Goal: Task Accomplishment & Management: Manage account settings

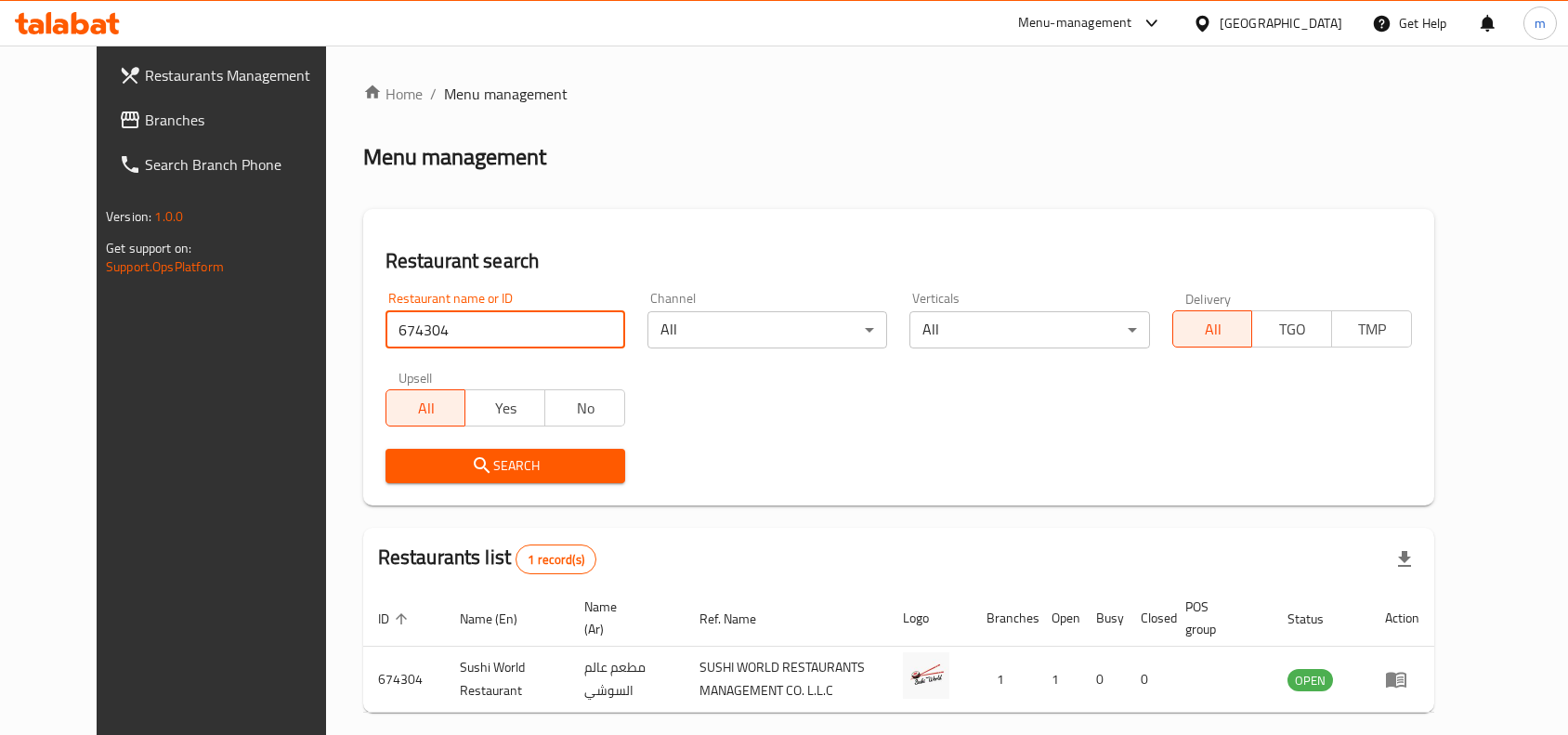
scroll to position [79, 0]
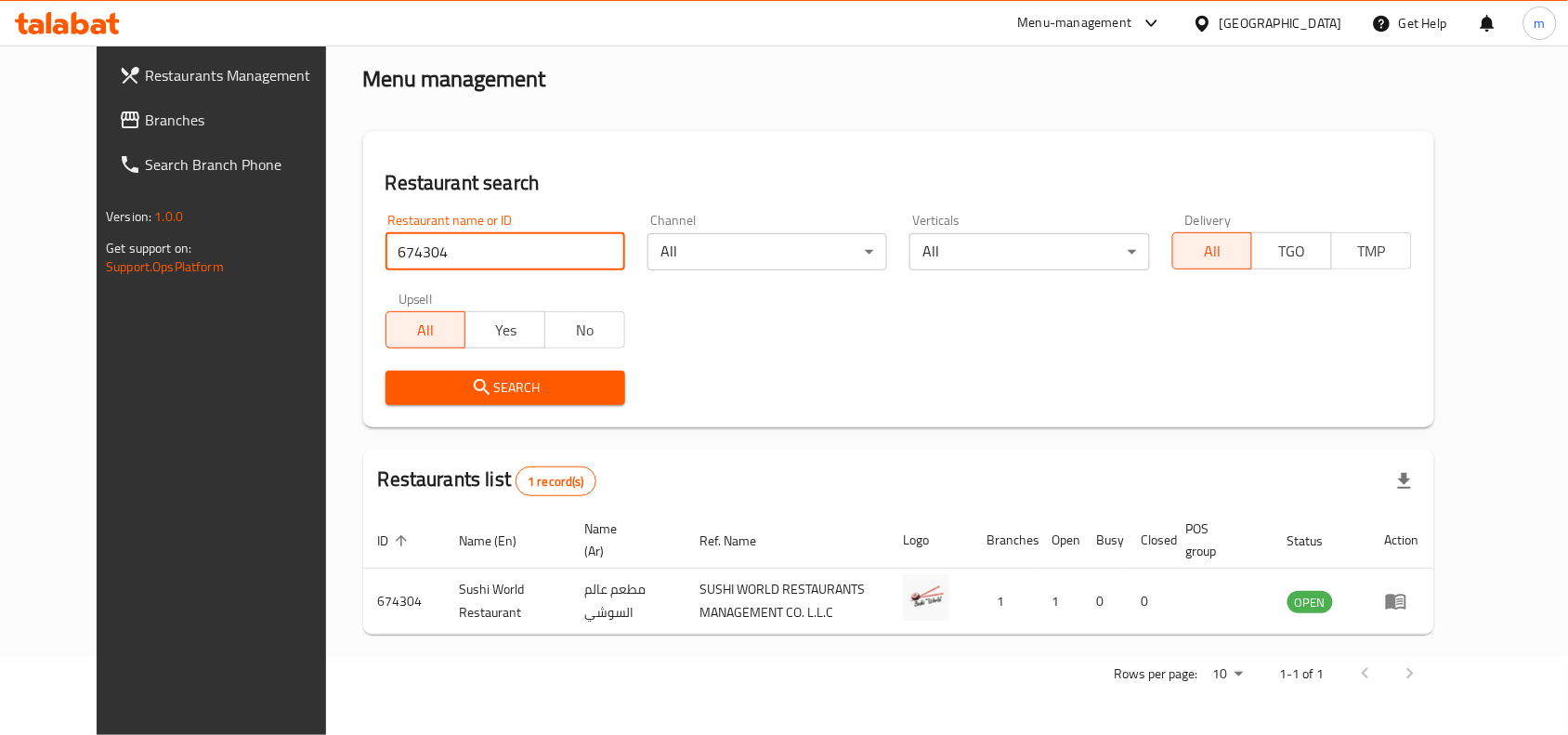
click at [145, 121] on span "Branches" at bounding box center [243, 119] width 198 height 22
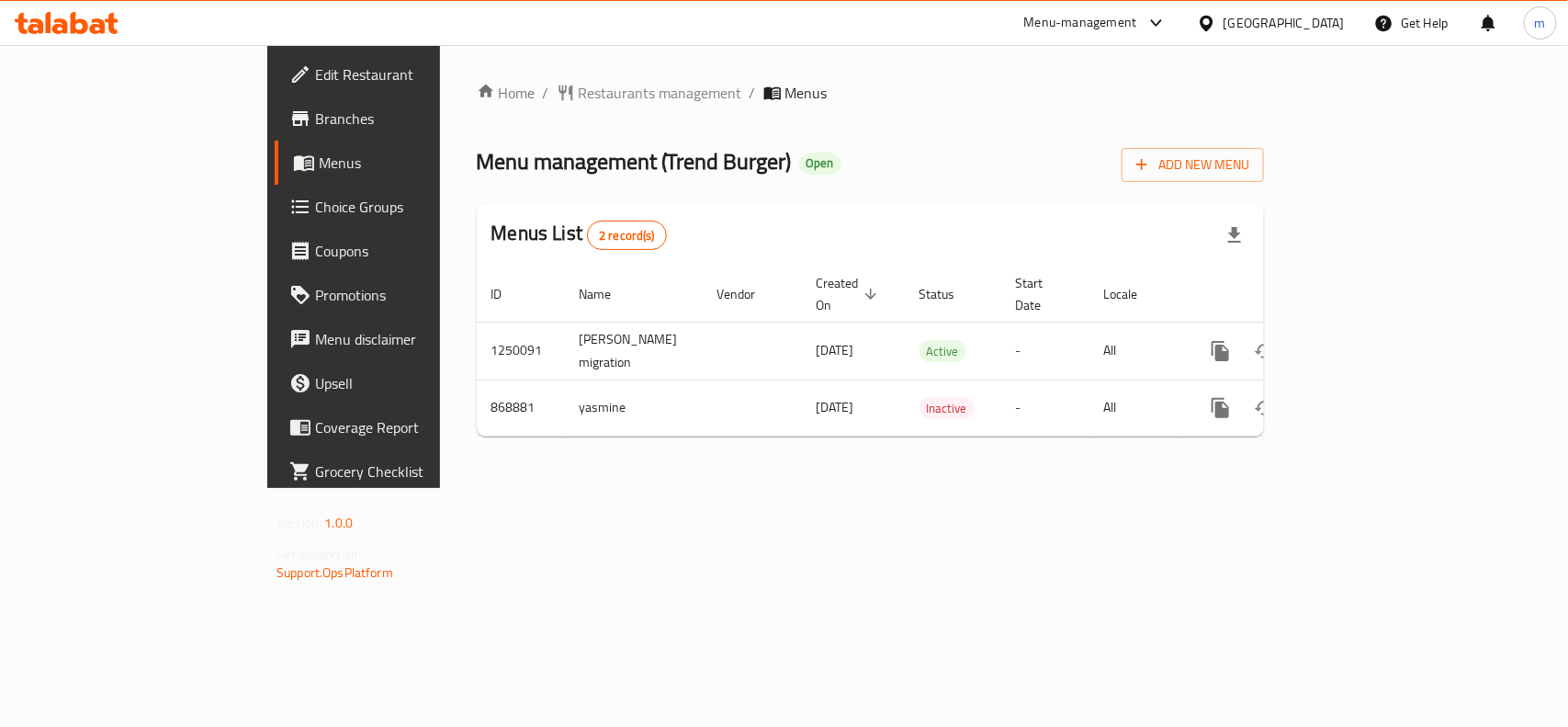
click at [1280, 20] on div "[GEOGRAPHIC_DATA]" at bounding box center [1284, 22] width 121 height 20
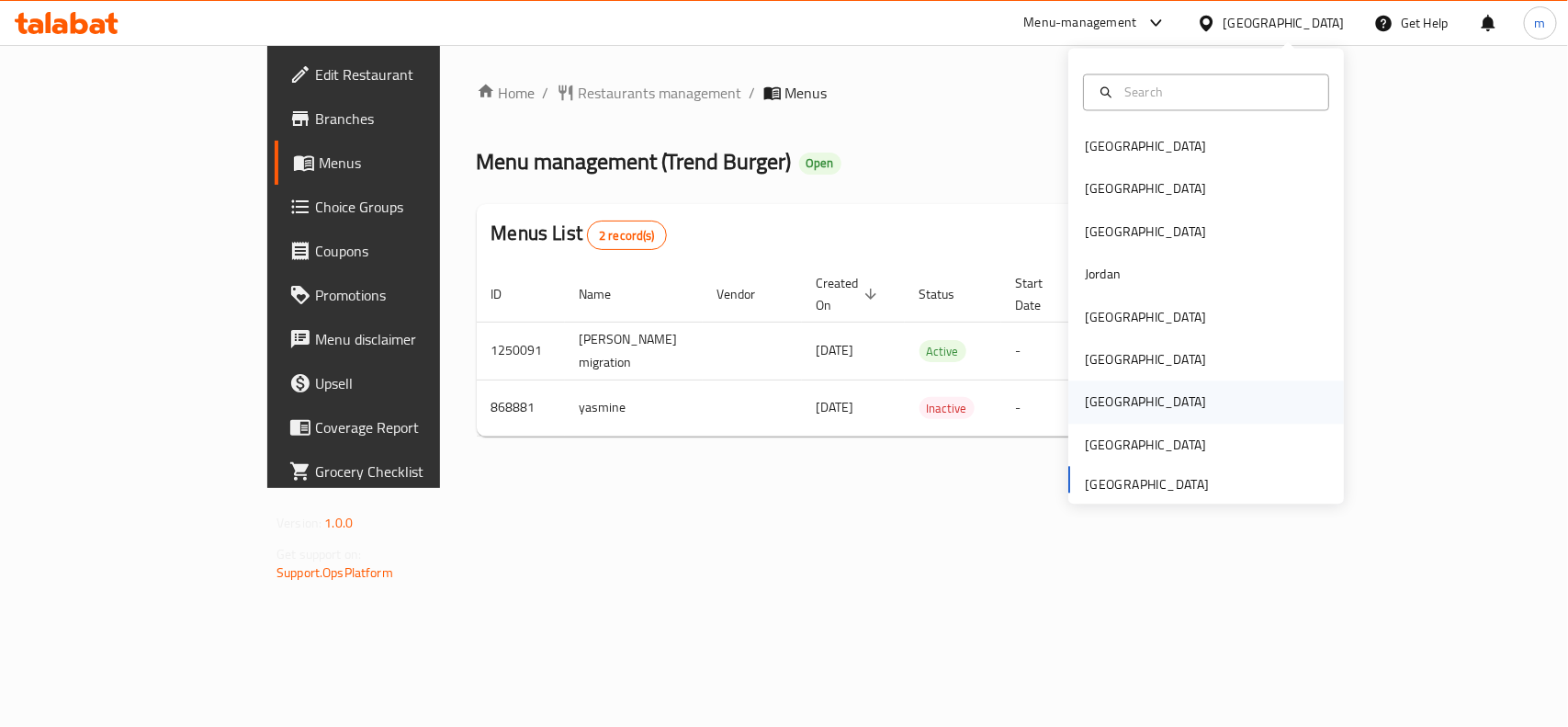
click at [1085, 393] on div "[GEOGRAPHIC_DATA]" at bounding box center [1145, 402] width 121 height 20
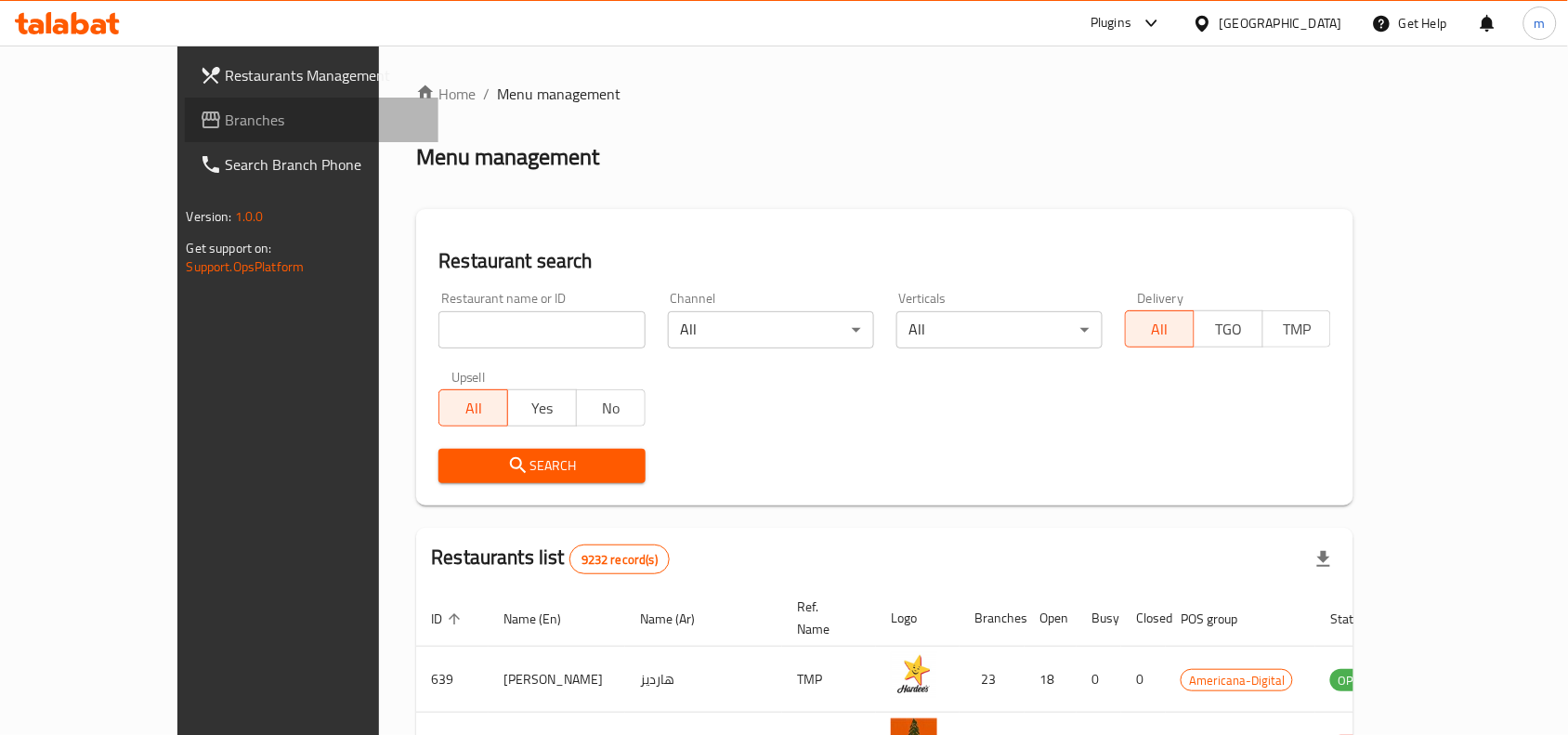
click at [226, 111] on span "Branches" at bounding box center [325, 119] width 198 height 22
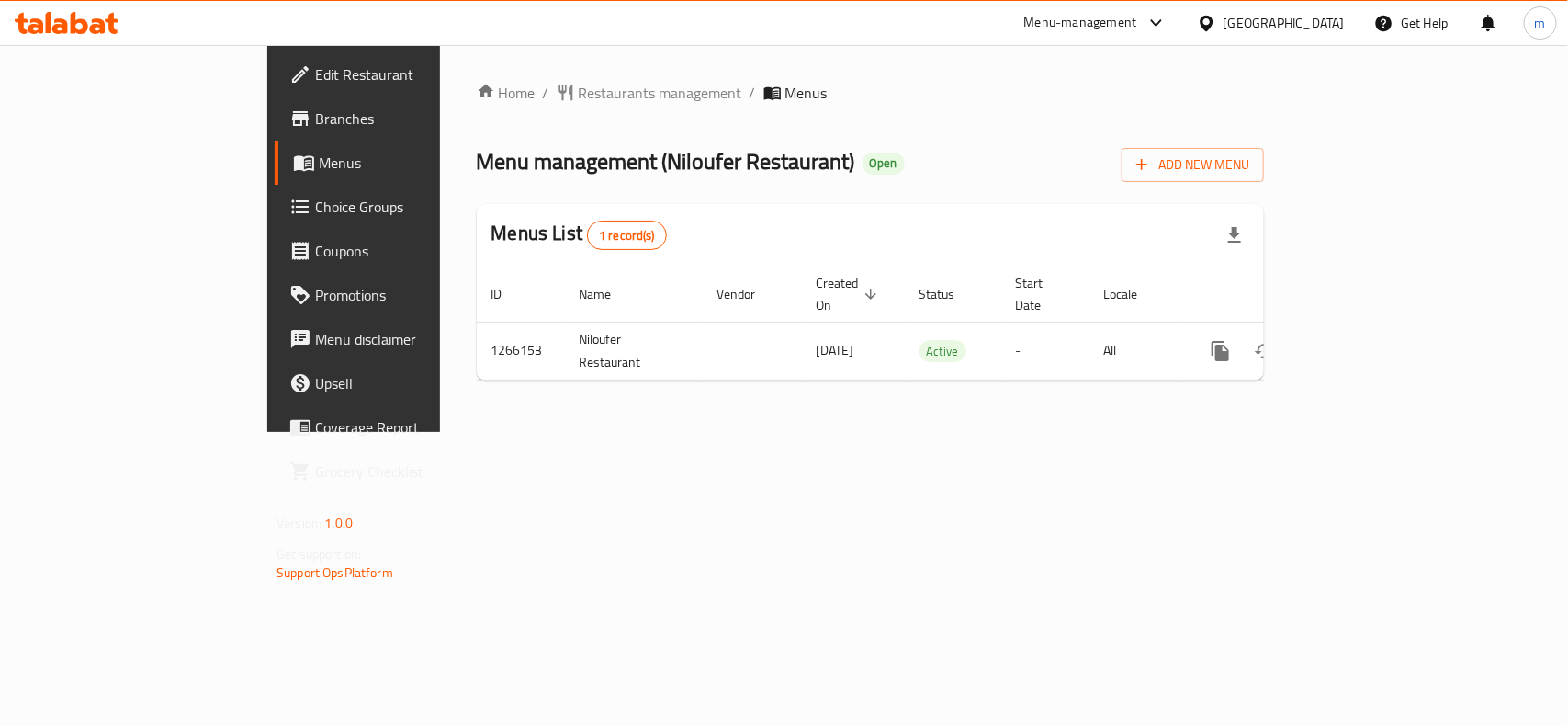
click at [1338, 23] on div "[GEOGRAPHIC_DATA]" at bounding box center [1284, 22] width 121 height 20
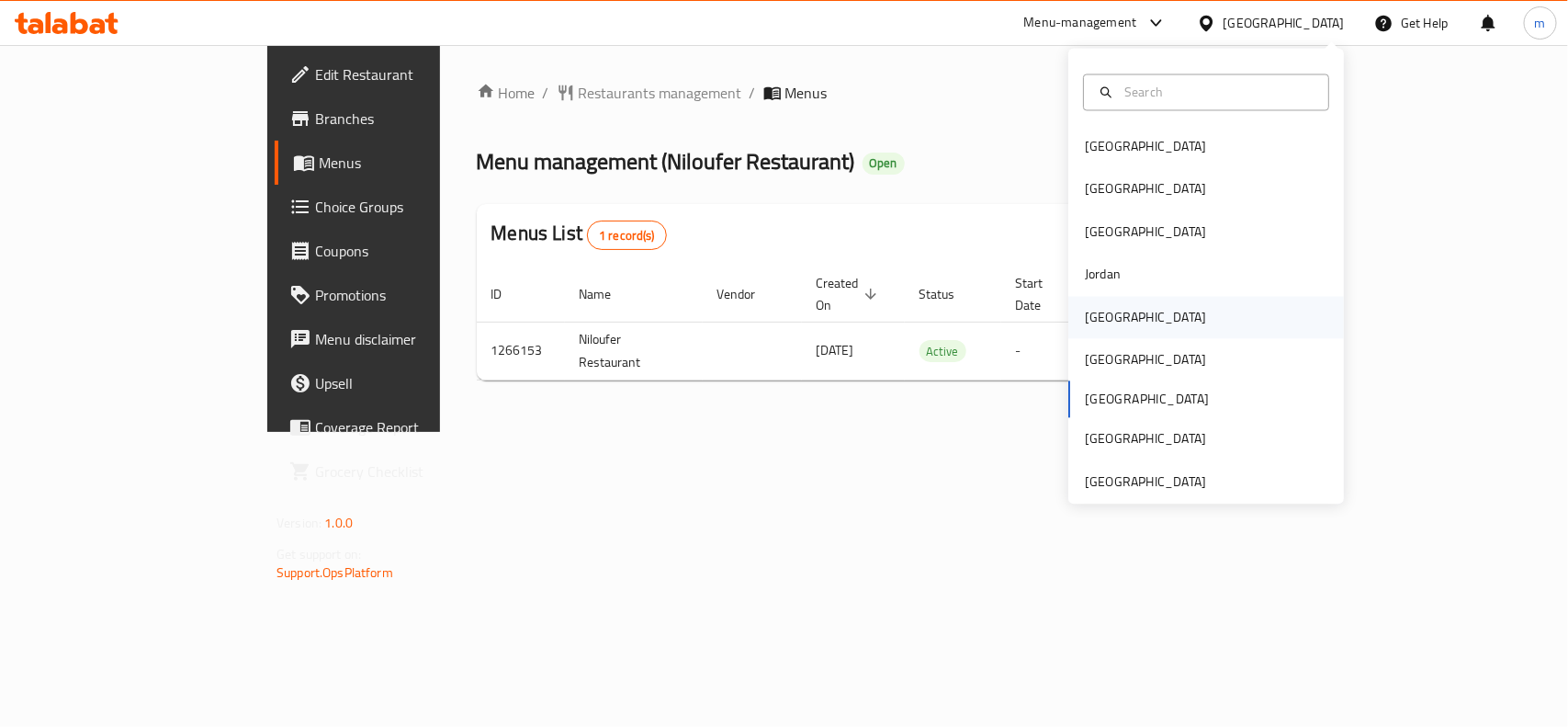
click at [1085, 312] on div "[GEOGRAPHIC_DATA]" at bounding box center [1145, 316] width 121 height 20
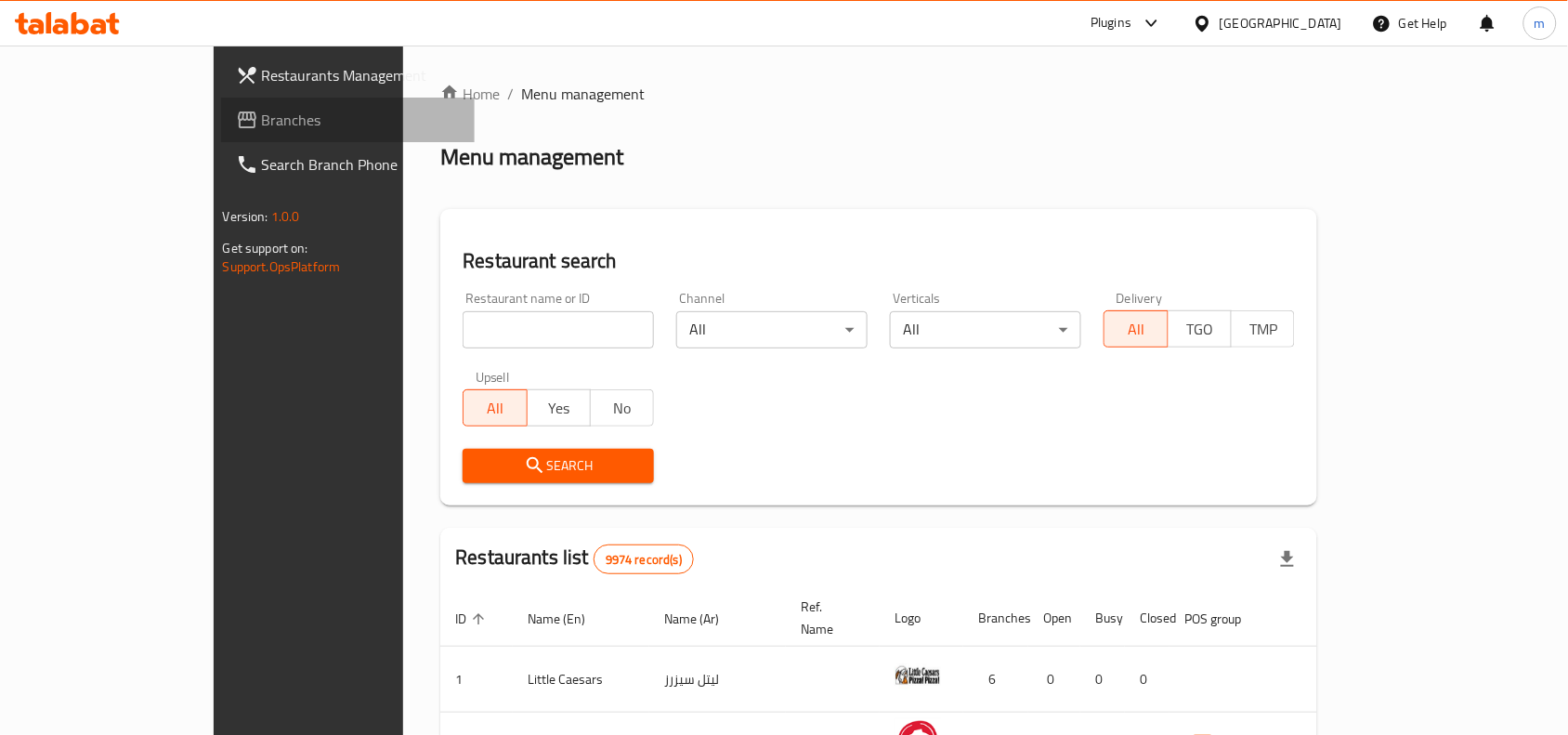
click at [262, 118] on span "Branches" at bounding box center [361, 119] width 198 height 22
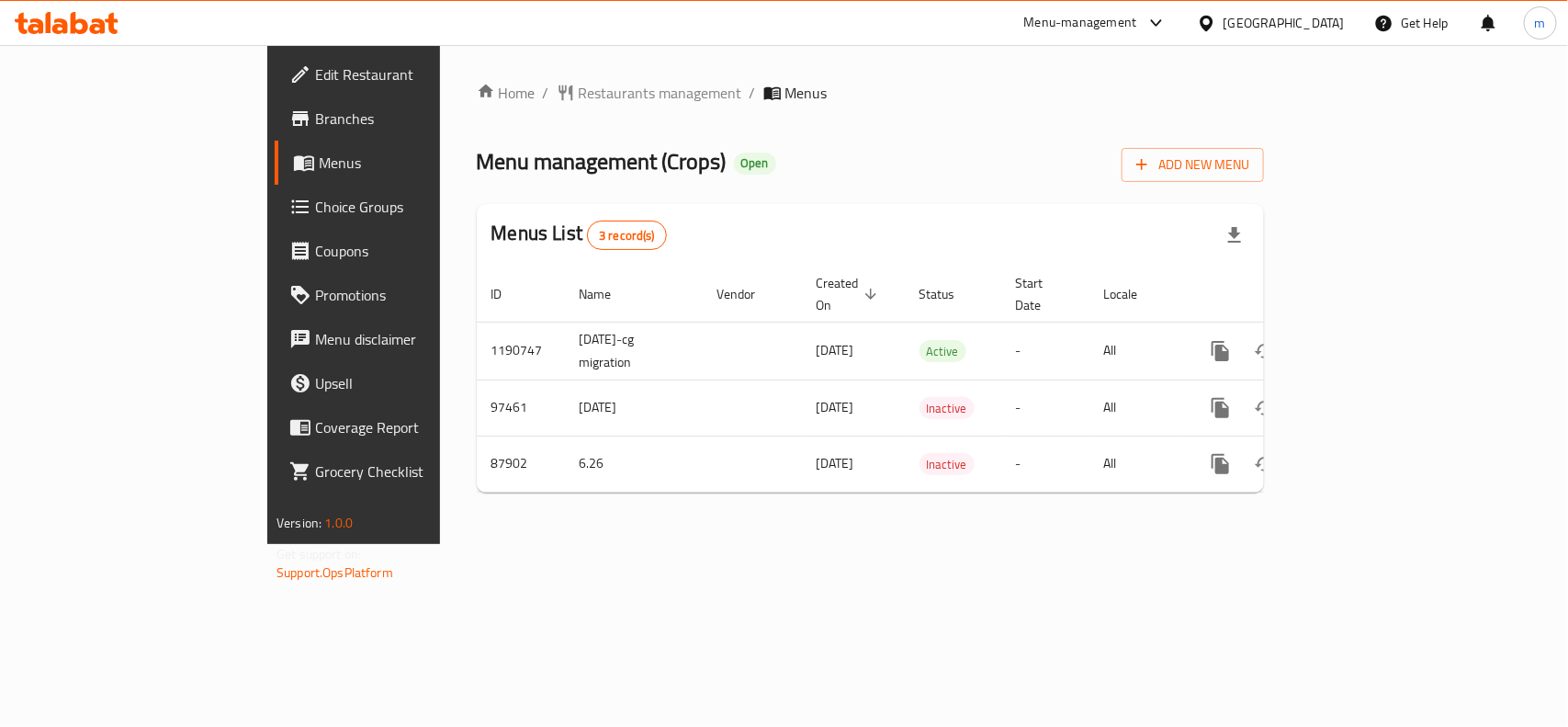
click at [1320, 13] on div "[GEOGRAPHIC_DATA]" at bounding box center [1284, 22] width 121 height 20
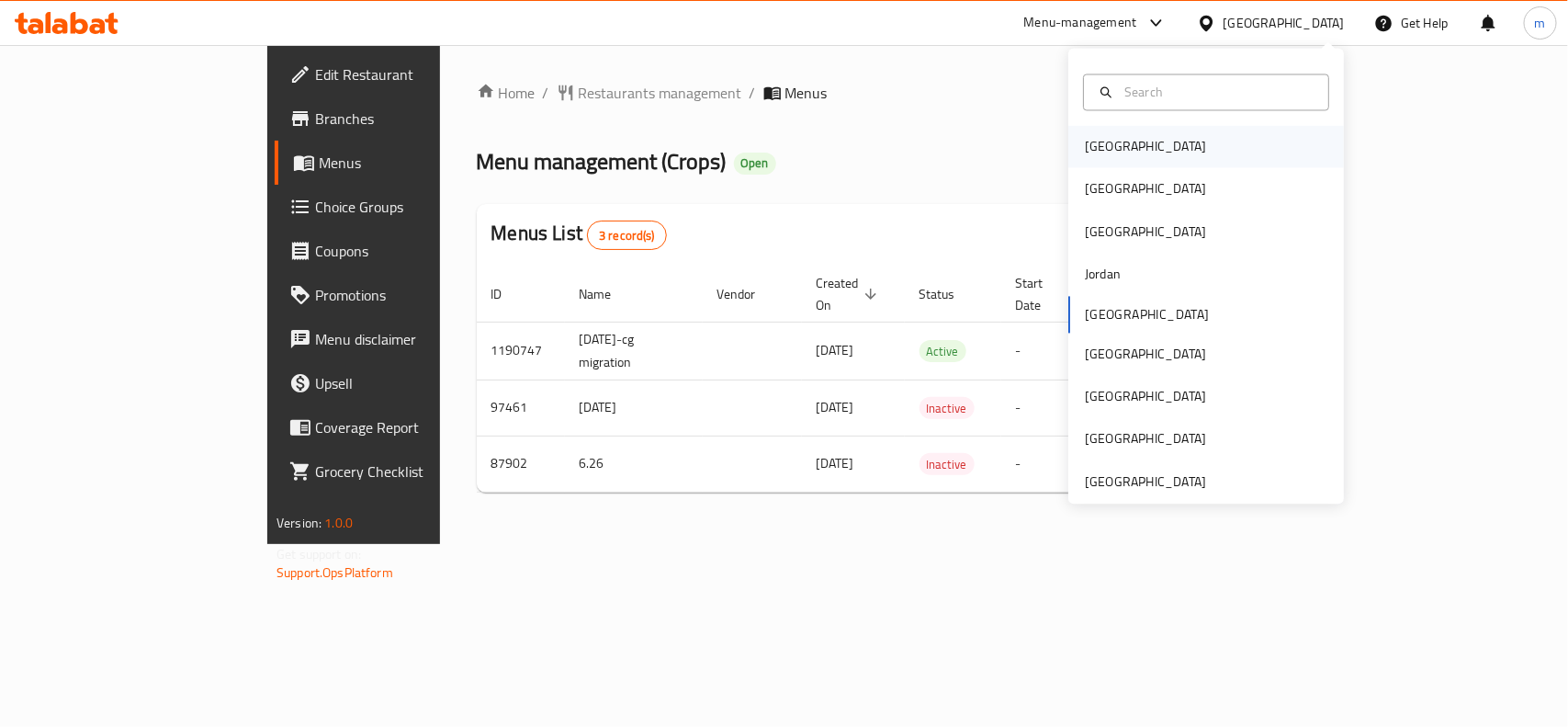
click at [1099, 140] on div "[GEOGRAPHIC_DATA]" at bounding box center [1145, 147] width 121 height 20
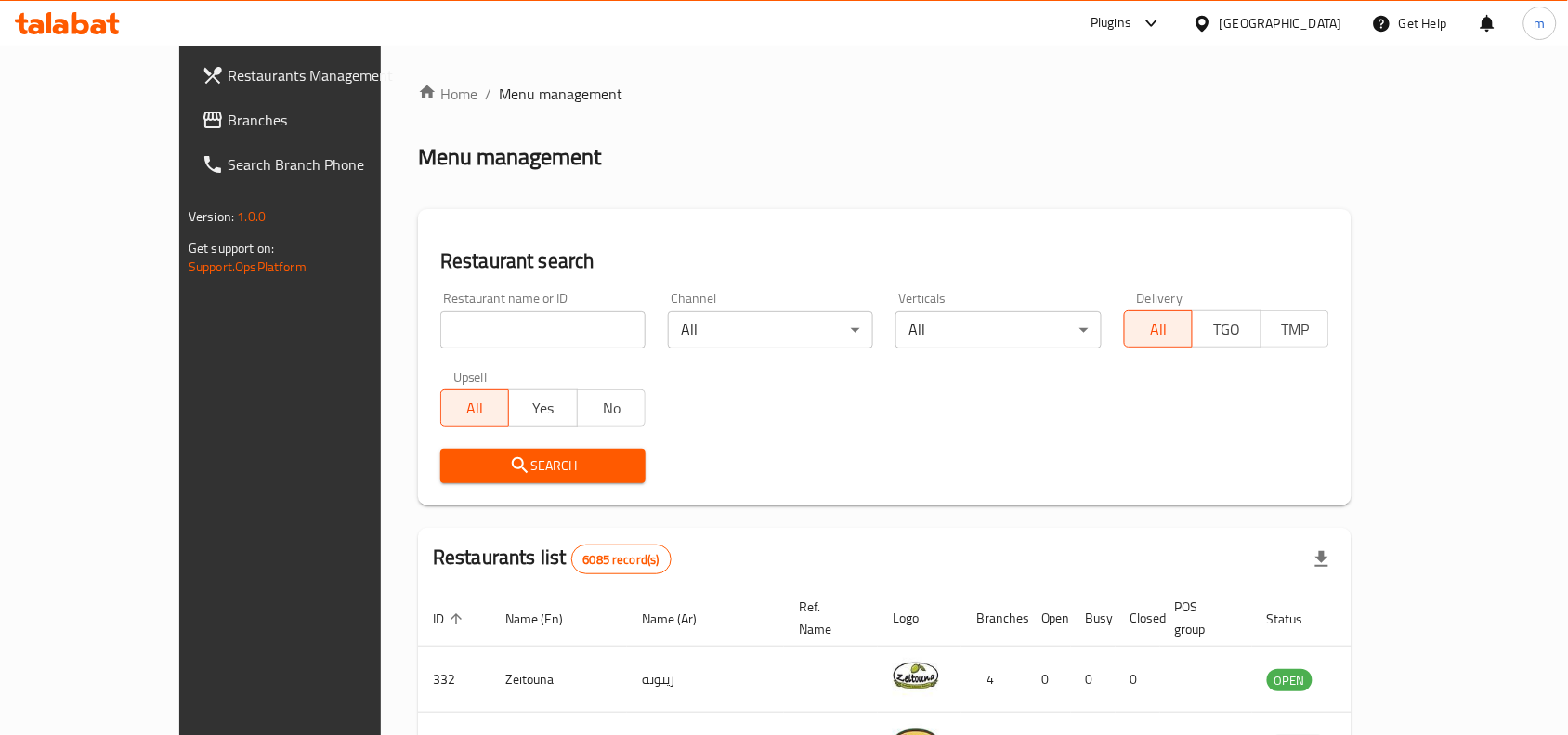
click at [228, 119] on span "Branches" at bounding box center [327, 119] width 198 height 22
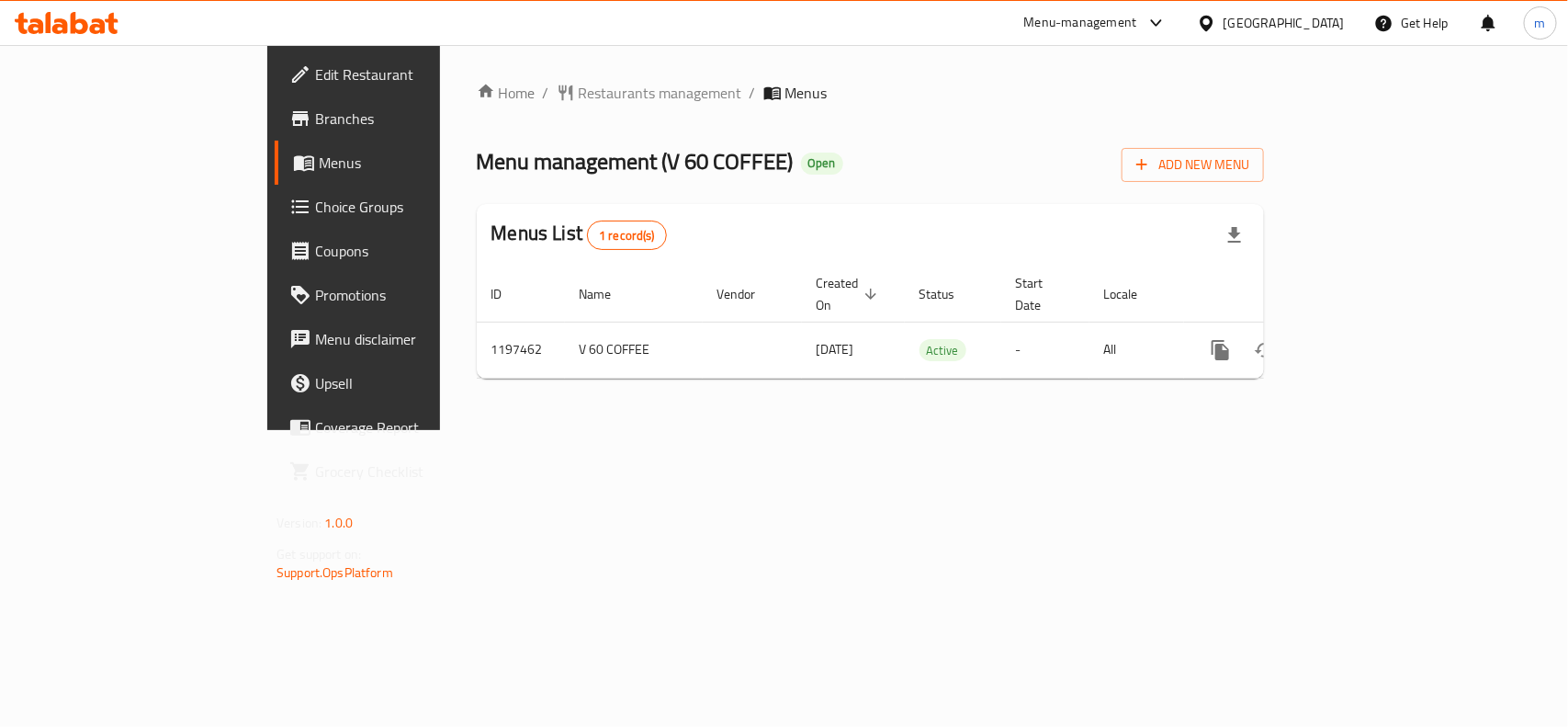
drag, startPoint x: 1352, startPoint y: 16, endPoint x: 1328, endPoint y: 25, distance: 25.6
click at [1352, 16] on div "[GEOGRAPHIC_DATA]" at bounding box center [1270, 23] width 177 height 44
click at [1309, 30] on div "[GEOGRAPHIC_DATA]" at bounding box center [1284, 22] width 121 height 20
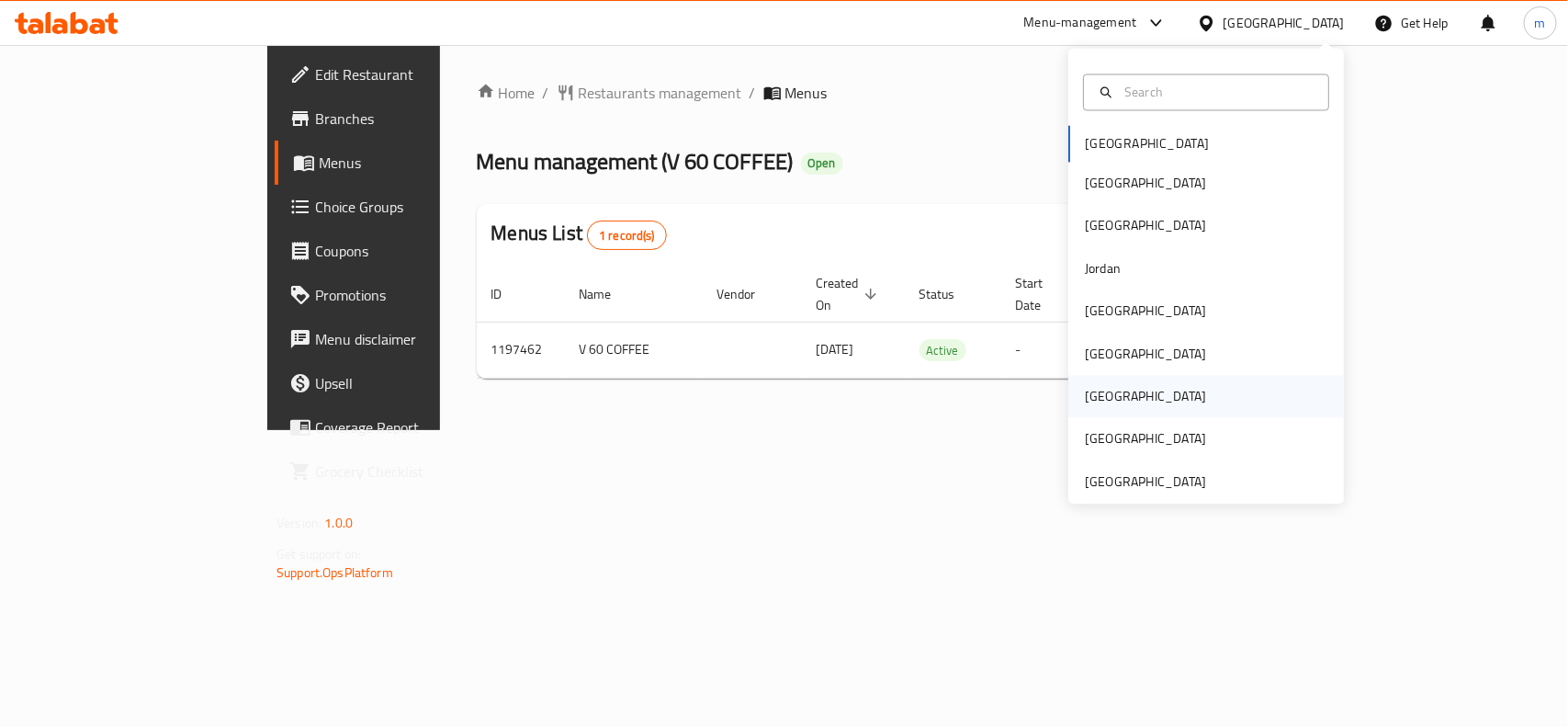
click at [1085, 402] on div "[GEOGRAPHIC_DATA]" at bounding box center [1145, 396] width 121 height 20
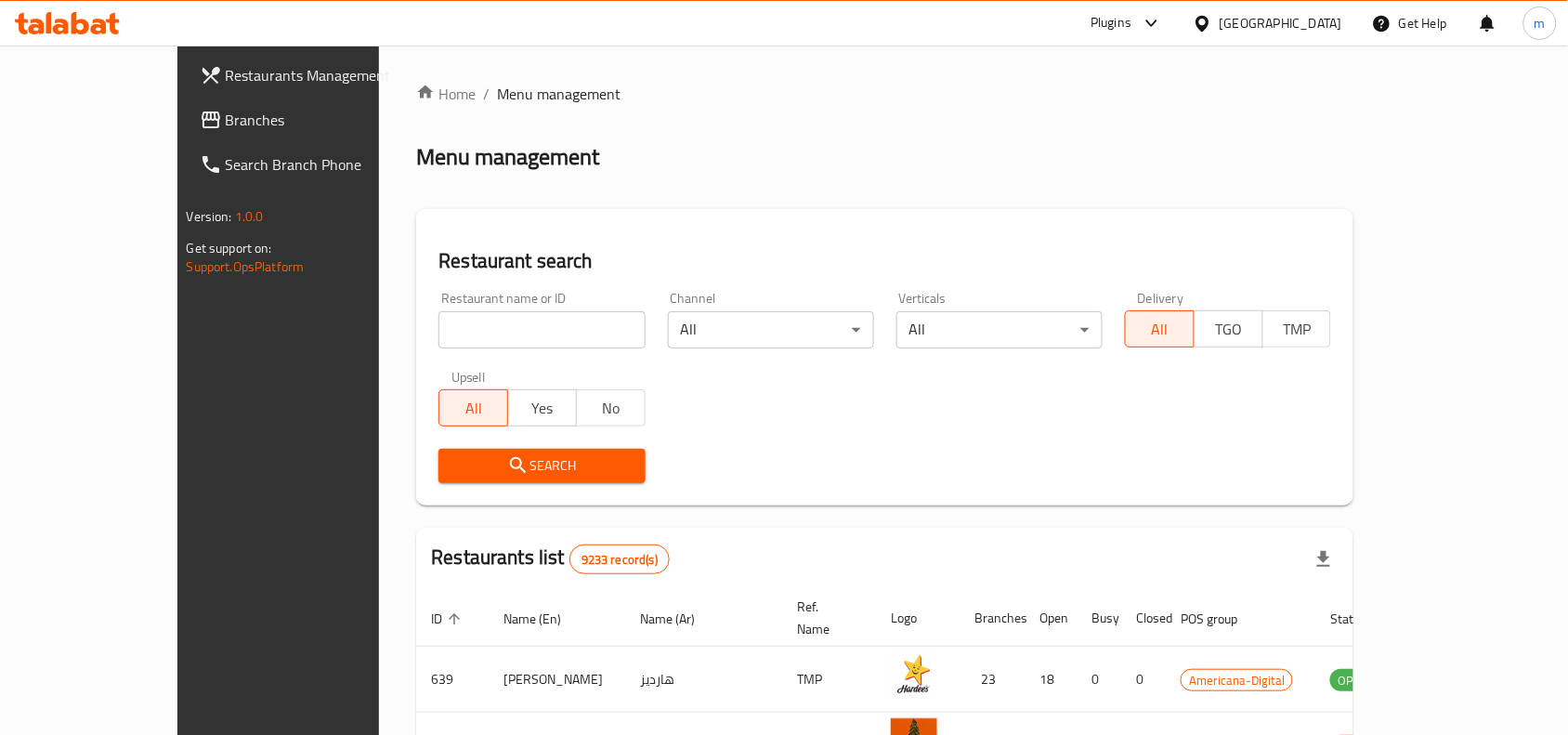
click at [185, 103] on link "Branches" at bounding box center [312, 120] width 254 height 45
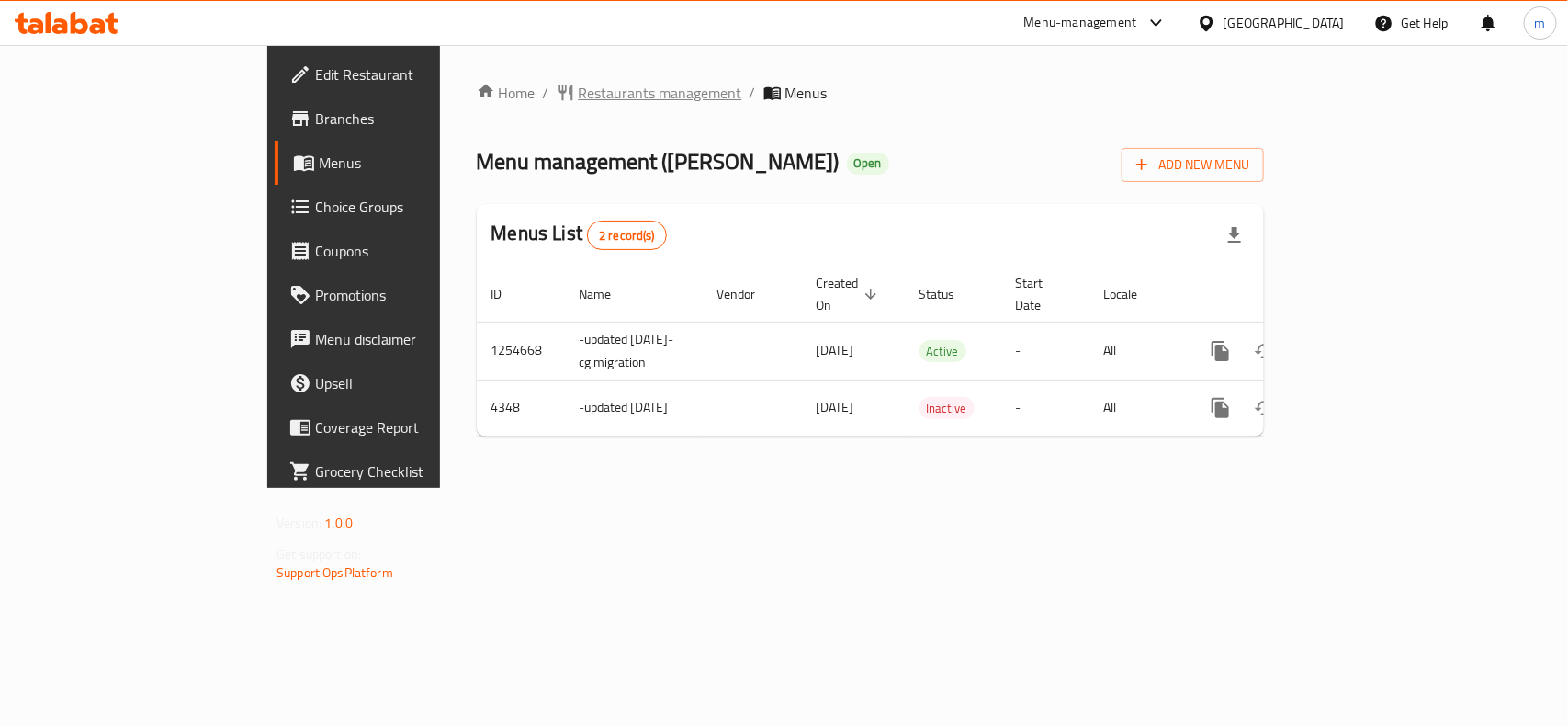
click at [579, 82] on span "Restaurants management" at bounding box center [660, 93] width 163 height 22
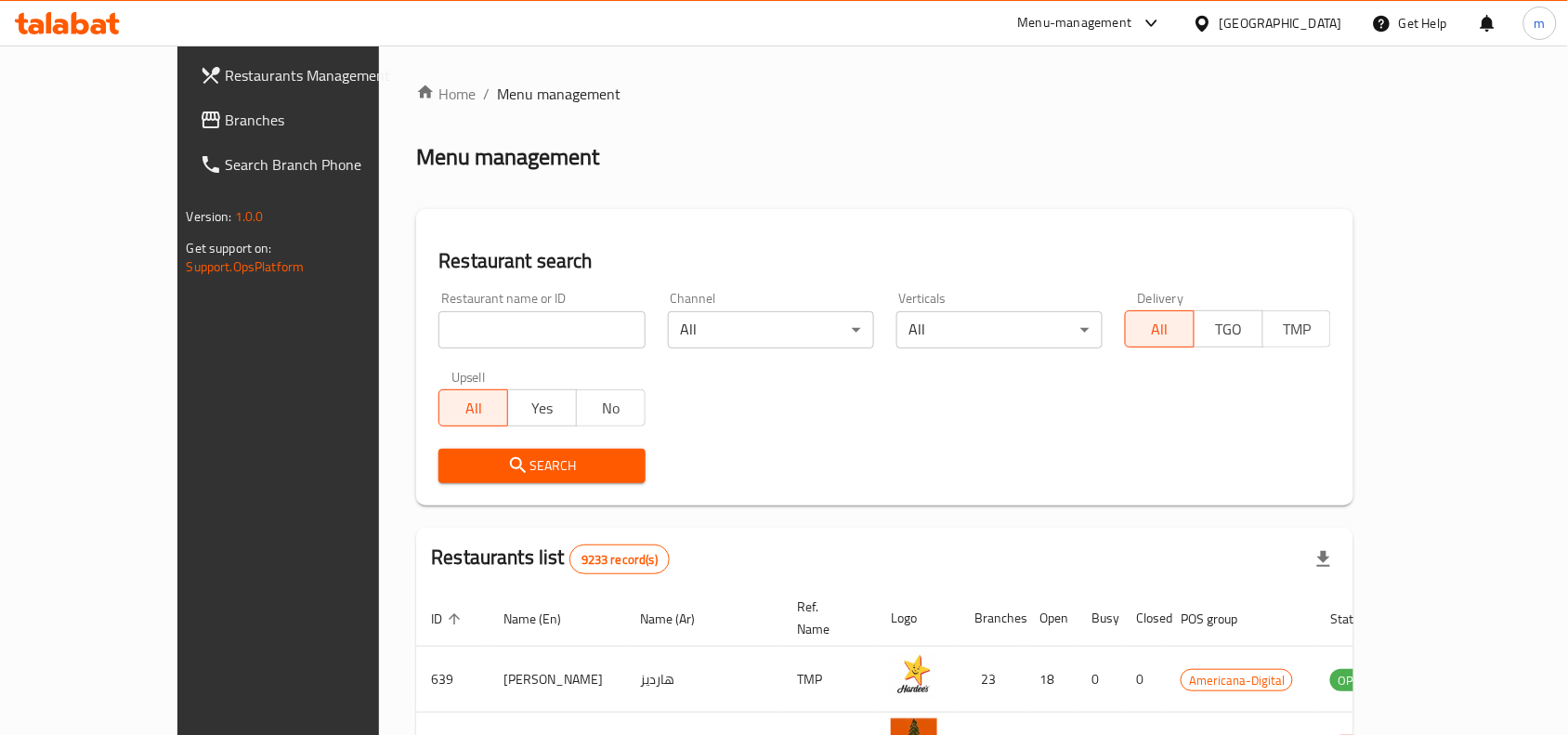
click at [199, 121] on span at bounding box center [212, 119] width 26 height 22
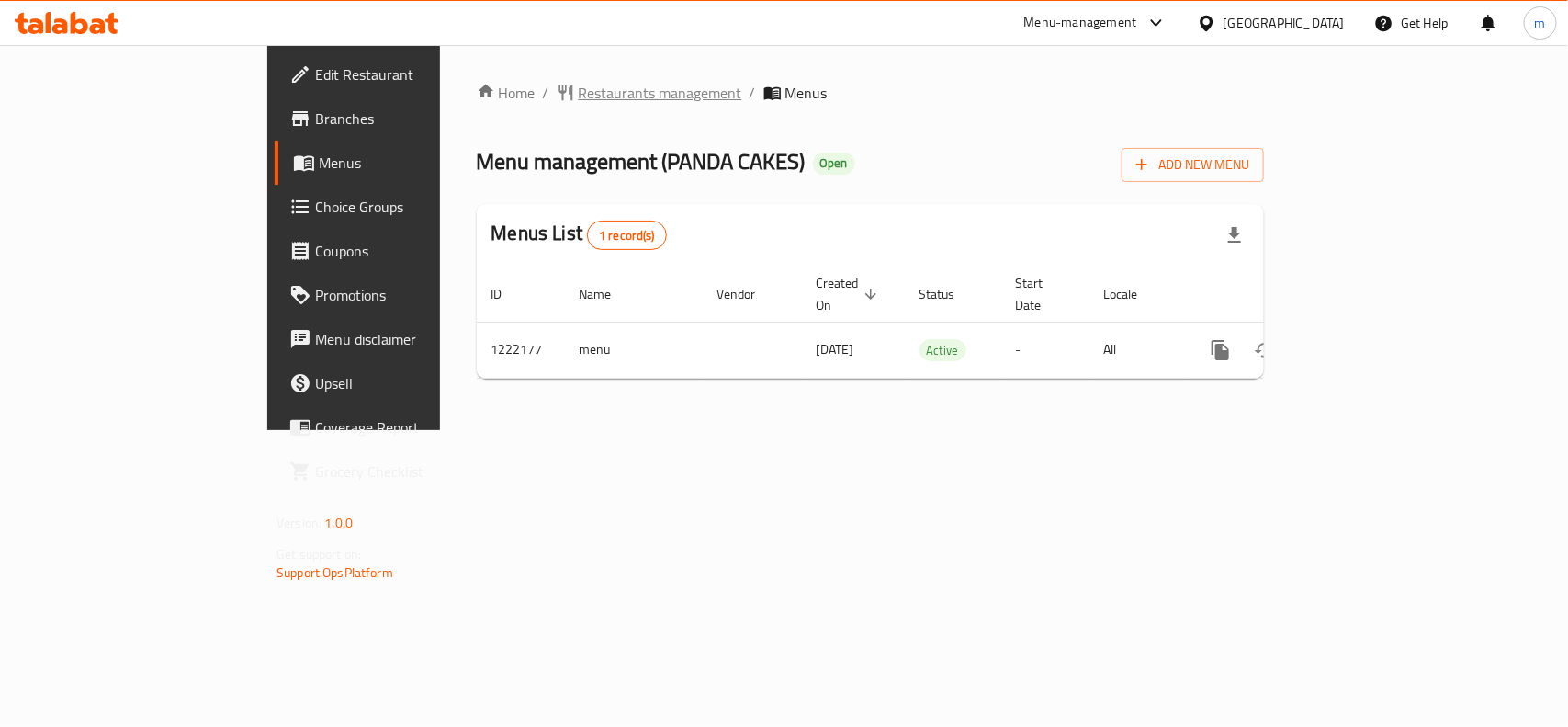
click at [579, 98] on span "Restaurants management" at bounding box center [660, 93] width 163 height 22
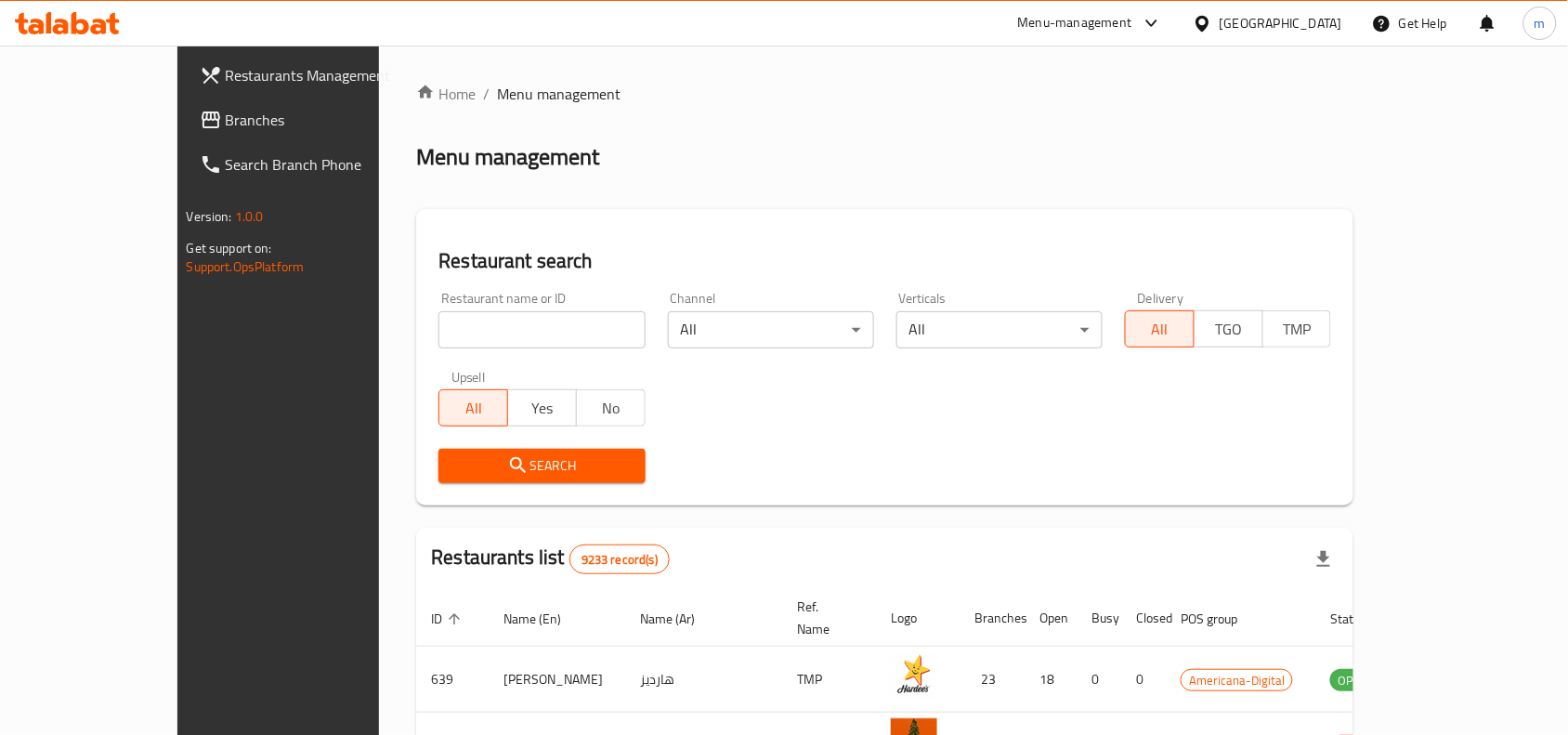
click at [226, 118] on span "Branches" at bounding box center [325, 119] width 198 height 22
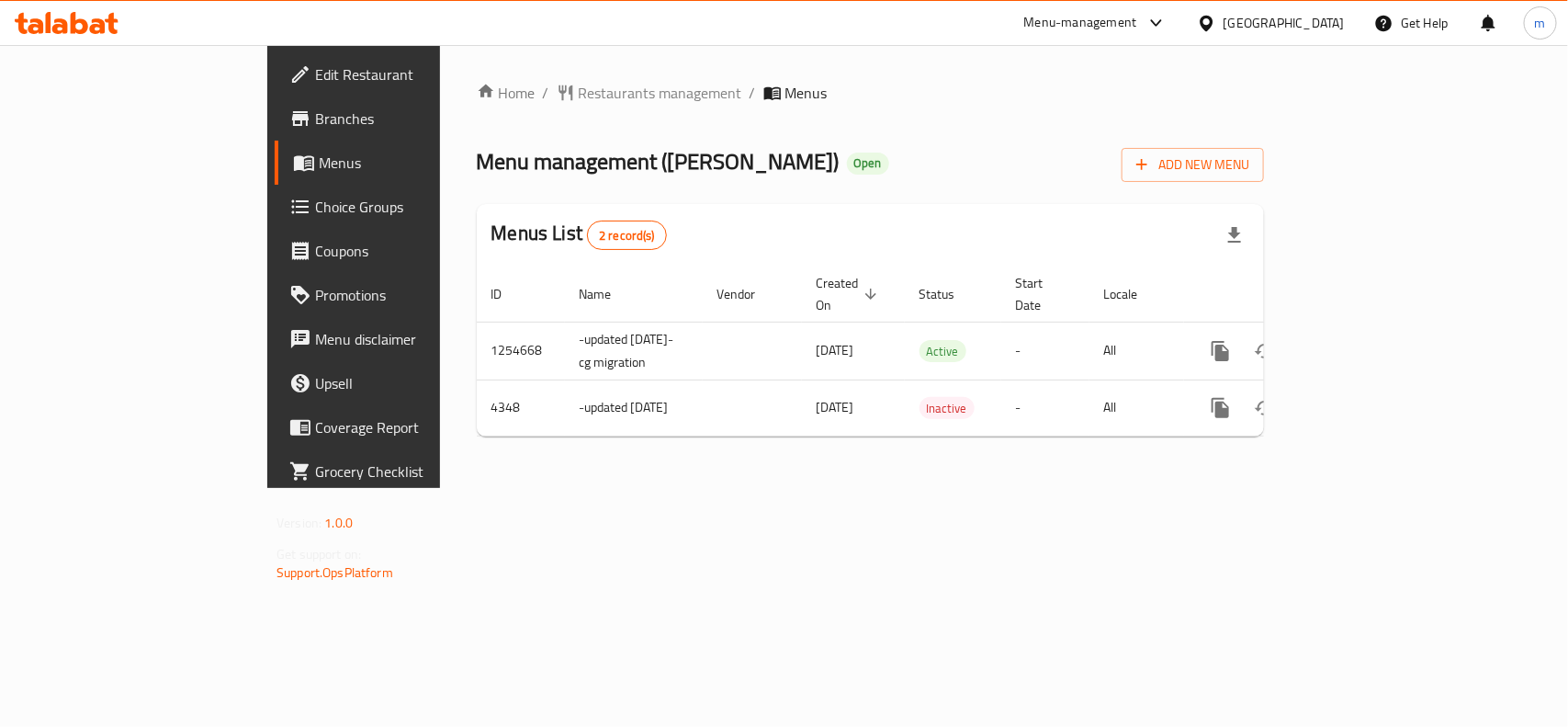
click at [1212, 16] on icon at bounding box center [1205, 22] width 13 height 15
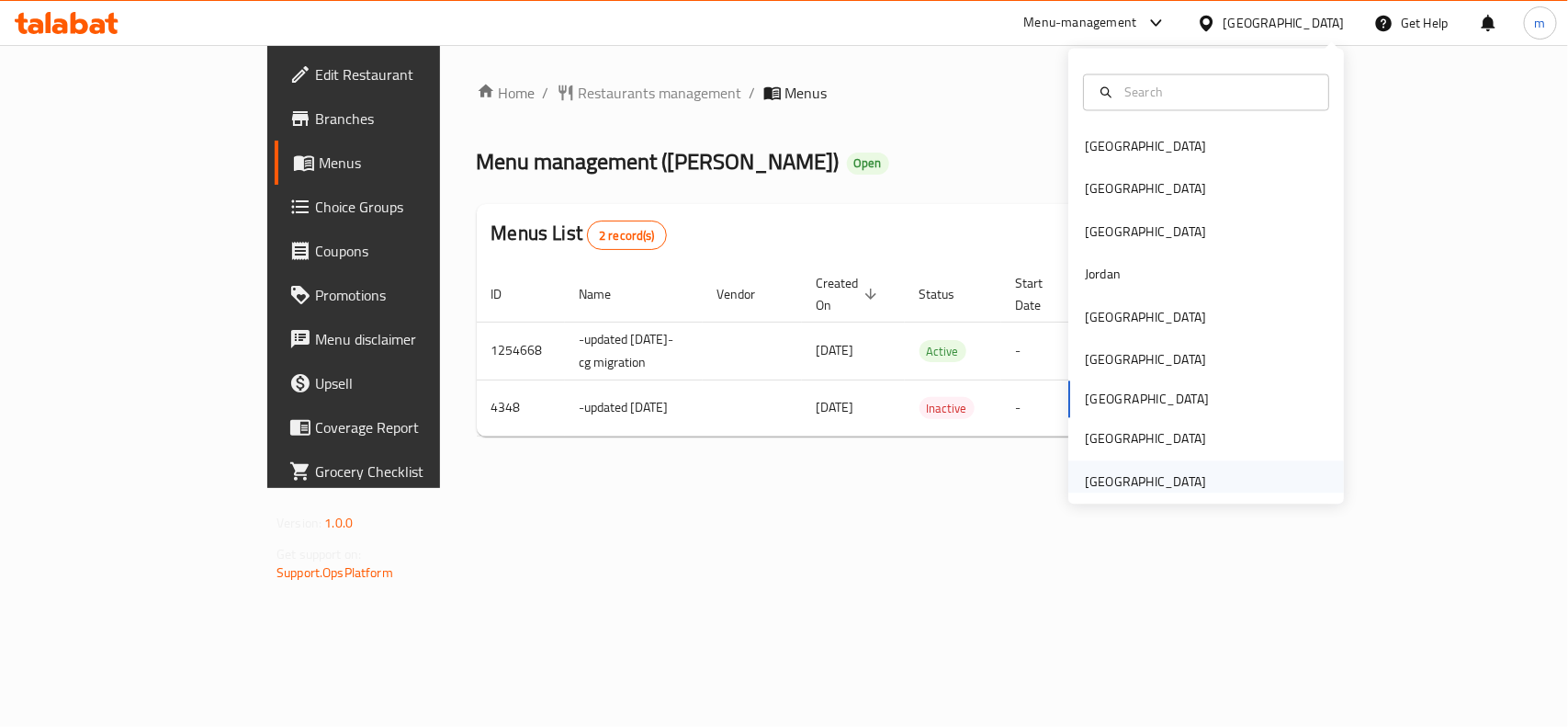
click at [1107, 461] on div "[GEOGRAPHIC_DATA]" at bounding box center [1146, 481] width 151 height 43
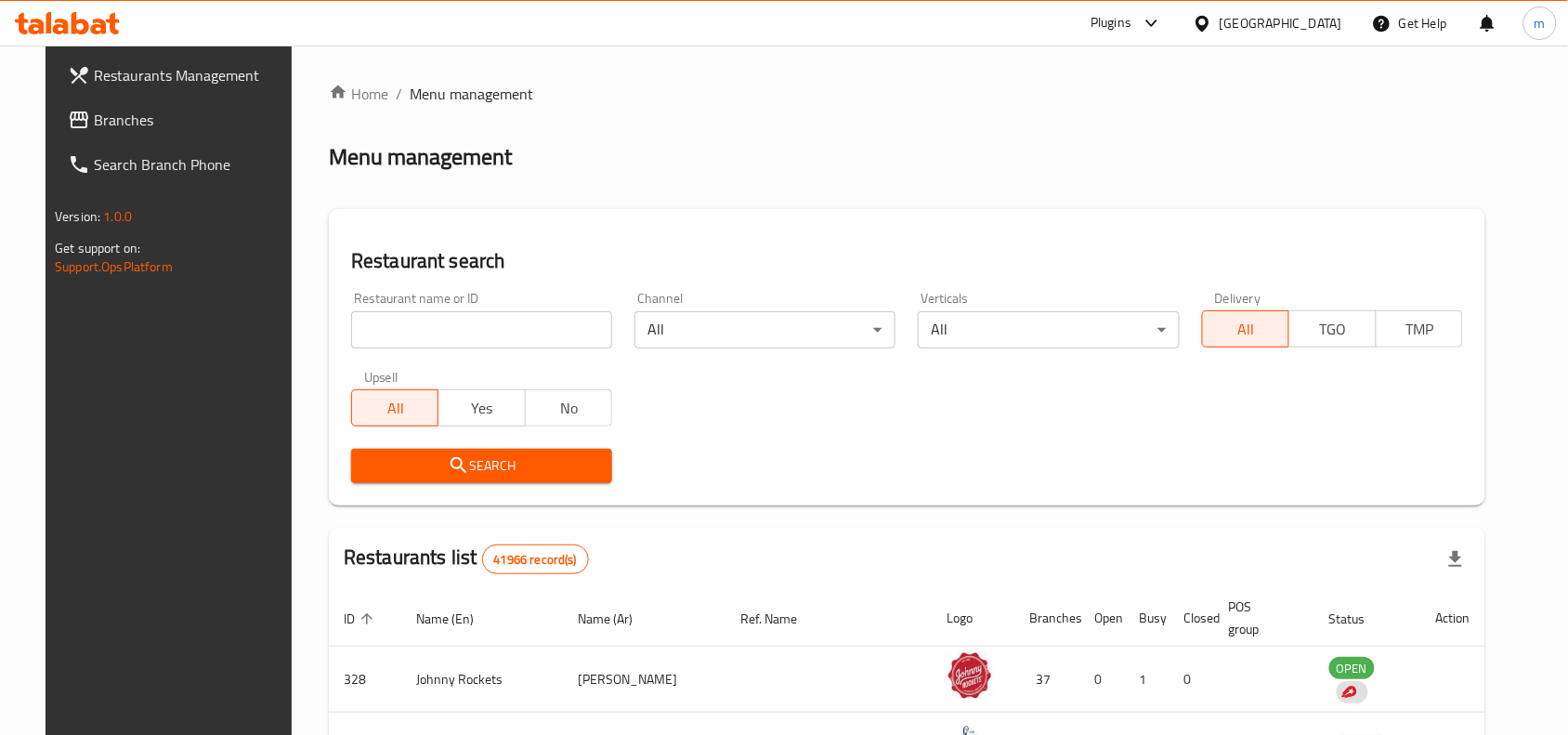
click at [95, 125] on span "Branches" at bounding box center [193, 119] width 198 height 22
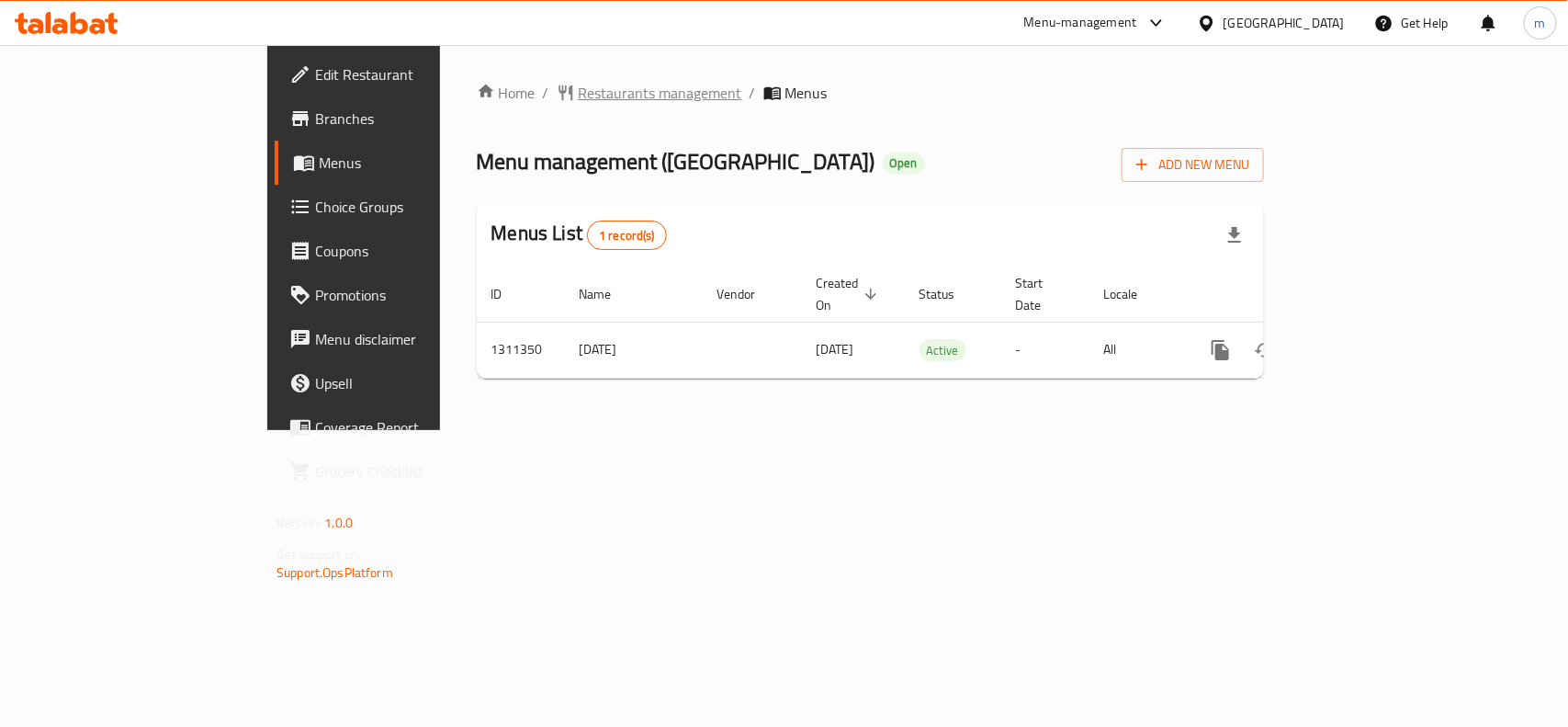
click at [579, 84] on span "Restaurants management" at bounding box center [660, 93] width 163 height 22
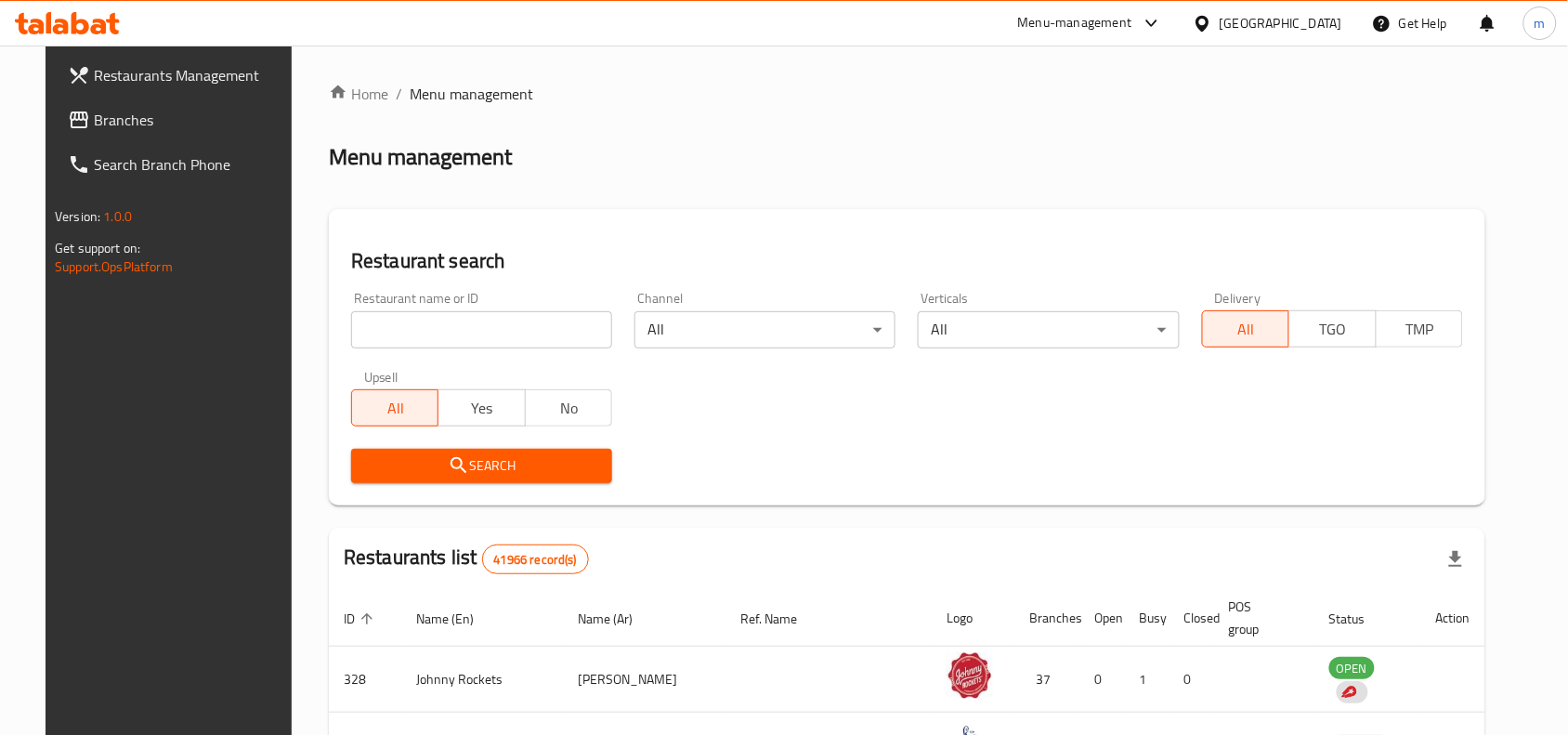
click at [94, 114] on span "Branches" at bounding box center [193, 119] width 198 height 22
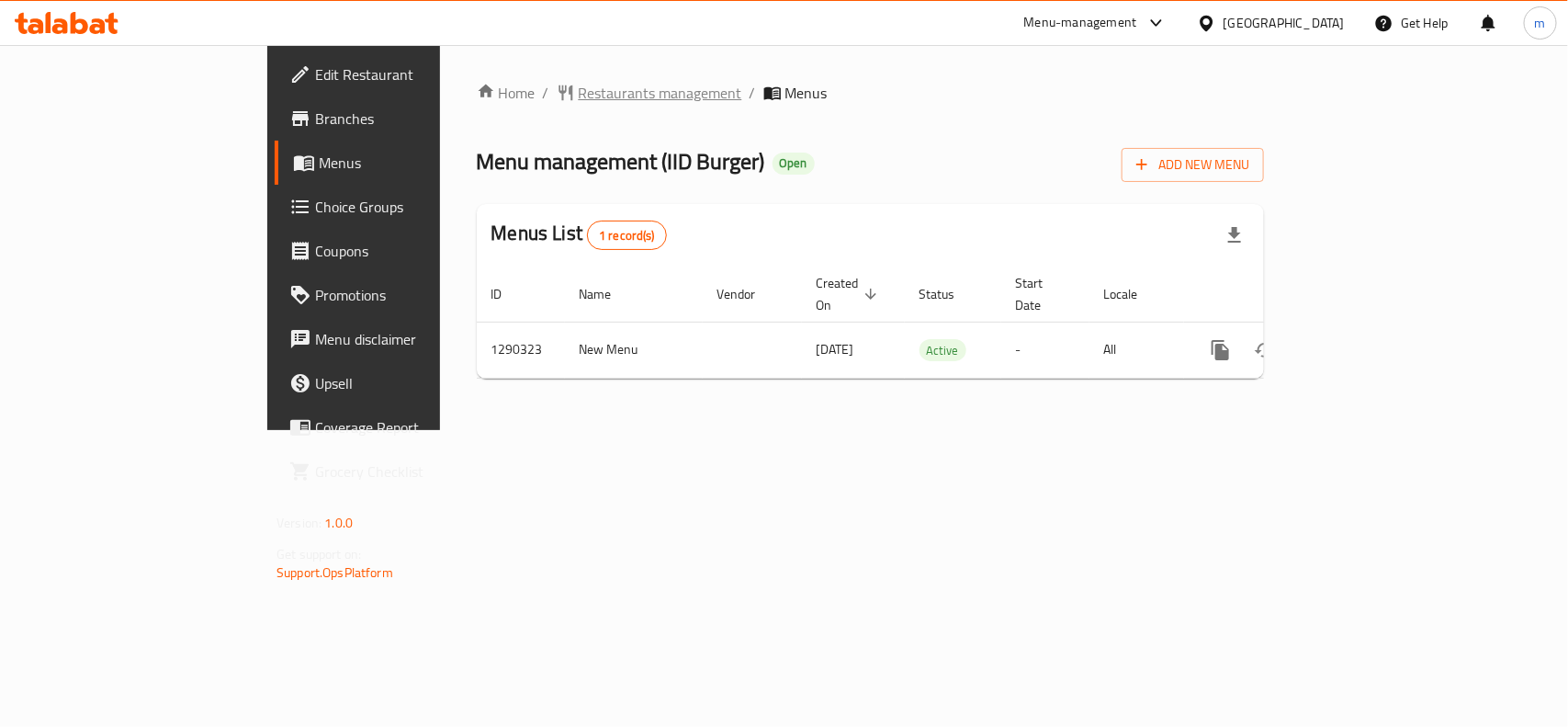
click at [579, 100] on span "Restaurants management" at bounding box center [660, 93] width 163 height 22
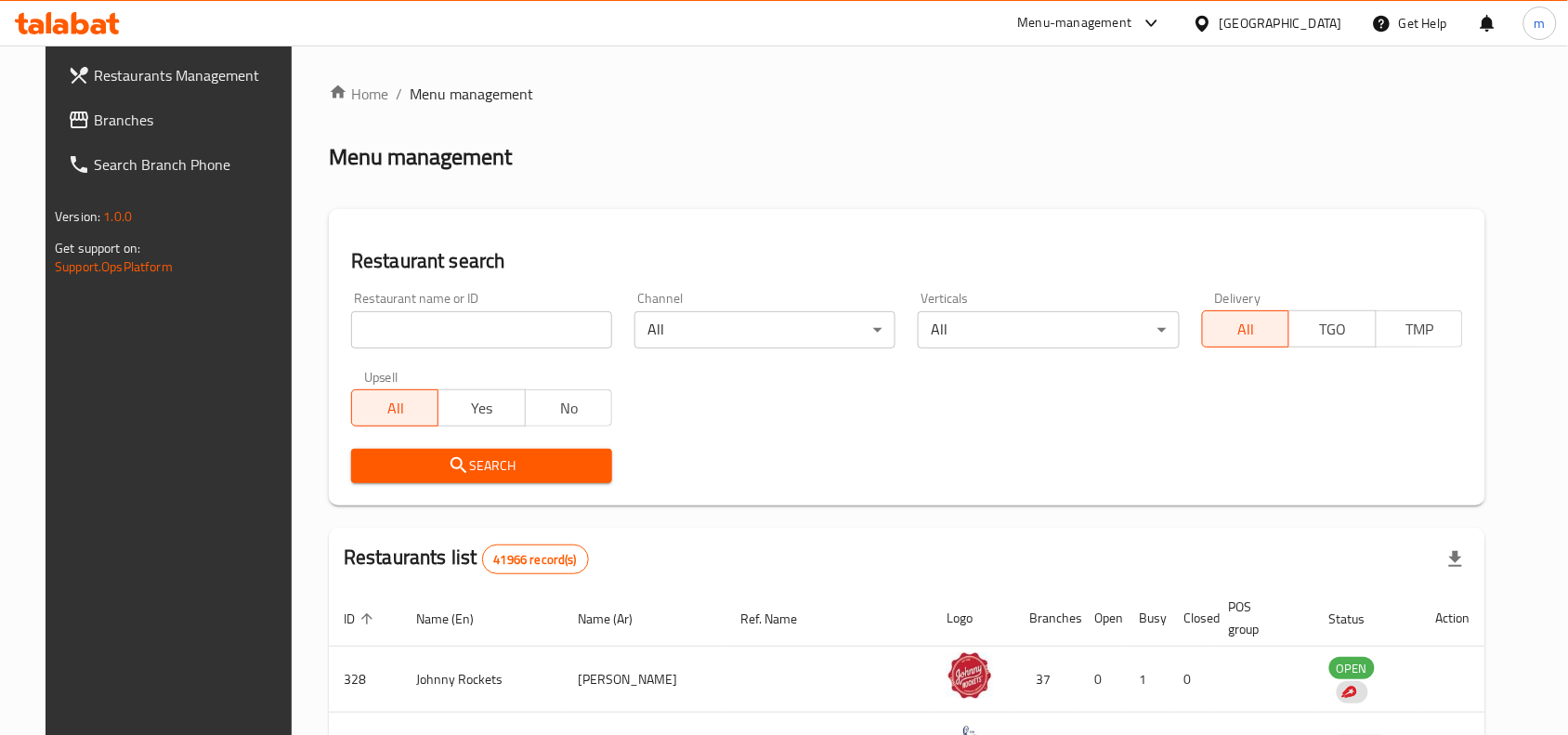
click at [126, 118] on span "Branches" at bounding box center [193, 119] width 198 height 22
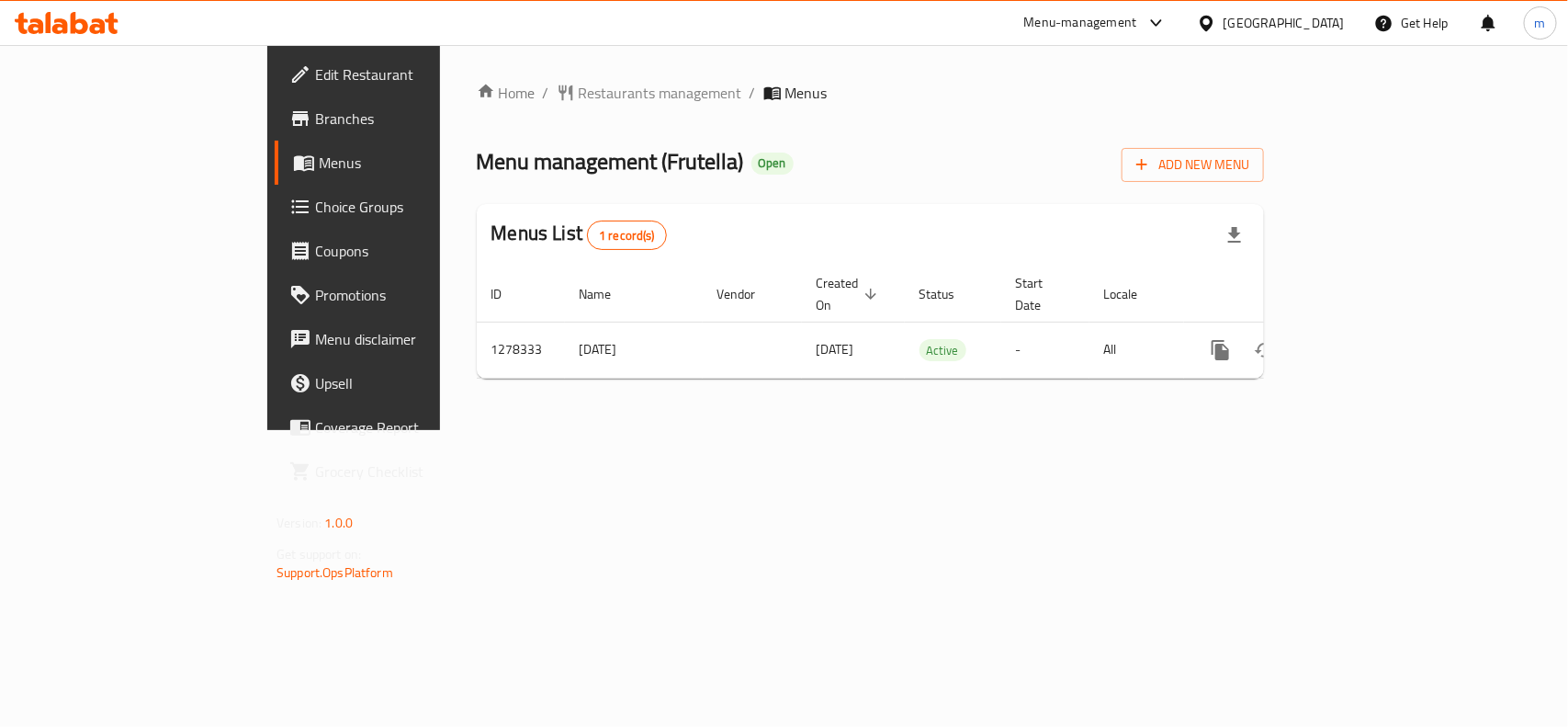
click at [1302, 23] on div "[GEOGRAPHIC_DATA]" at bounding box center [1284, 22] width 121 height 20
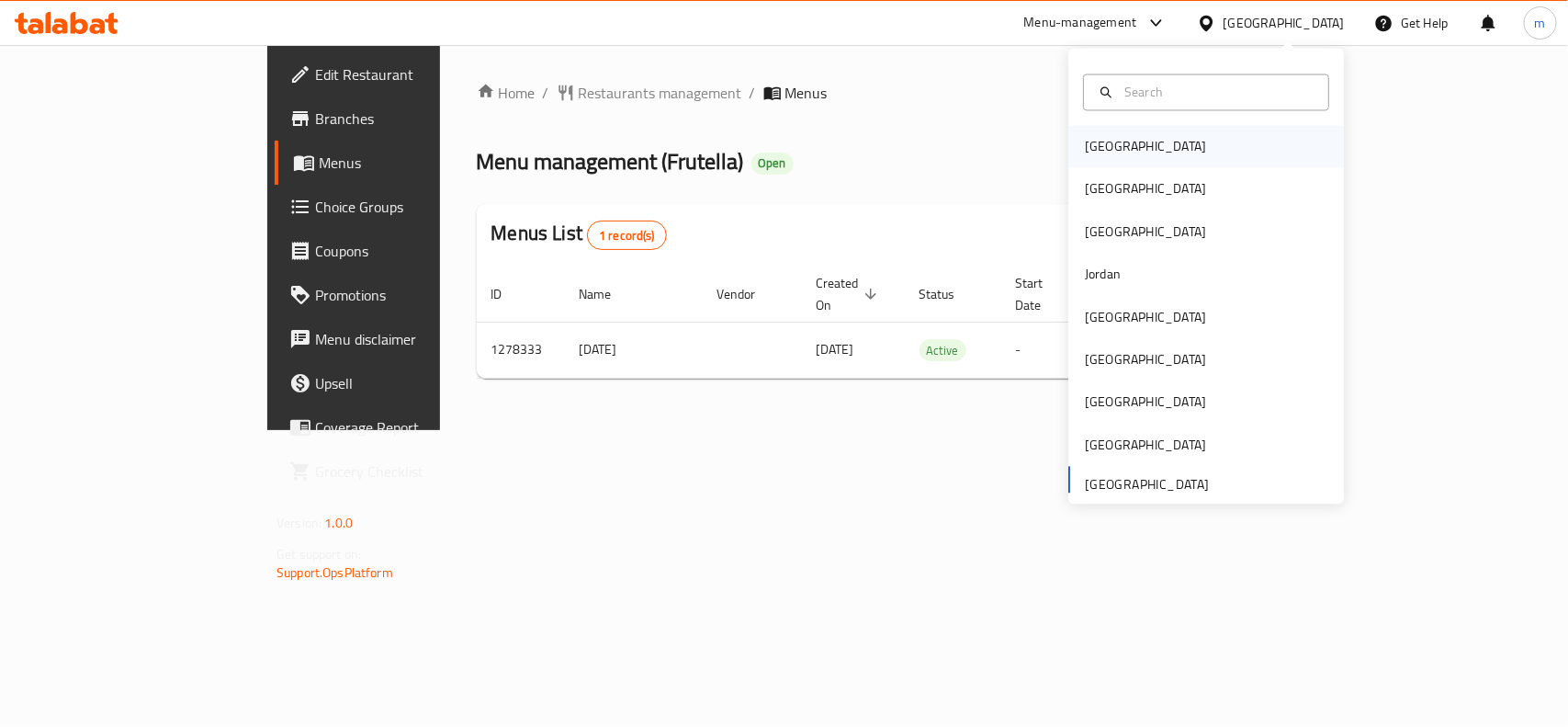
click at [1089, 139] on div "[GEOGRAPHIC_DATA]" at bounding box center [1145, 147] width 121 height 20
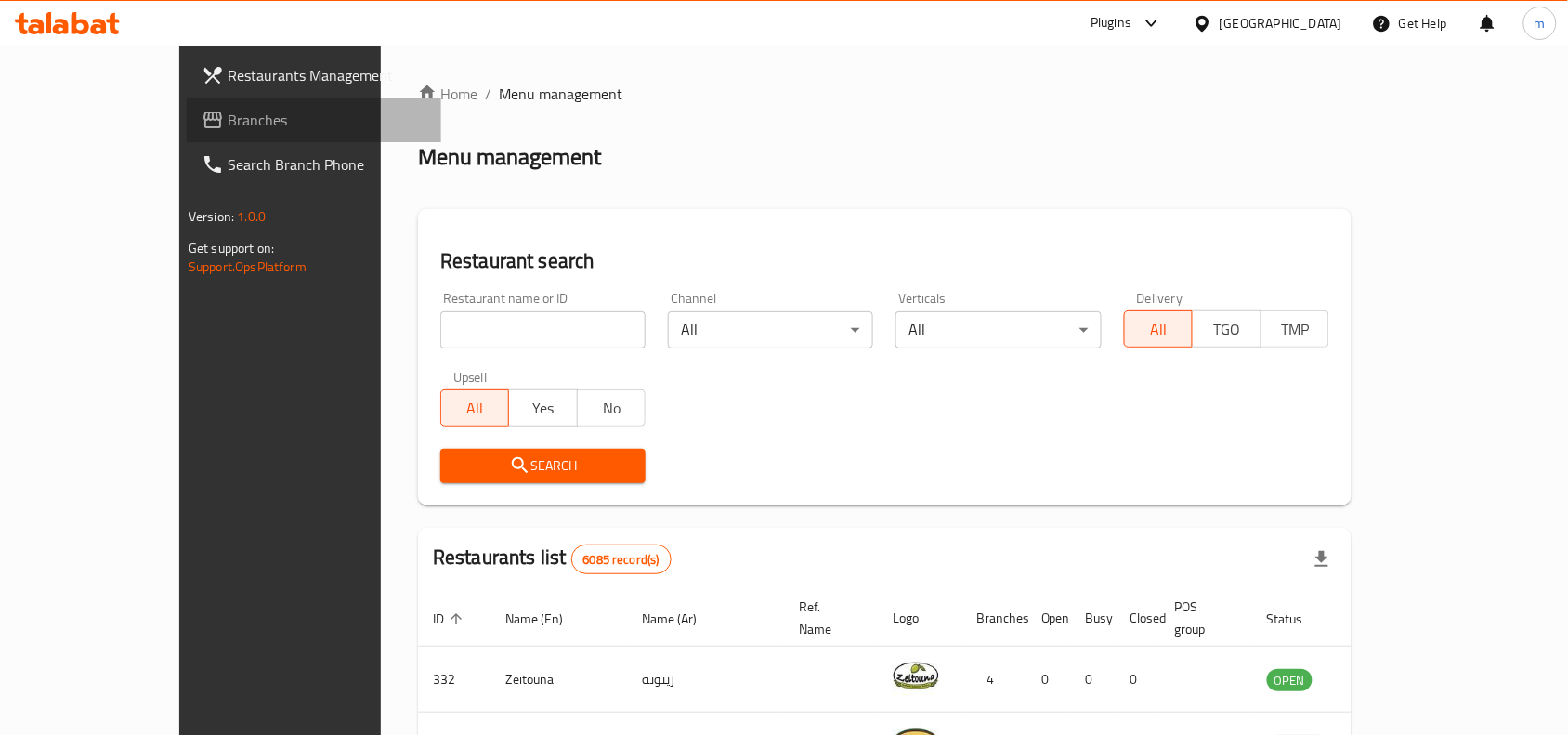
click at [228, 114] on span "Branches" at bounding box center [327, 119] width 198 height 22
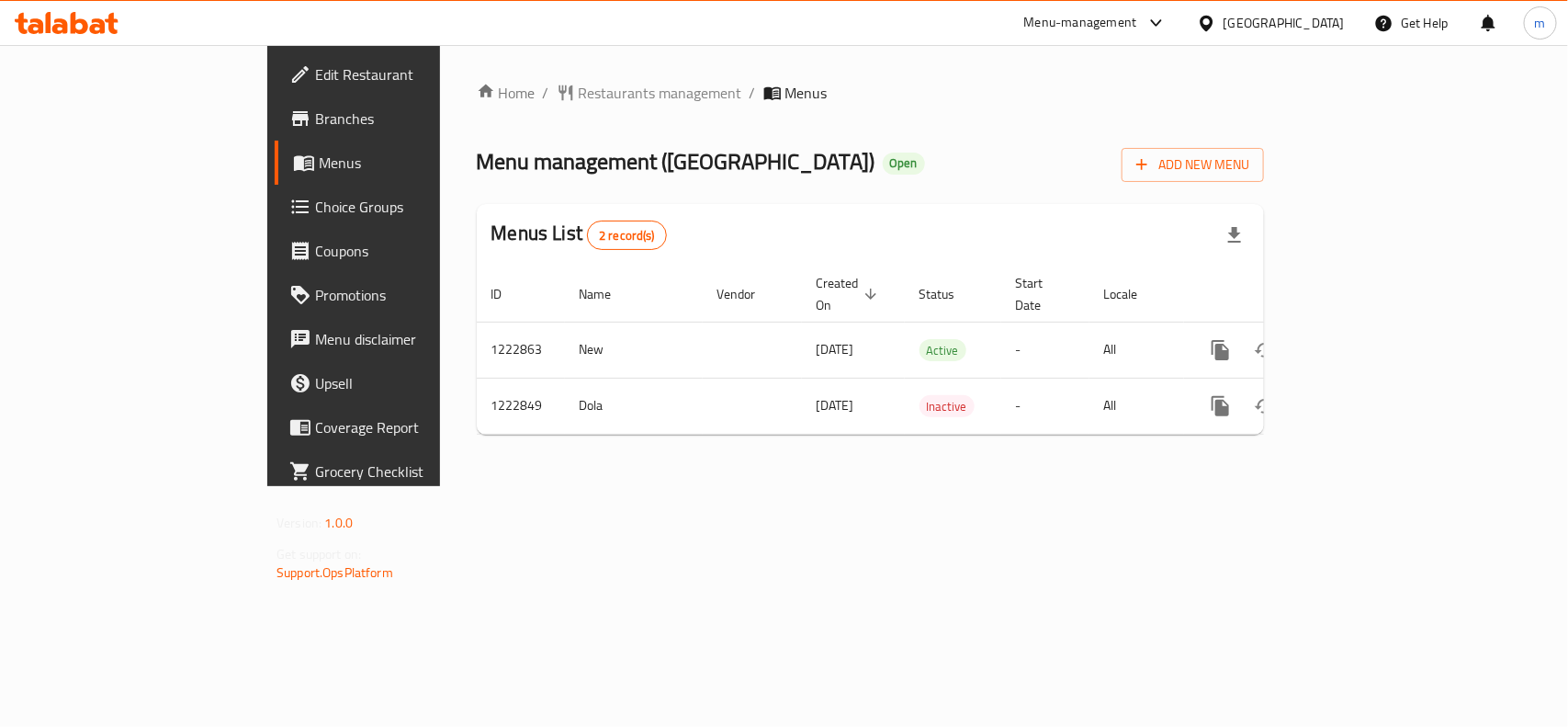
click at [1322, 28] on div "[GEOGRAPHIC_DATA]" at bounding box center [1284, 22] width 121 height 20
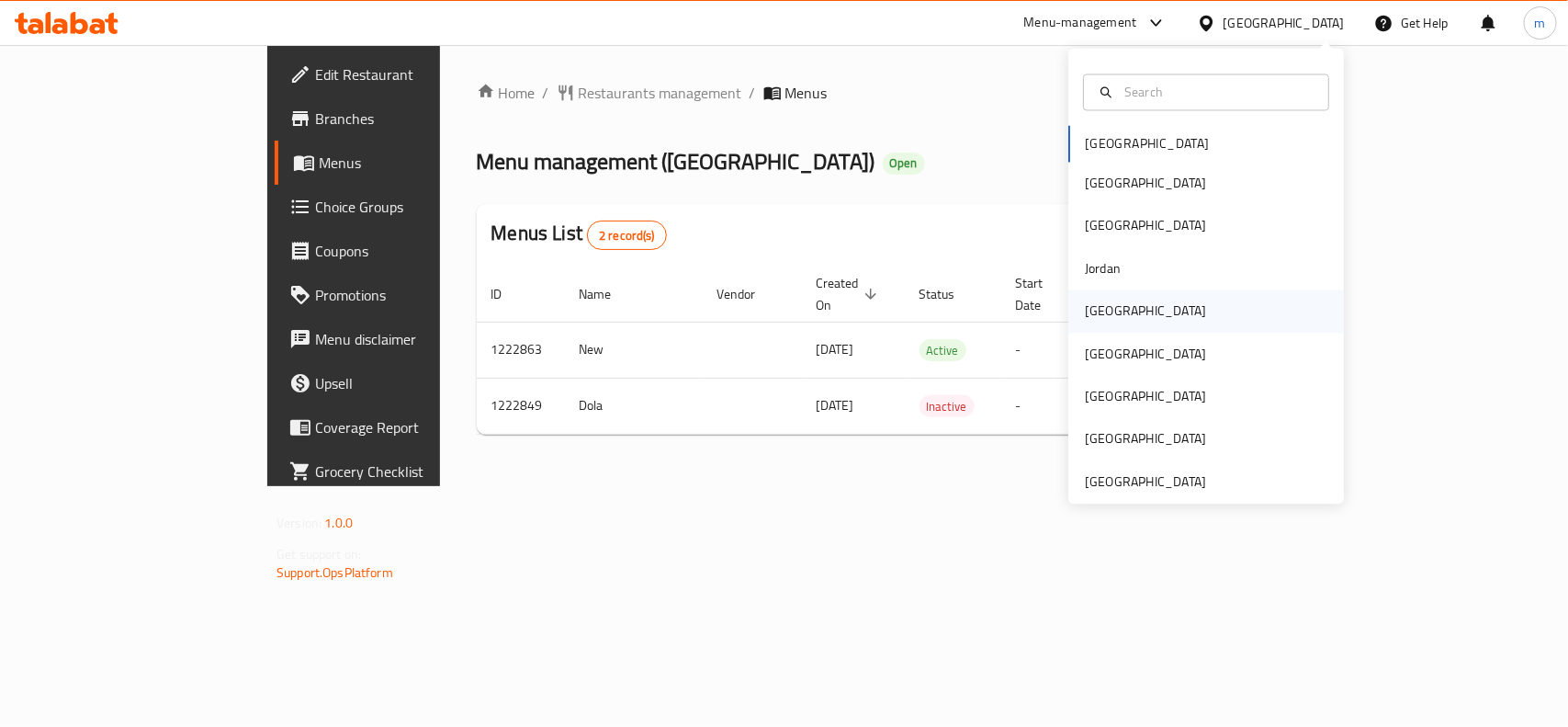
click at [1118, 317] on div "[GEOGRAPHIC_DATA]" at bounding box center [1146, 311] width 151 height 43
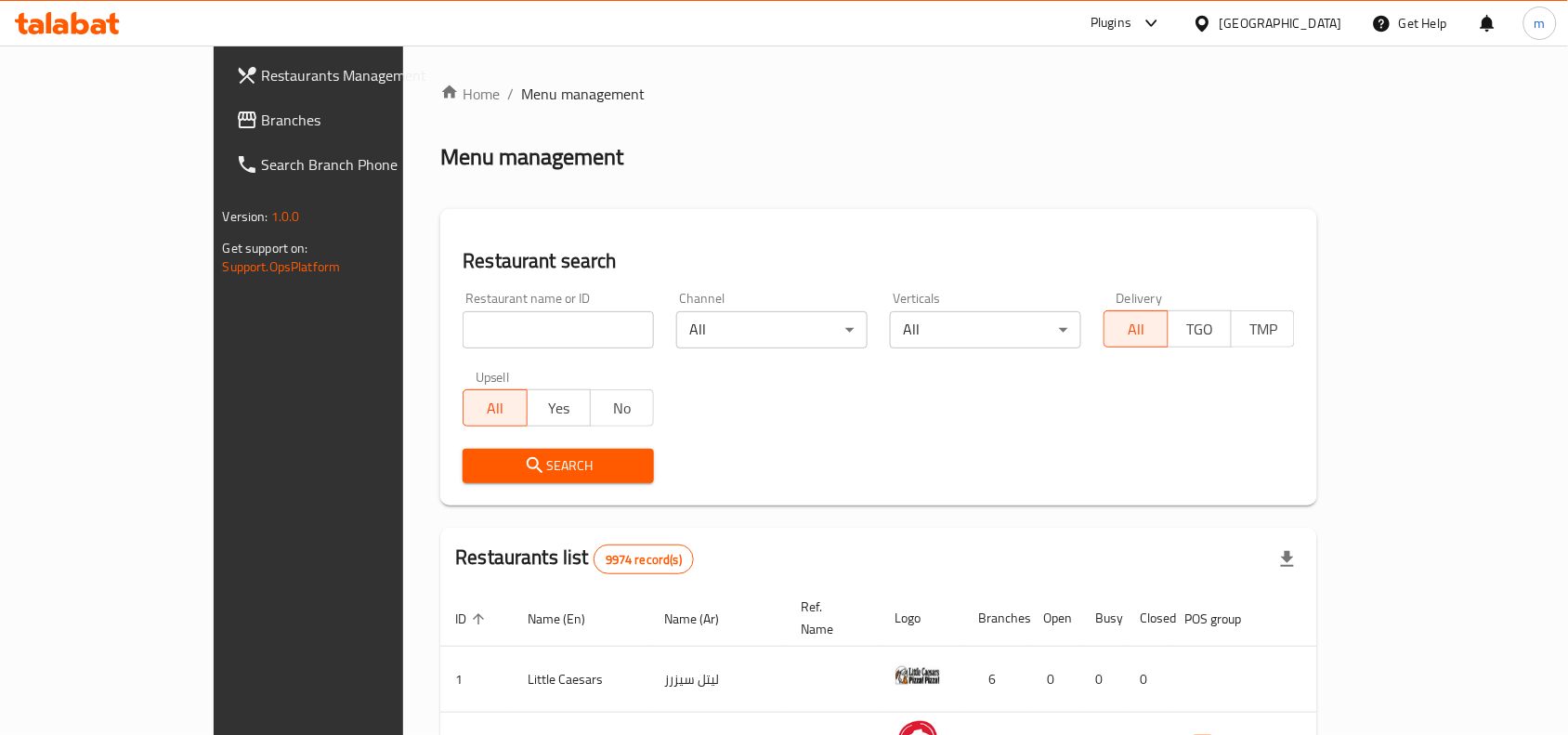
drag, startPoint x: 142, startPoint y: 119, endPoint x: 197, endPoint y: 156, distance: 66.3
click at [262, 119] on span "Branches" at bounding box center [361, 119] width 198 height 22
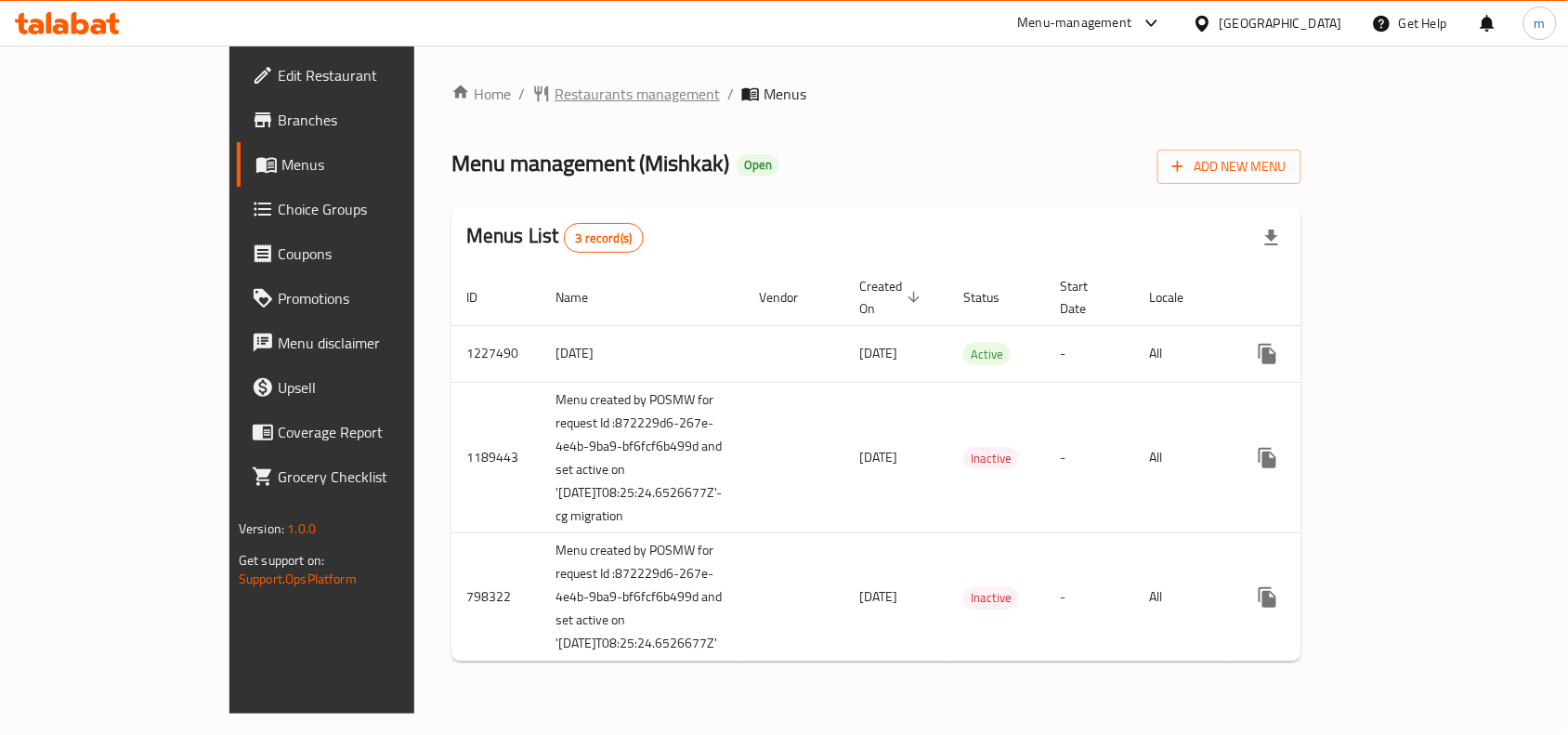
click at [554, 84] on span "Restaurants management" at bounding box center [636, 94] width 165 height 22
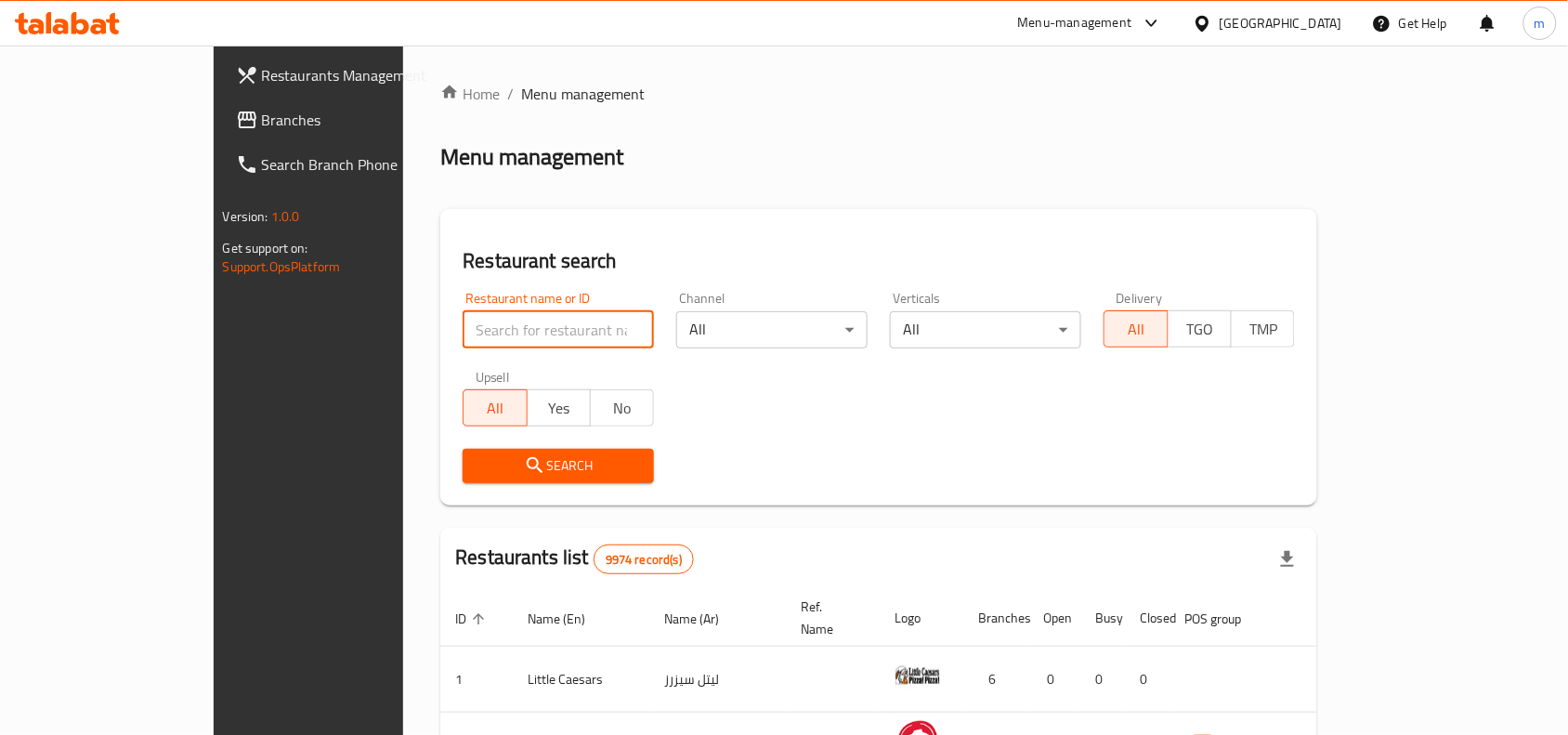
click at [462, 322] on input "search" at bounding box center [558, 329] width 192 height 37
paste input "17400"
type input "17400"
click button "Search" at bounding box center [558, 465] width 192 height 34
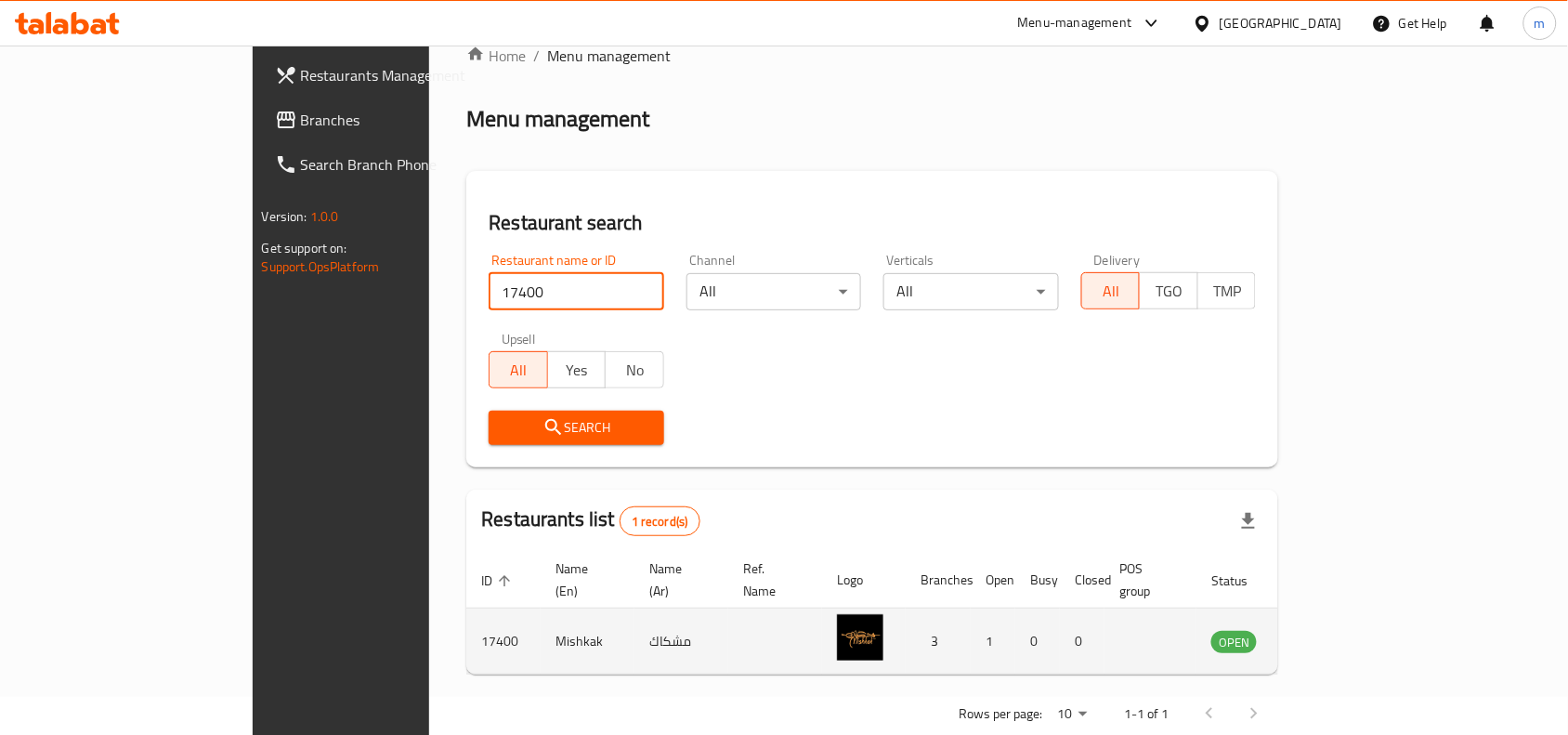
scroll to position [58, 0]
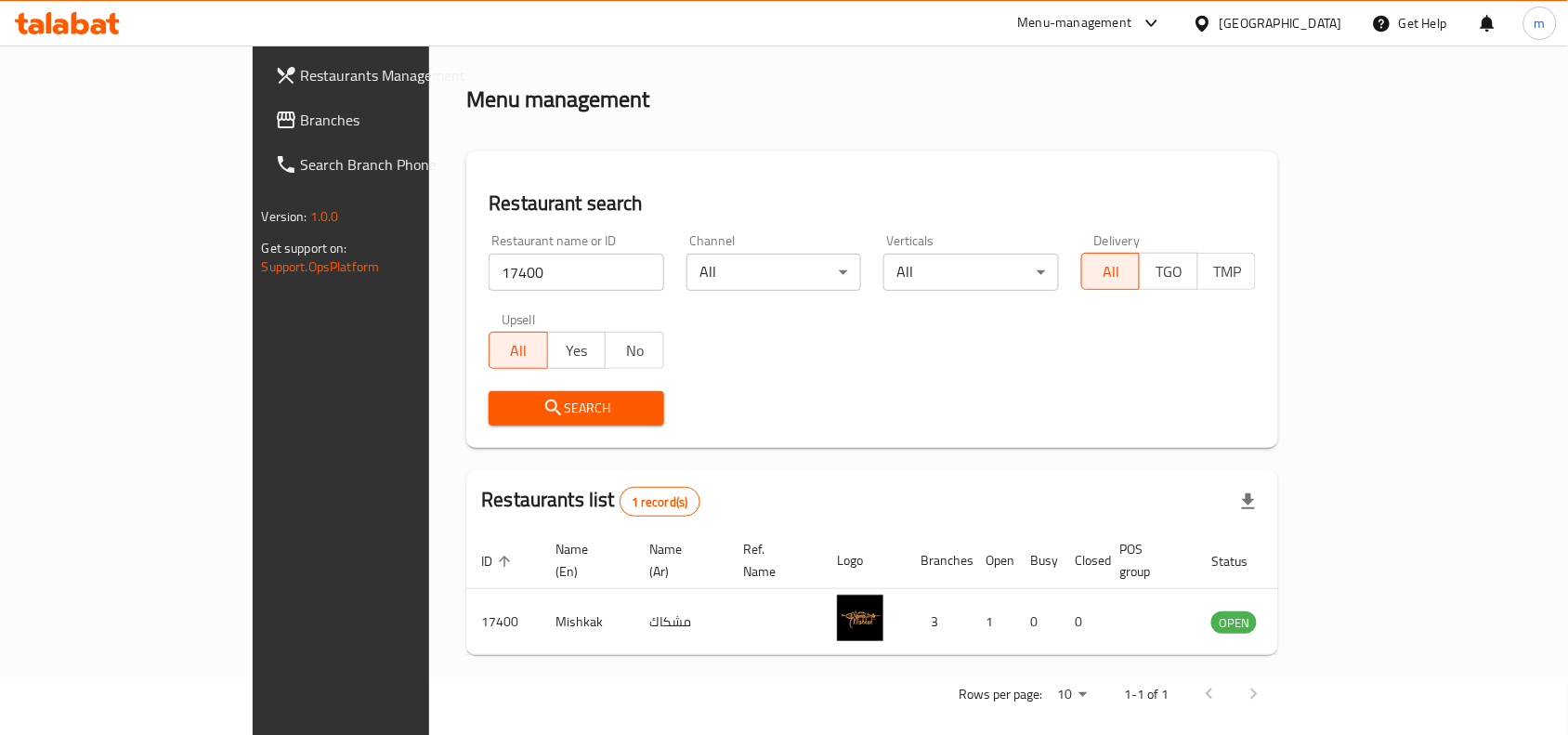
click at [832, 121] on div "Home / Menu management Menu management Restaurant search Restaurant name or ID …" at bounding box center [872, 371] width 811 height 693
click at [1316, 34] on div "[GEOGRAPHIC_DATA]" at bounding box center [1267, 23] width 179 height 45
click at [1316, 22] on div "[GEOGRAPHIC_DATA]" at bounding box center [1281, 22] width 122 height 21
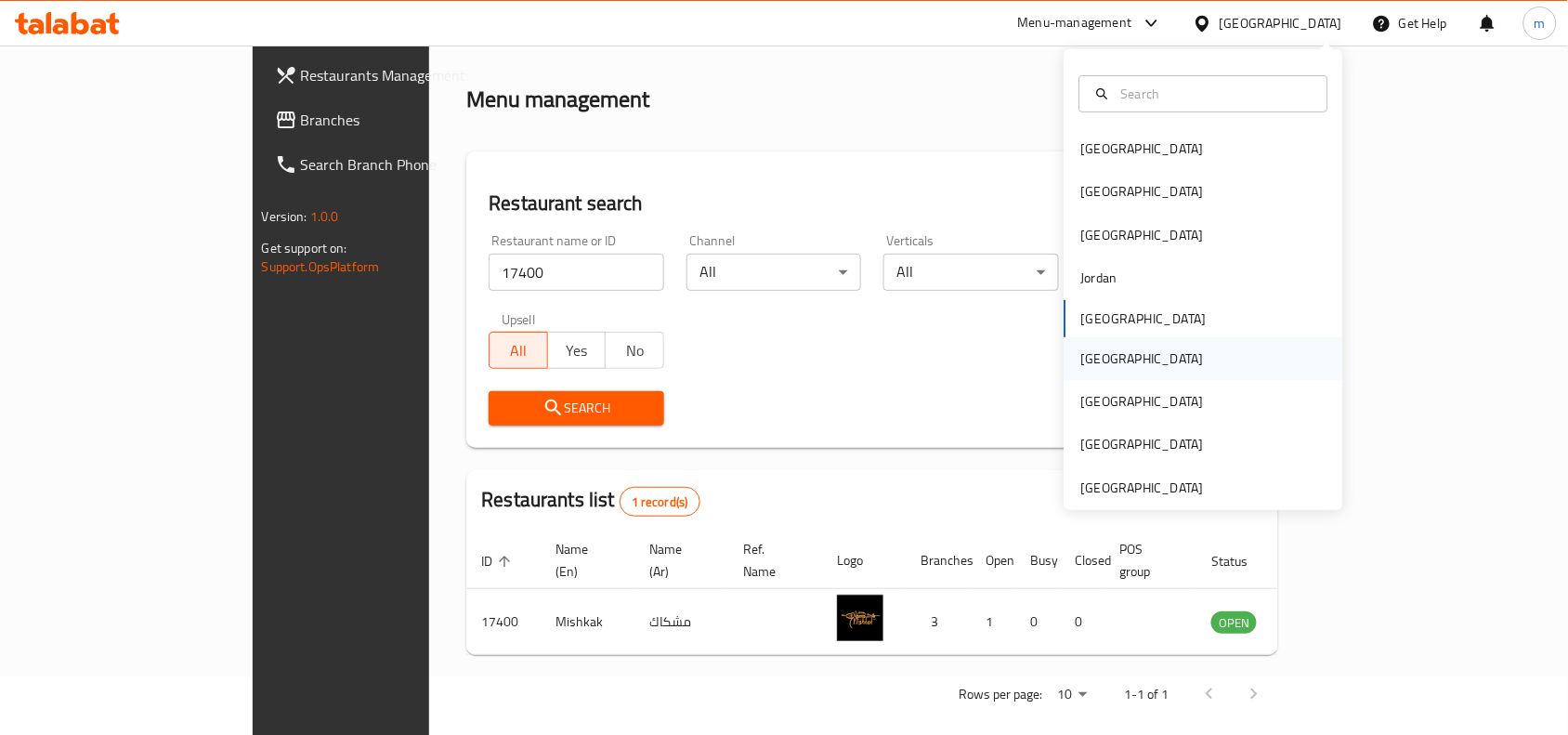
click at [1106, 361] on div "[GEOGRAPHIC_DATA]" at bounding box center [1143, 359] width 152 height 43
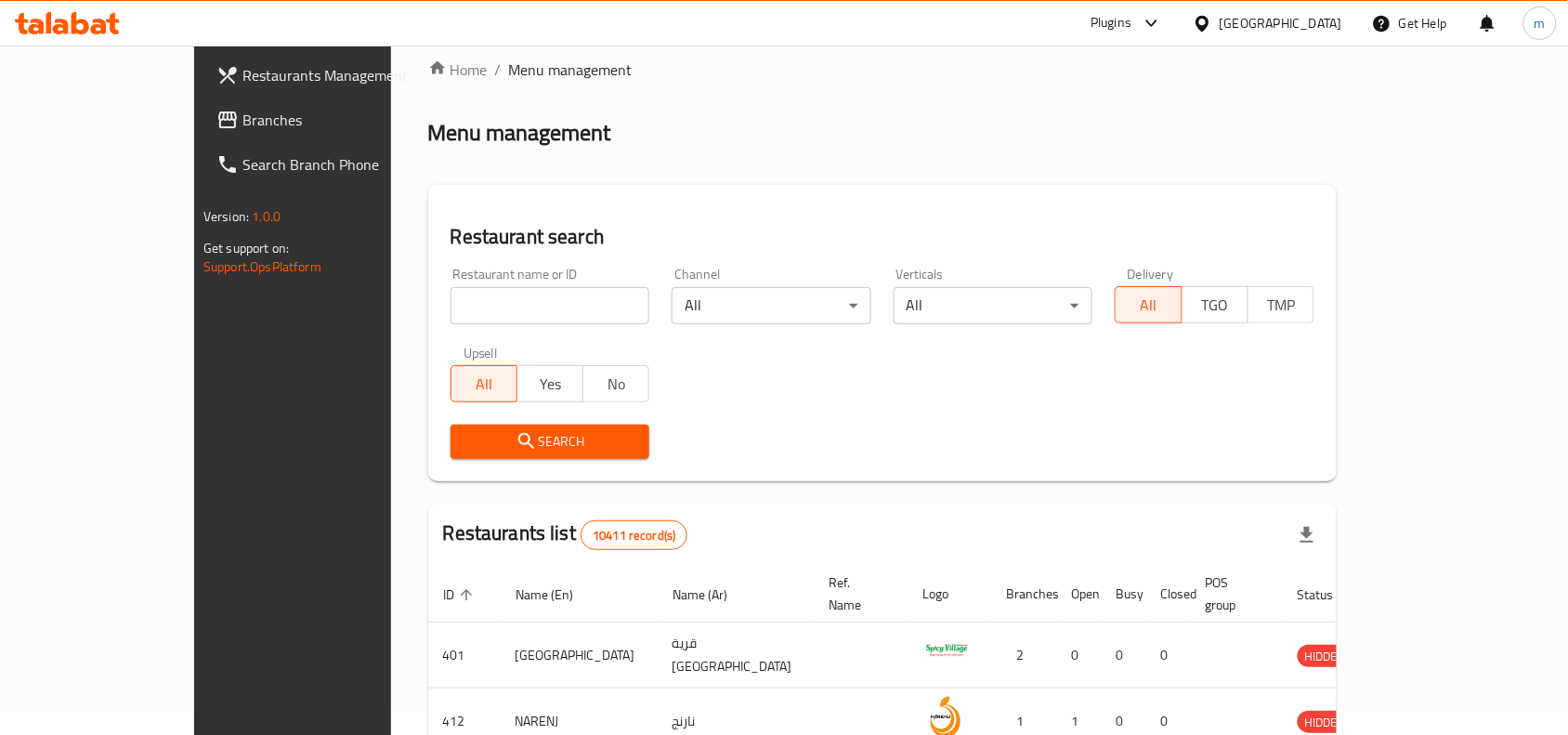
scroll to position [58, 0]
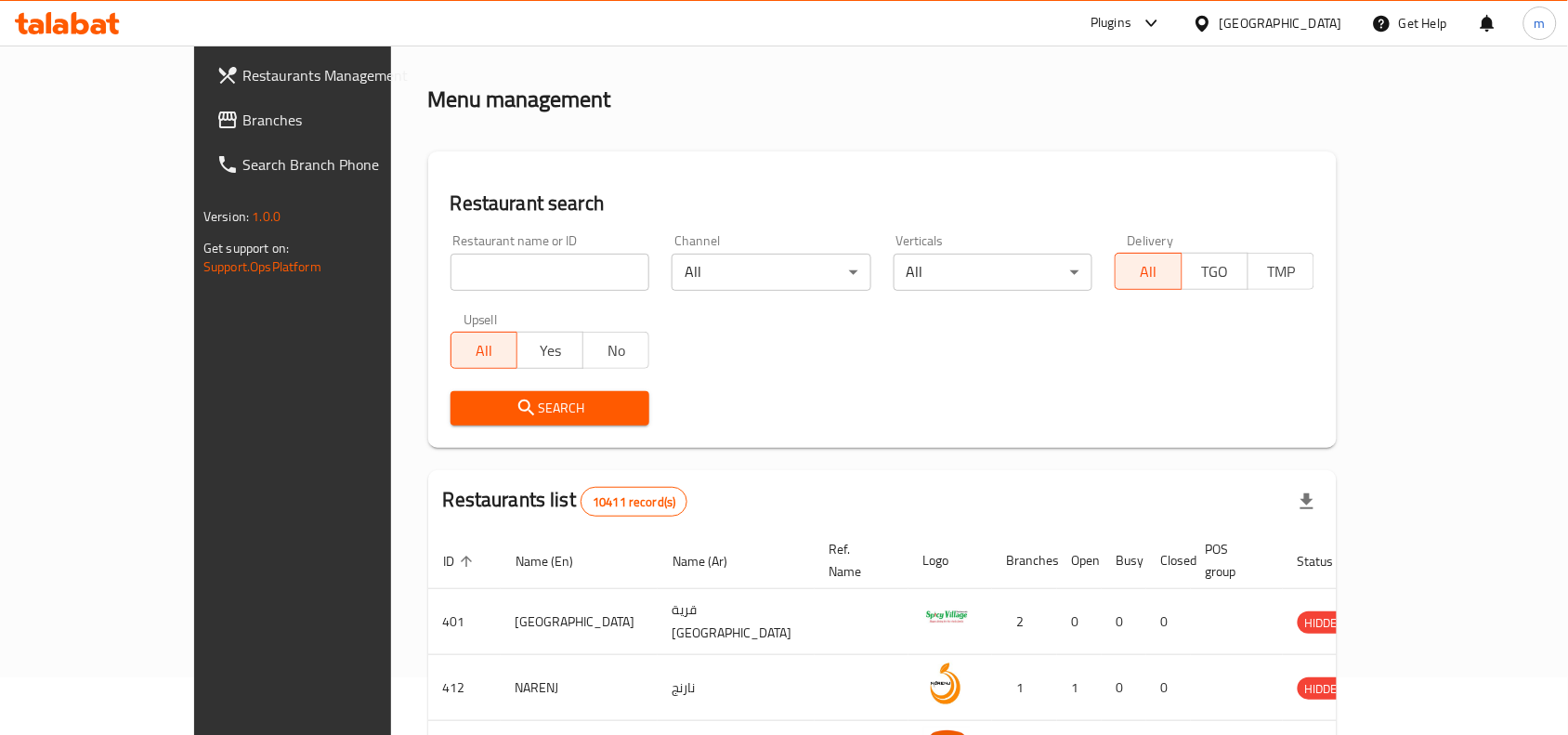
click at [242, 121] on span "Branches" at bounding box center [341, 119] width 198 height 22
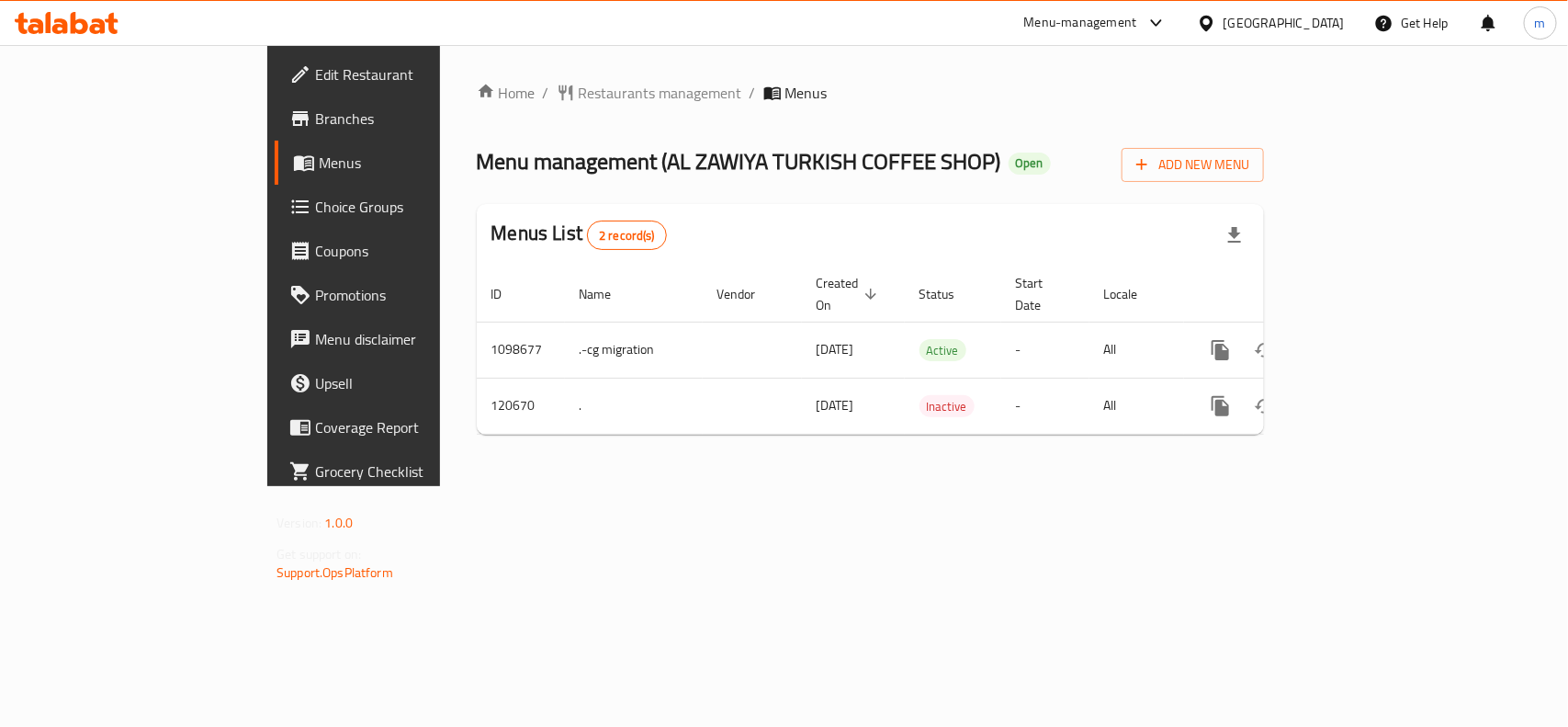
click at [1316, 25] on div "[GEOGRAPHIC_DATA]" at bounding box center [1284, 22] width 121 height 20
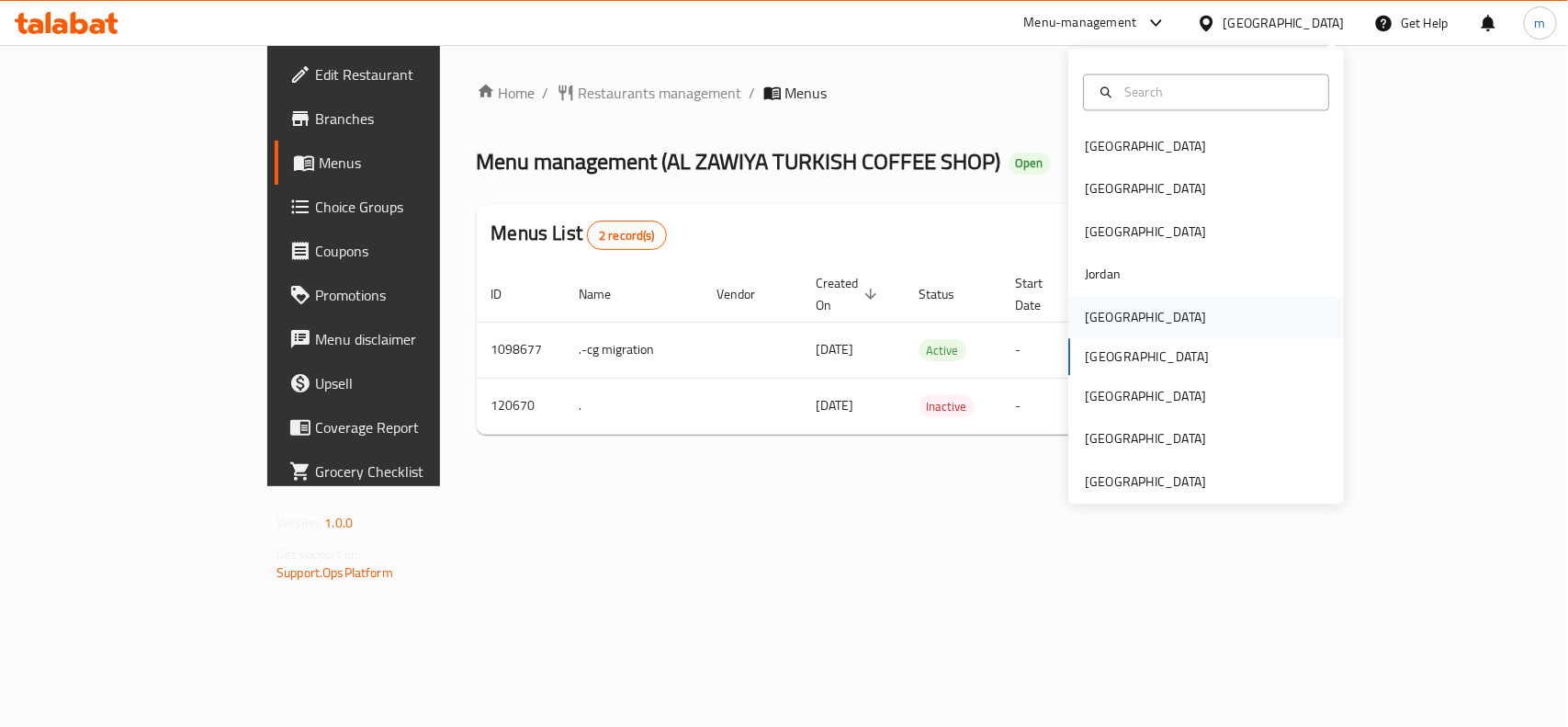
click at [1113, 310] on div "[GEOGRAPHIC_DATA]" at bounding box center [1146, 317] width 151 height 43
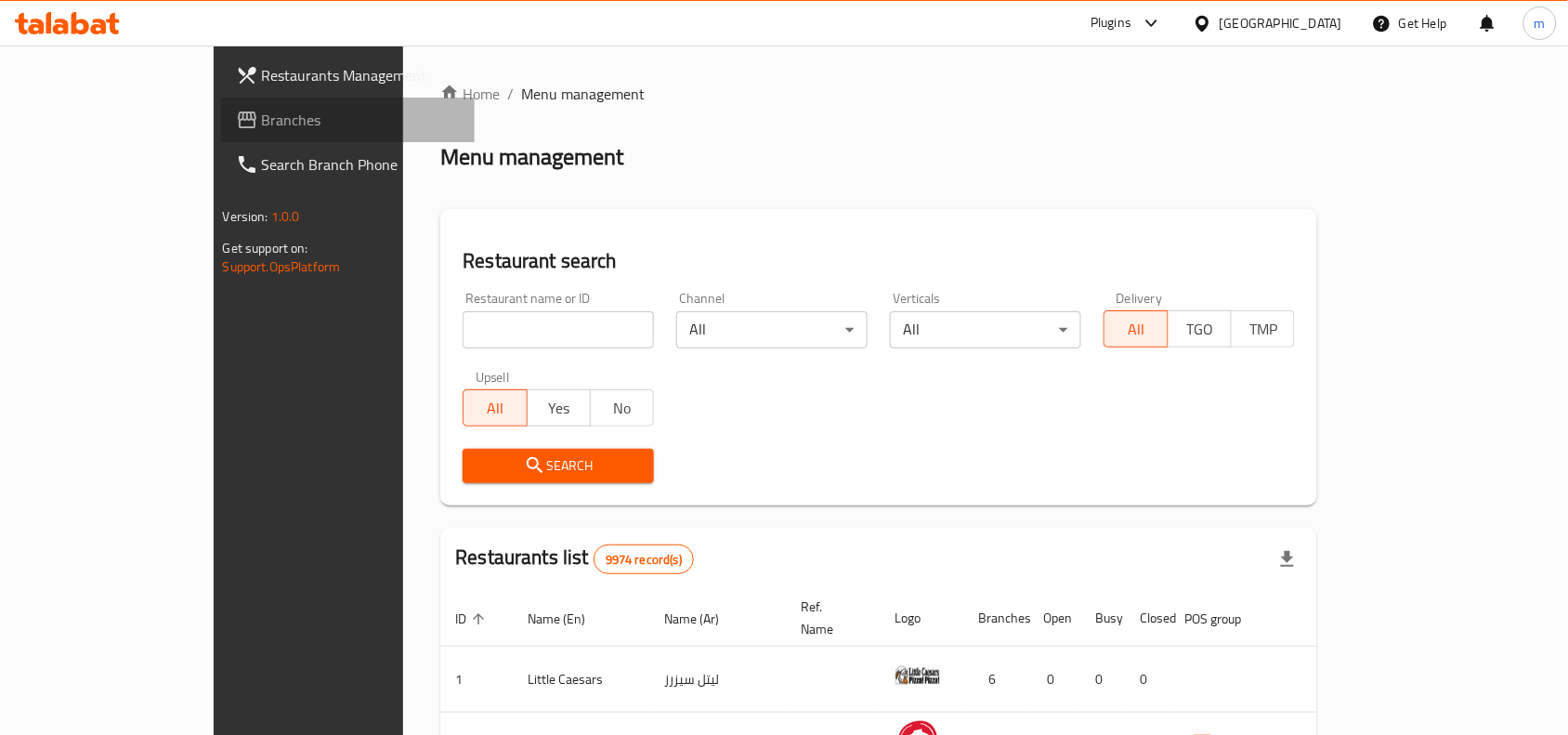
click at [262, 113] on span "Branches" at bounding box center [361, 119] width 198 height 22
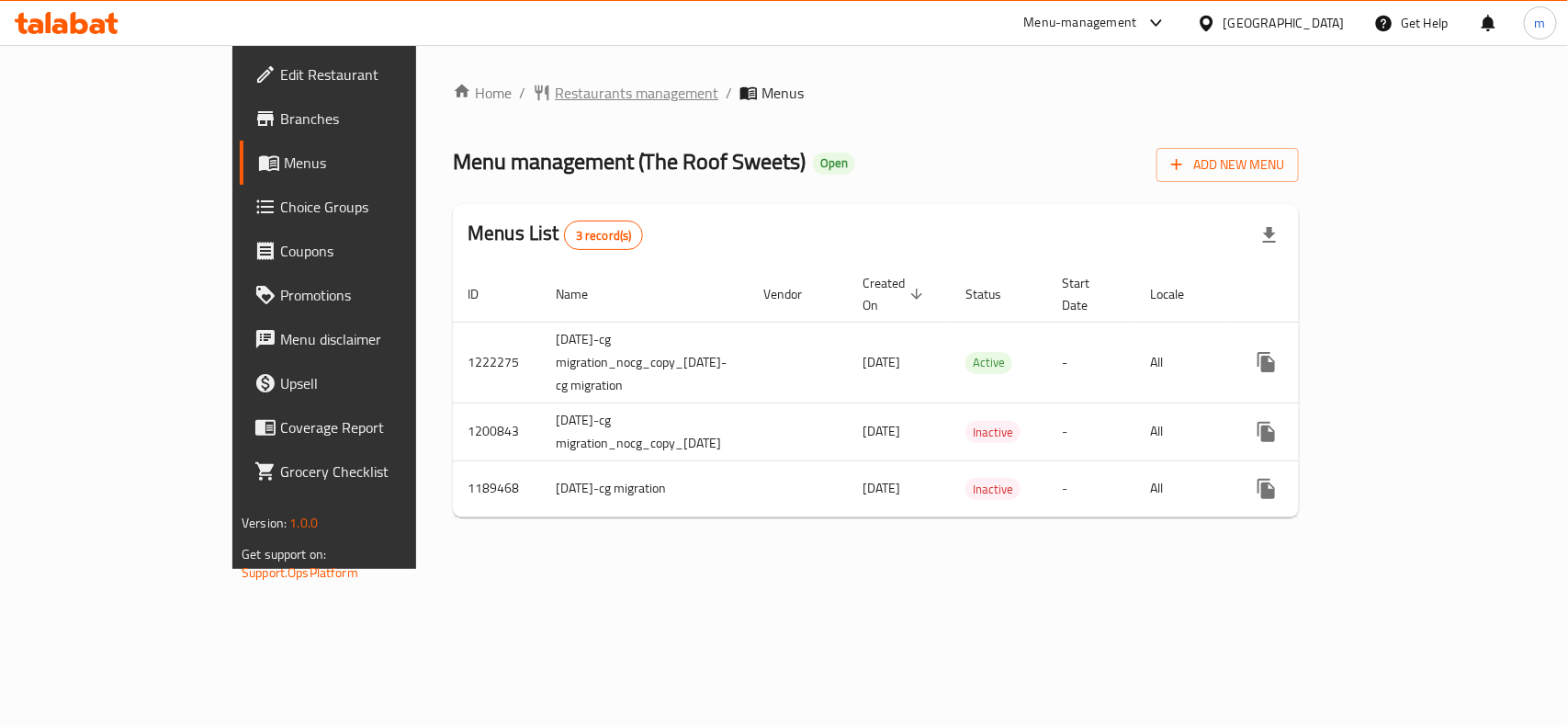
click at [555, 83] on span "Restaurants management" at bounding box center [636, 93] width 163 height 22
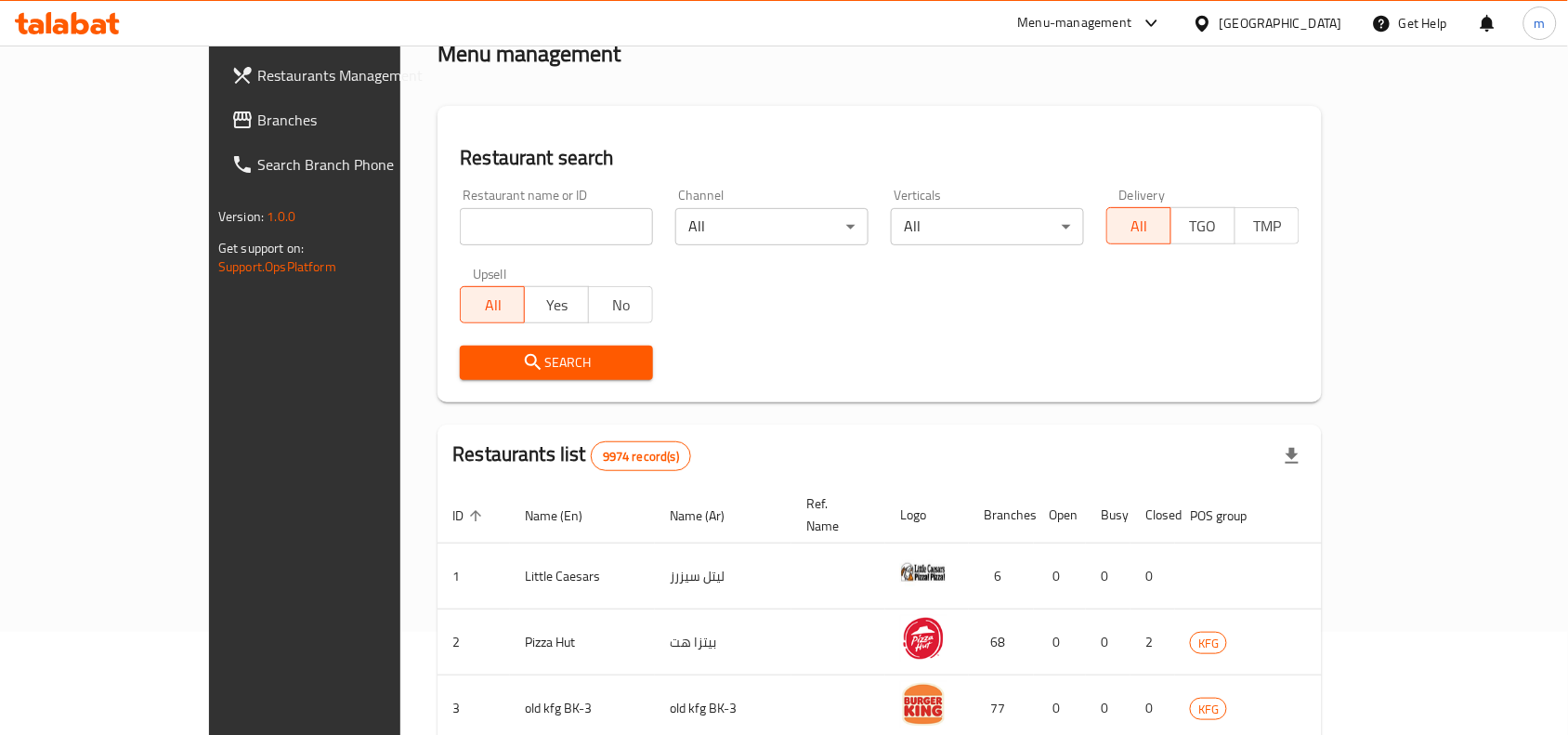
scroll to position [154, 0]
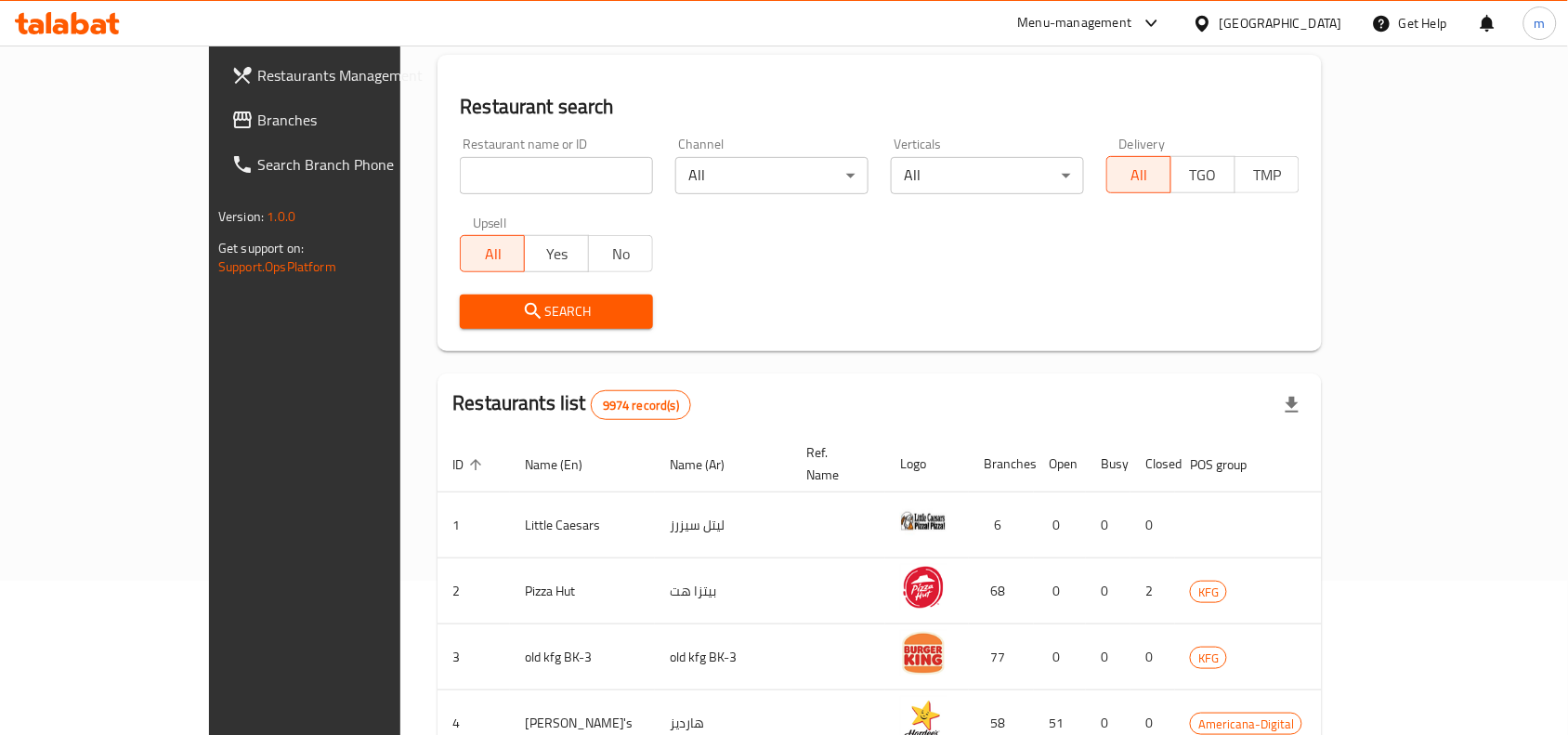
click at [459, 164] on input "search" at bounding box center [556, 176] width 194 height 37
paste input "638663"
type input "638663"
click button "Search" at bounding box center [556, 311] width 194 height 34
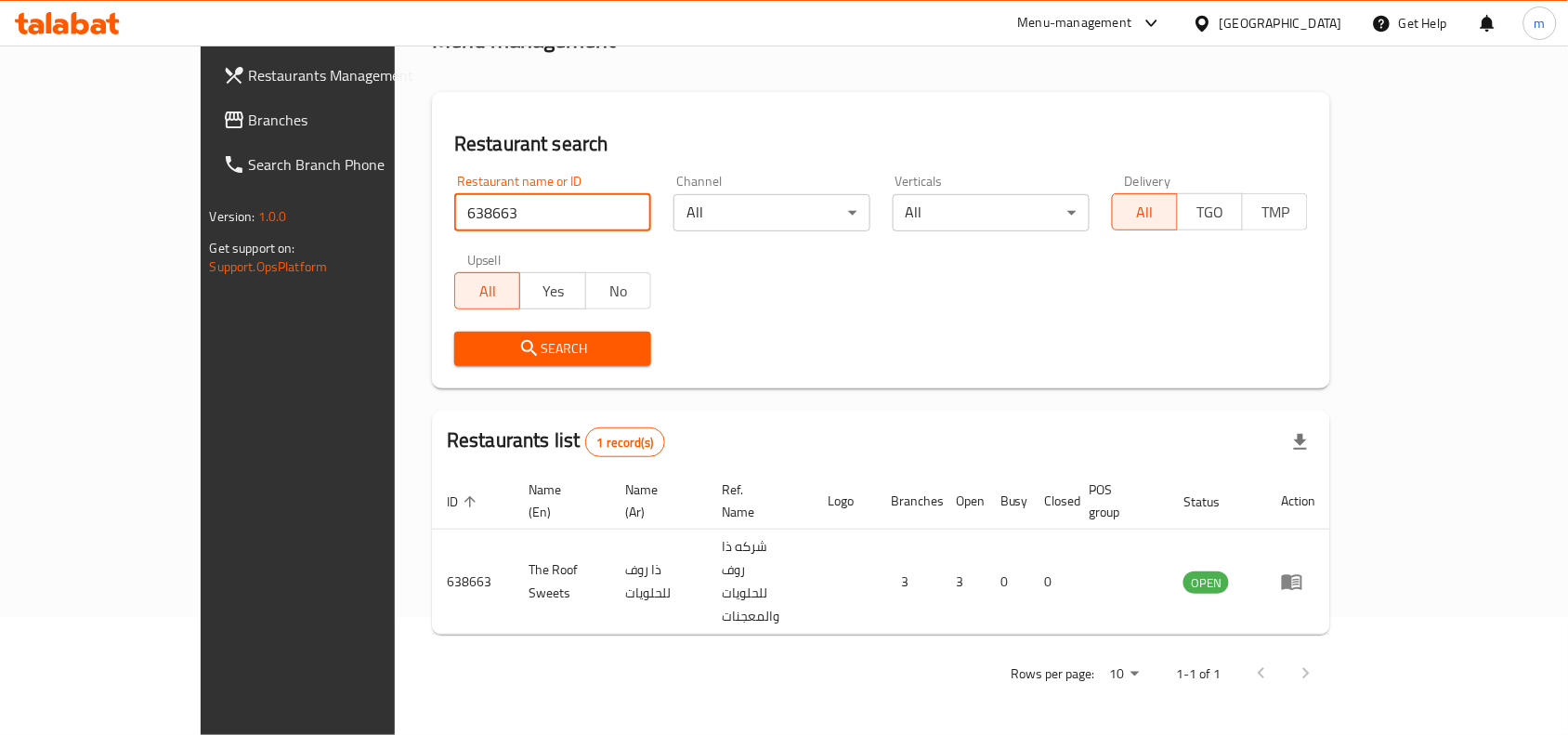
scroll to position [58, 0]
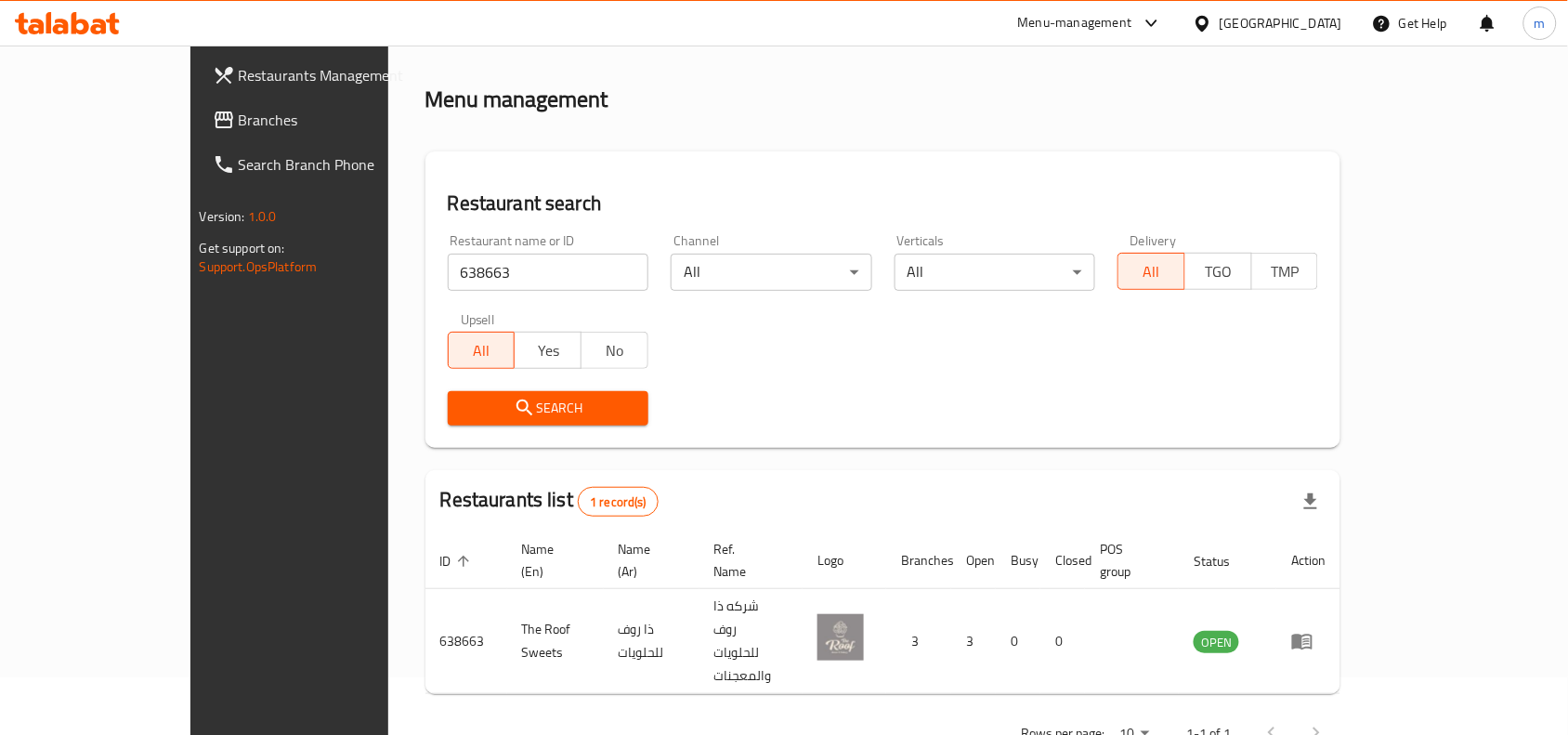
click at [1220, 29] on div at bounding box center [1206, 22] width 27 height 21
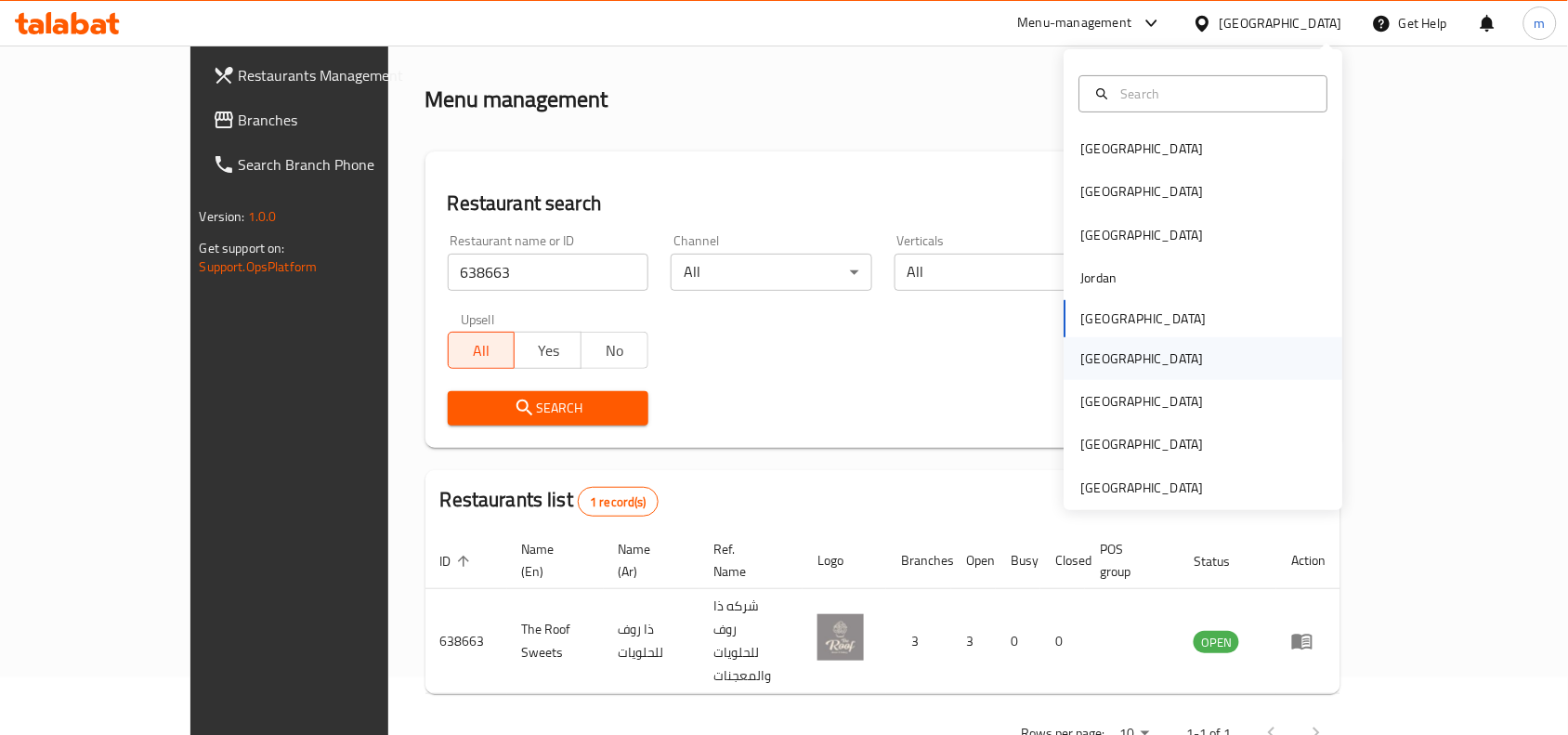
click at [1094, 364] on div "[GEOGRAPHIC_DATA]" at bounding box center [1142, 358] width 122 height 21
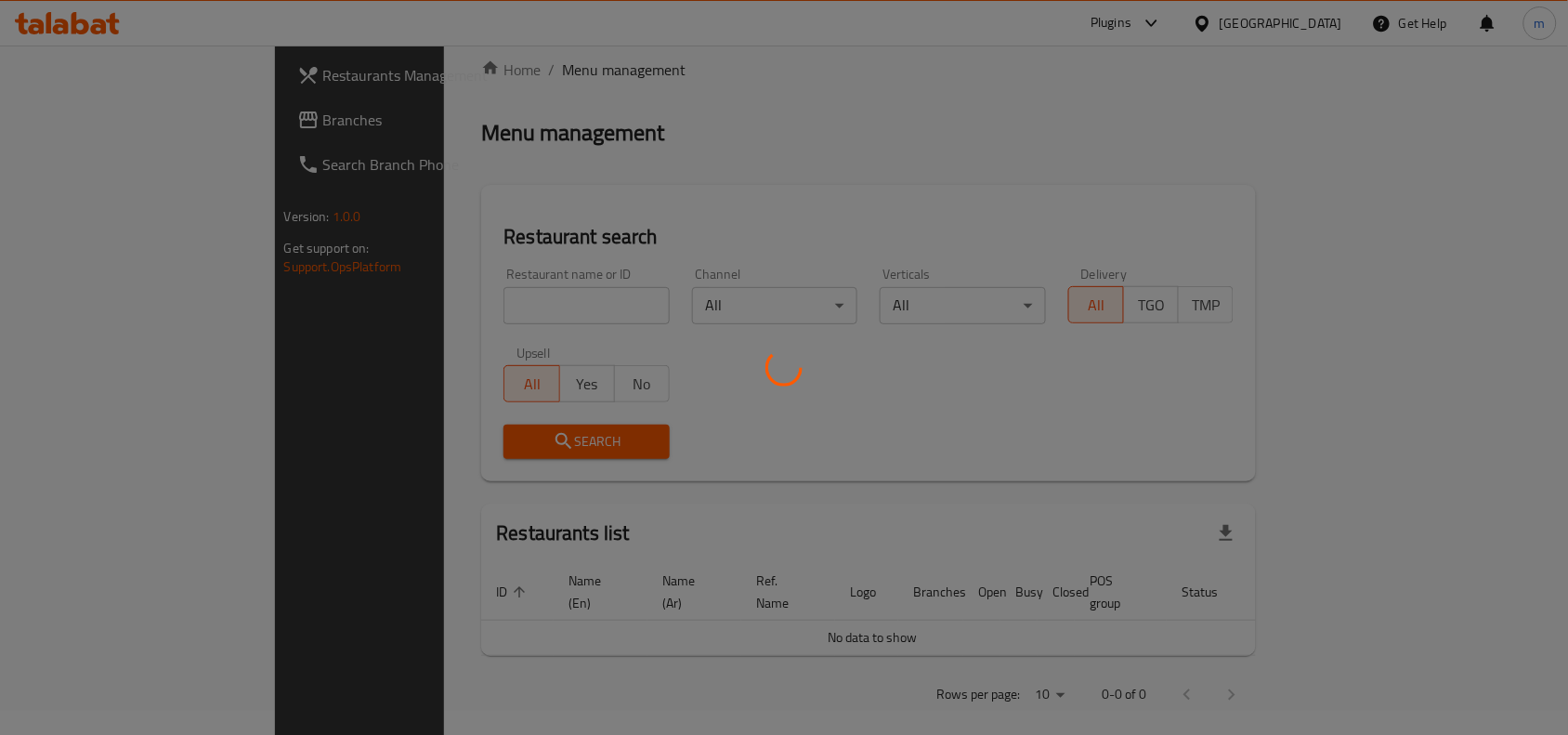
scroll to position [58, 0]
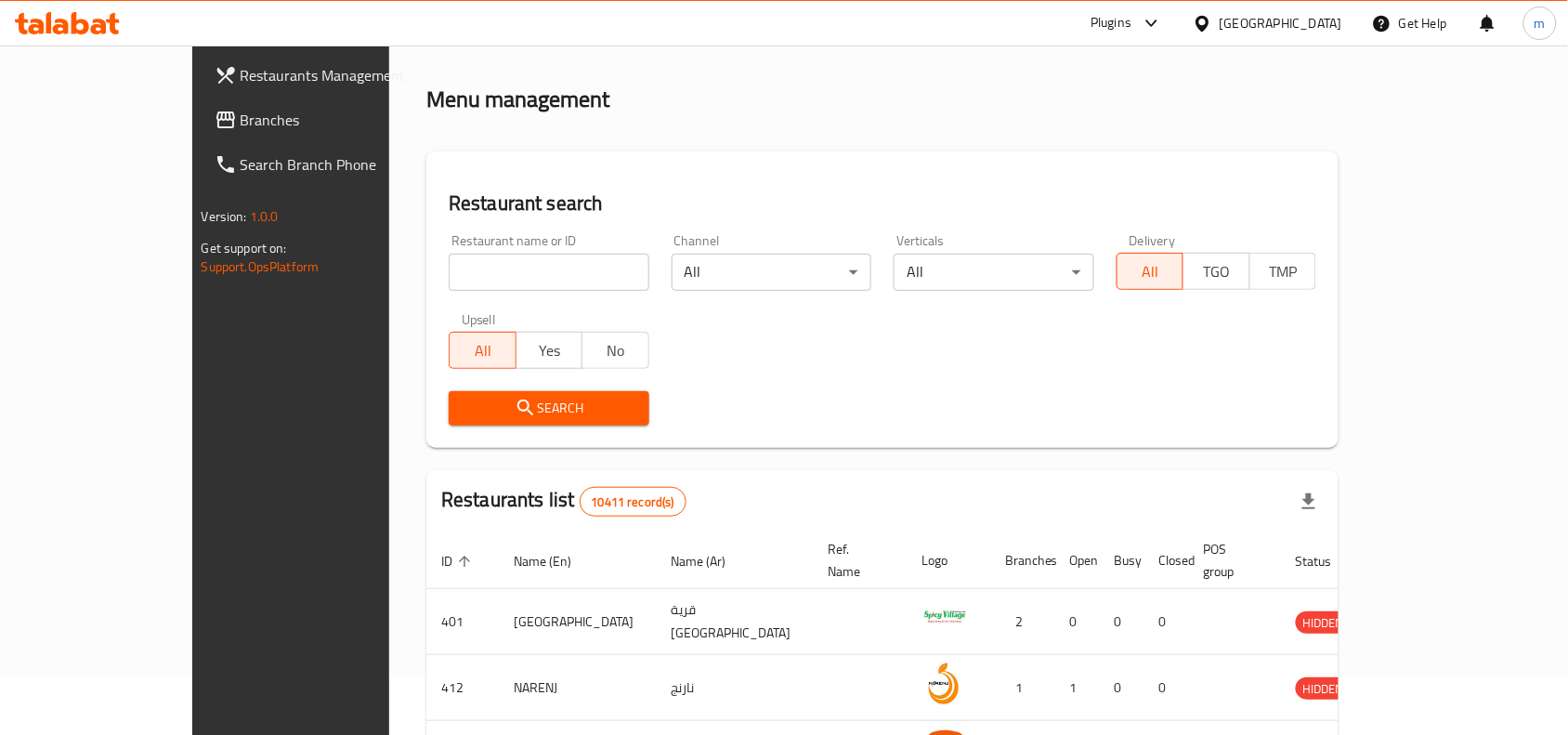
click at [240, 117] on span "Branches" at bounding box center [339, 119] width 198 height 22
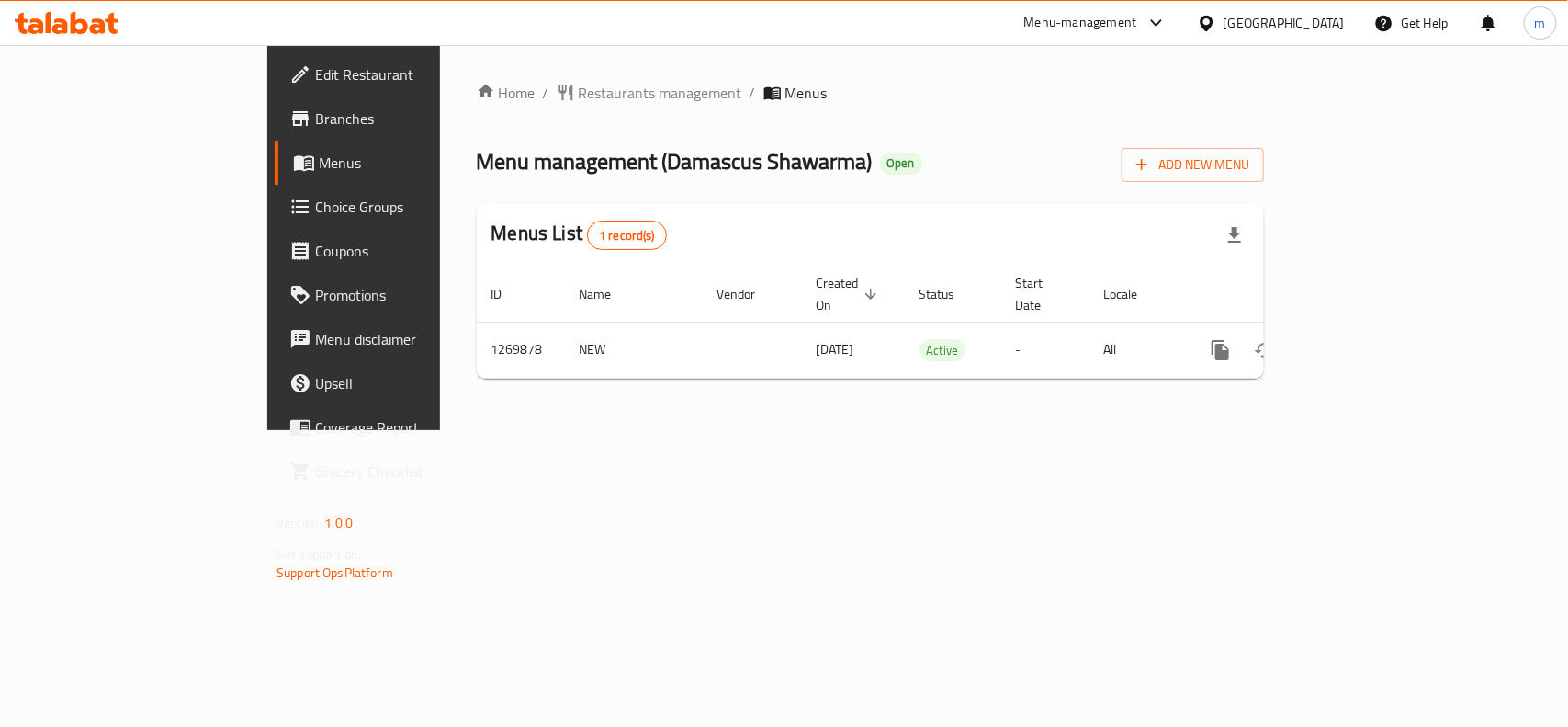
click at [1323, 26] on div "[GEOGRAPHIC_DATA]" at bounding box center [1284, 22] width 121 height 20
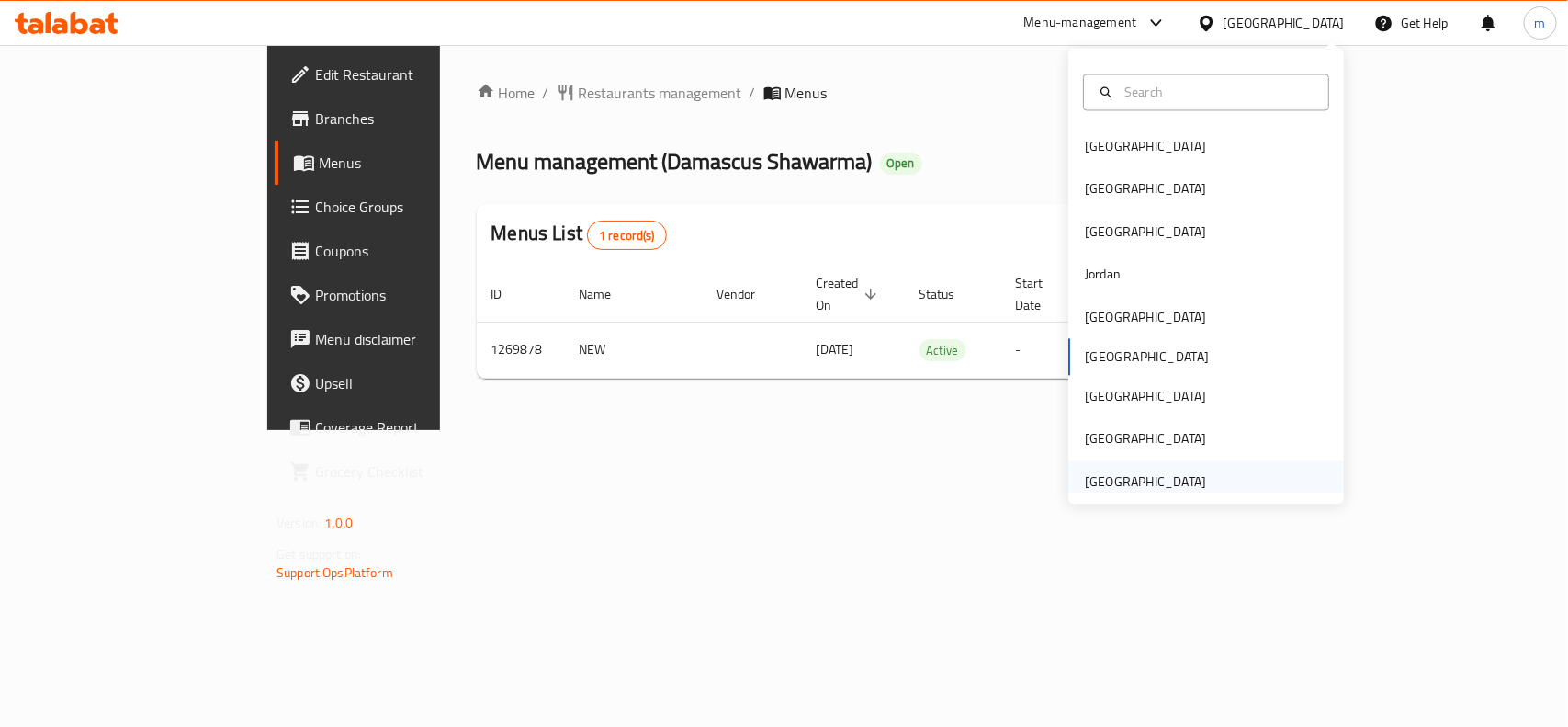
click at [1149, 483] on div "[GEOGRAPHIC_DATA]" at bounding box center [1145, 480] width 121 height 20
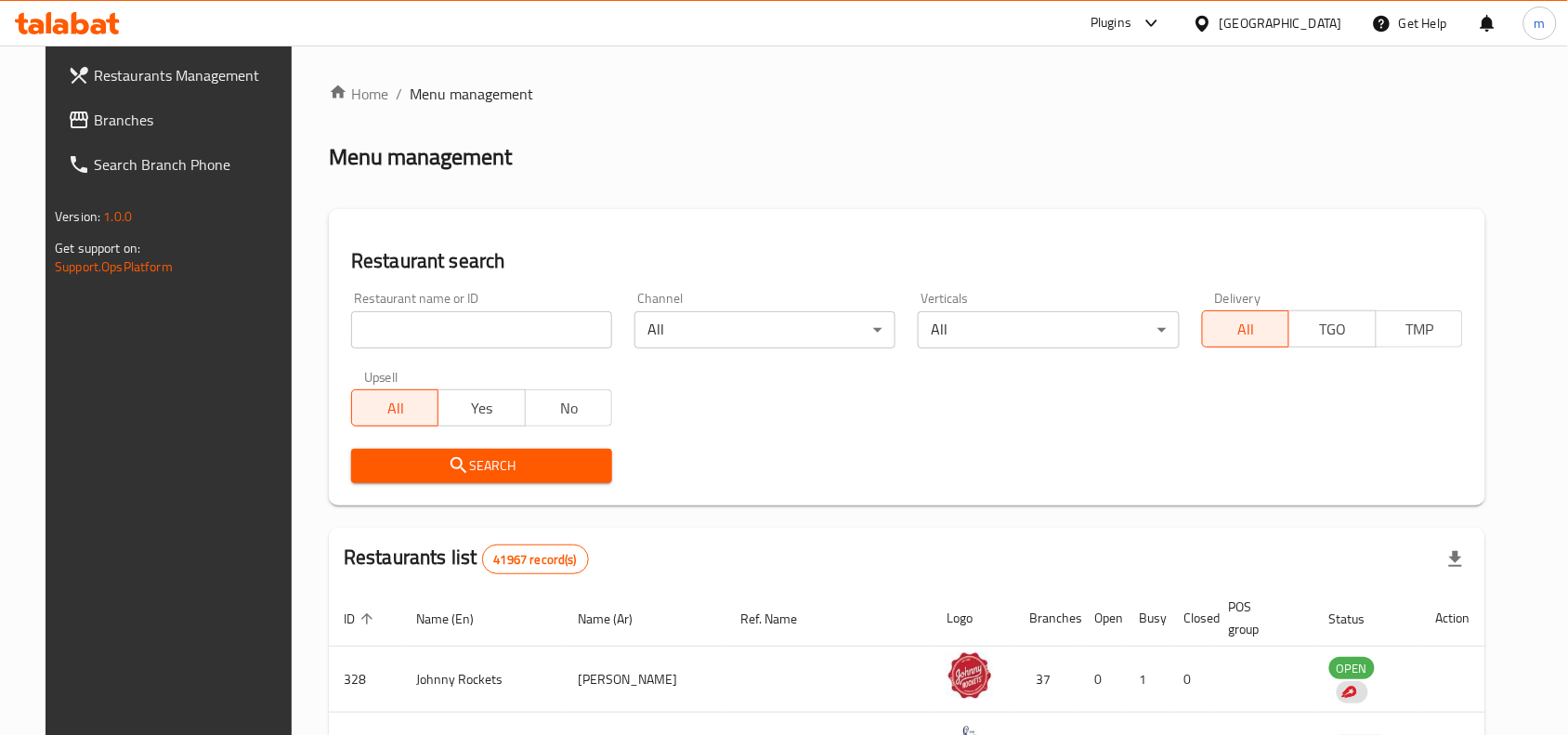
click at [108, 127] on span "Branches" at bounding box center [193, 119] width 198 height 22
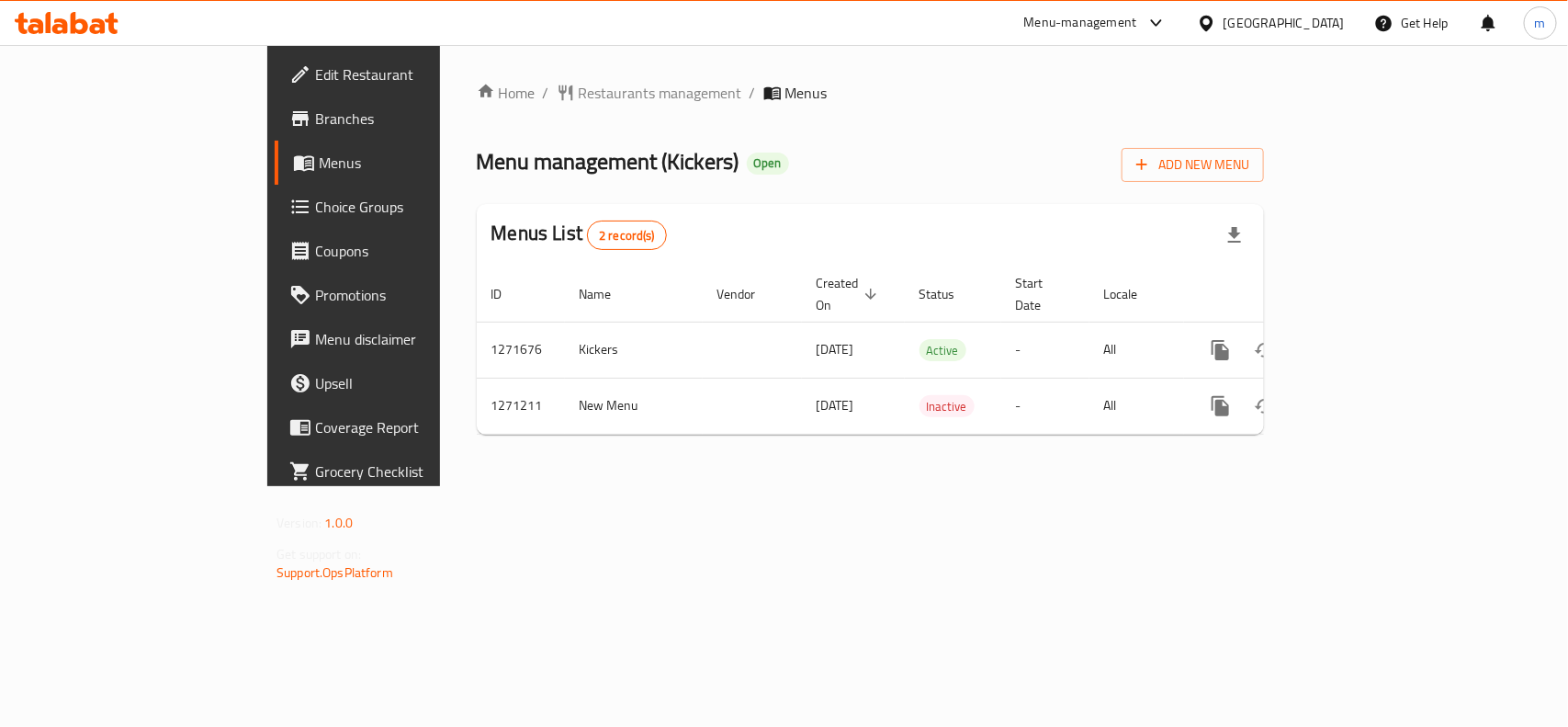
click at [1261, 20] on div "[GEOGRAPHIC_DATA]" at bounding box center [1284, 22] width 121 height 20
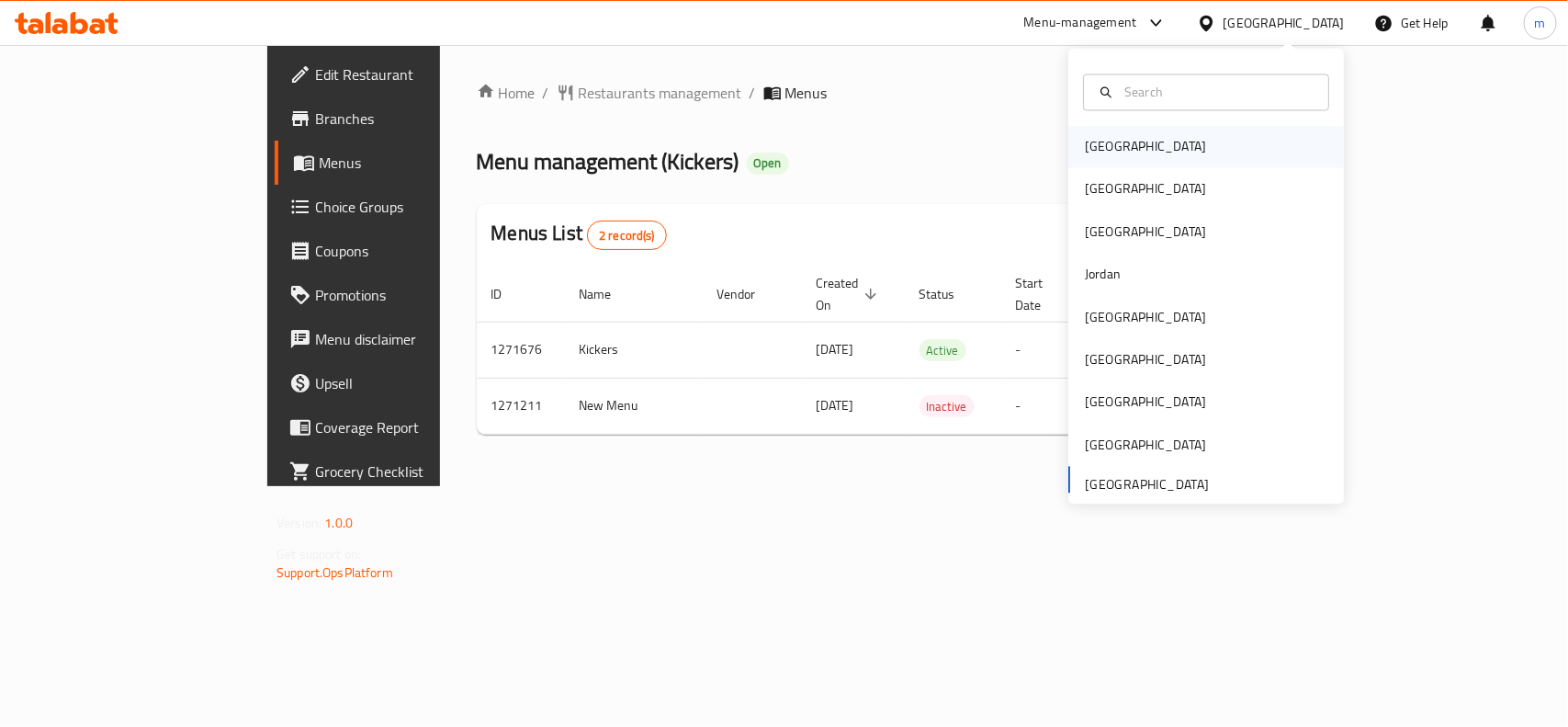
click at [1108, 138] on div "[GEOGRAPHIC_DATA]" at bounding box center [1145, 147] width 121 height 20
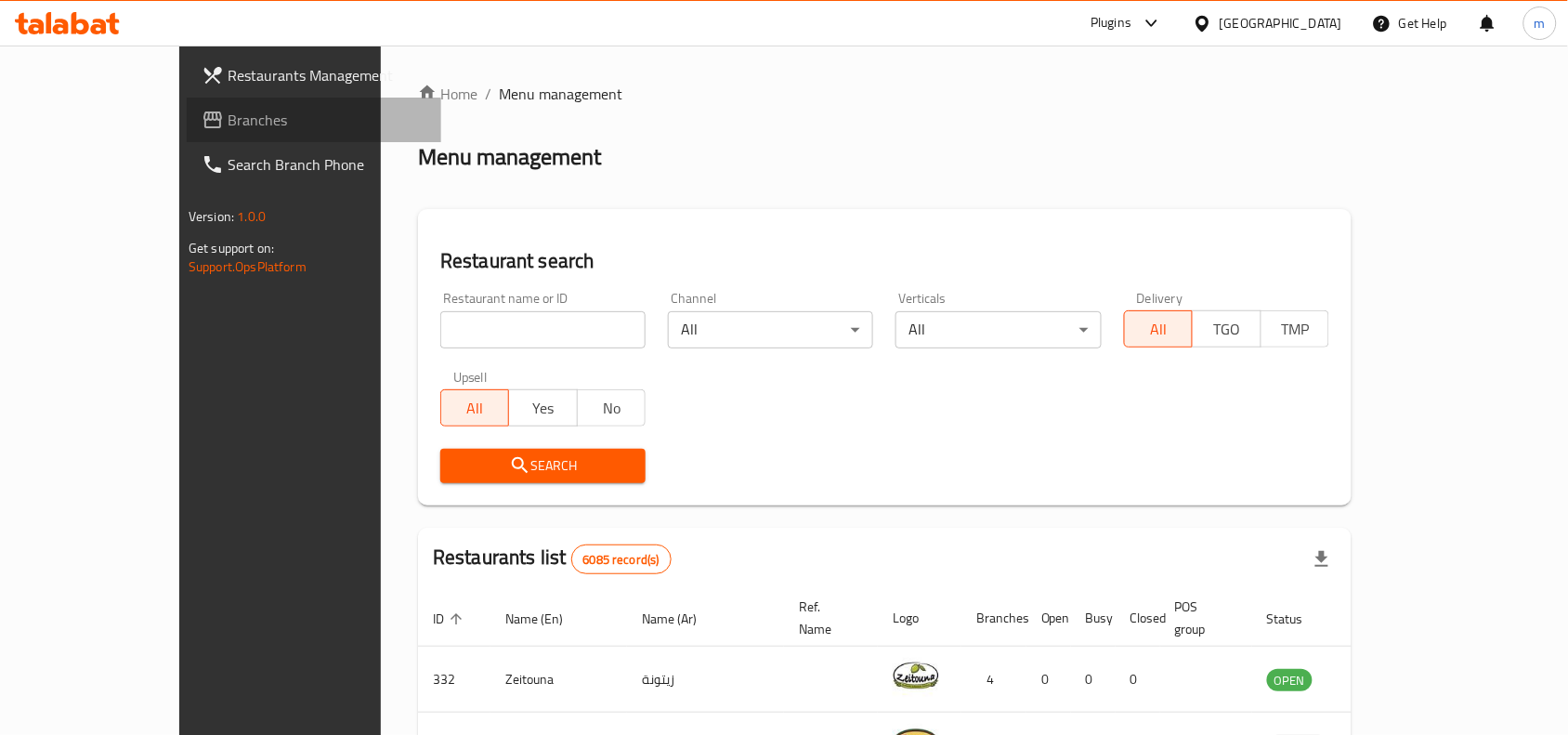
click at [228, 108] on span "Branches" at bounding box center [327, 119] width 198 height 22
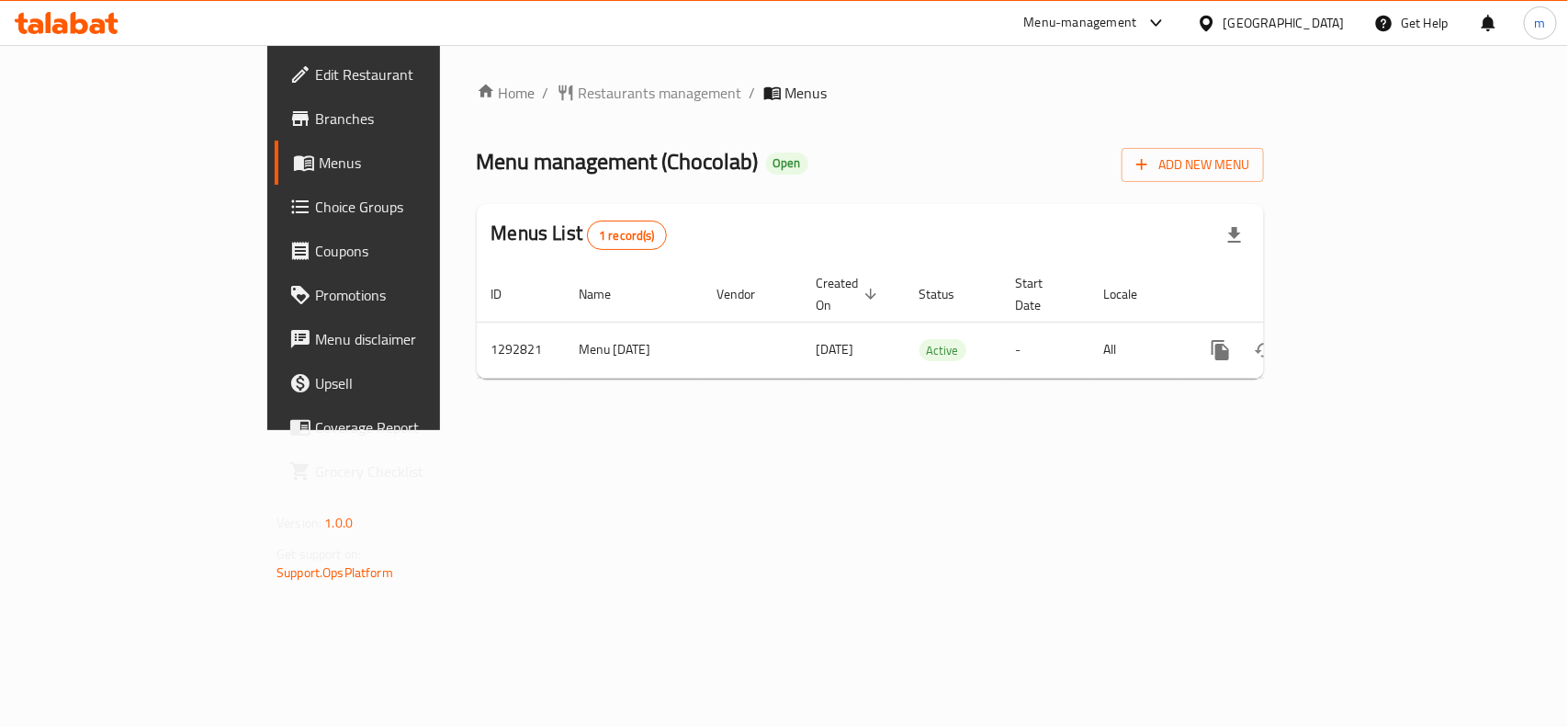
click at [1224, 18] on div at bounding box center [1210, 22] width 27 height 20
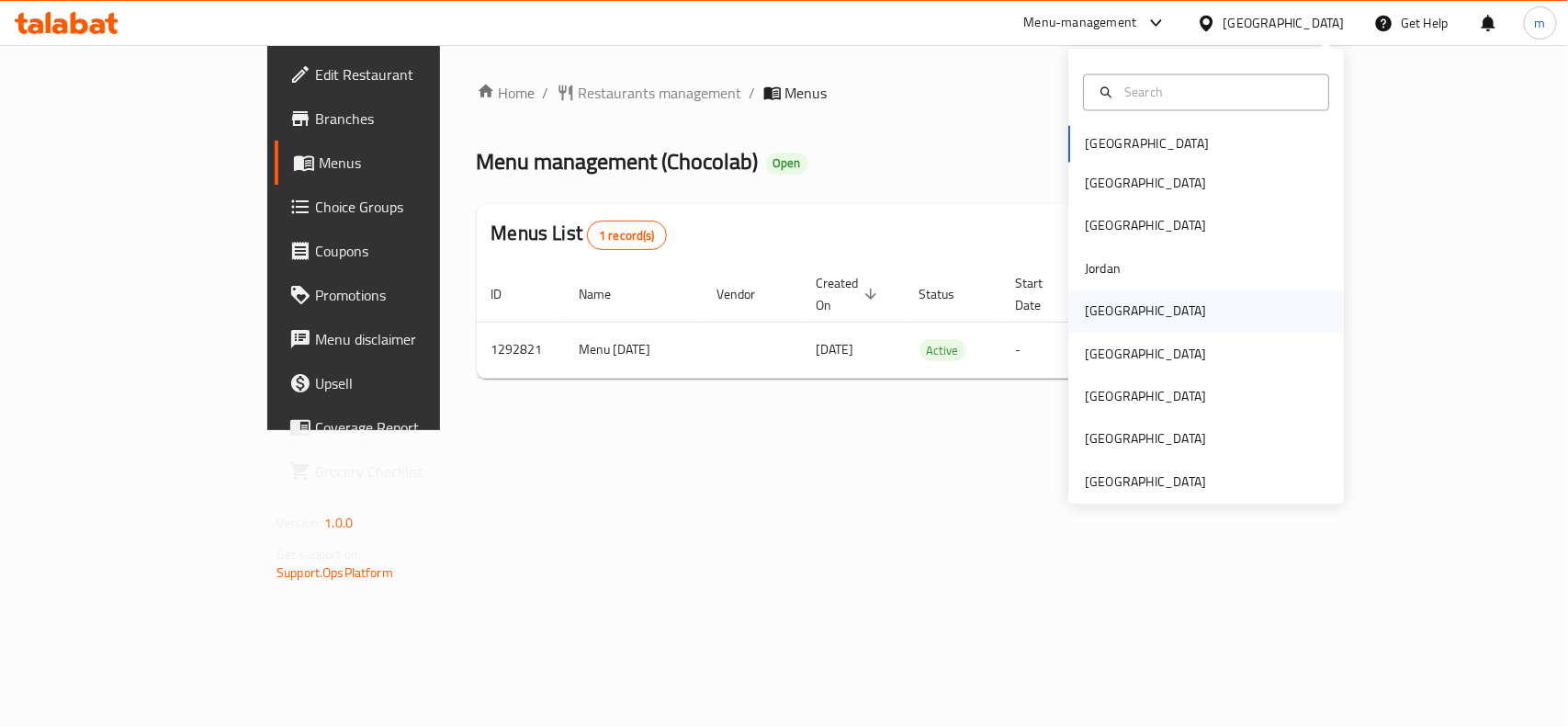
click at [1098, 313] on div "[GEOGRAPHIC_DATA]" at bounding box center [1145, 311] width 121 height 20
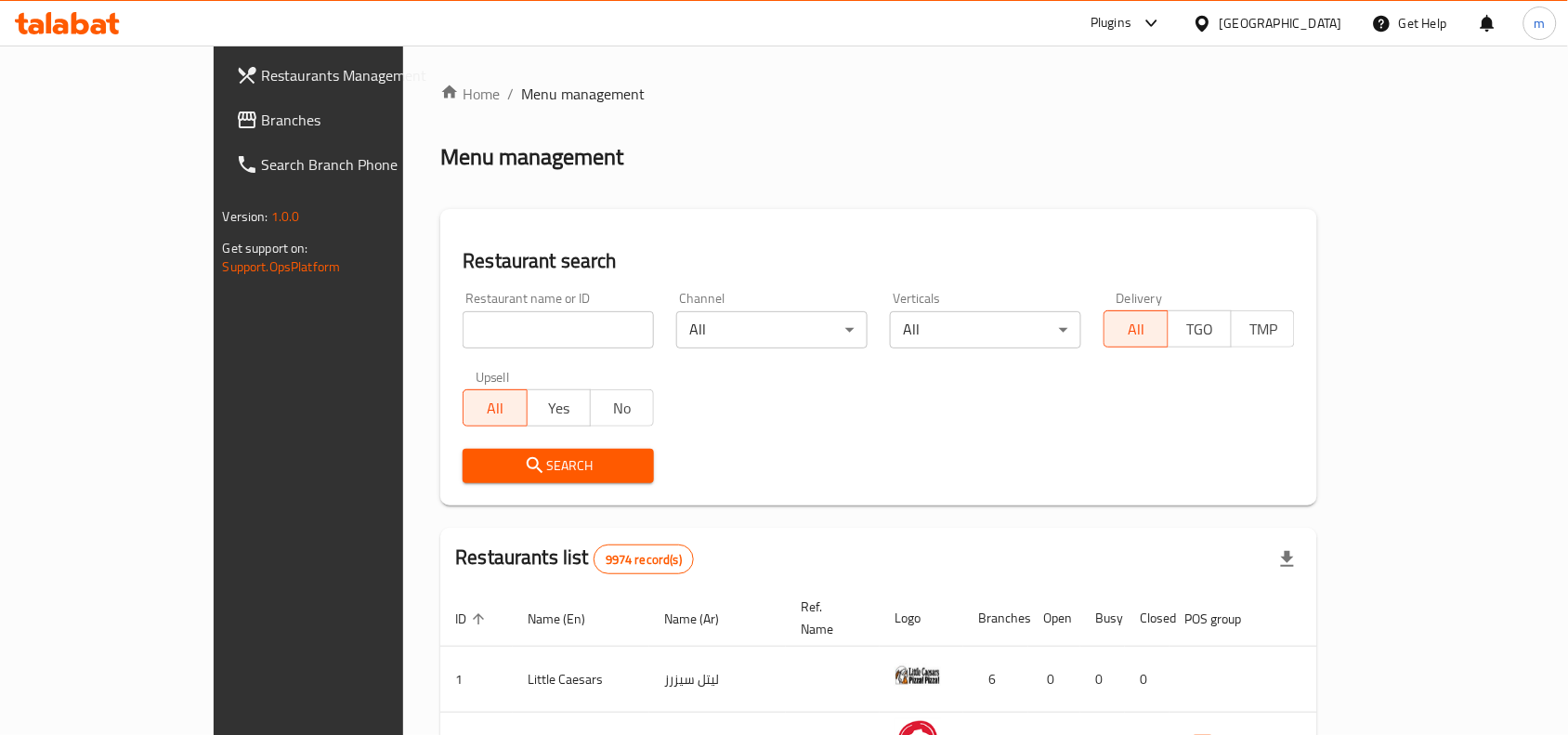
click at [262, 113] on span "Branches" at bounding box center [361, 119] width 198 height 22
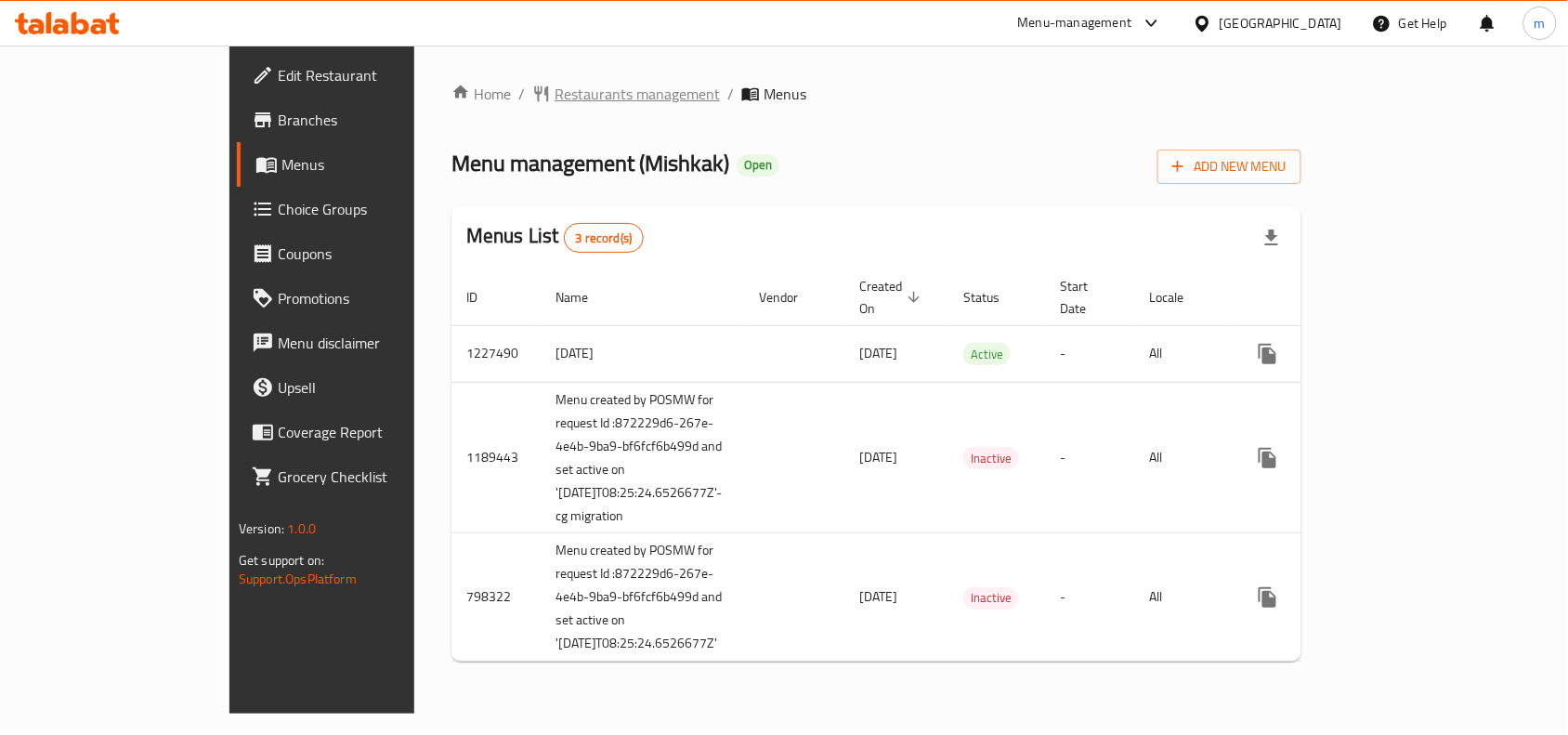
click at [554, 94] on span "Restaurants management" at bounding box center [636, 94] width 165 height 22
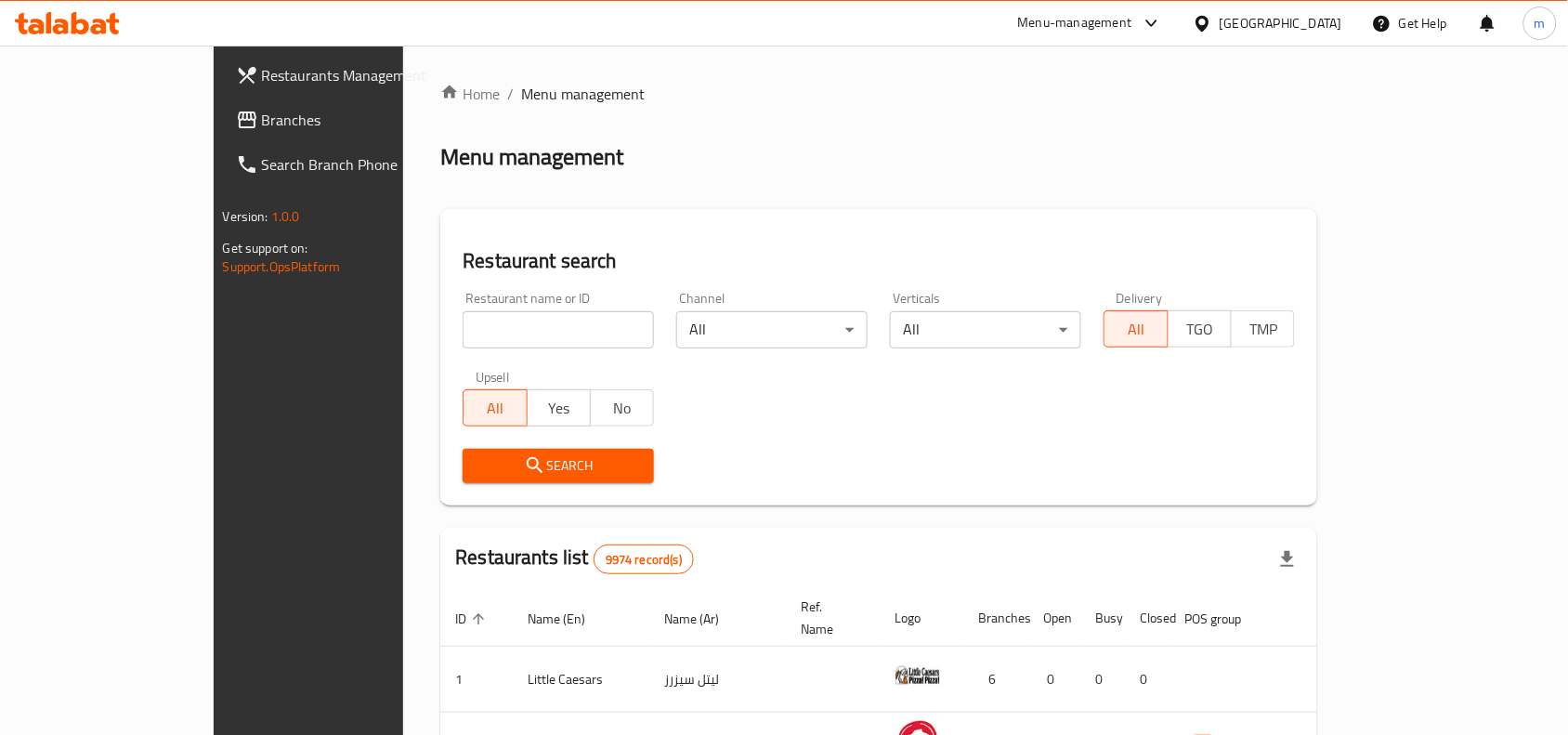
click at [462, 341] on input "search" at bounding box center [558, 329] width 192 height 37
paste input "17400"
type input "17400"
click button "Search" at bounding box center [558, 465] width 192 height 34
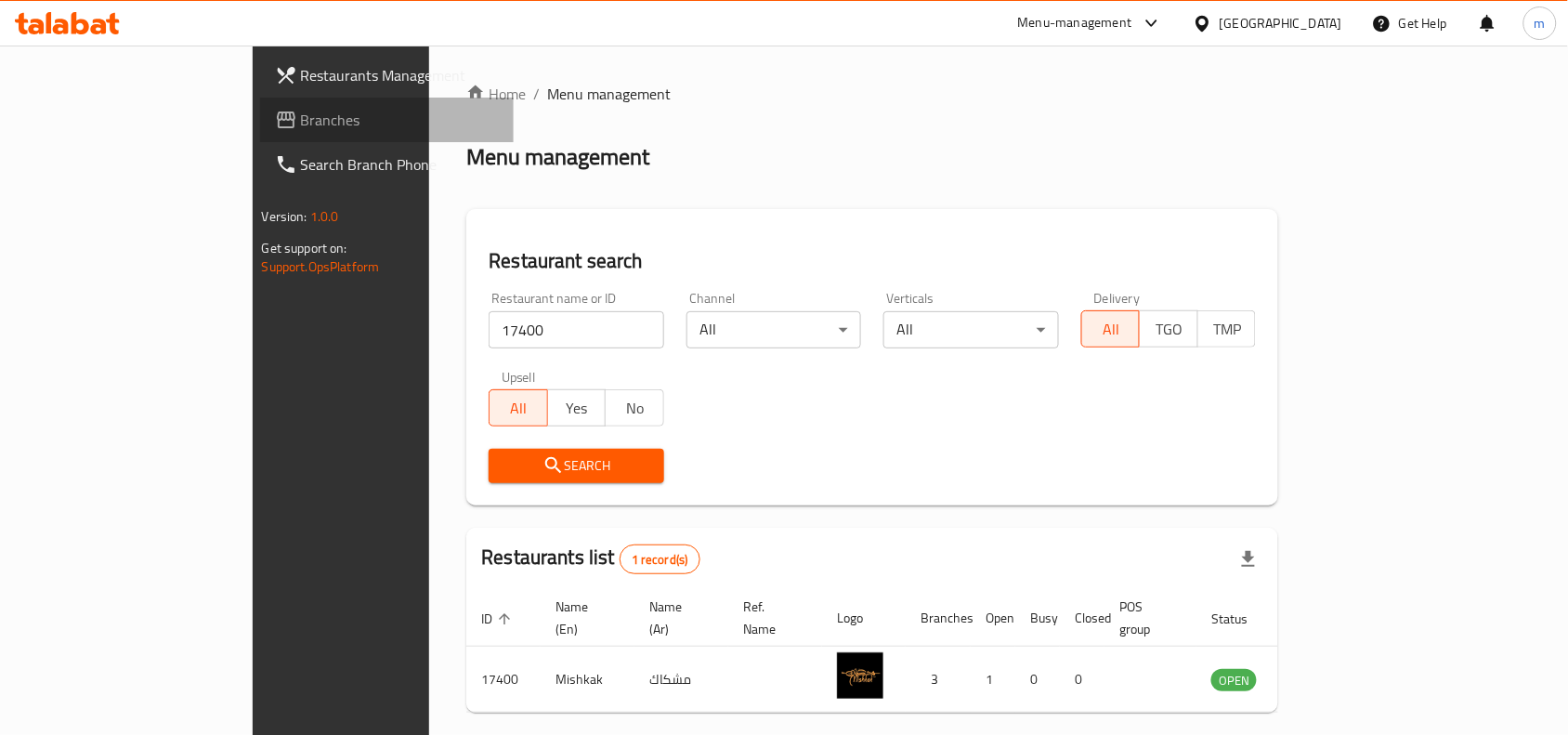
click at [301, 109] on span "Branches" at bounding box center [400, 119] width 198 height 22
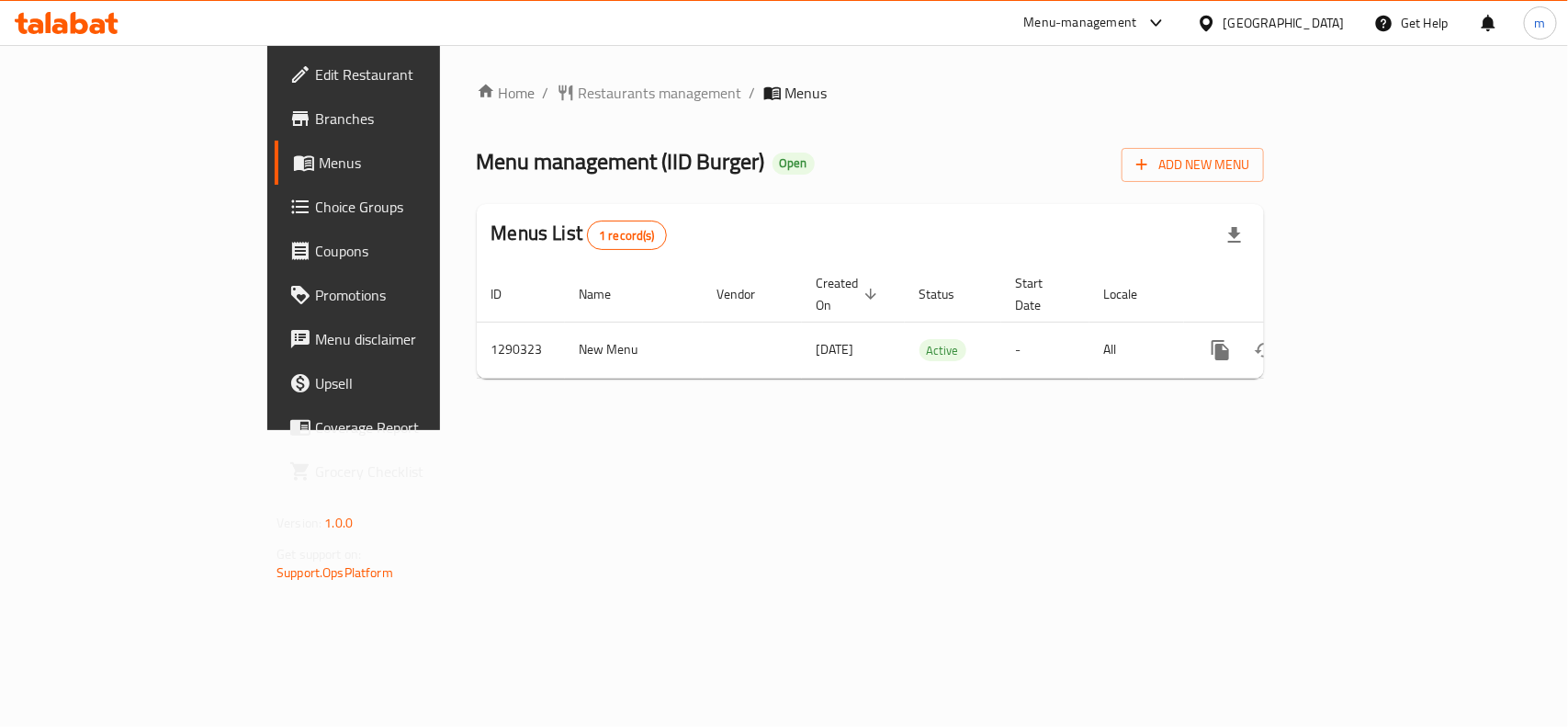
click at [1304, 28] on div "[GEOGRAPHIC_DATA]" at bounding box center [1284, 22] width 121 height 20
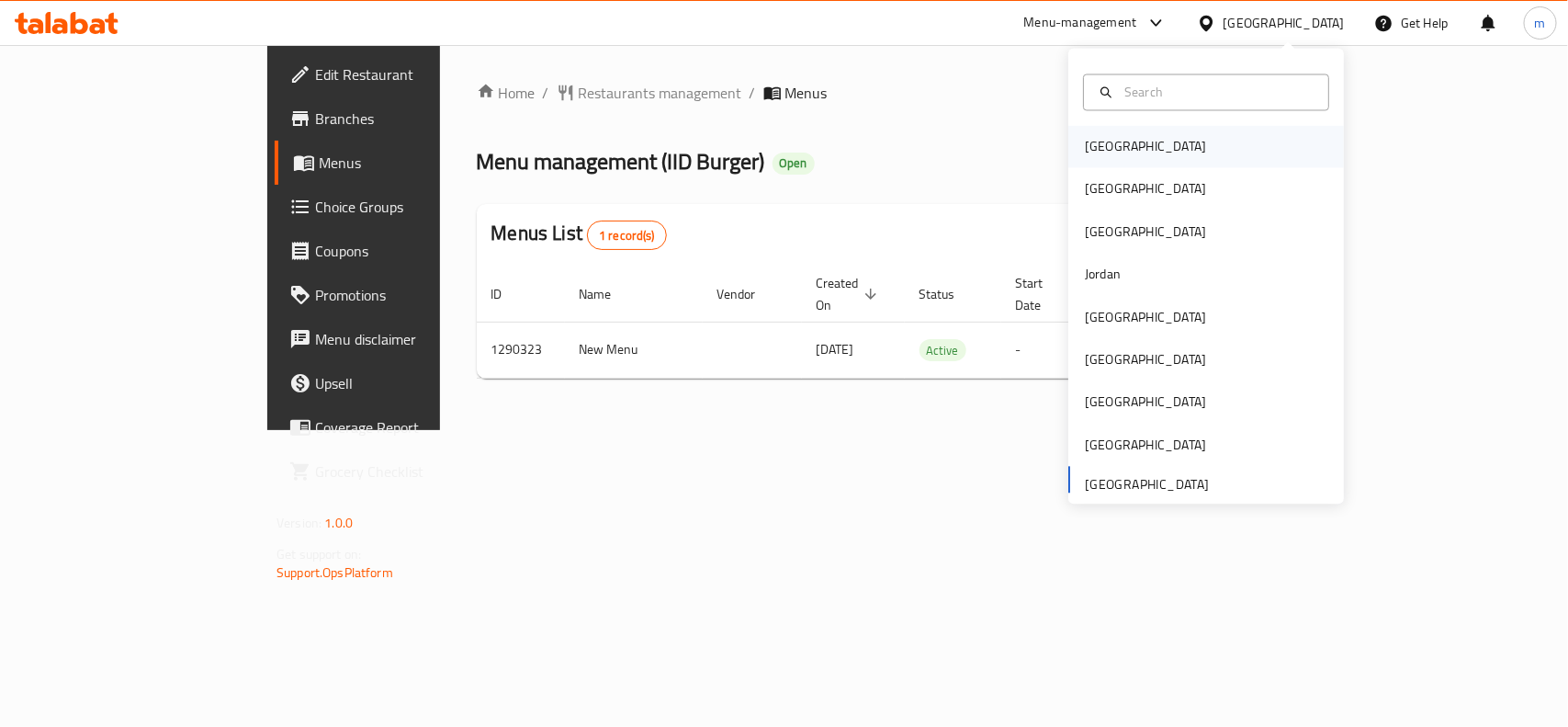
click at [1090, 155] on div "Bahrain" at bounding box center [1145, 147] width 121 height 20
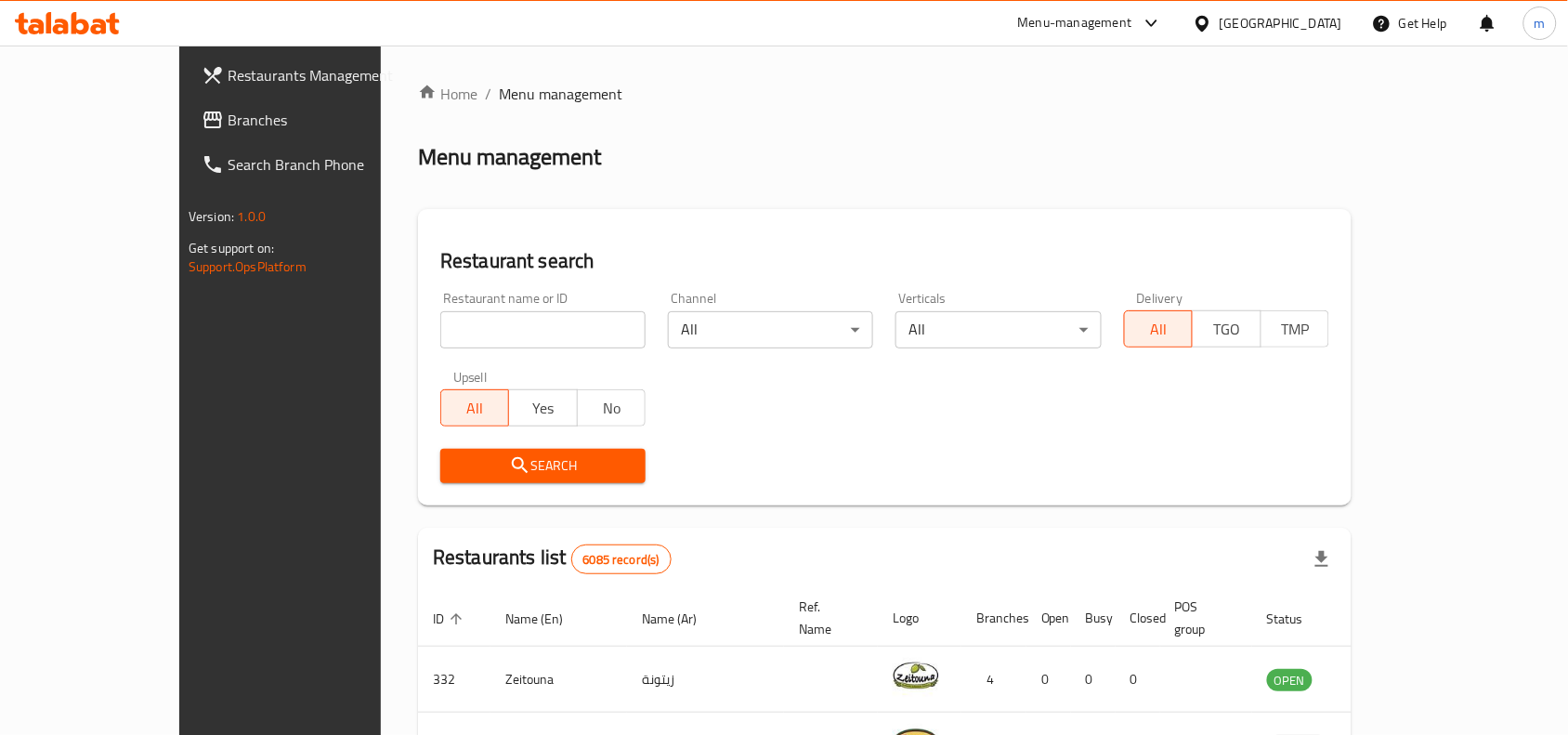
click at [228, 116] on span "Branches" at bounding box center [327, 119] width 198 height 22
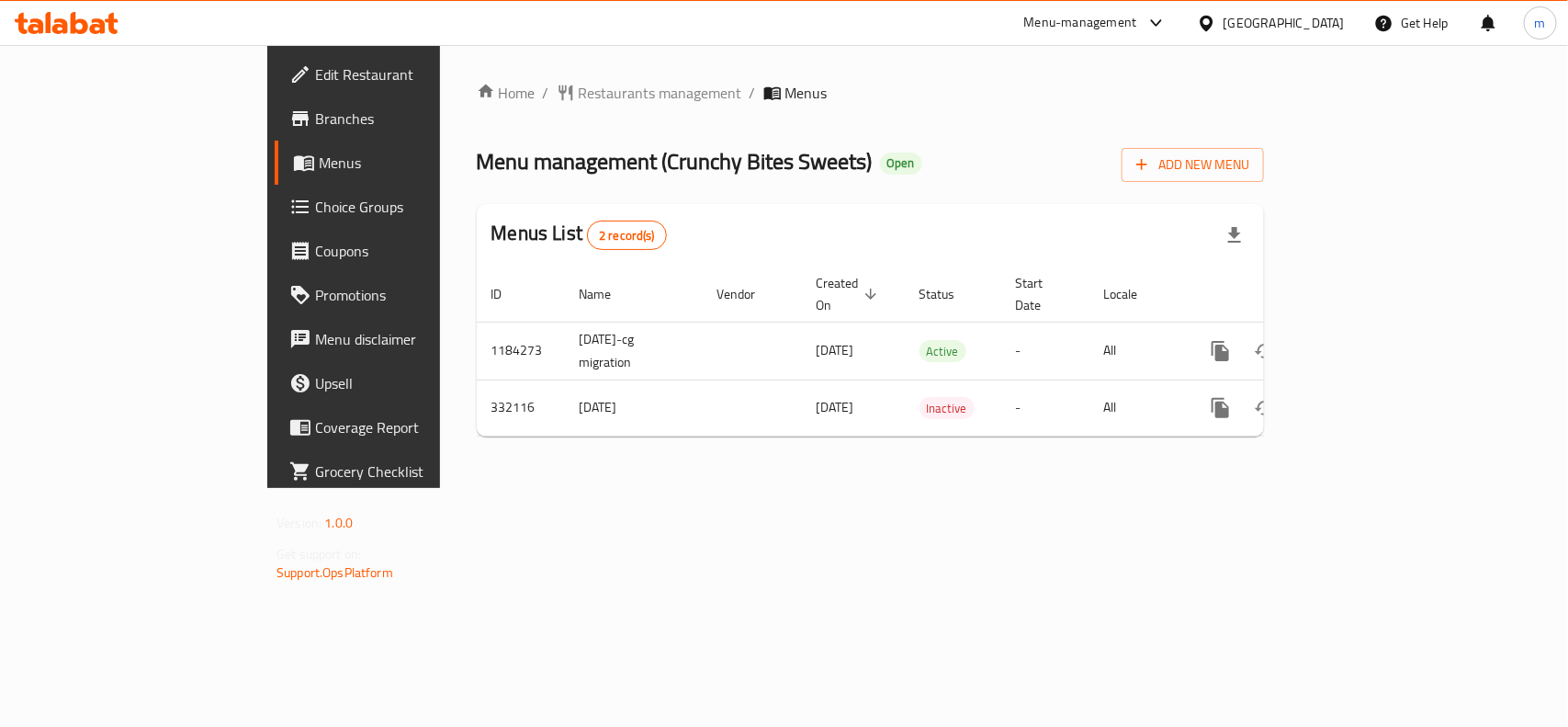
click at [1224, 28] on div at bounding box center [1210, 22] width 27 height 20
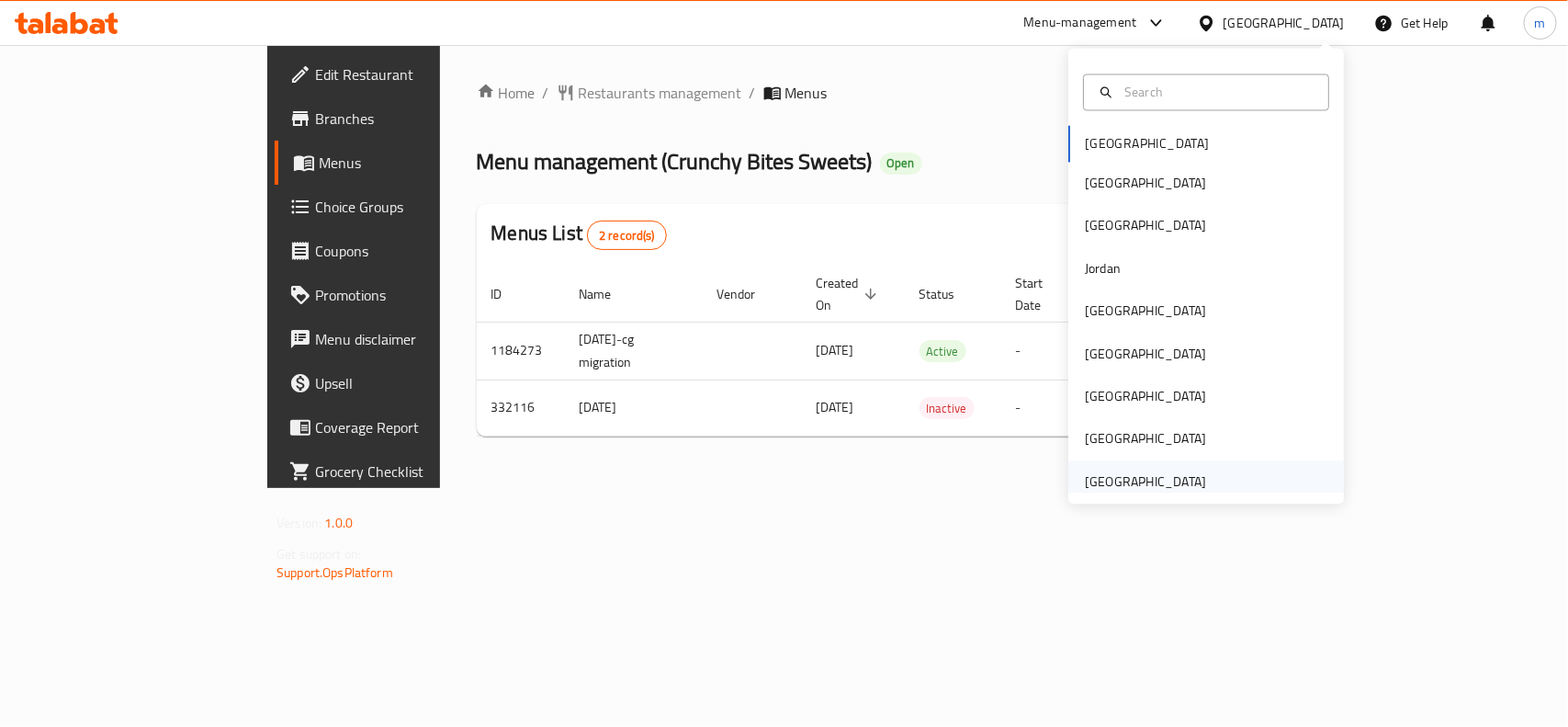
click at [1123, 471] on div "[GEOGRAPHIC_DATA]" at bounding box center [1145, 480] width 121 height 20
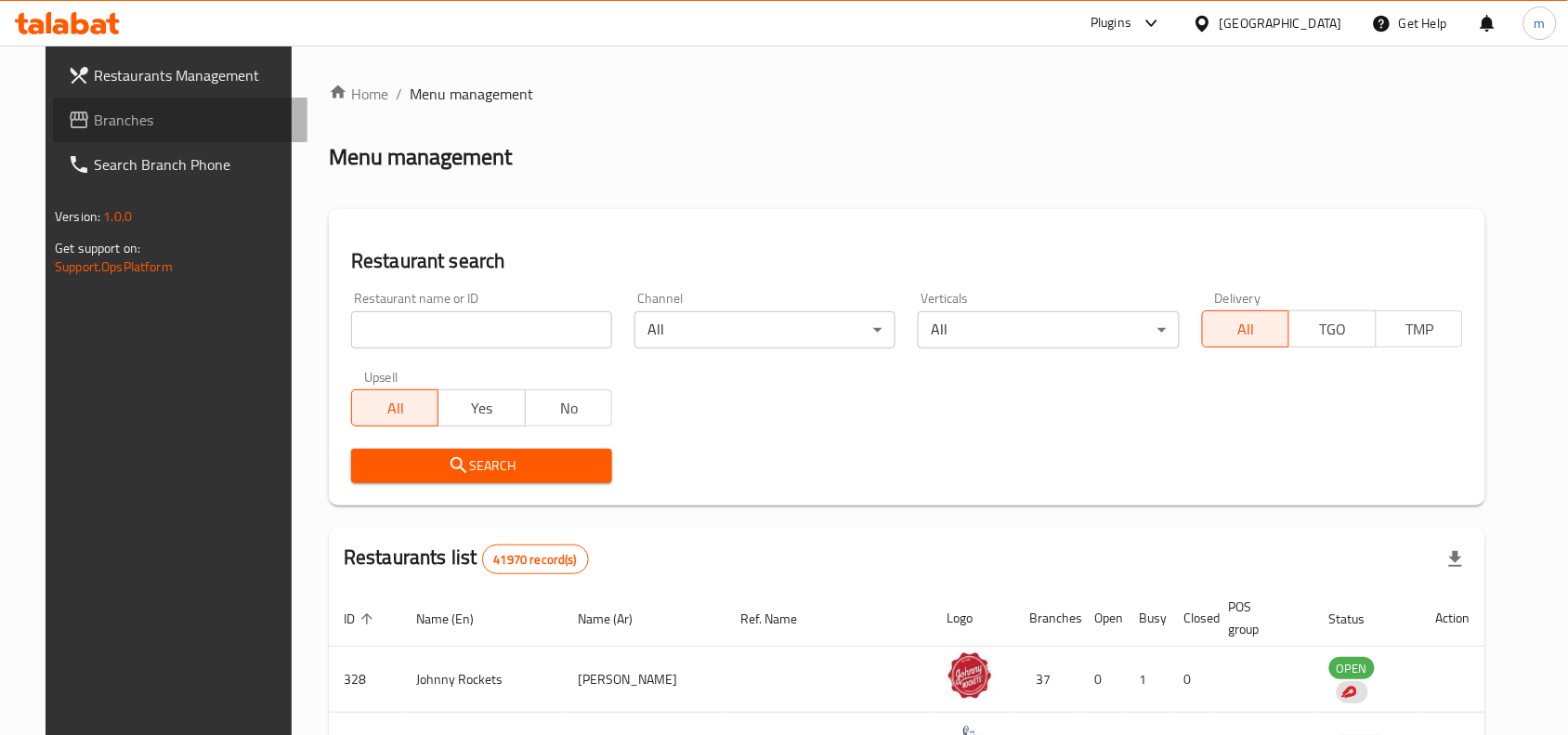
click at [150, 114] on span "Branches" at bounding box center [193, 119] width 198 height 22
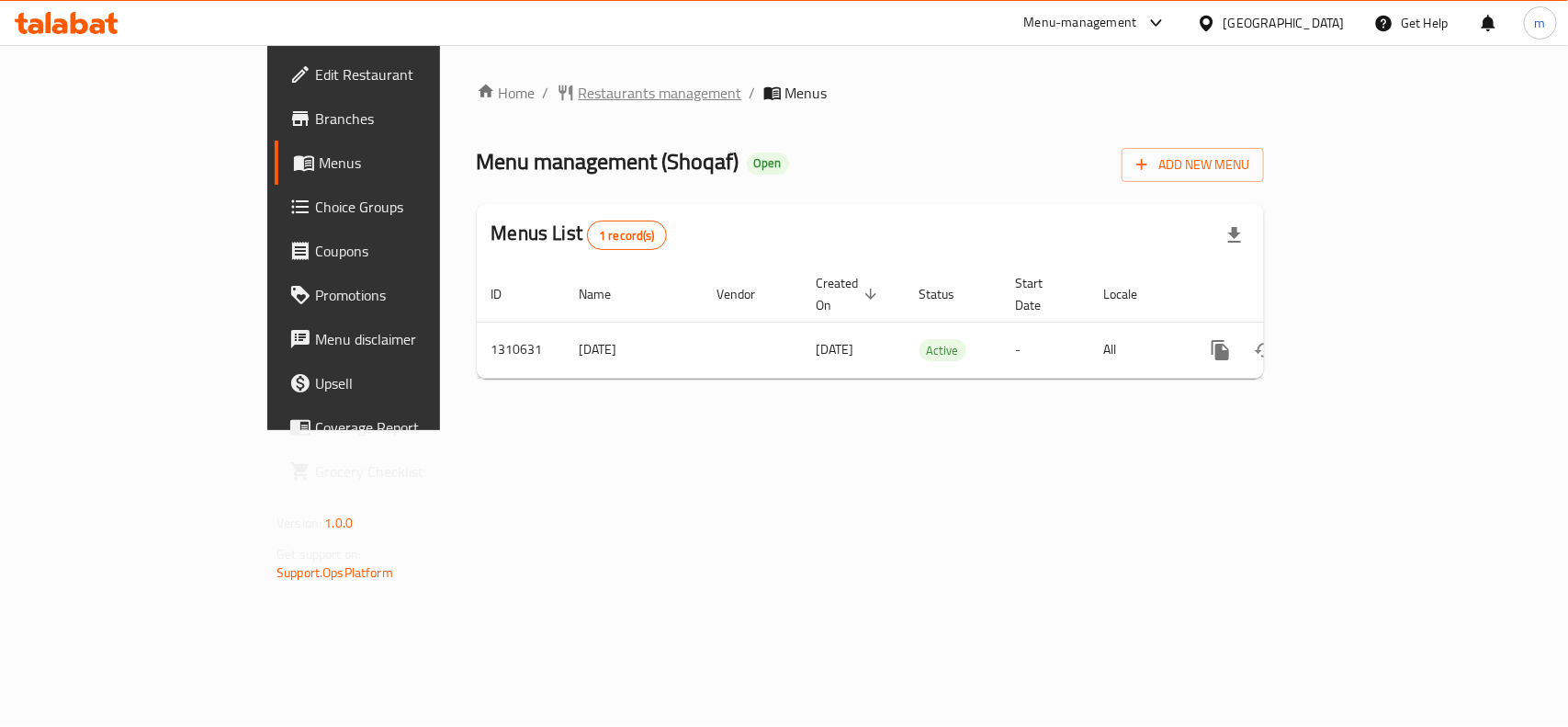
click at [579, 89] on span "Restaurants management" at bounding box center [660, 93] width 163 height 22
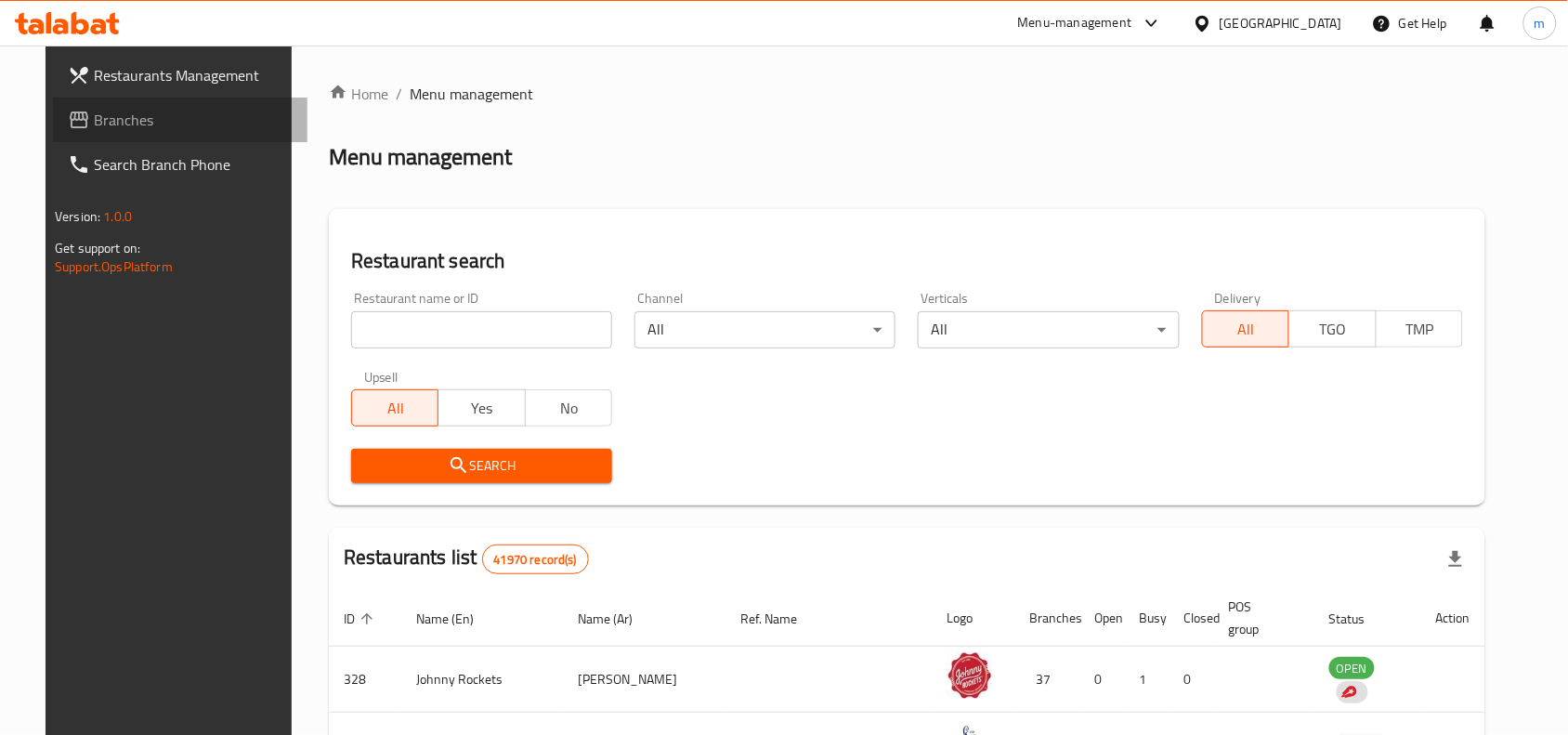
click at [67, 108] on icon at bounding box center [78, 119] width 22 height 22
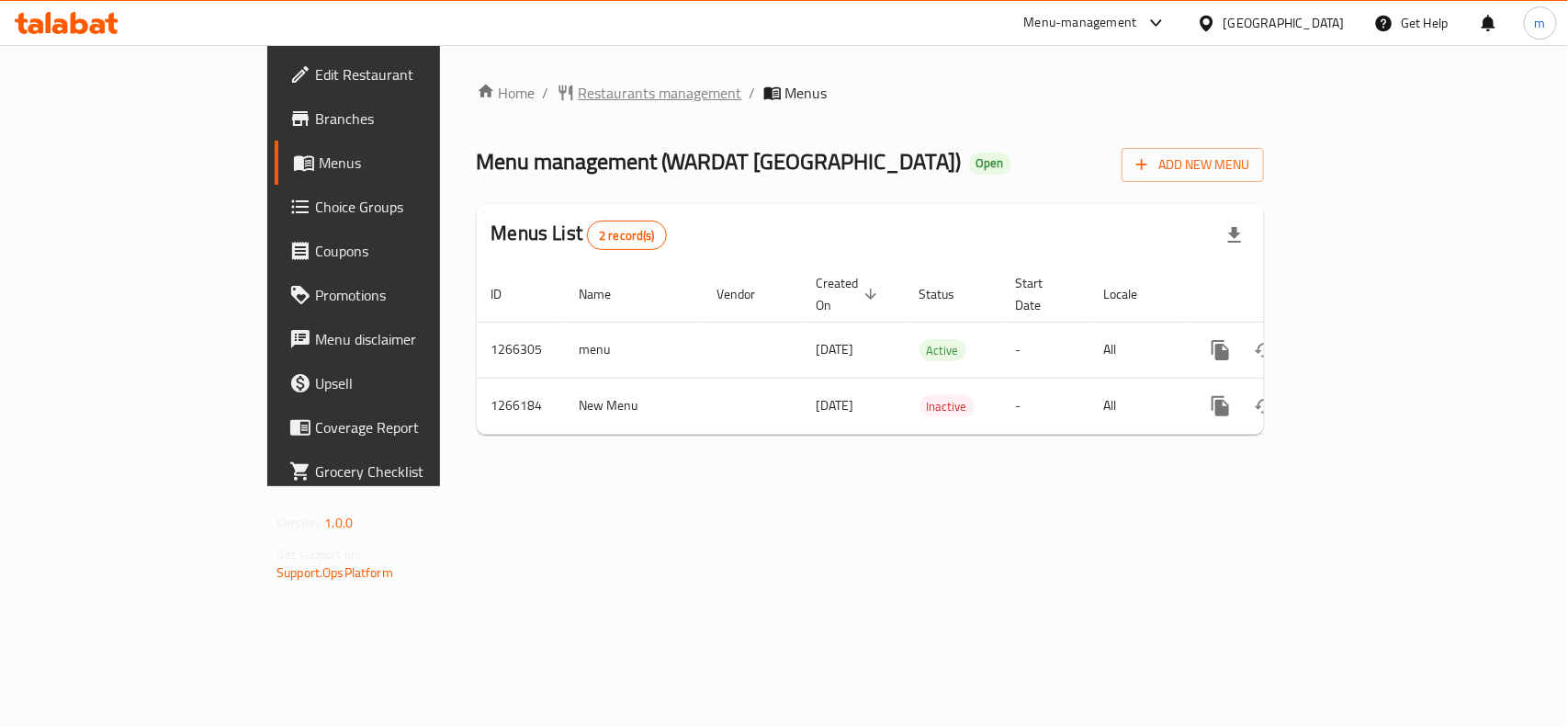
click at [579, 87] on span "Restaurants management" at bounding box center [660, 93] width 163 height 22
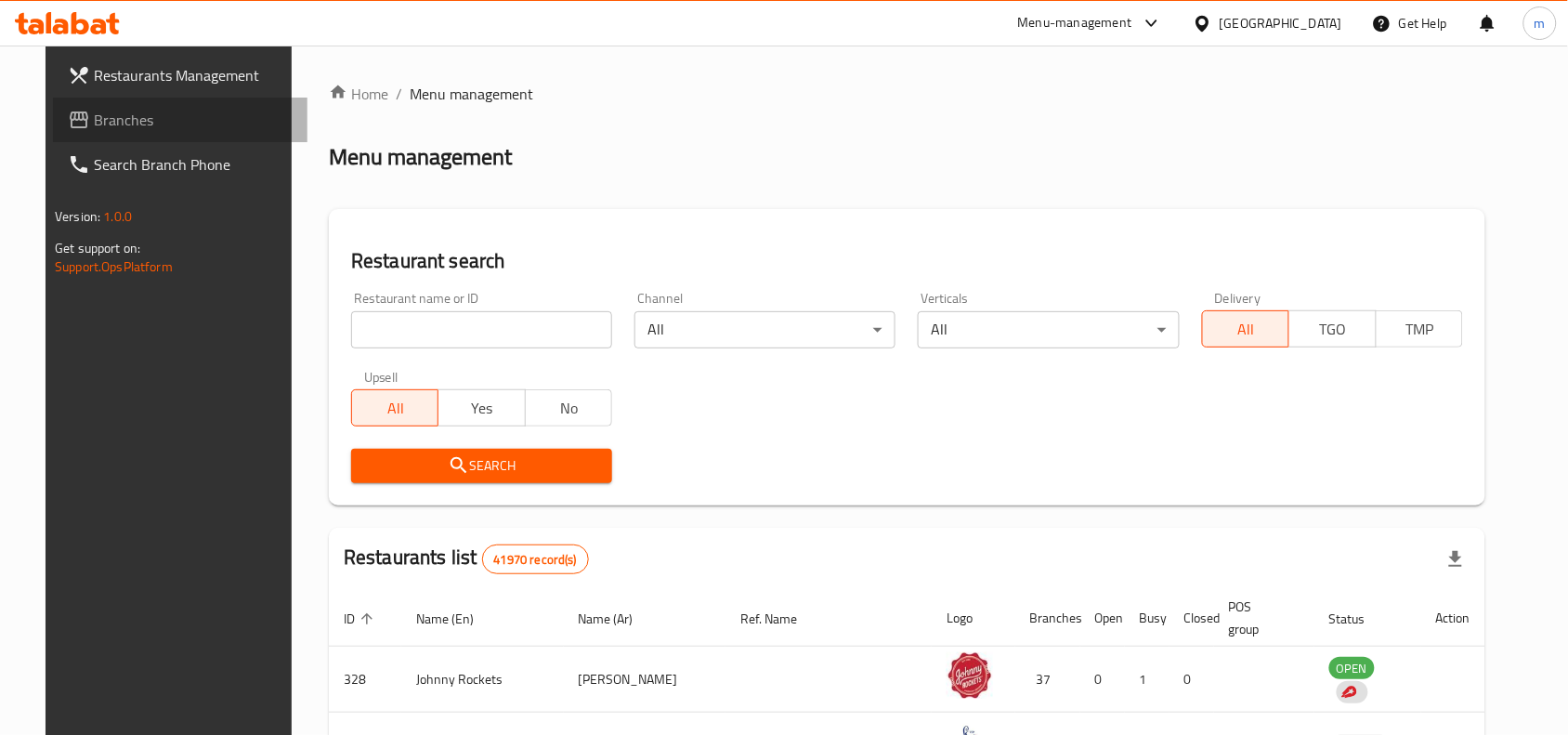
click at [94, 125] on span "Branches" at bounding box center [193, 119] width 198 height 22
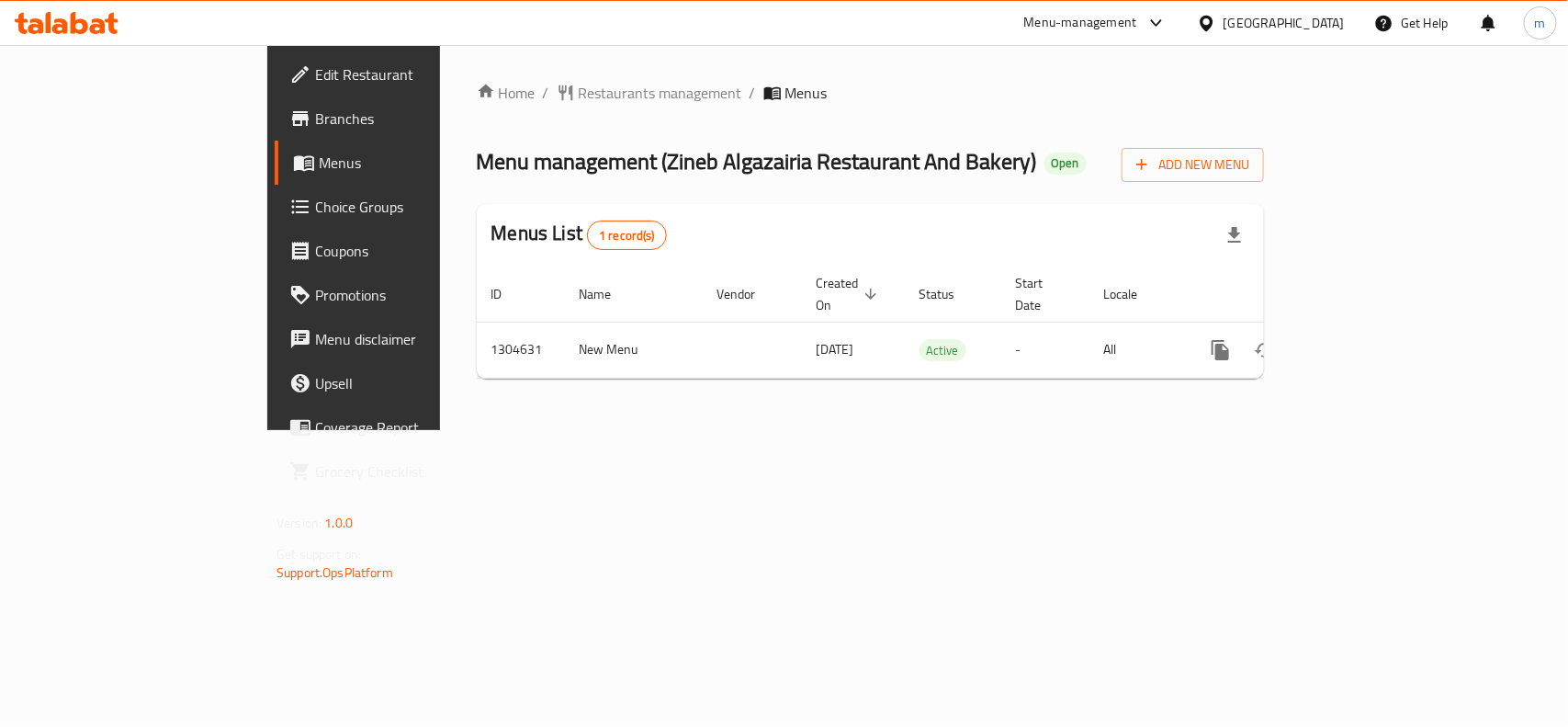
click at [1284, 23] on div "[GEOGRAPHIC_DATA]" at bounding box center [1284, 22] width 121 height 20
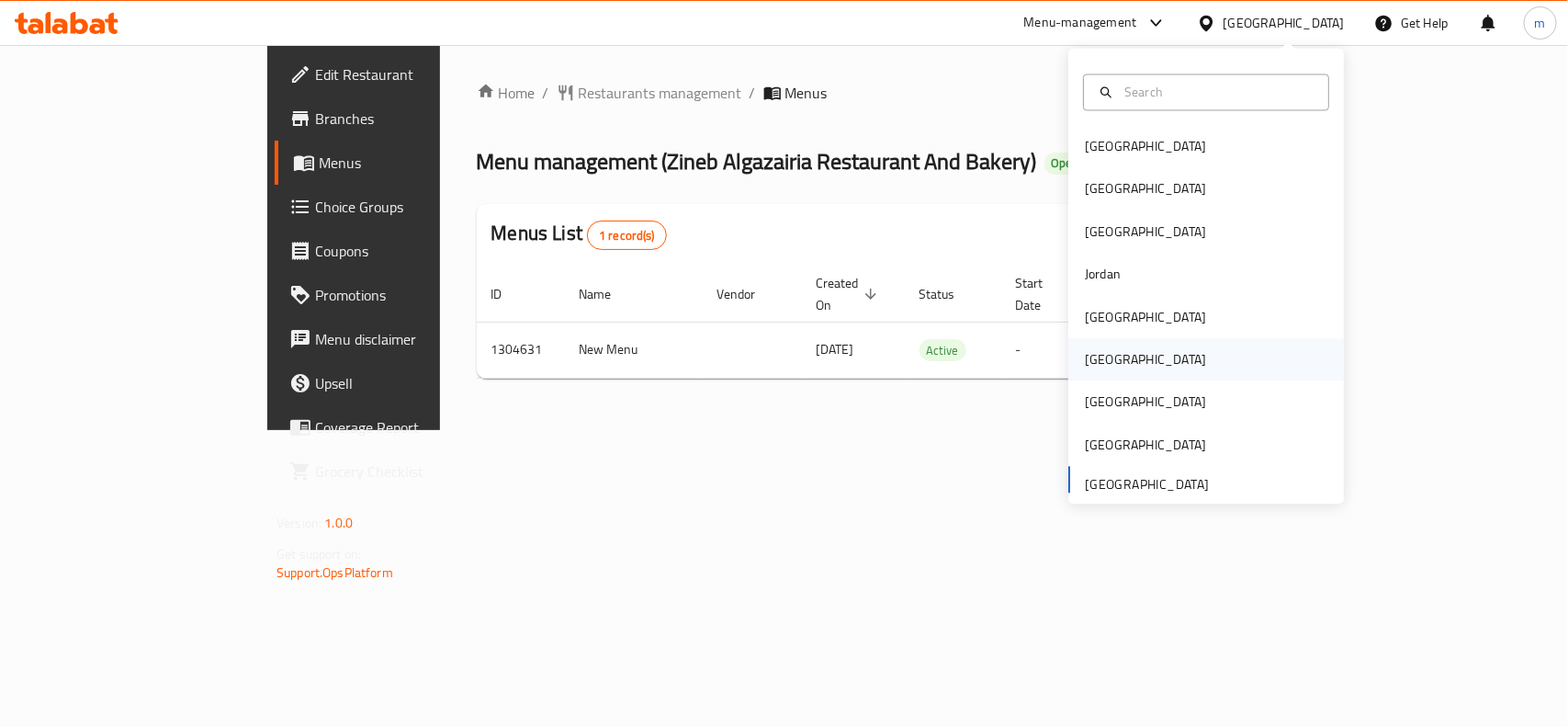
click at [1085, 356] on div "[GEOGRAPHIC_DATA]" at bounding box center [1145, 360] width 121 height 20
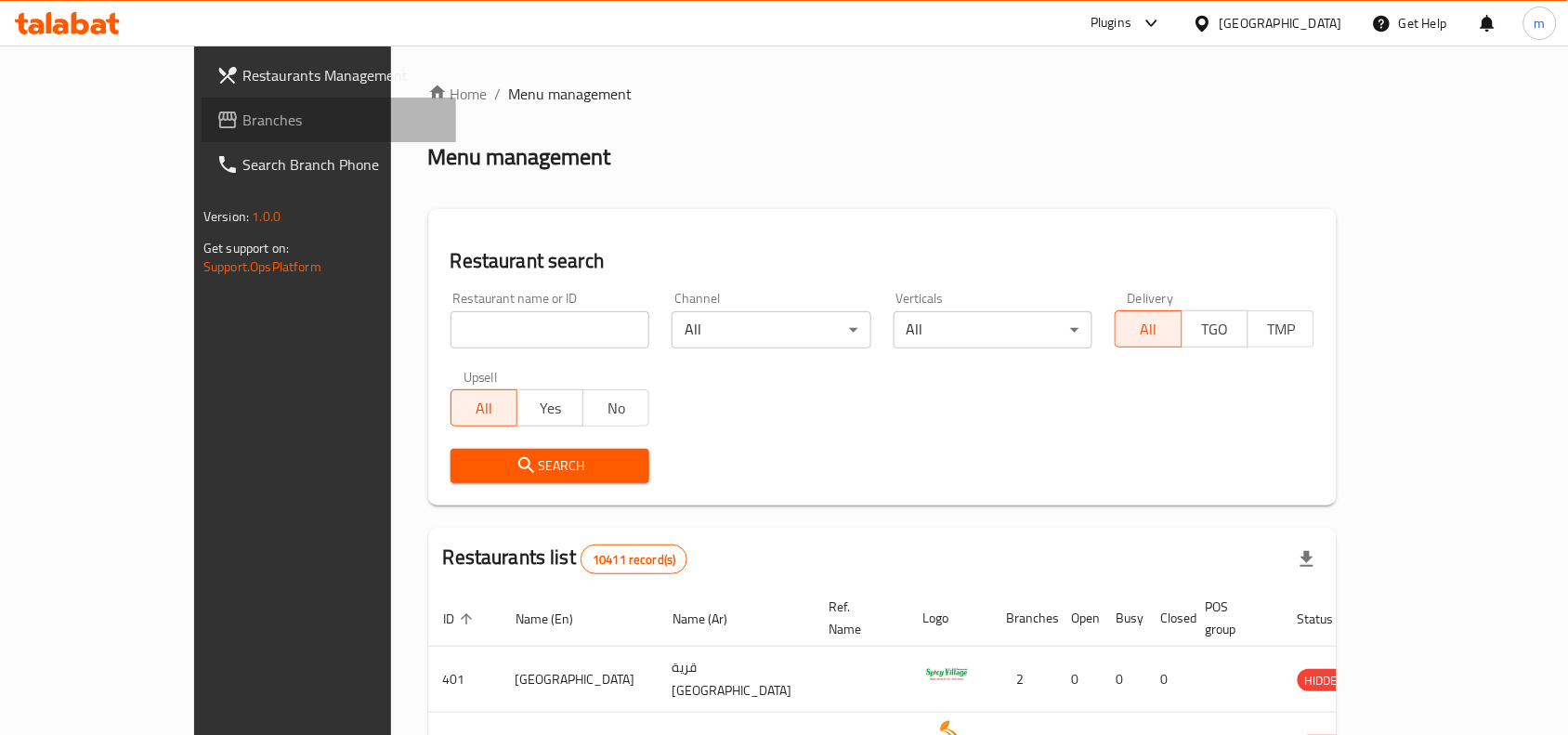
click at [242, 122] on span "Branches" at bounding box center [341, 119] width 198 height 22
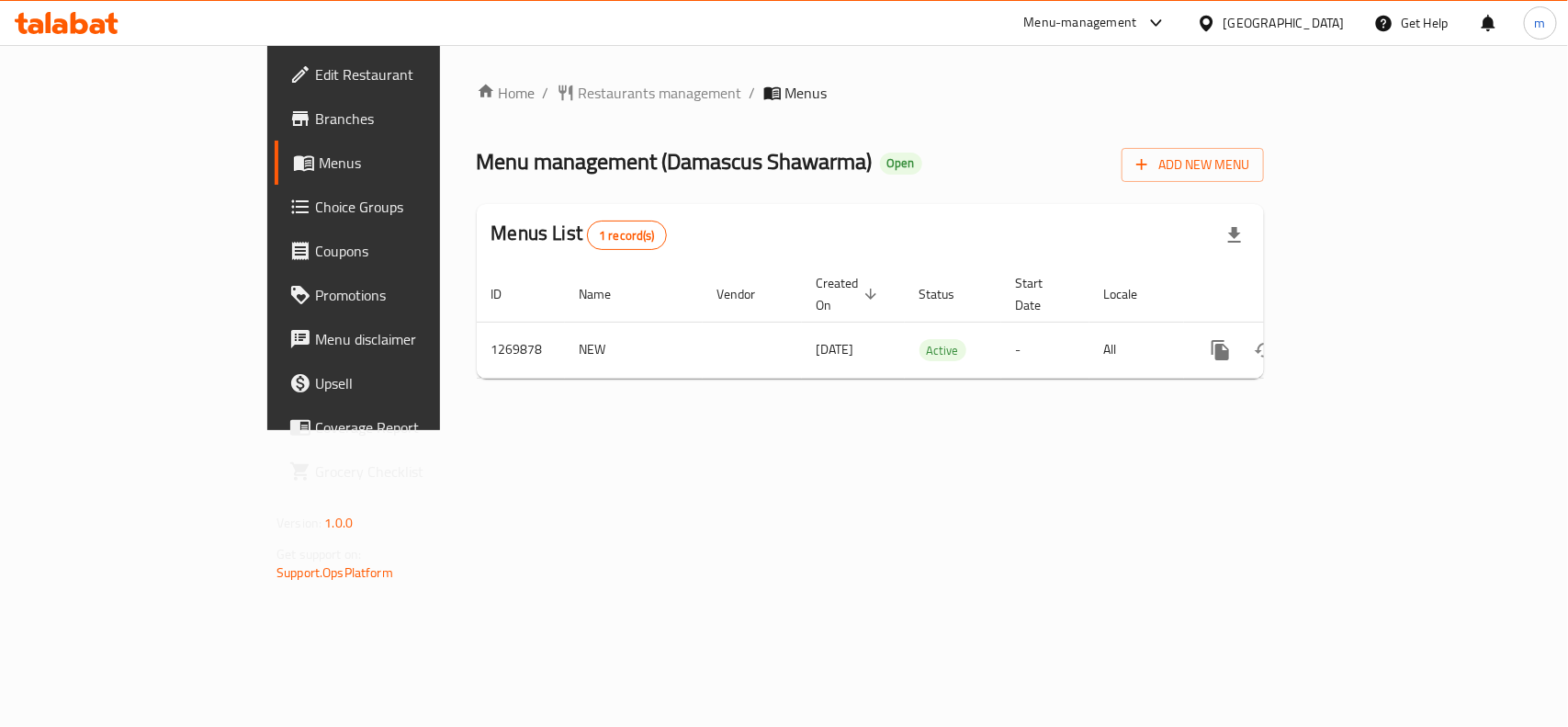
click at [1320, 23] on div "[GEOGRAPHIC_DATA]" at bounding box center [1284, 22] width 121 height 20
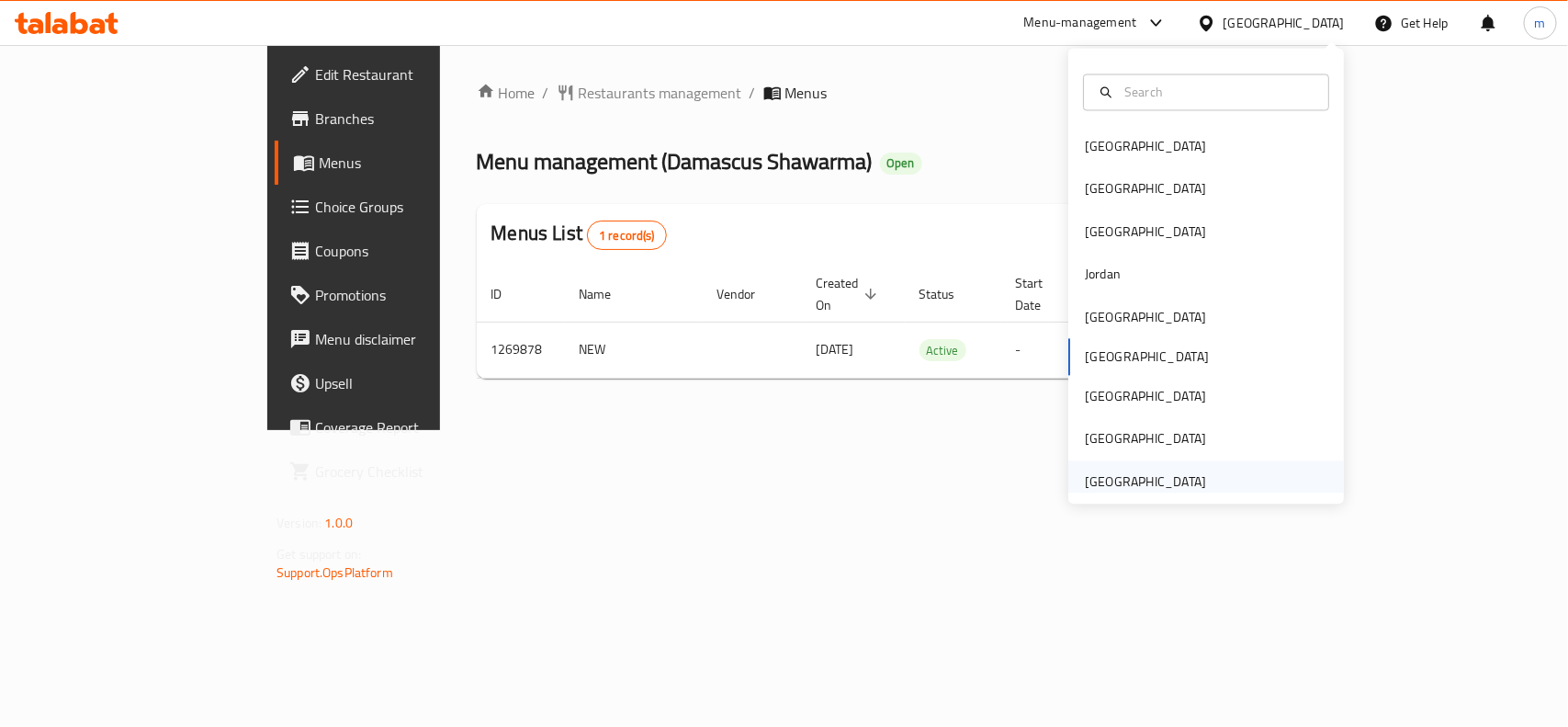
click at [1168, 469] on div "[GEOGRAPHIC_DATA]" at bounding box center [1146, 481] width 151 height 43
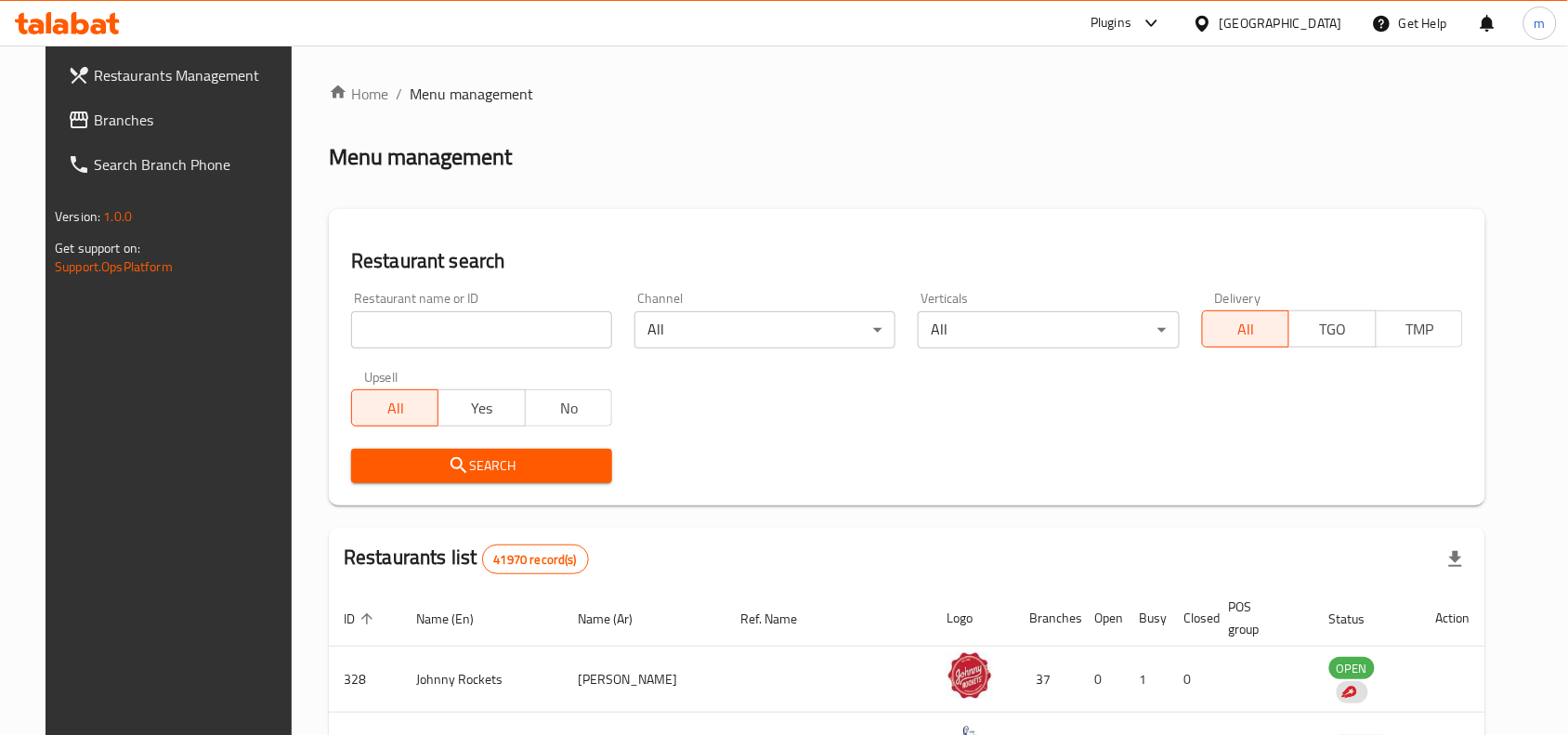
click at [94, 121] on span "Branches" at bounding box center [193, 119] width 198 height 22
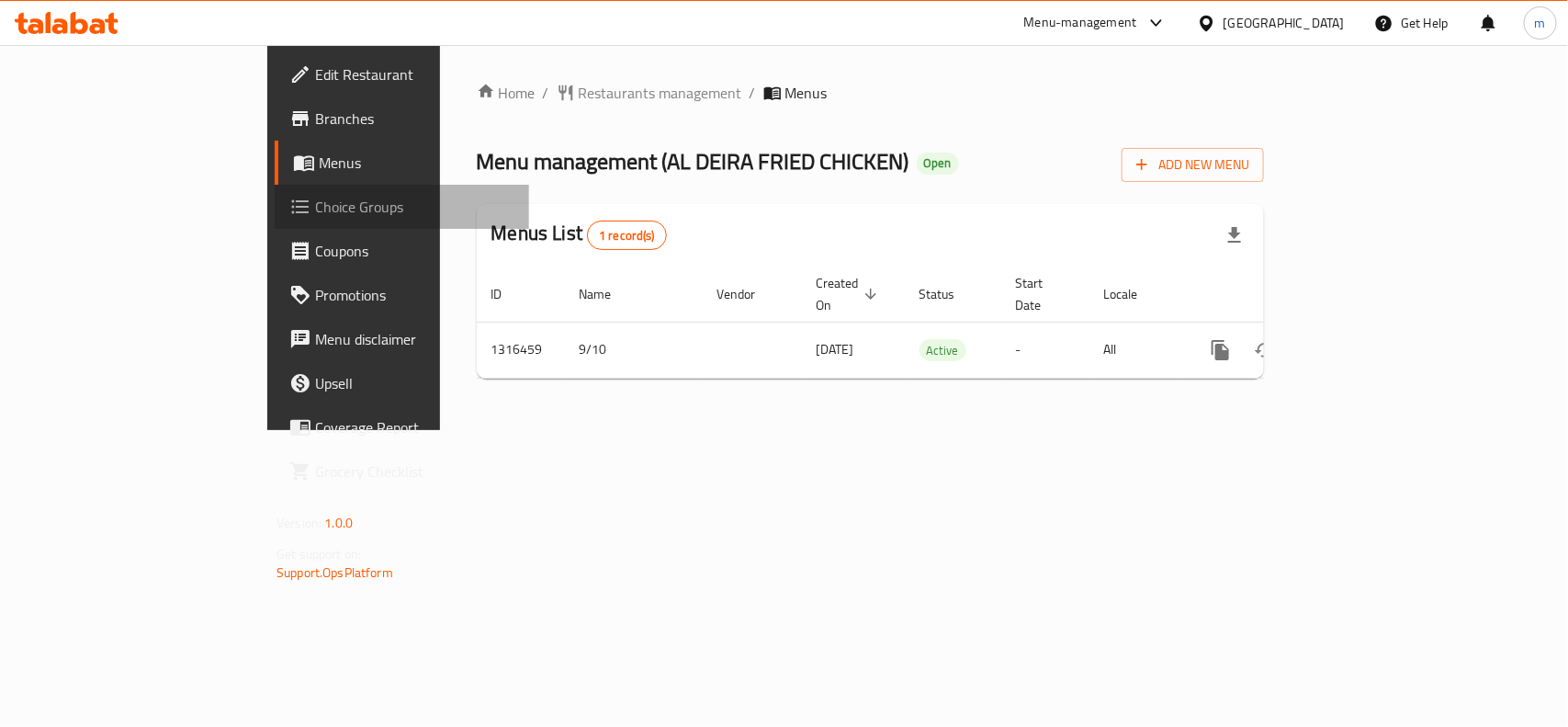
click at [315, 216] on span "Choice Groups" at bounding box center [415, 206] width 199 height 22
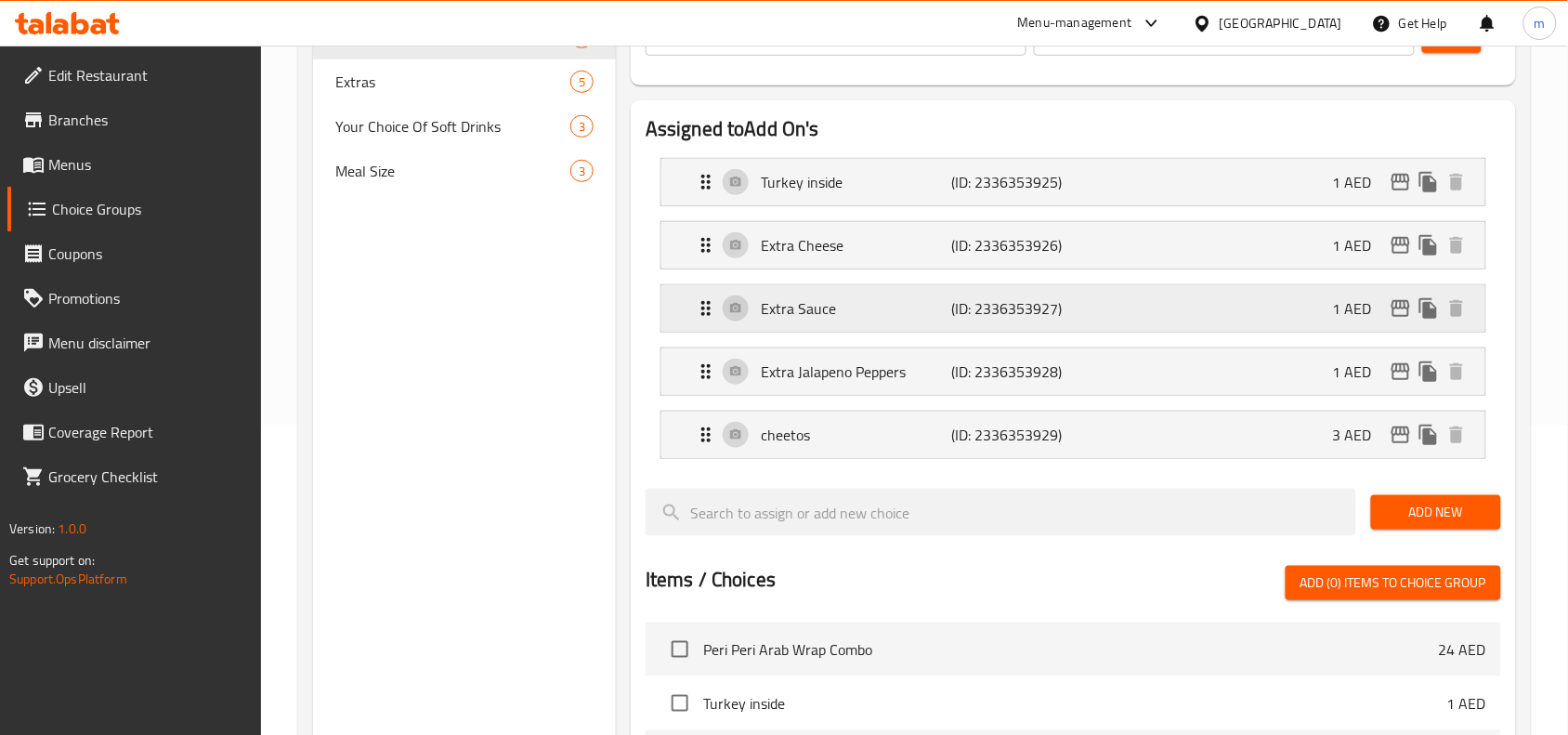
scroll to position [154, 0]
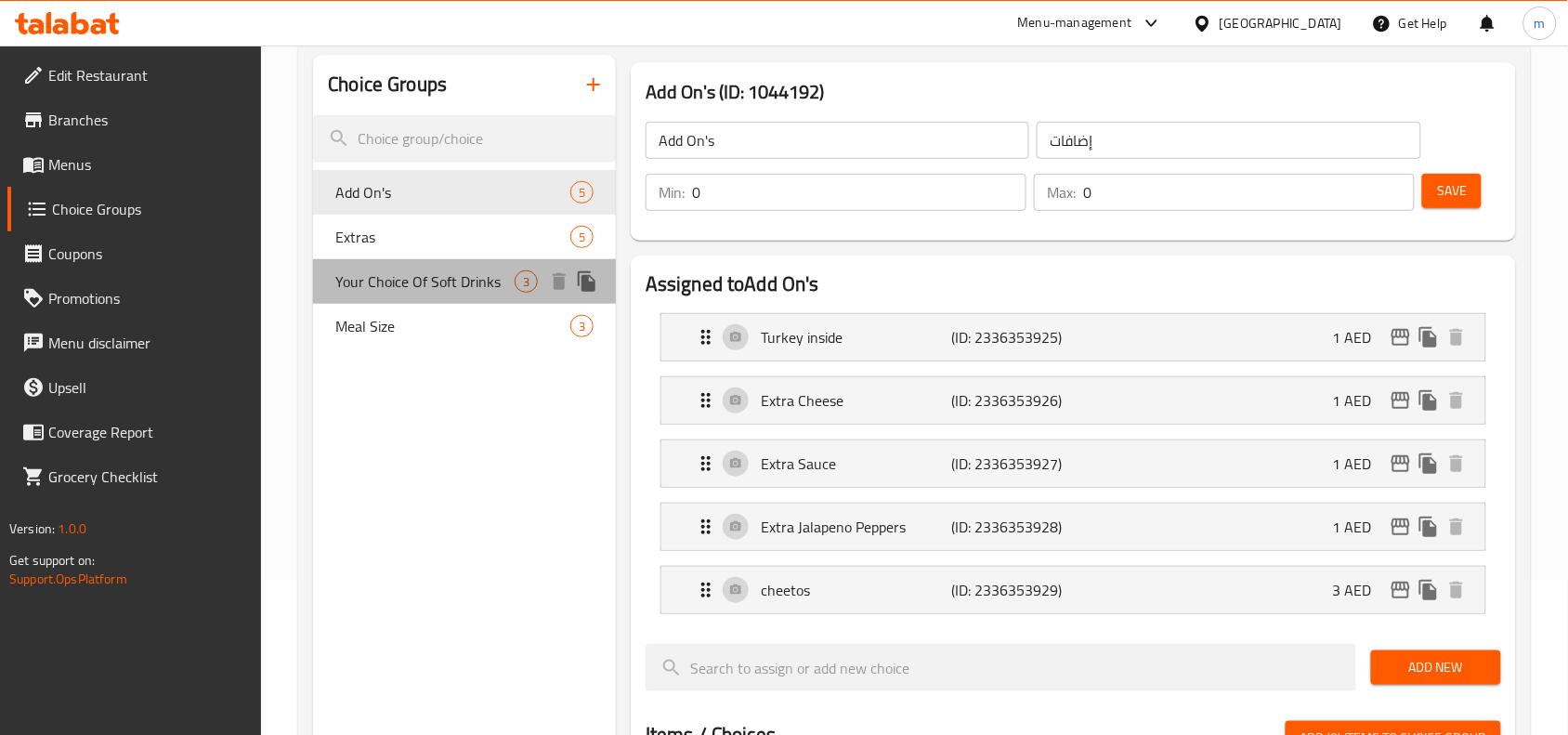
click at [439, 293] on div "Your Choice Of Soft Drinks 3" at bounding box center [464, 281] width 303 height 45
type input "Your Choice Of Soft Drinks"
type input "اختيارك من المشروبات الغازية"
type input "1"
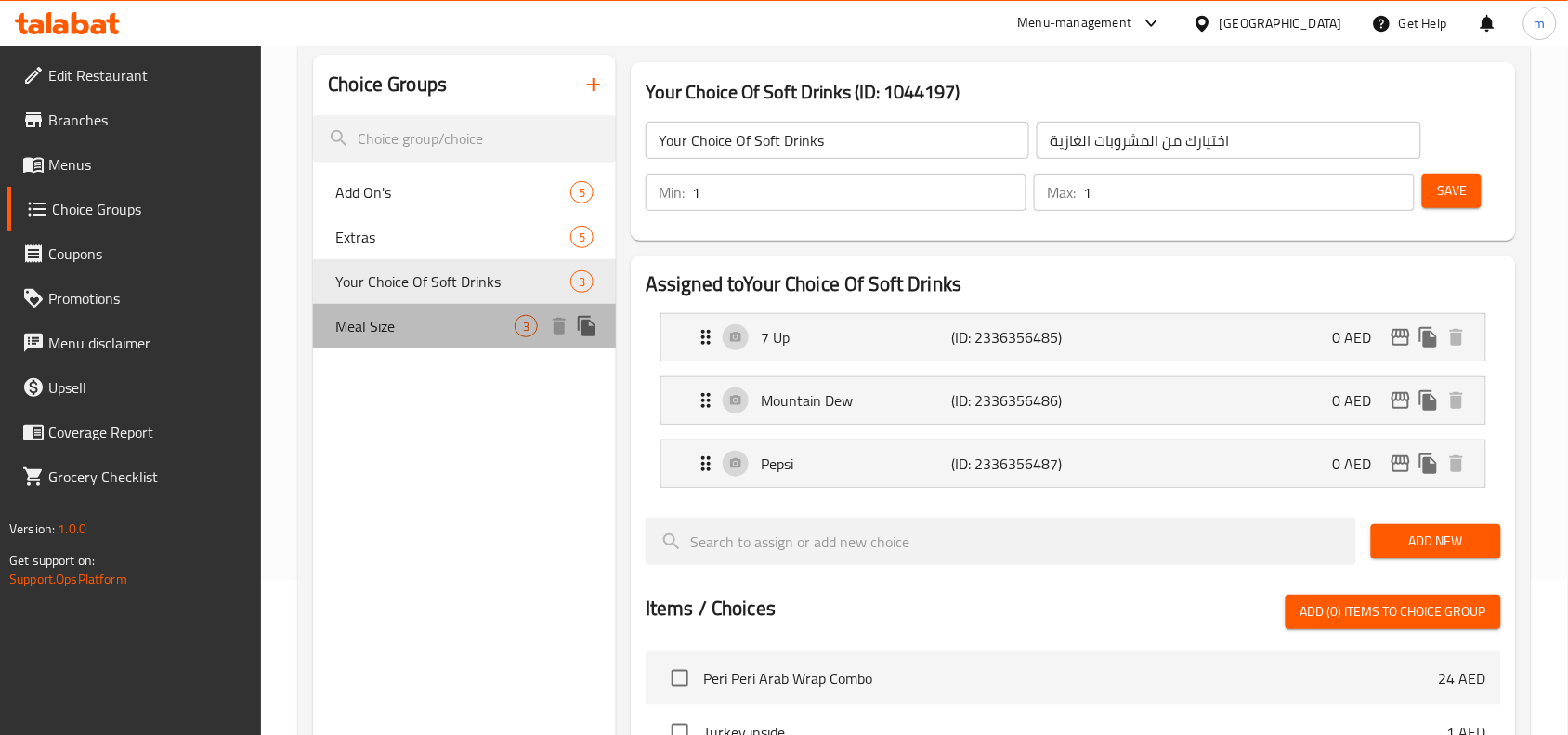
click at [454, 335] on span "Meal Size" at bounding box center [424, 325] width 179 height 22
type input "Meal Size"
type input "حجم الوجبة"
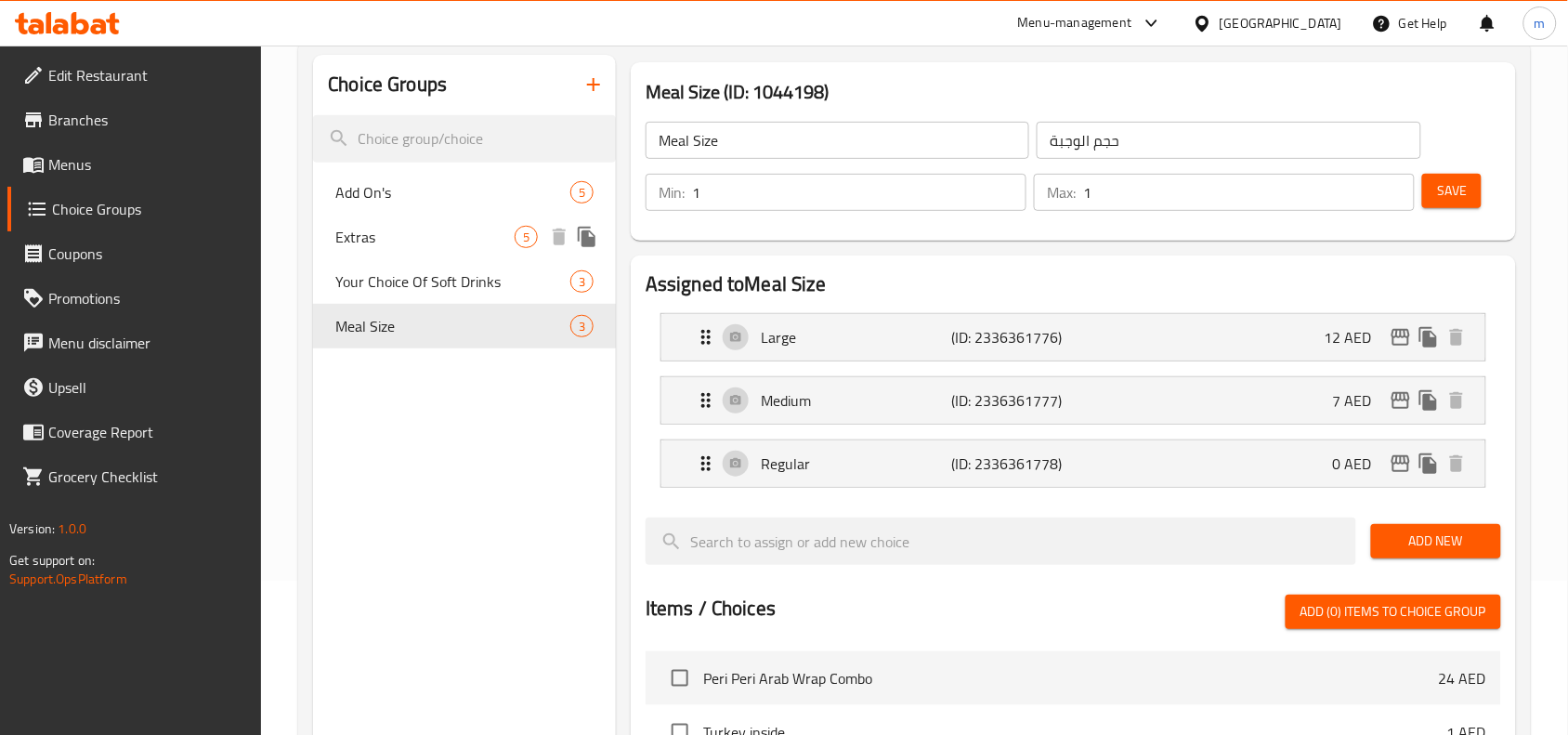
click at [401, 237] on span "Extras" at bounding box center [424, 237] width 179 height 22
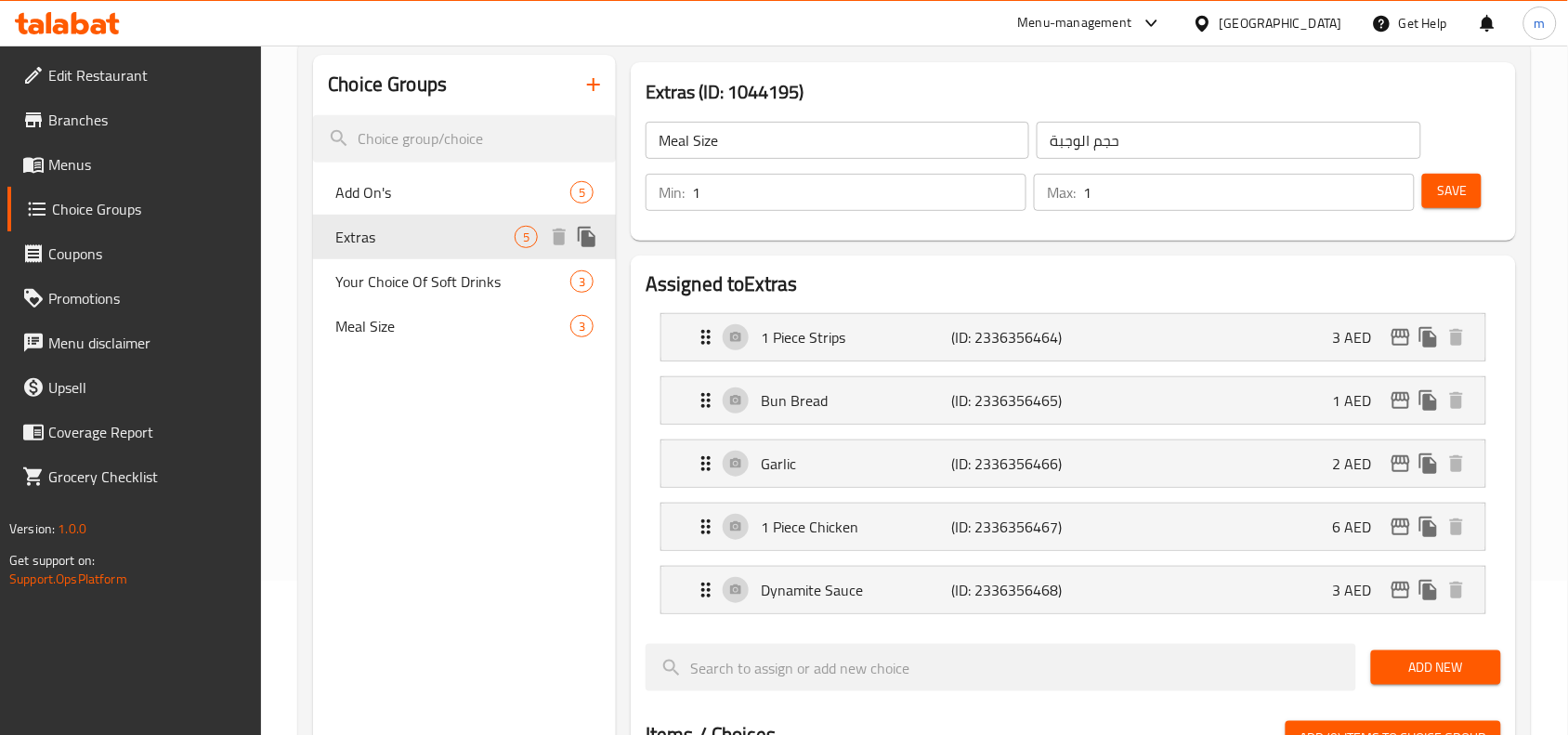
type input "Extras"
type input "إضافات"
type input "0"
click at [354, 280] on span "Your Choice Of Soft Drinks" at bounding box center [424, 281] width 179 height 22
type input "Your Choice Of Soft Drinks"
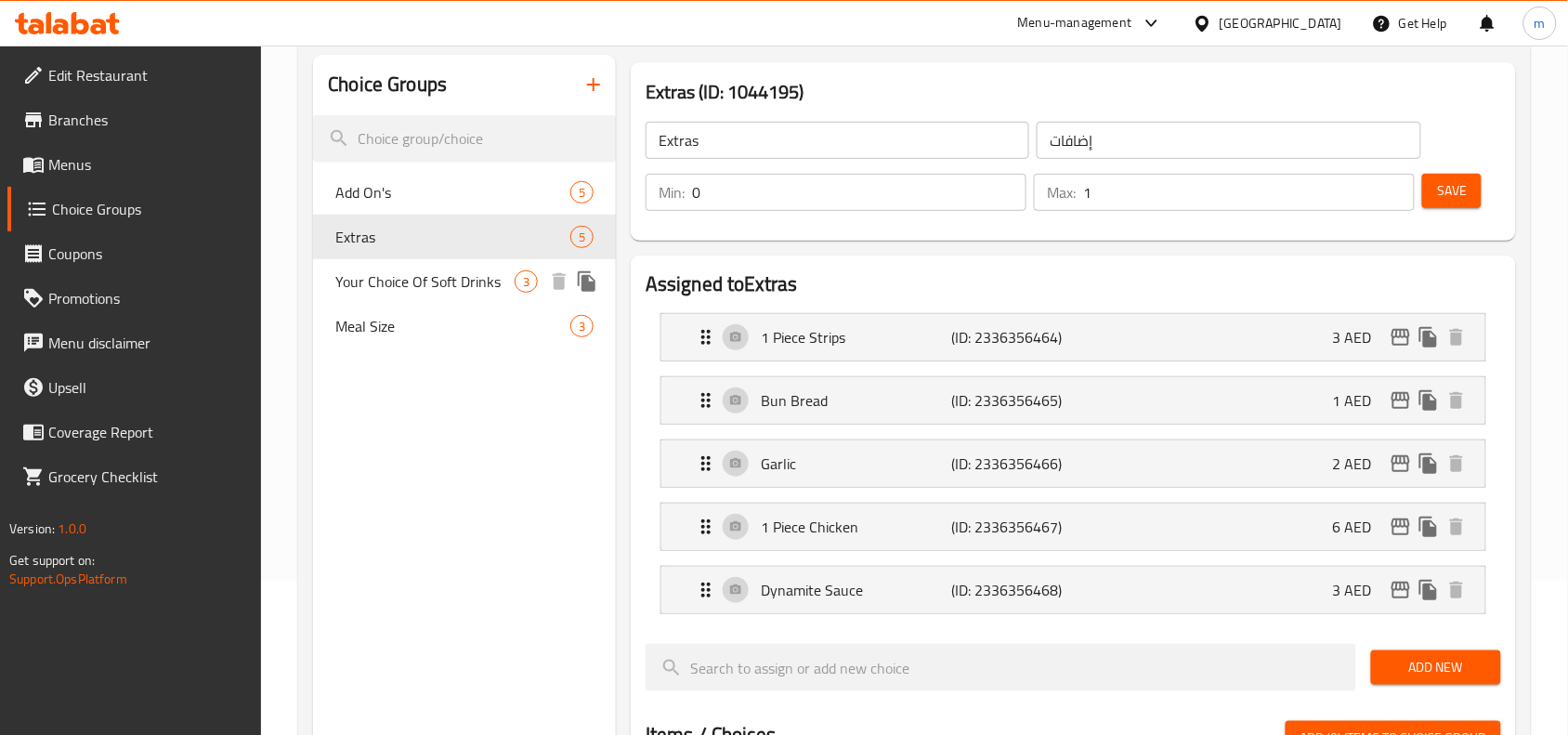
type input "اختيارك من المشروبات الغازية"
type input "1"
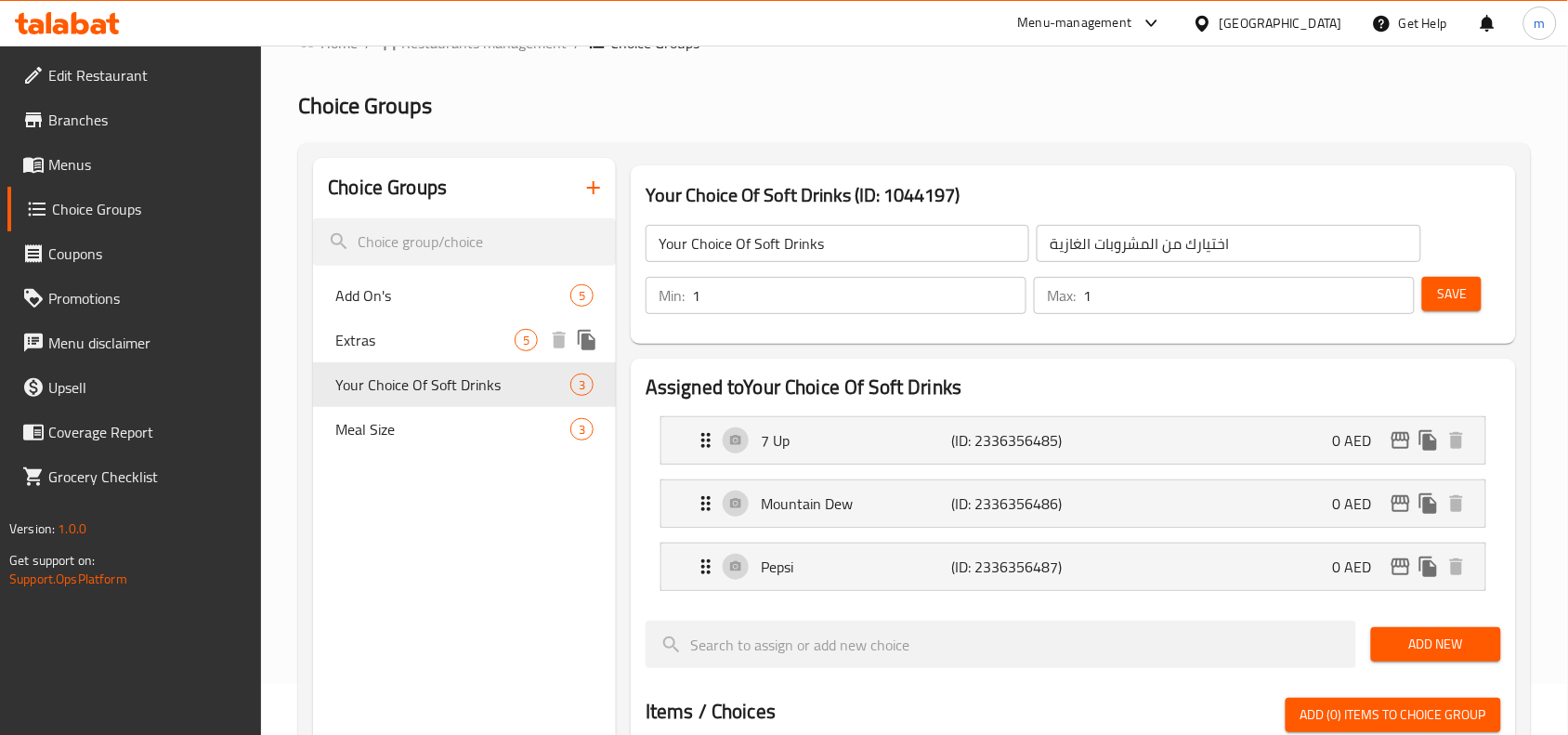
scroll to position [0, 0]
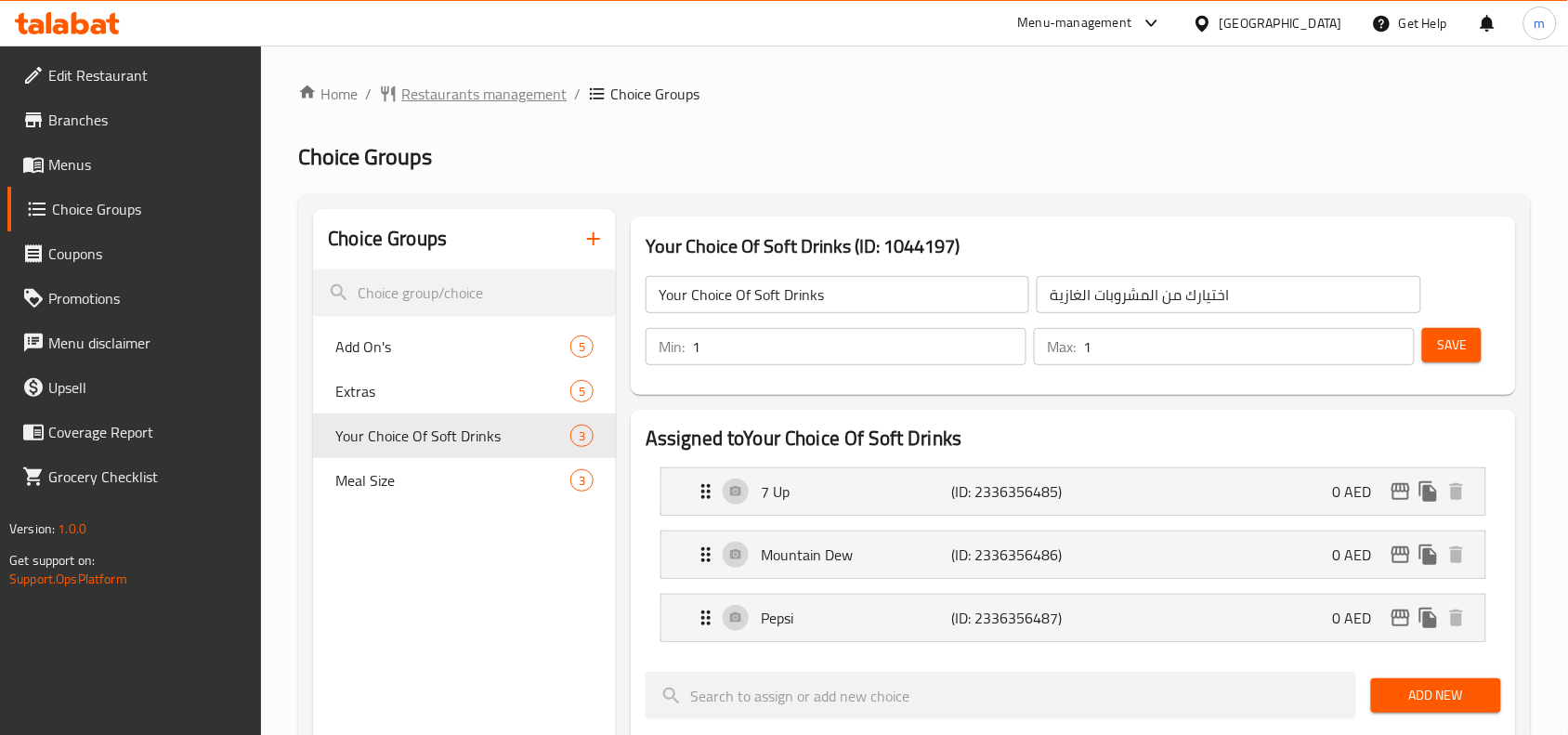
click at [491, 101] on span "Restaurants management" at bounding box center [483, 94] width 165 height 22
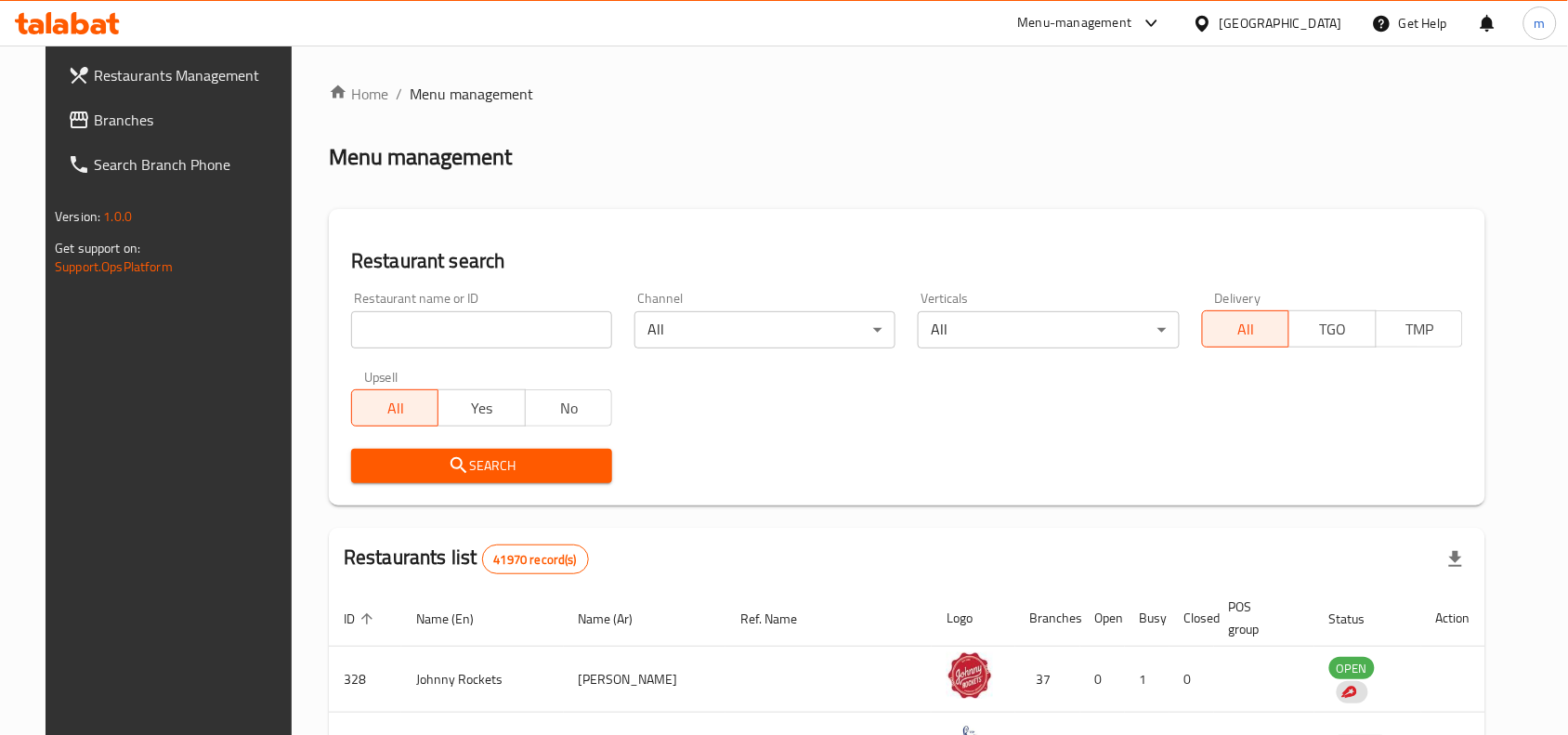
click at [94, 121] on span "Branches" at bounding box center [193, 119] width 198 height 22
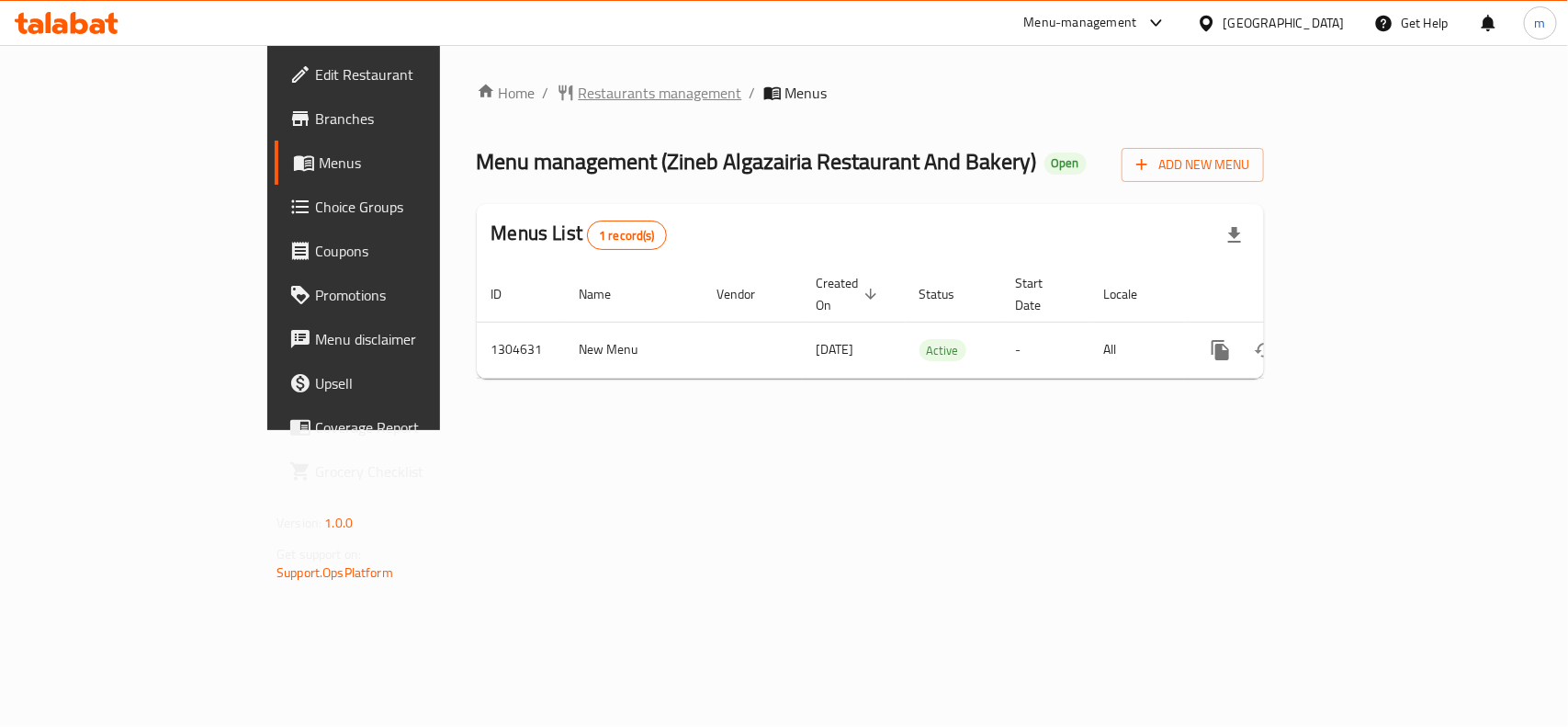
click at [579, 88] on span "Restaurants management" at bounding box center [660, 93] width 163 height 22
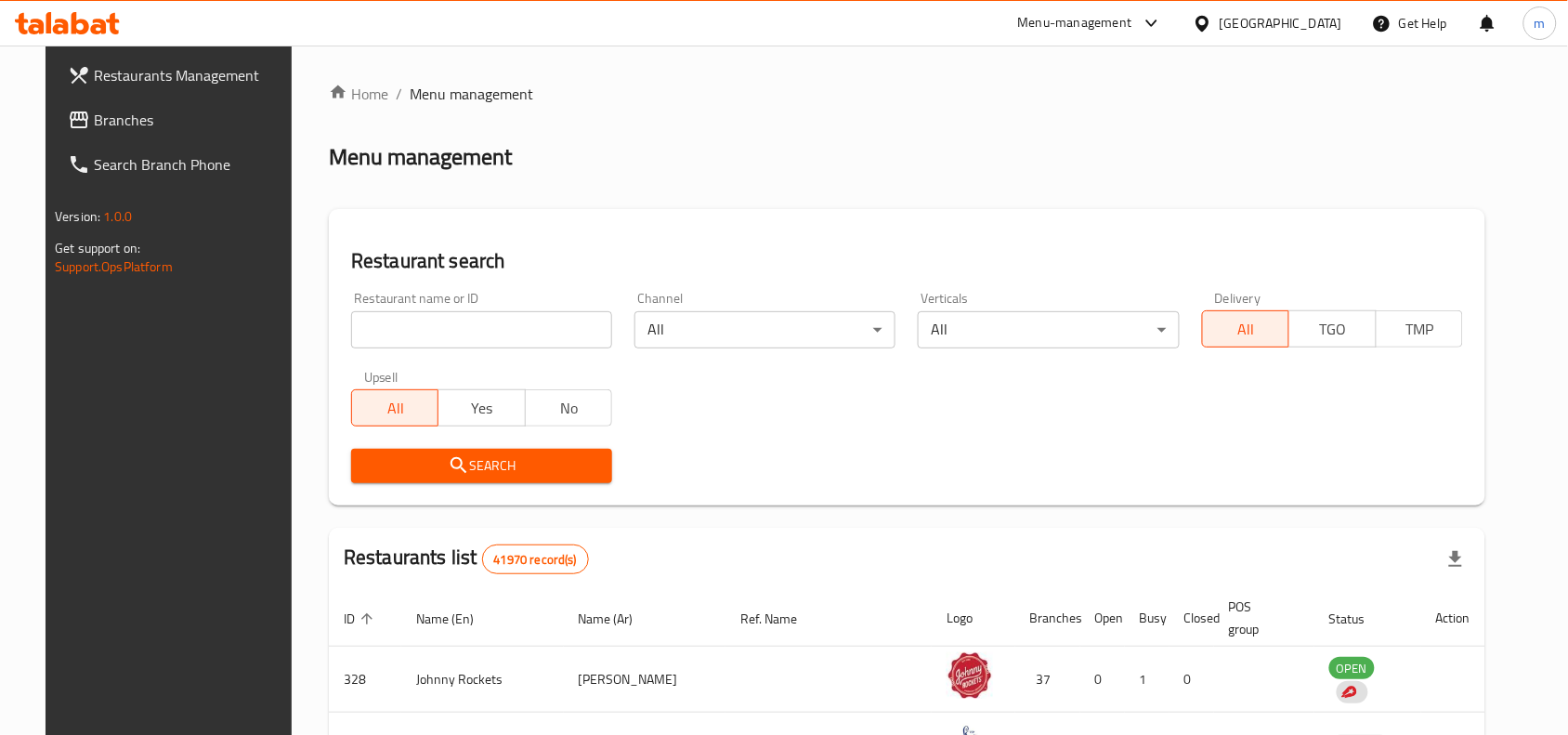
click at [132, 111] on span "Branches" at bounding box center [193, 119] width 198 height 22
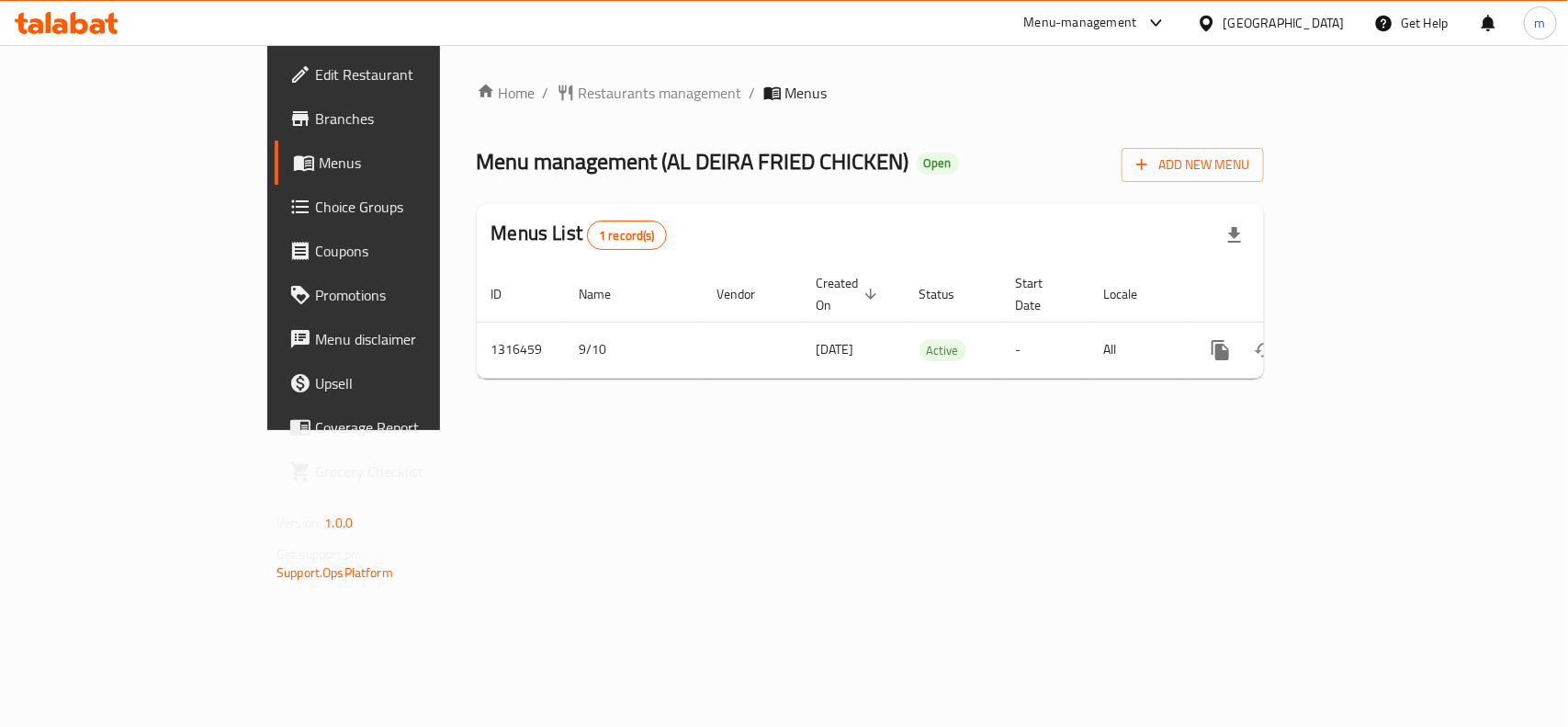
click at [496, 105] on div "Home / Restaurants management / Menus Menu management ( AL DEIRA FRIED CHICKEN …" at bounding box center [870, 238] width 787 height 311
click at [579, 83] on span "Restaurants management" at bounding box center [660, 93] width 163 height 22
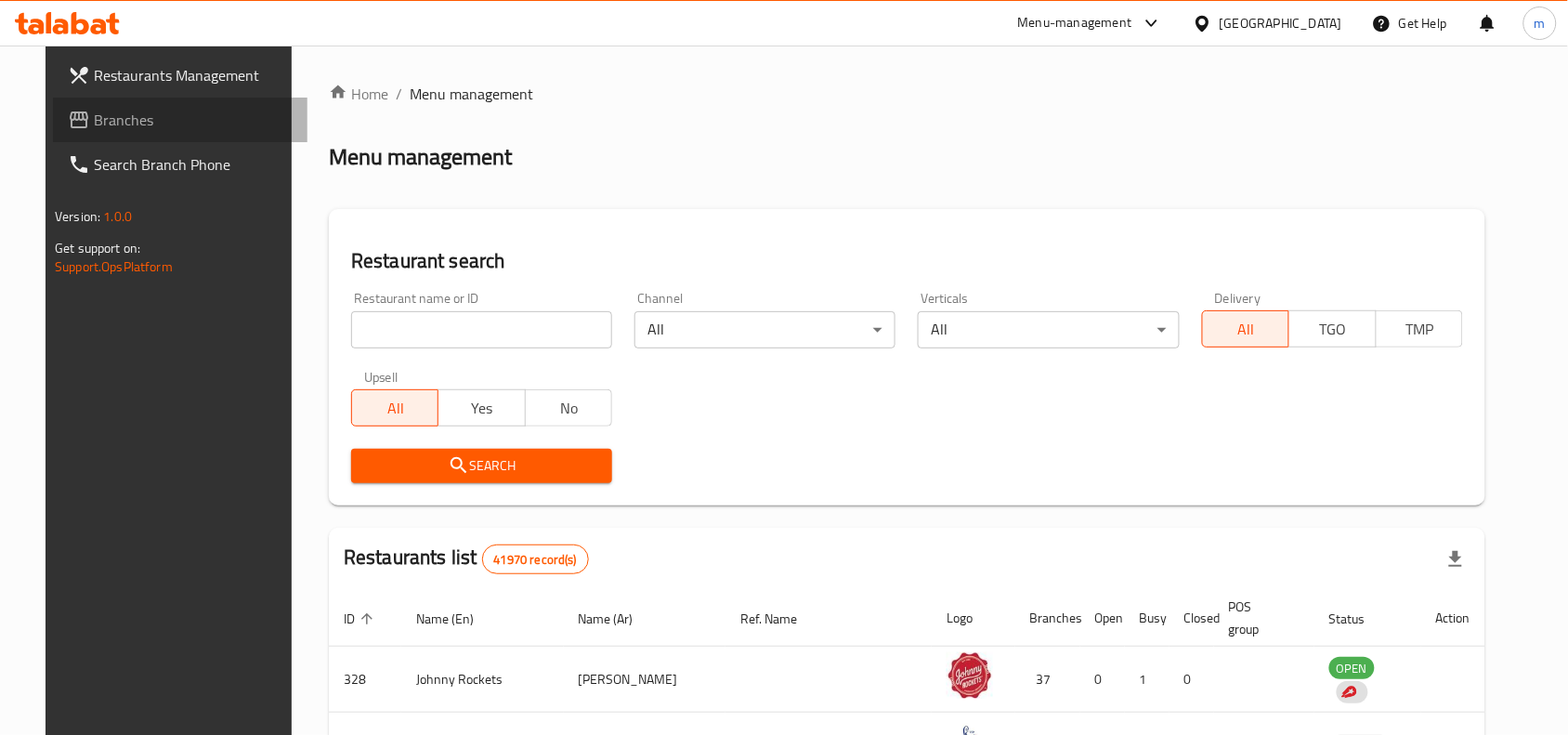
click at [94, 108] on span "Branches" at bounding box center [193, 119] width 198 height 22
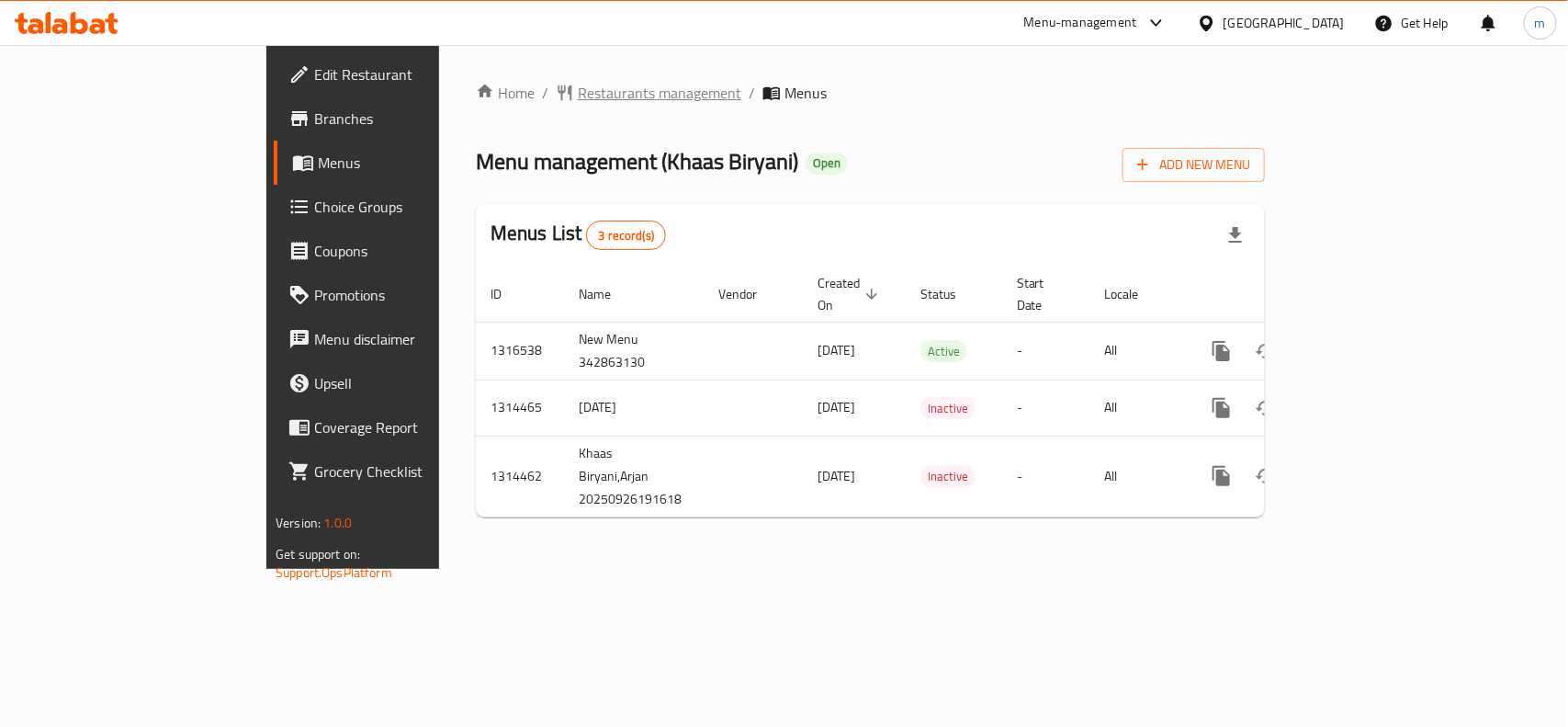
click at [578, 102] on span "Restaurants management" at bounding box center [659, 93] width 163 height 22
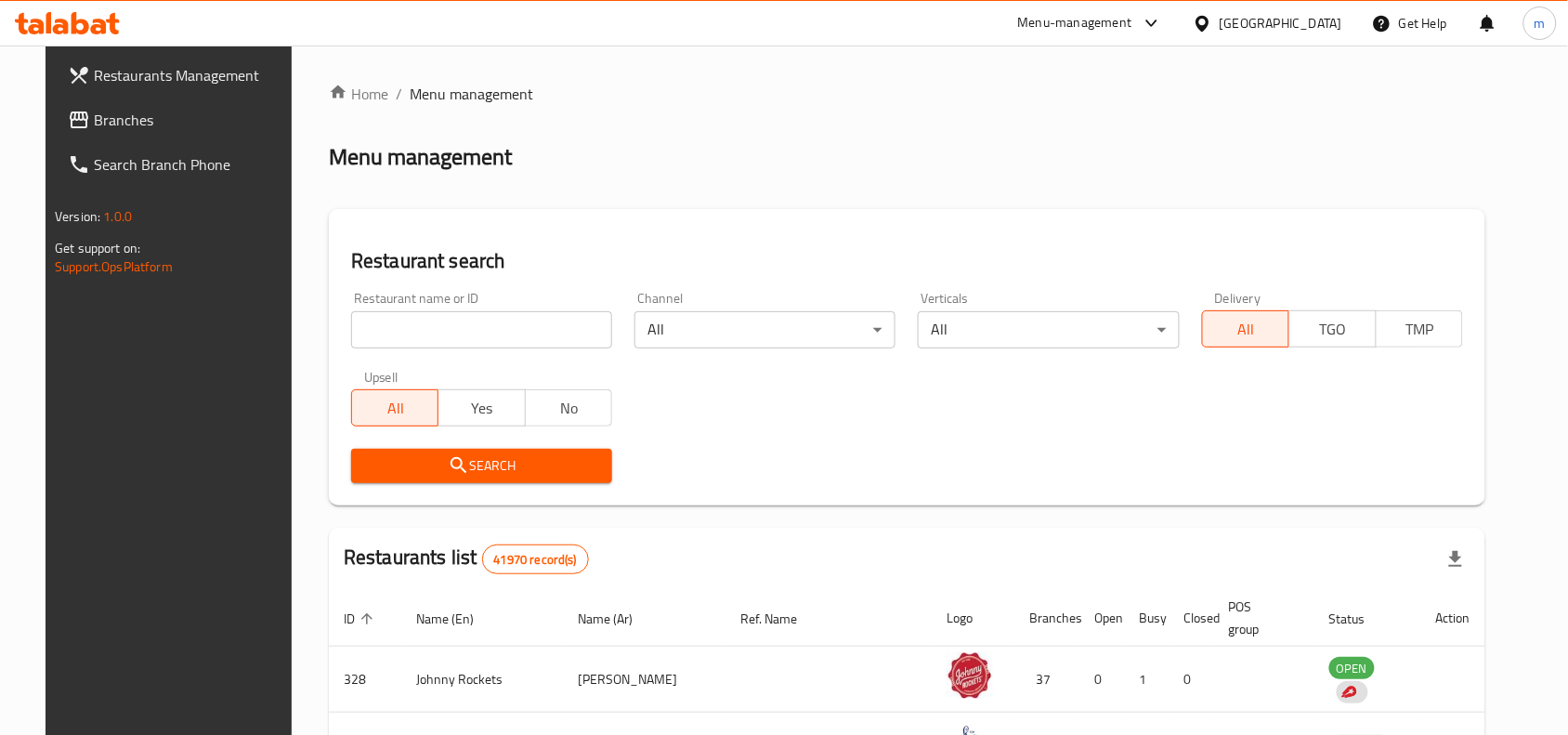
click at [125, 123] on span "Branches" at bounding box center [193, 119] width 198 height 22
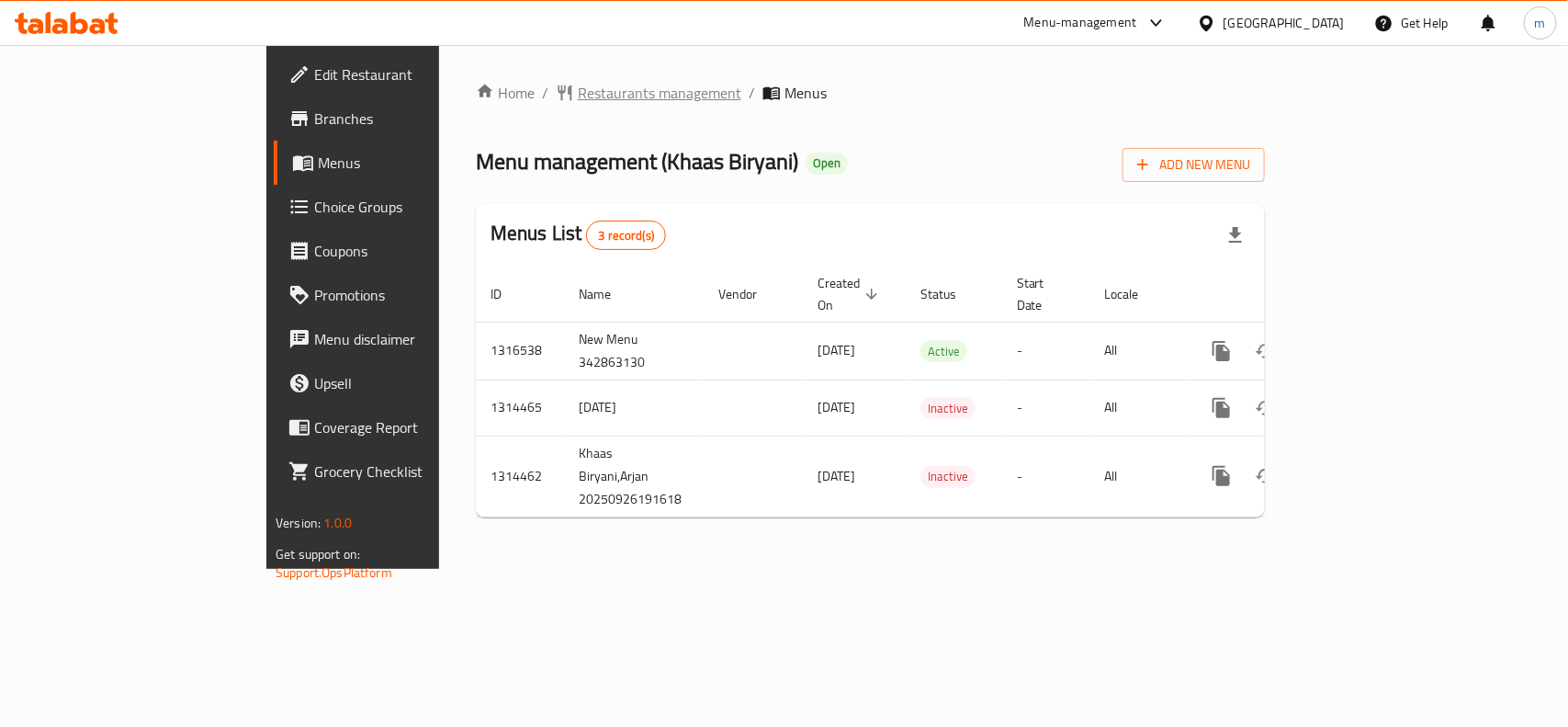
click at [578, 94] on span "Restaurants management" at bounding box center [659, 93] width 163 height 22
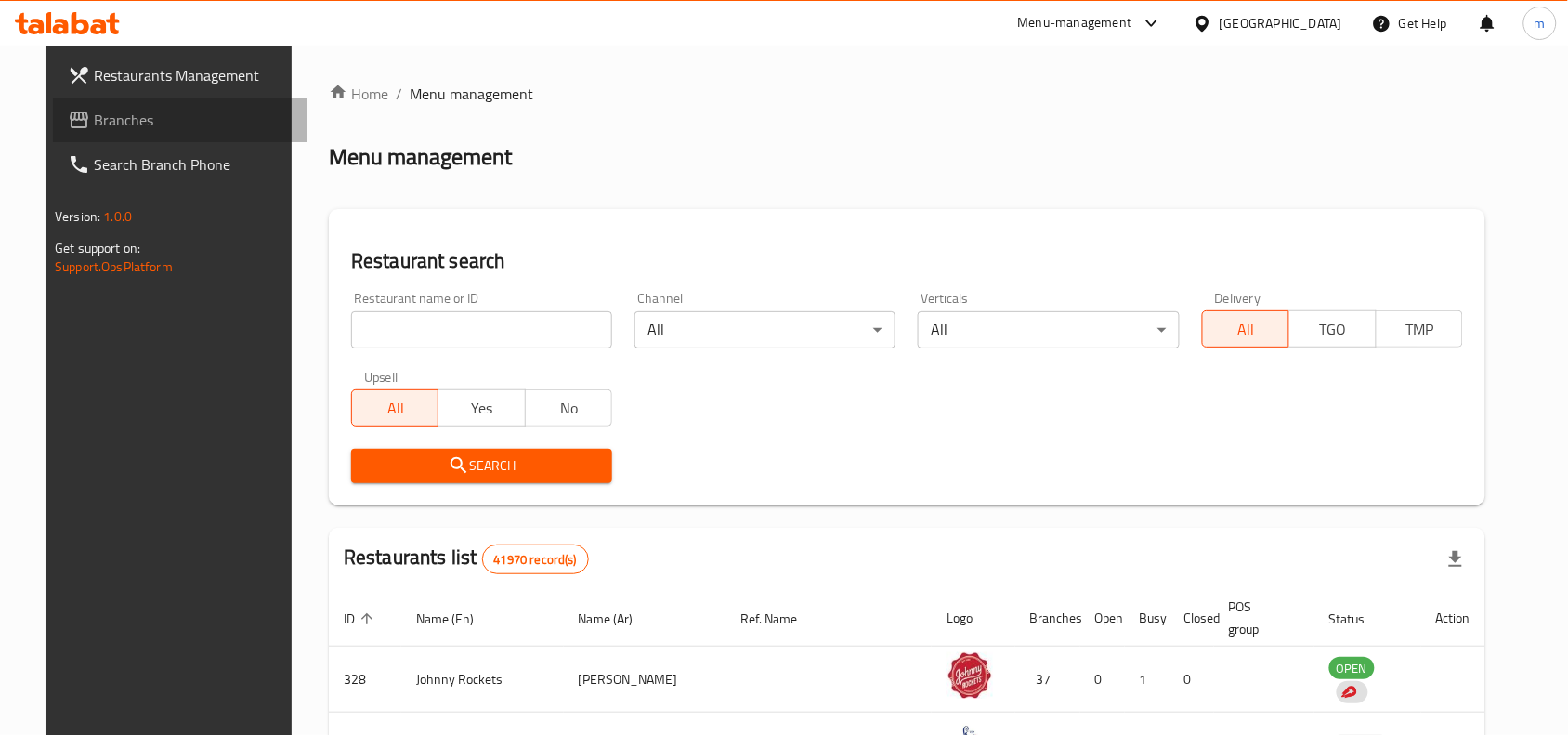
click at [94, 122] on span "Branches" at bounding box center [193, 119] width 198 height 22
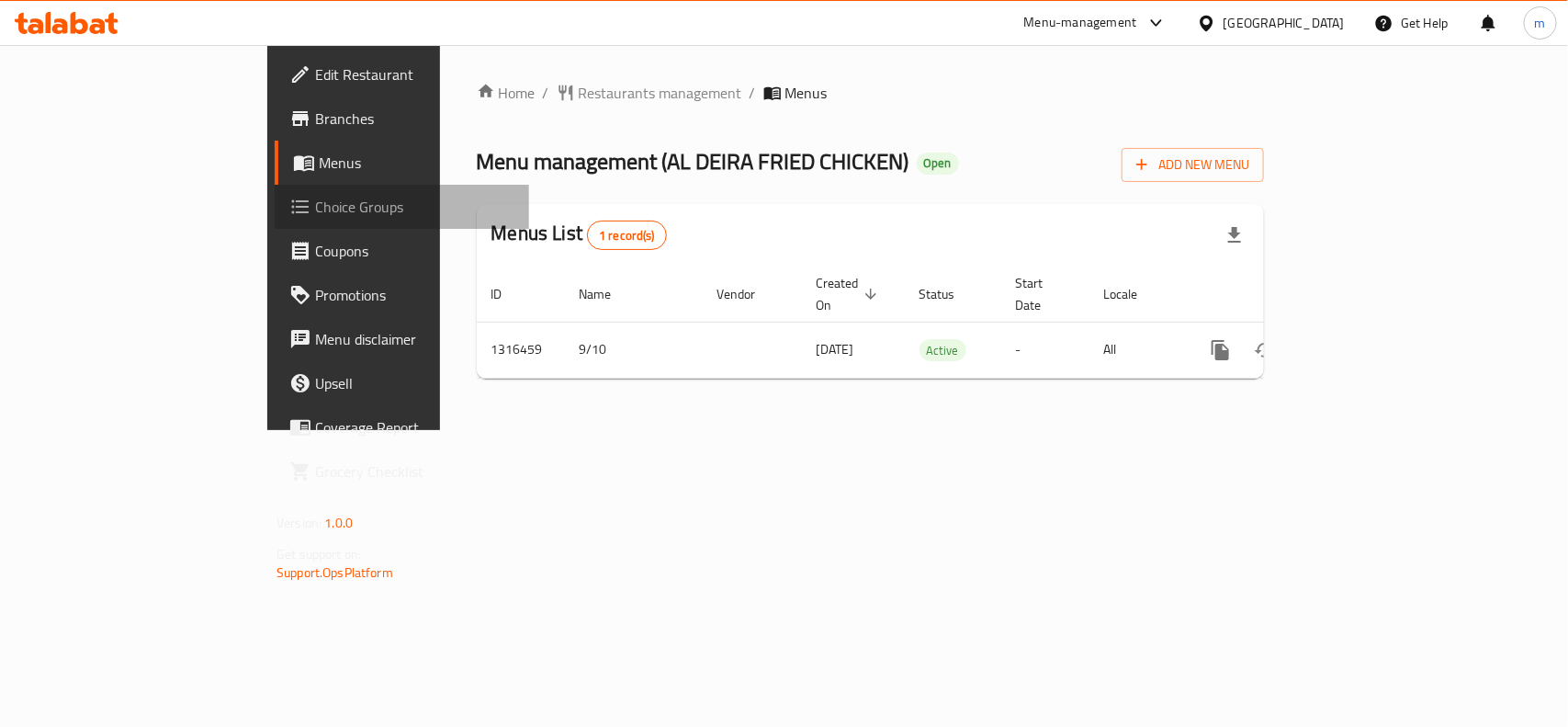
click at [315, 197] on span "Choice Groups" at bounding box center [415, 206] width 199 height 22
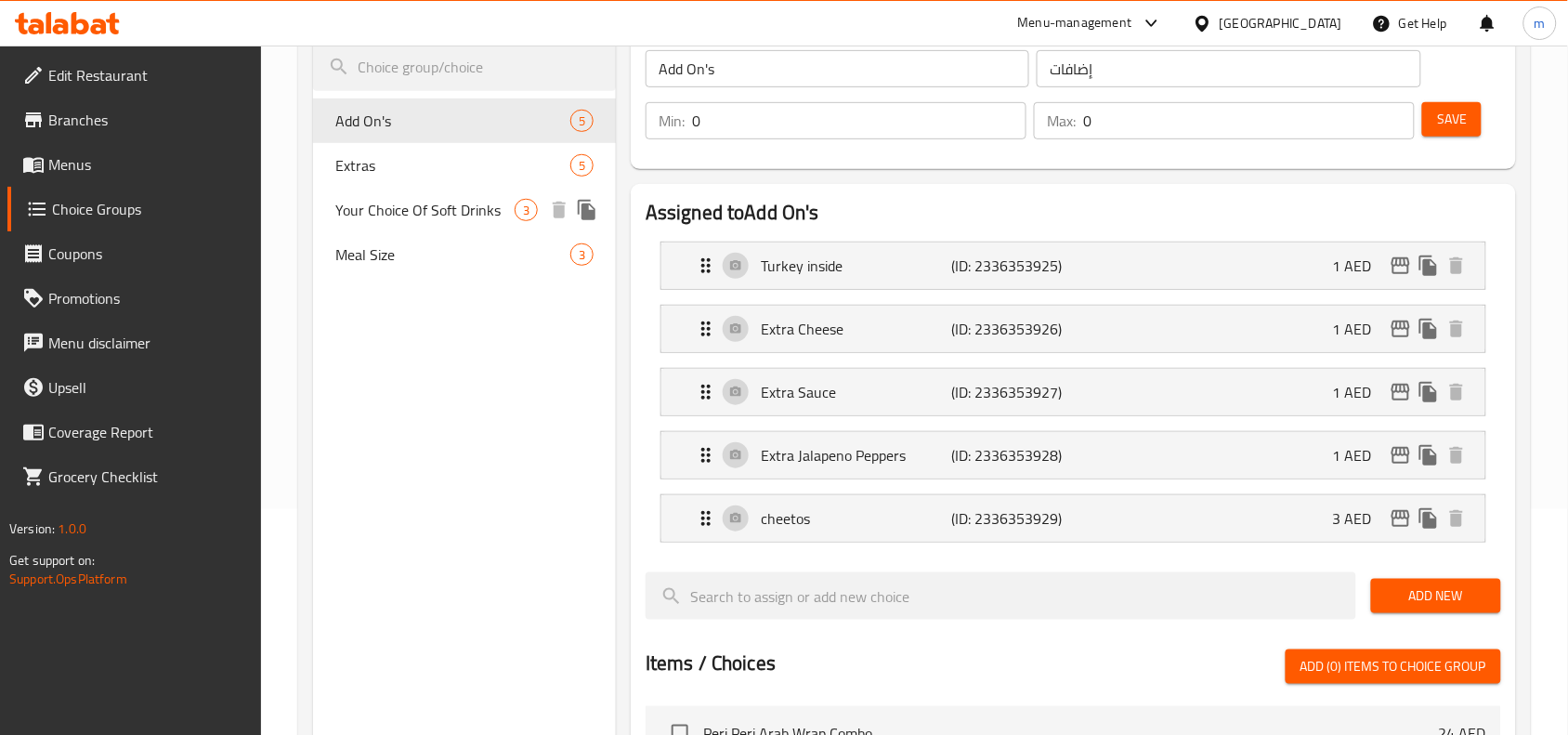
scroll to position [154, 0]
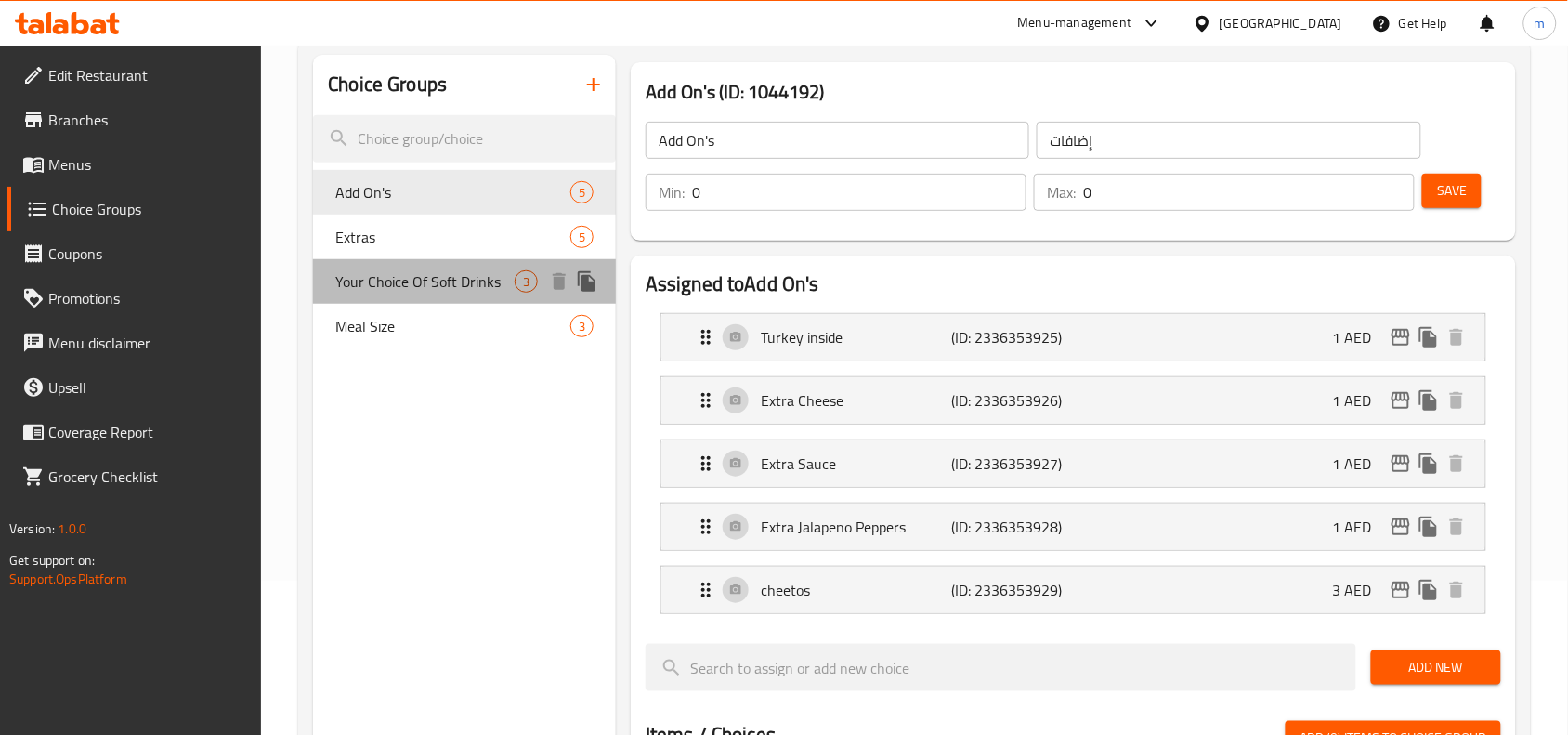
click at [422, 289] on span "Your Choice Of Soft Drinks" at bounding box center [424, 281] width 179 height 22
type input "Your Choice Of Soft Drinks"
type input "اختيارك من المشروبات الغازية"
type input "1"
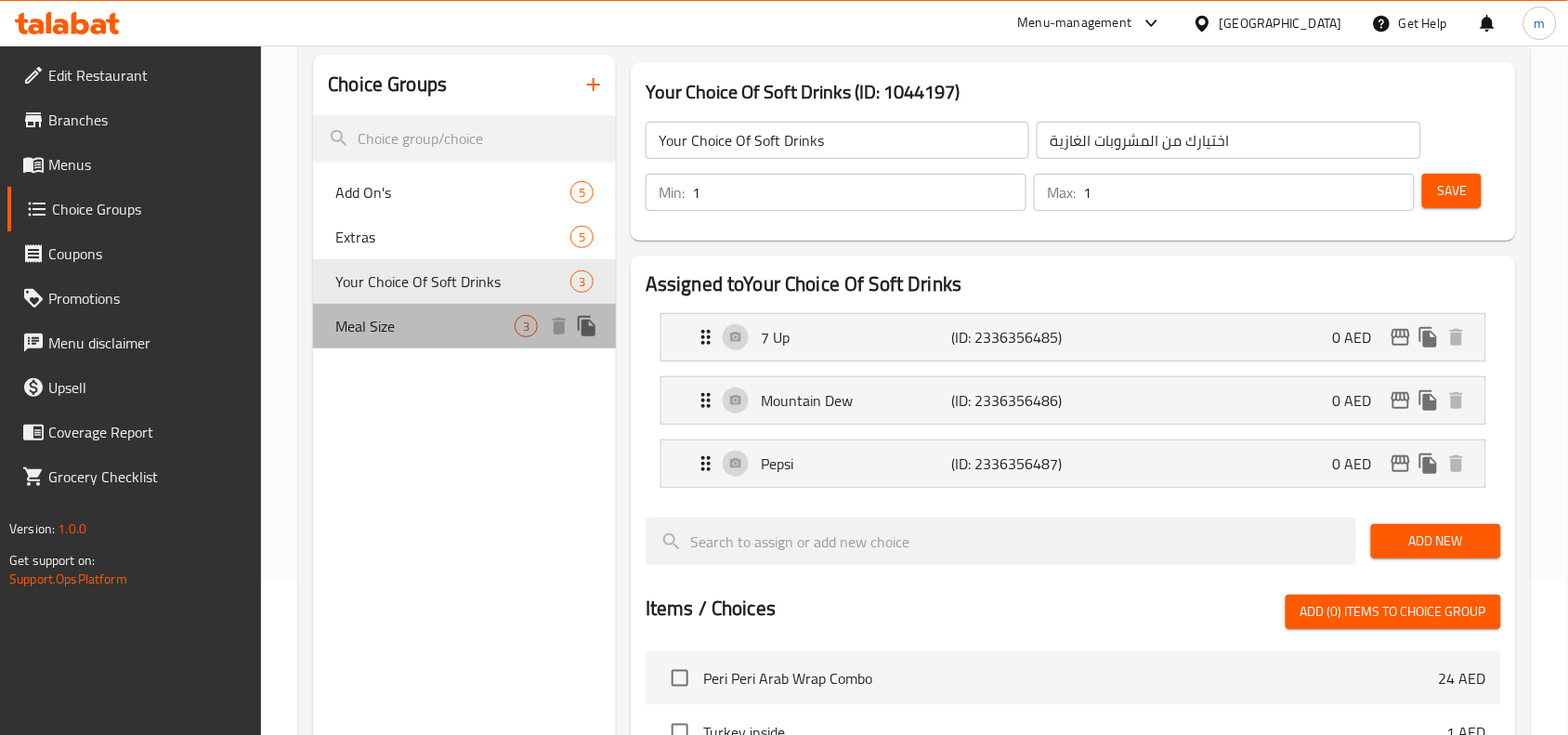
click at [381, 317] on span "Meal Size" at bounding box center [424, 325] width 179 height 22
type input "Meal Size"
type input "حجم الوجبة"
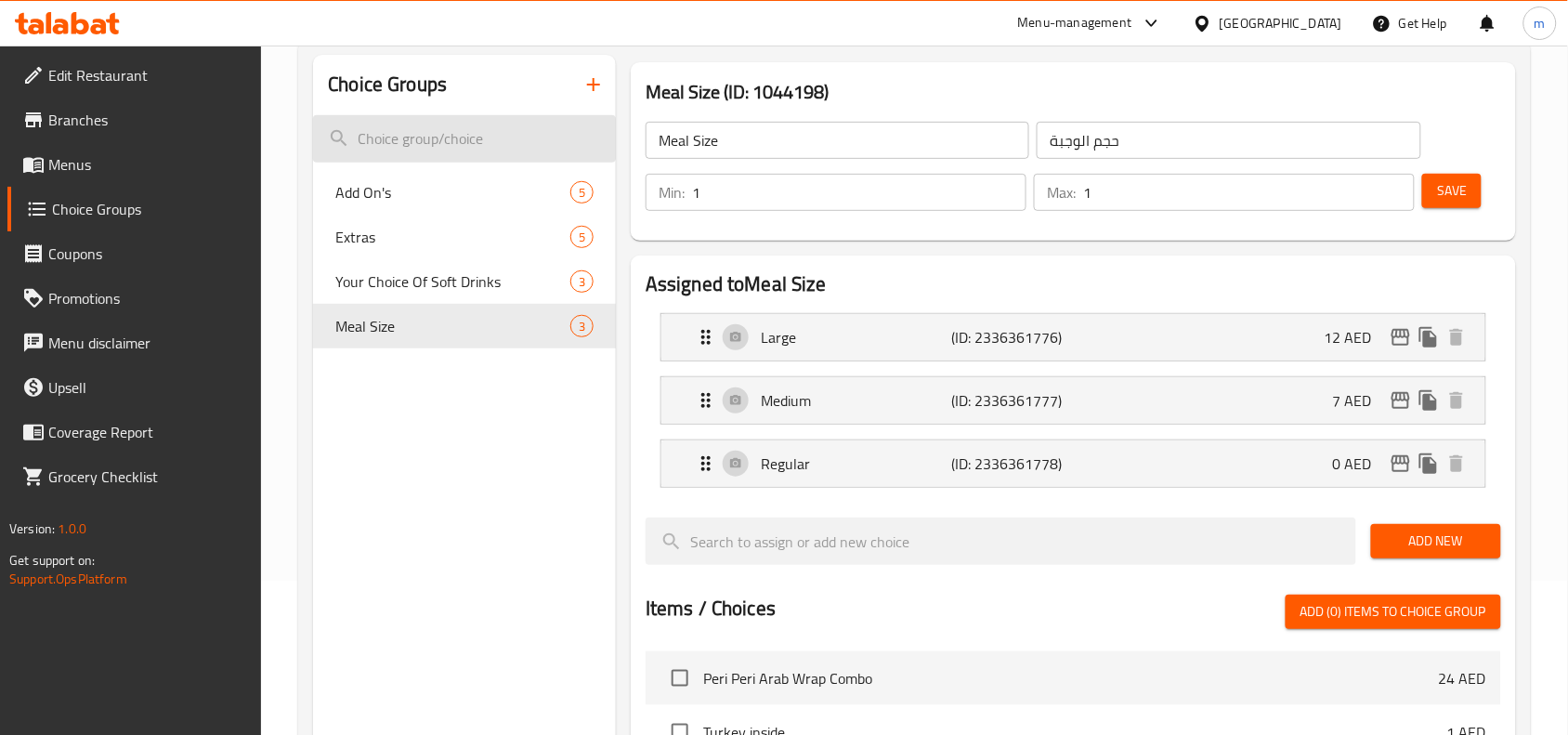
scroll to position [0, 0]
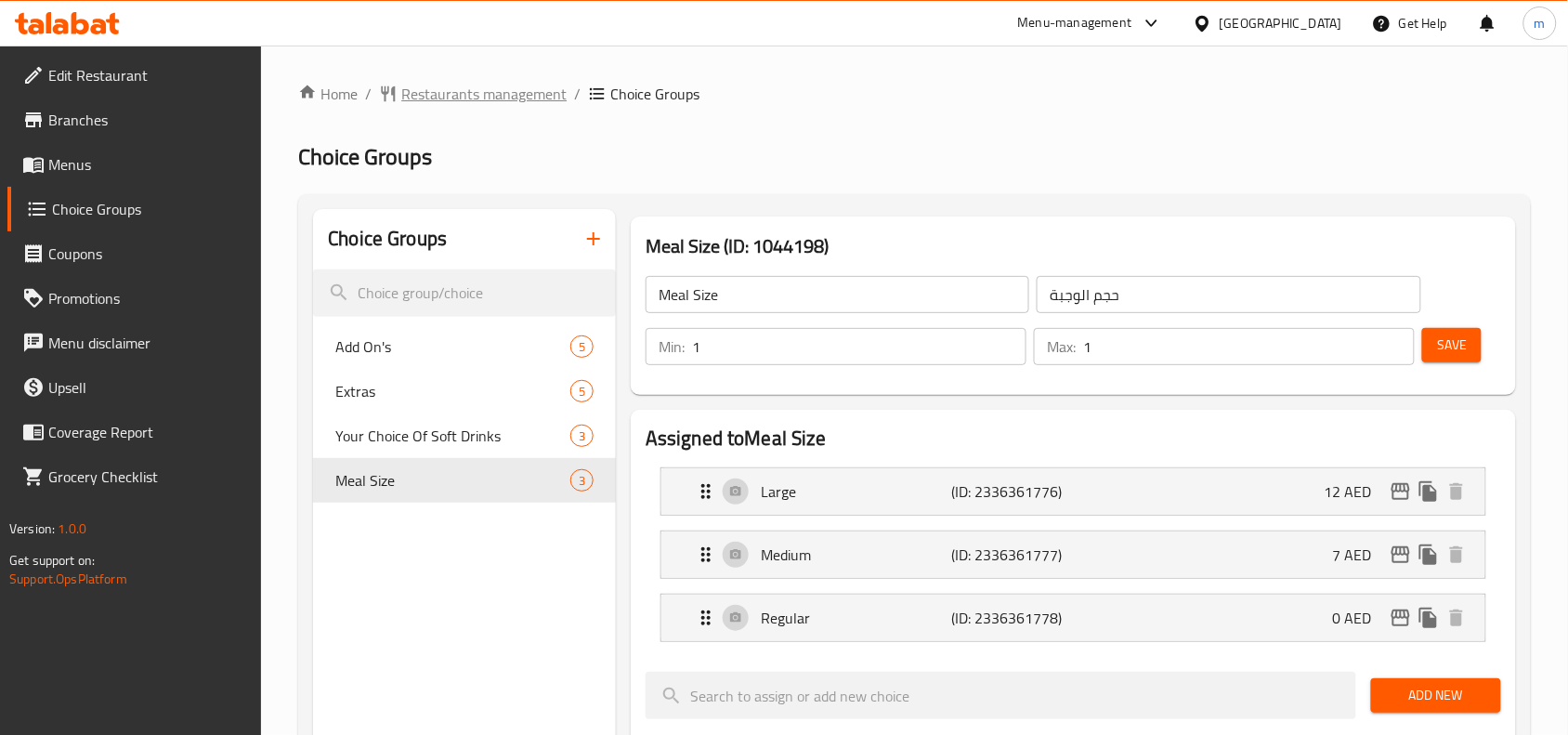
click at [546, 101] on span "Restaurants management" at bounding box center [483, 94] width 165 height 22
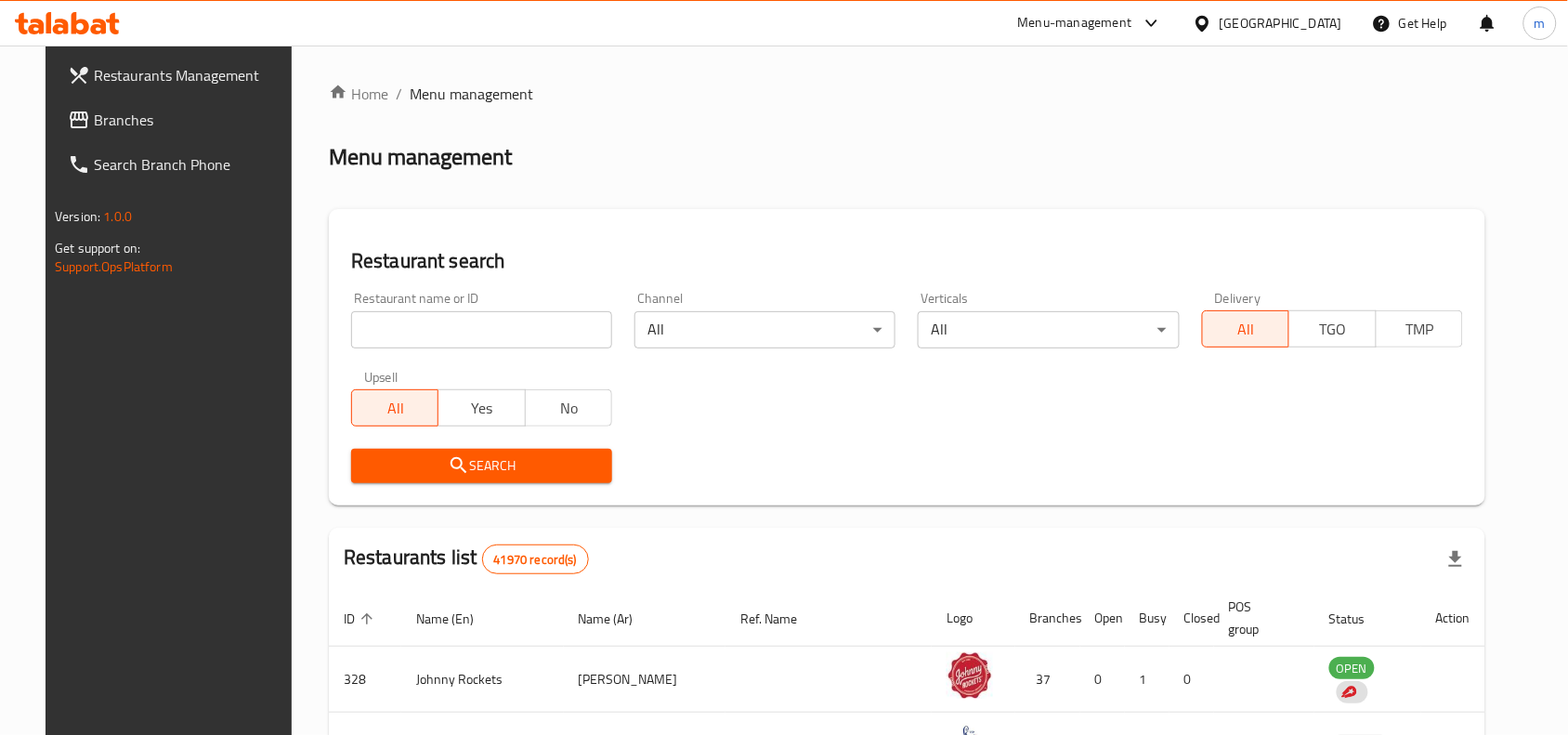
click at [94, 108] on span "Branches" at bounding box center [193, 119] width 198 height 22
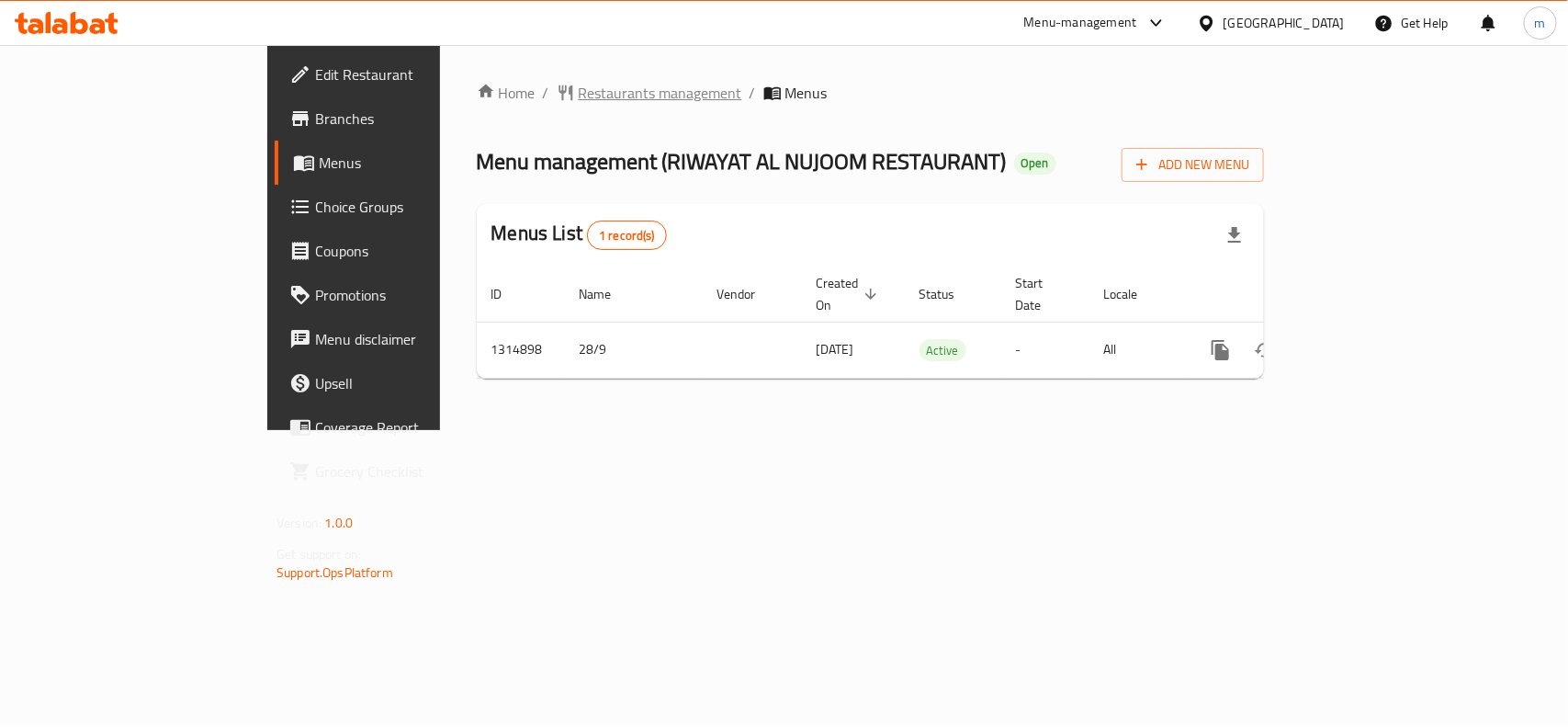
click at [579, 90] on span "Restaurants management" at bounding box center [660, 93] width 163 height 22
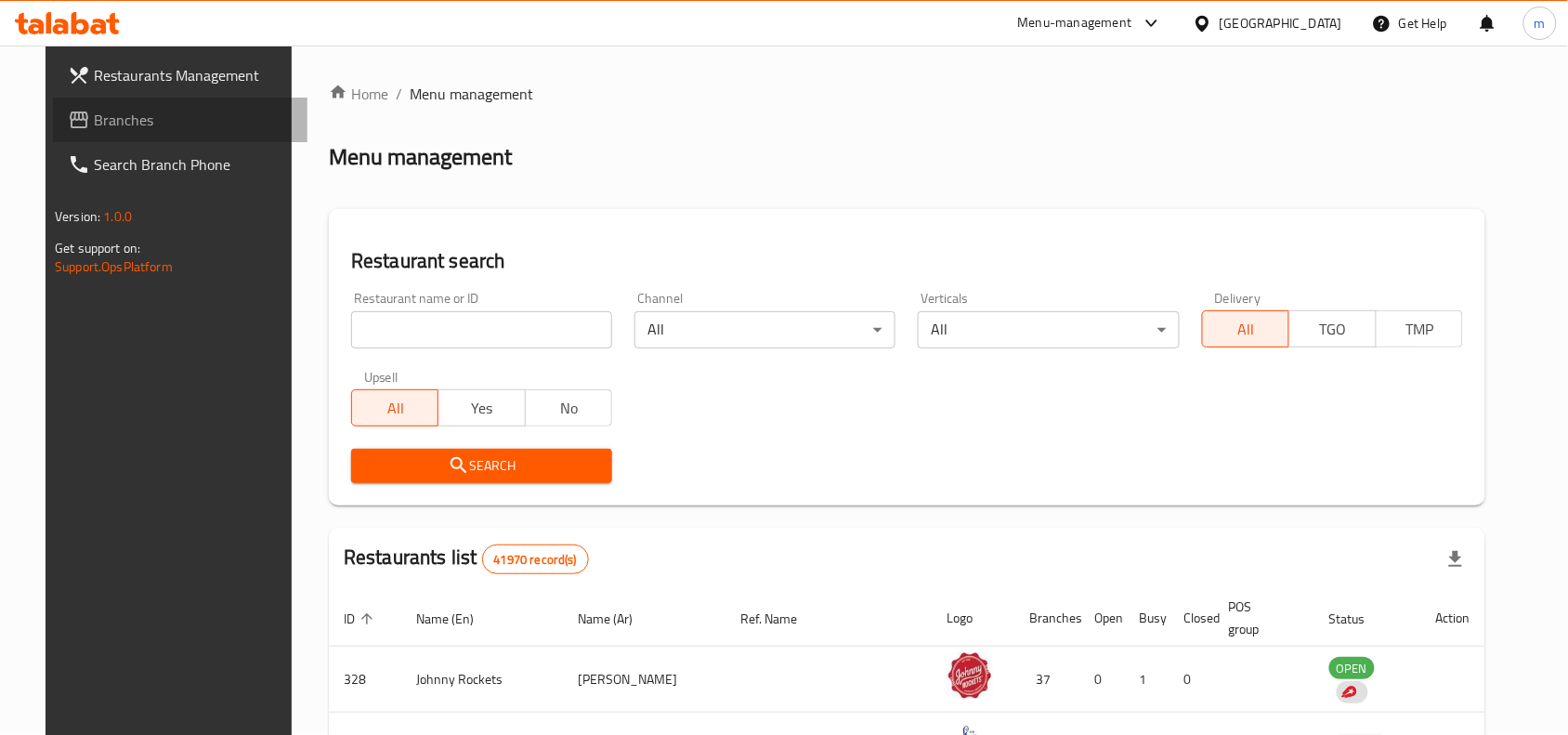
click at [118, 121] on span "Branches" at bounding box center [193, 119] width 198 height 22
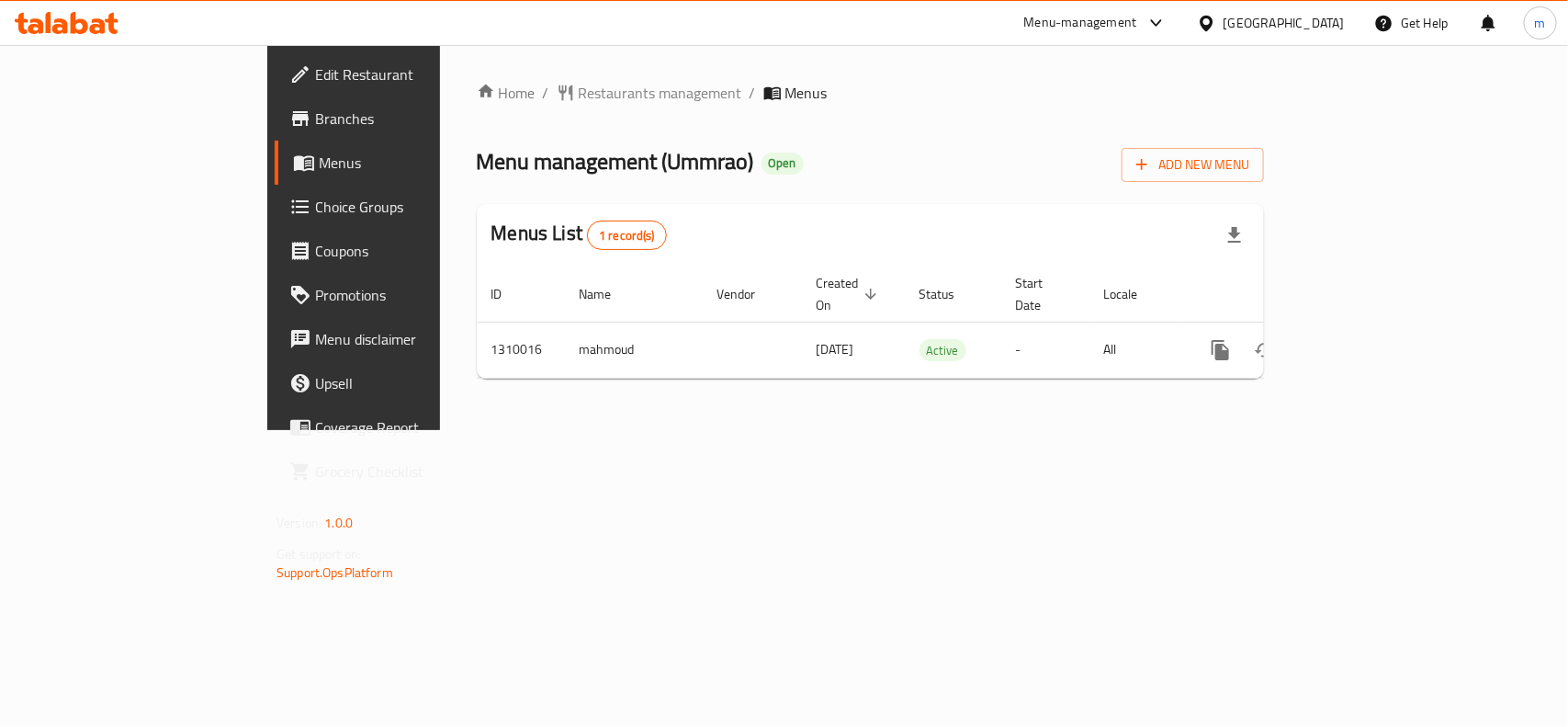
click at [1269, 2] on div "[GEOGRAPHIC_DATA]" at bounding box center [1270, 23] width 177 height 44
click at [1277, 19] on div "[GEOGRAPHIC_DATA]" at bounding box center [1284, 22] width 121 height 20
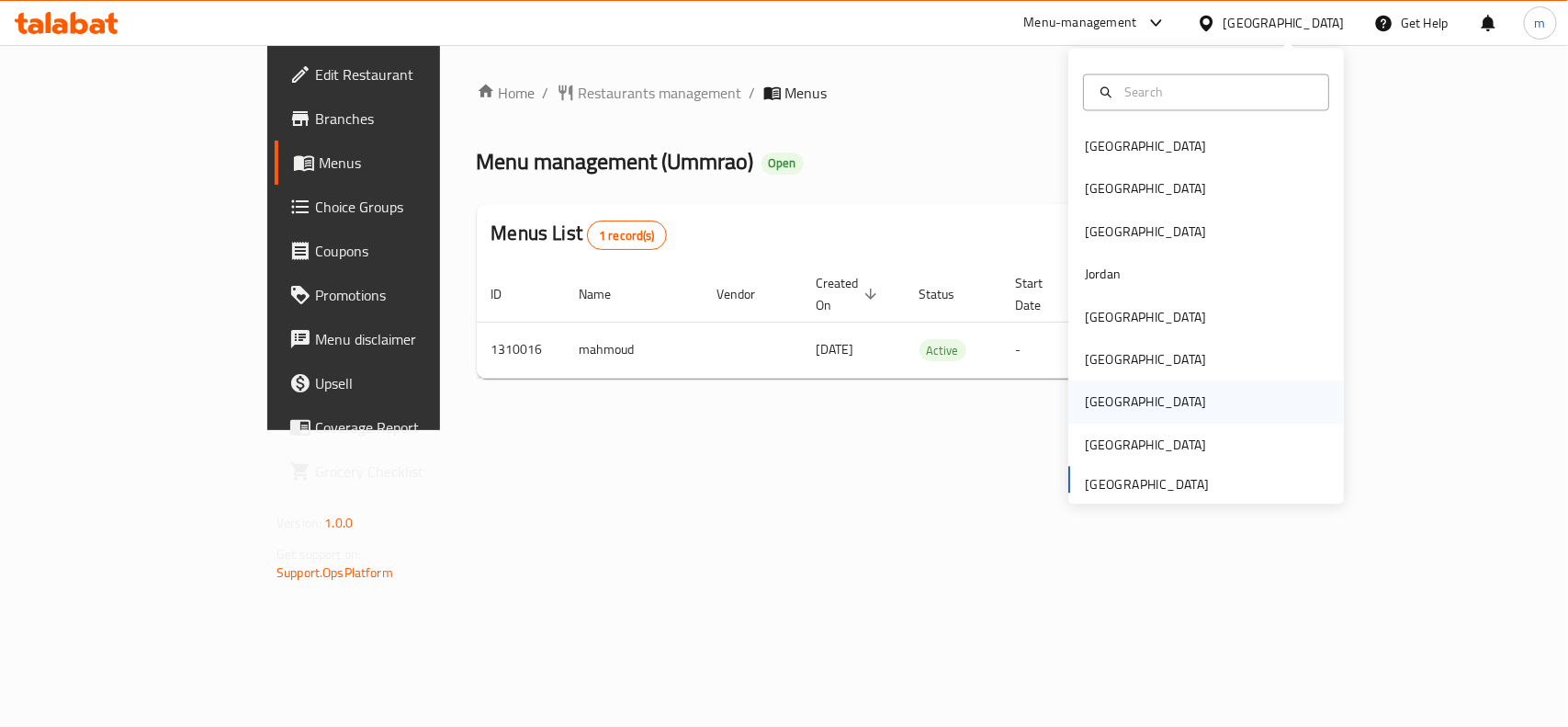
click at [1118, 399] on div "Qatar" at bounding box center [1205, 402] width 276 height 43
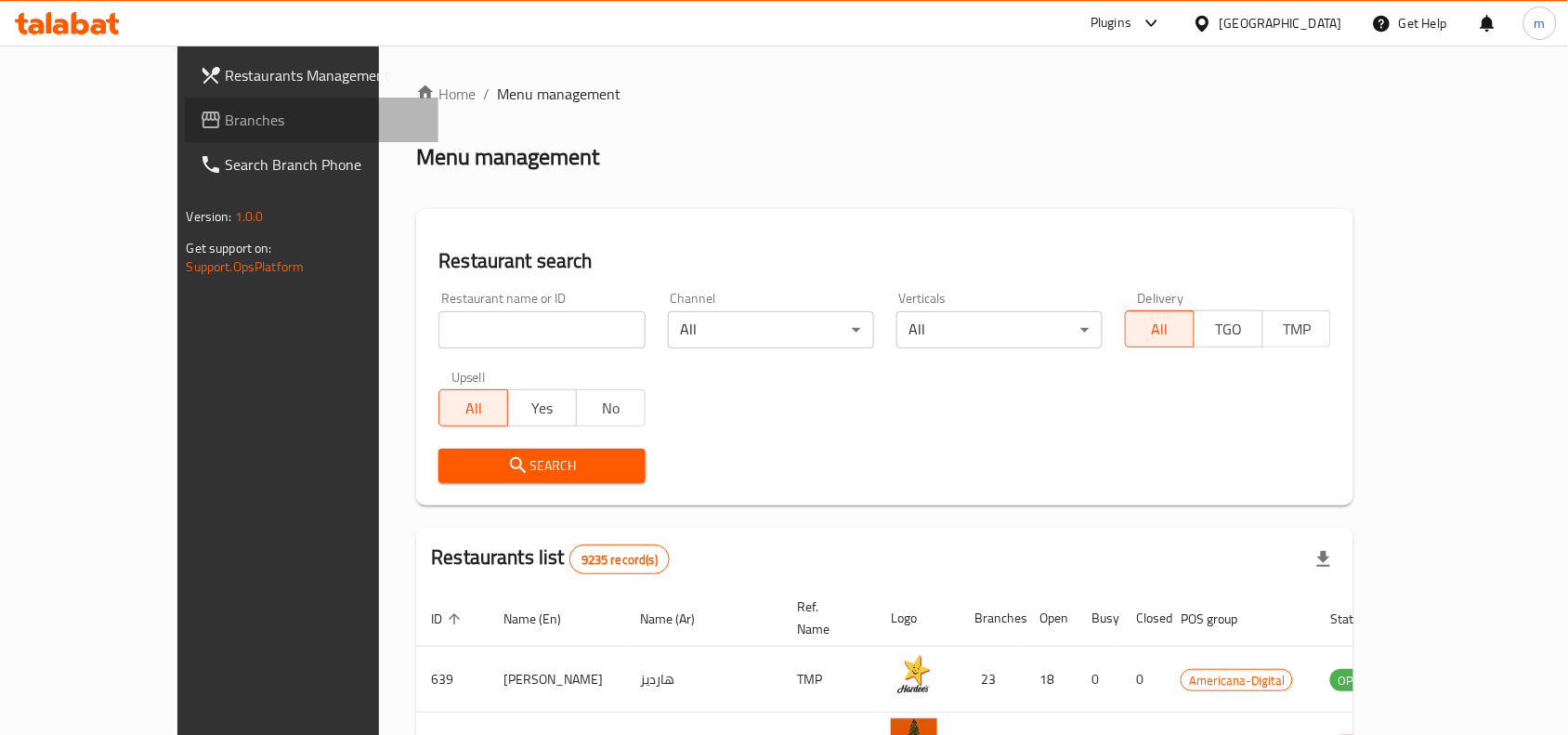
click at [185, 104] on link "Branches" at bounding box center [312, 120] width 254 height 45
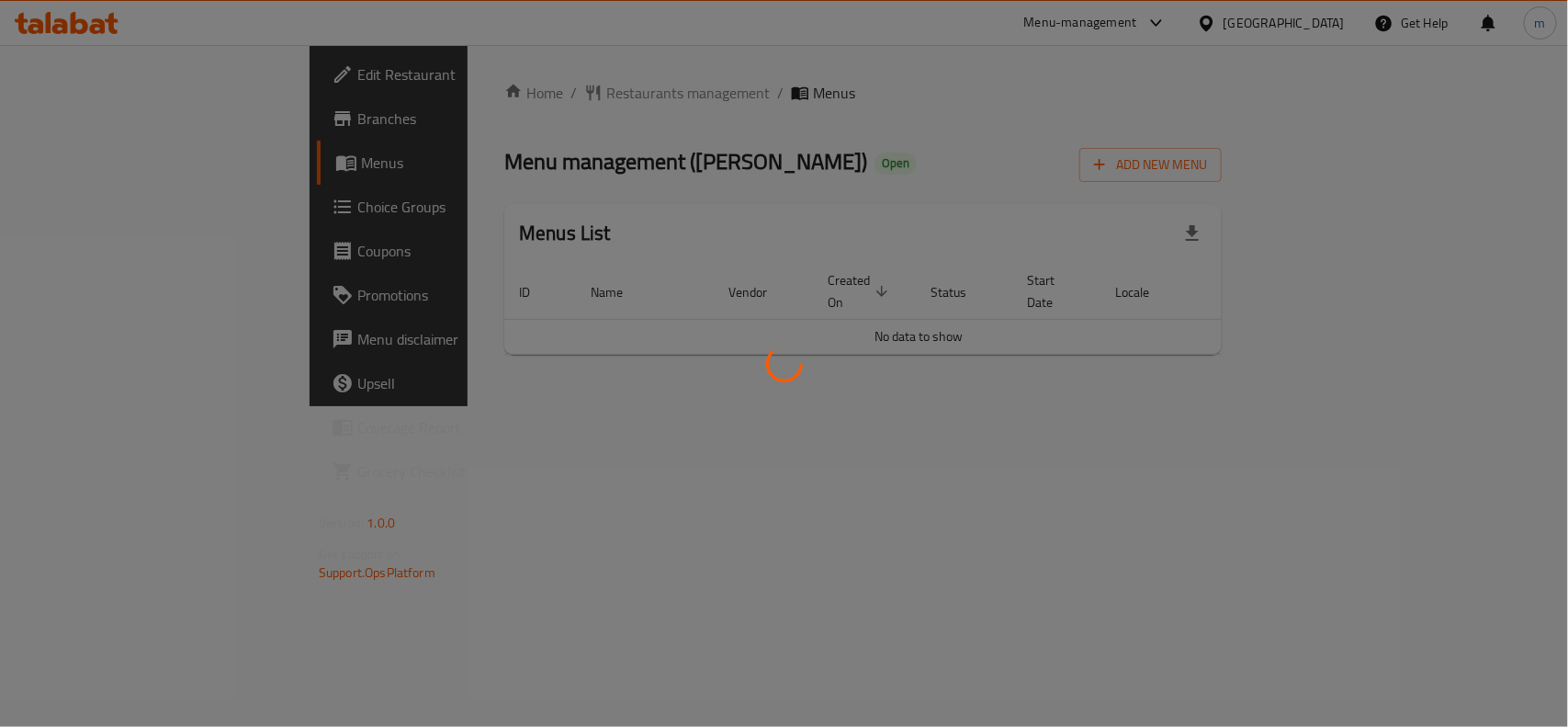
click at [726, 152] on div at bounding box center [784, 364] width 1568 height 727
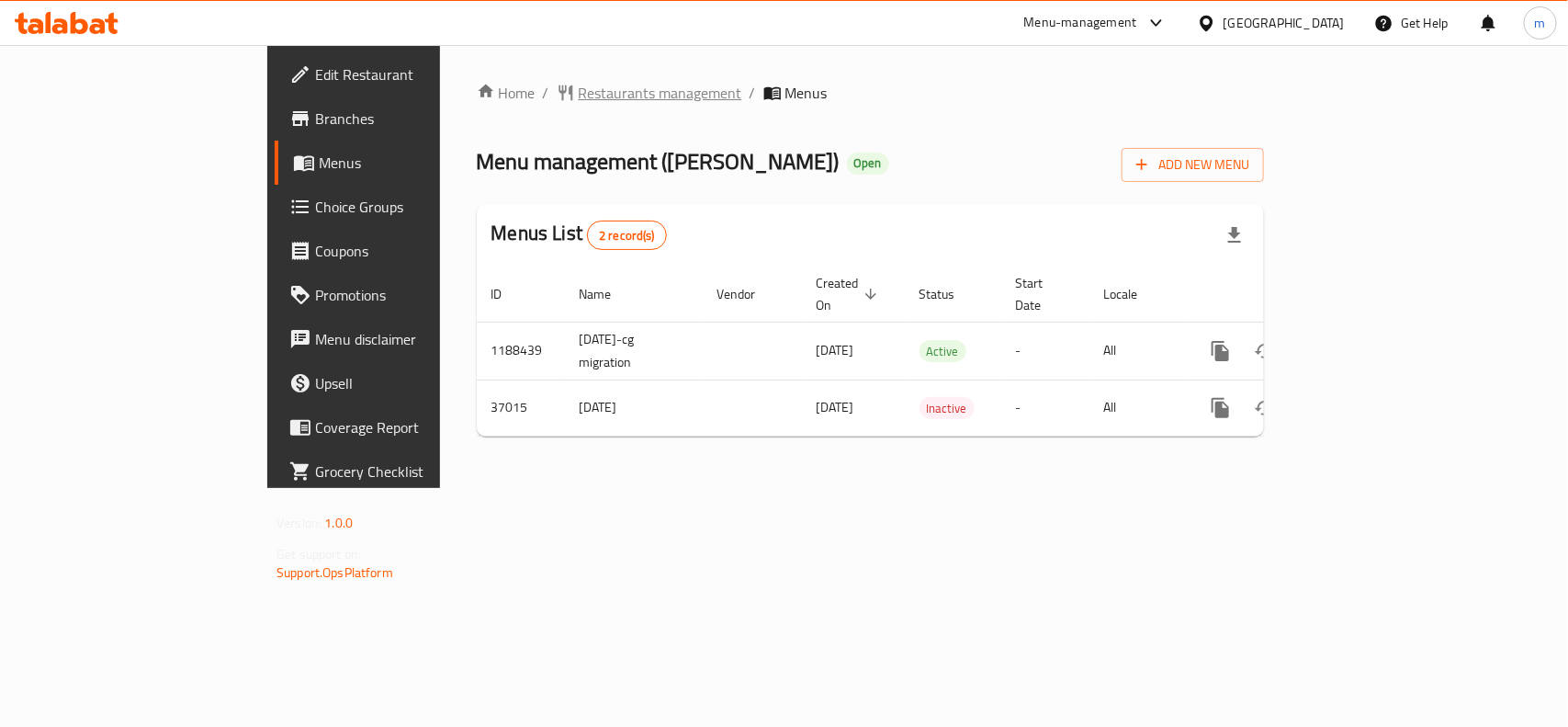
click at [579, 98] on span "Restaurants management" at bounding box center [660, 93] width 163 height 22
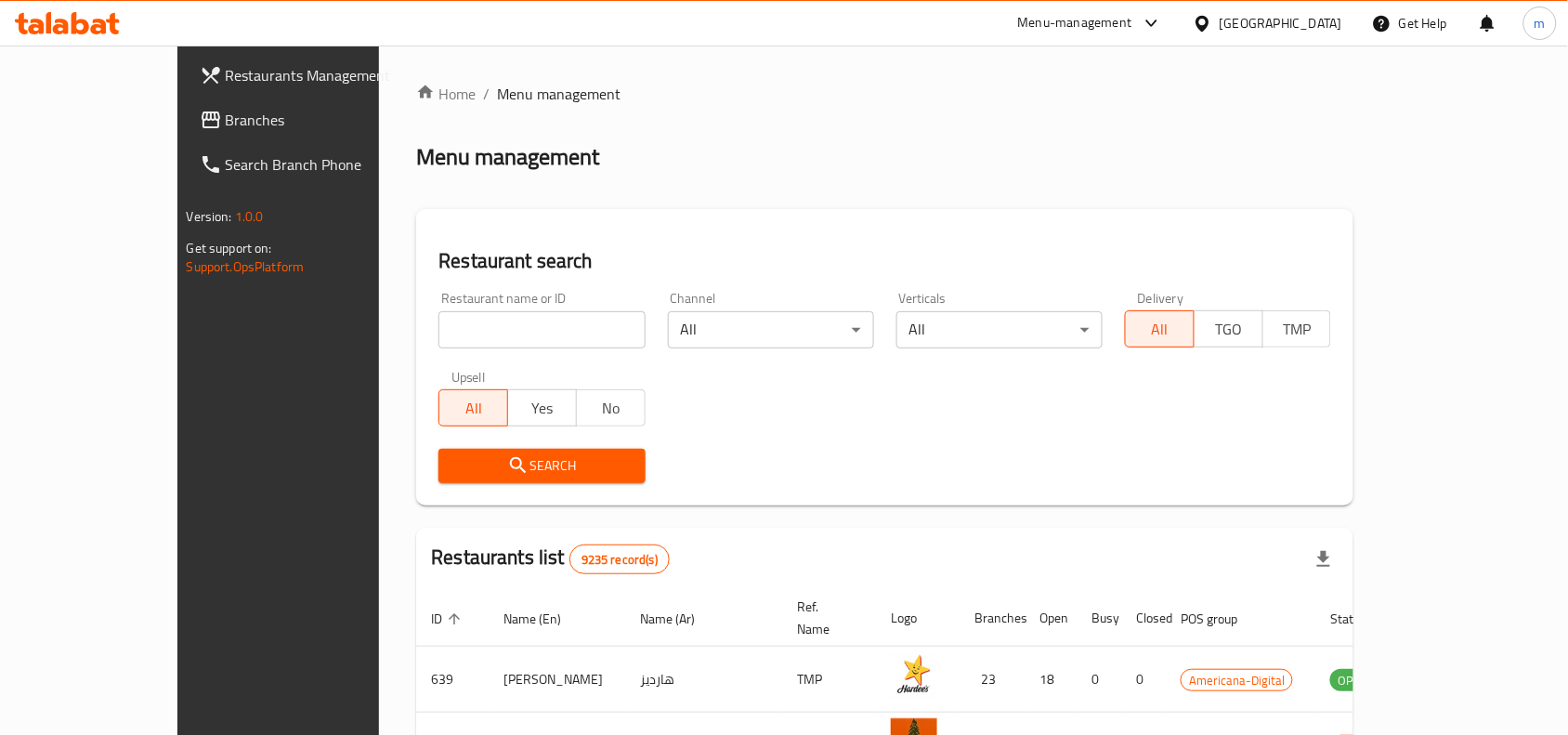
click at [439, 317] on input "search" at bounding box center [542, 329] width 206 height 37
paste input "19199"
type input "19199"
click button "Search" at bounding box center [542, 465] width 206 height 34
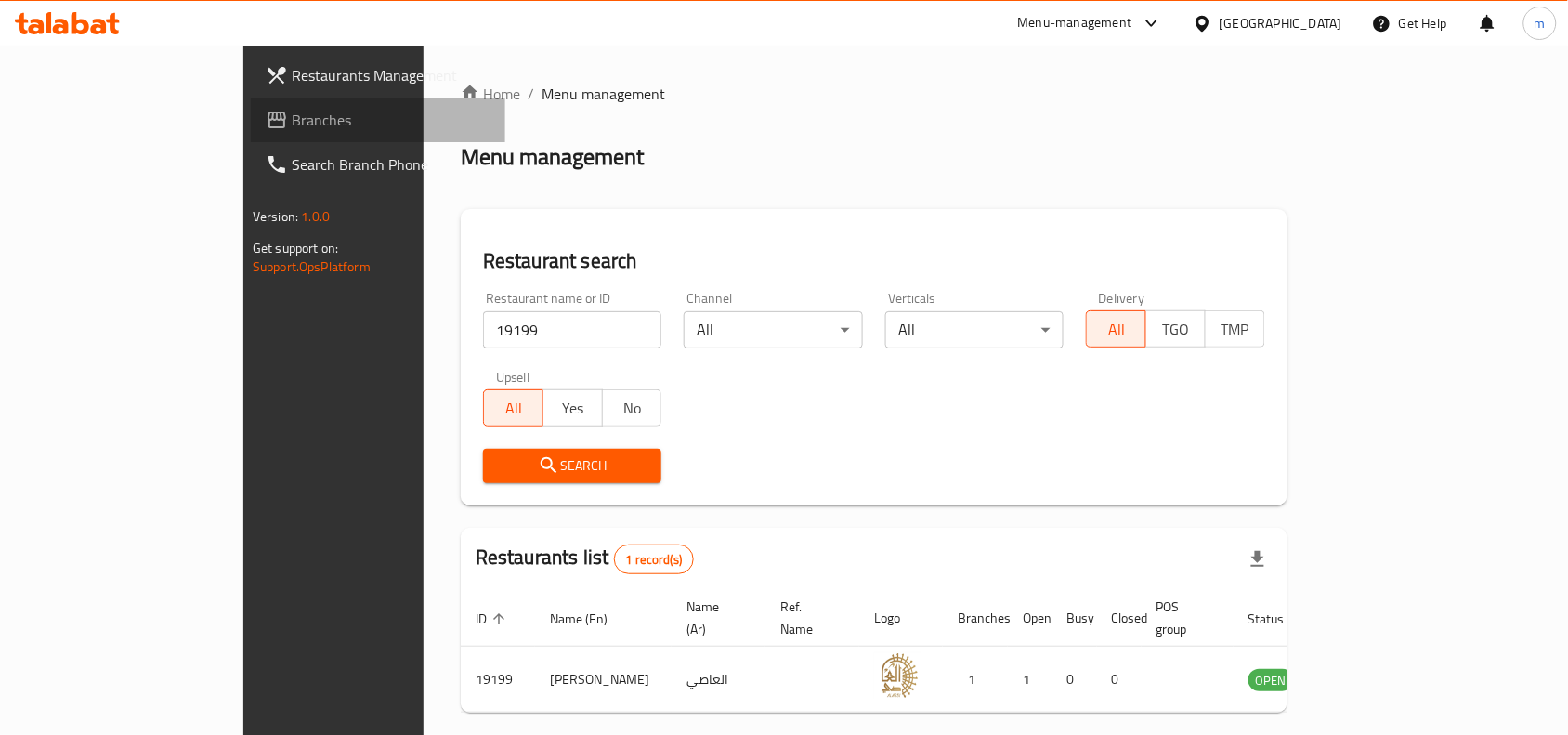
click at [291, 118] on span "Branches" at bounding box center [390, 119] width 198 height 22
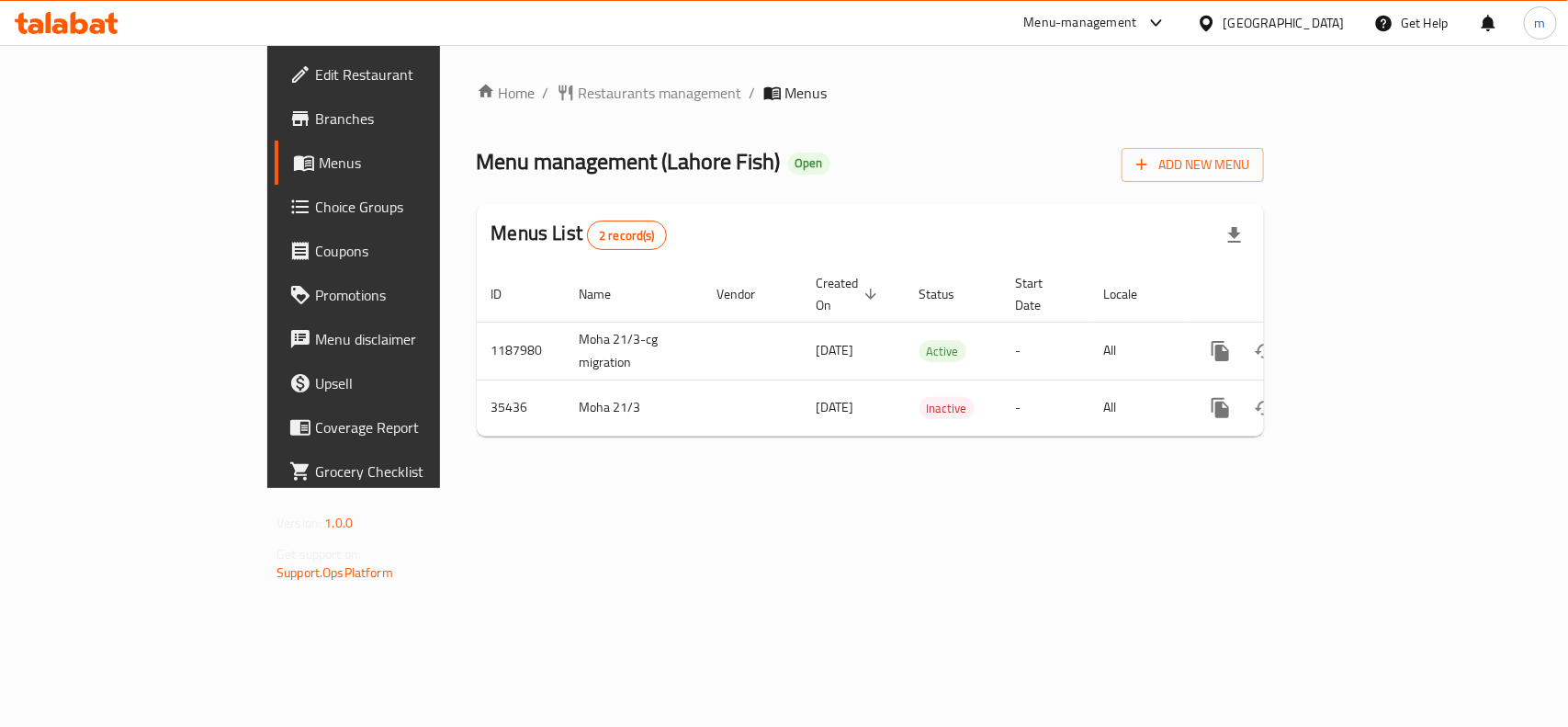
click at [1341, 19] on div "[GEOGRAPHIC_DATA]" at bounding box center [1284, 22] width 121 height 20
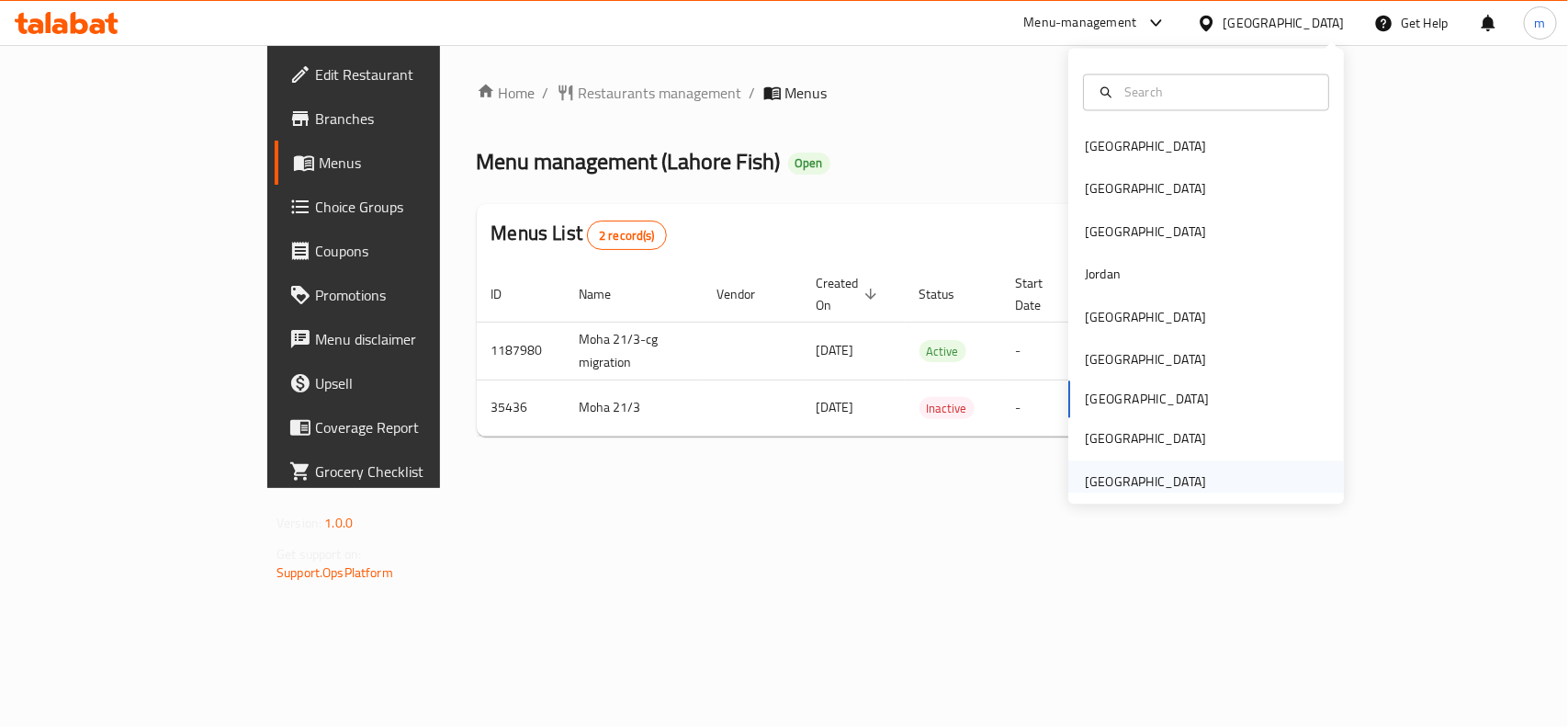
click at [1121, 480] on div "[GEOGRAPHIC_DATA]" at bounding box center [1145, 480] width 121 height 20
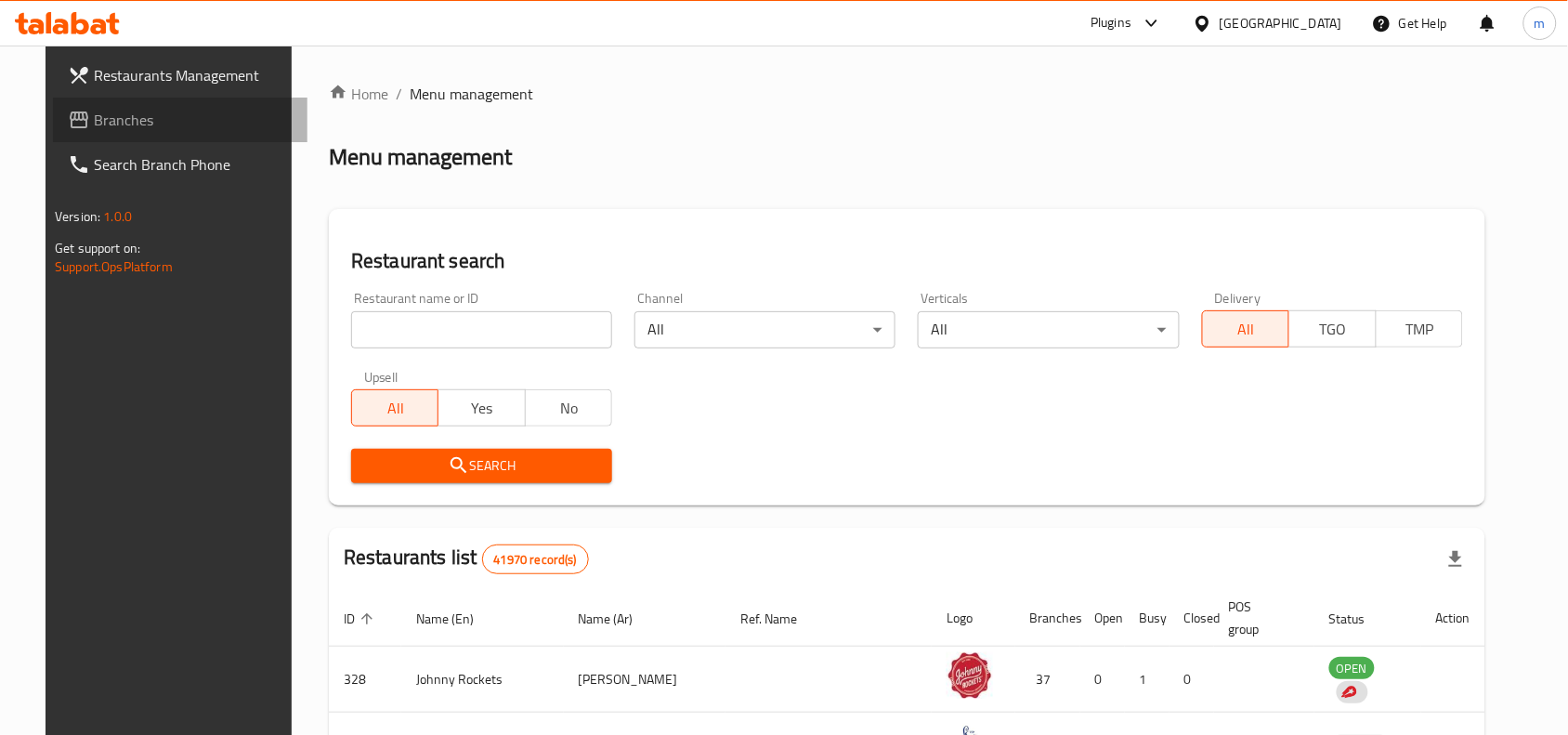
click at [121, 108] on span "Branches" at bounding box center [193, 119] width 198 height 22
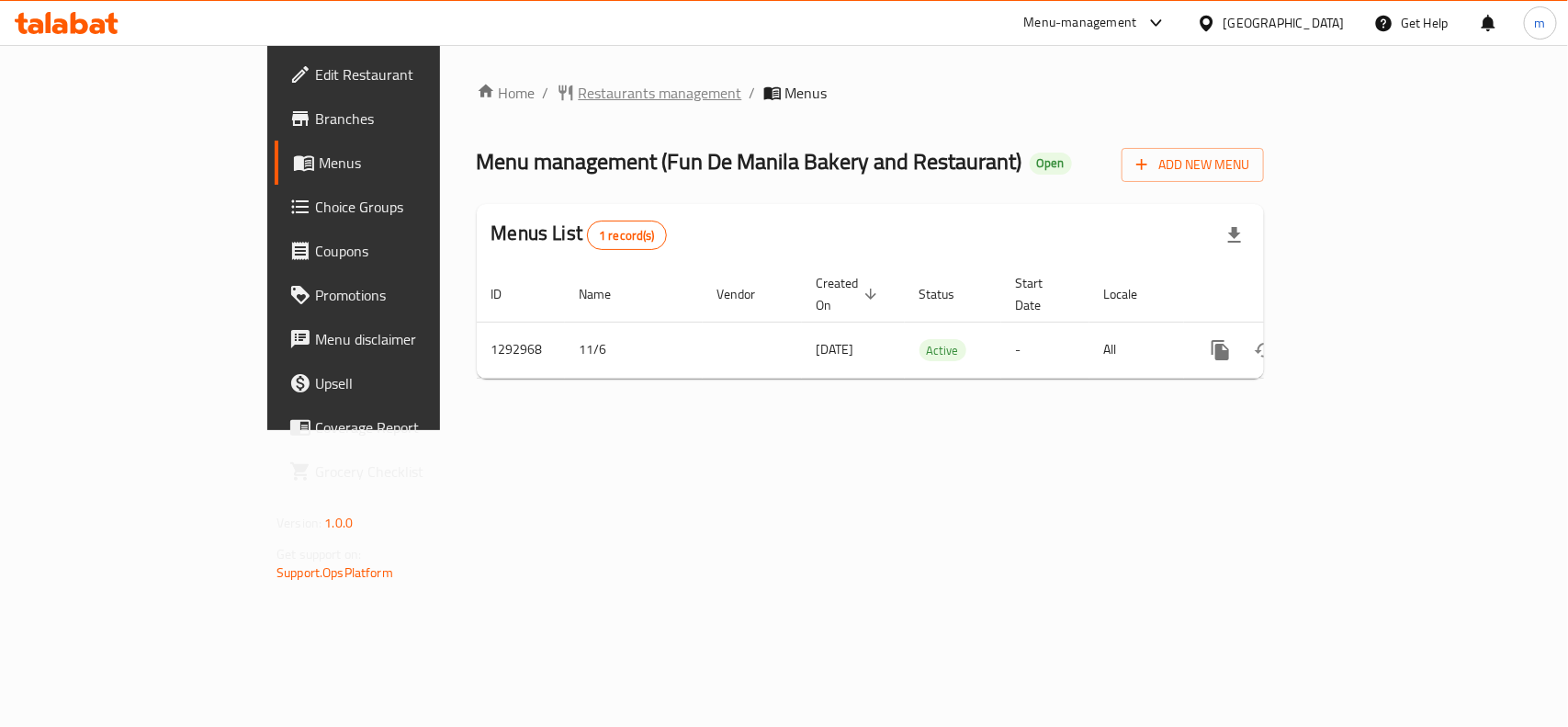
click at [579, 93] on span "Restaurants management" at bounding box center [660, 93] width 163 height 22
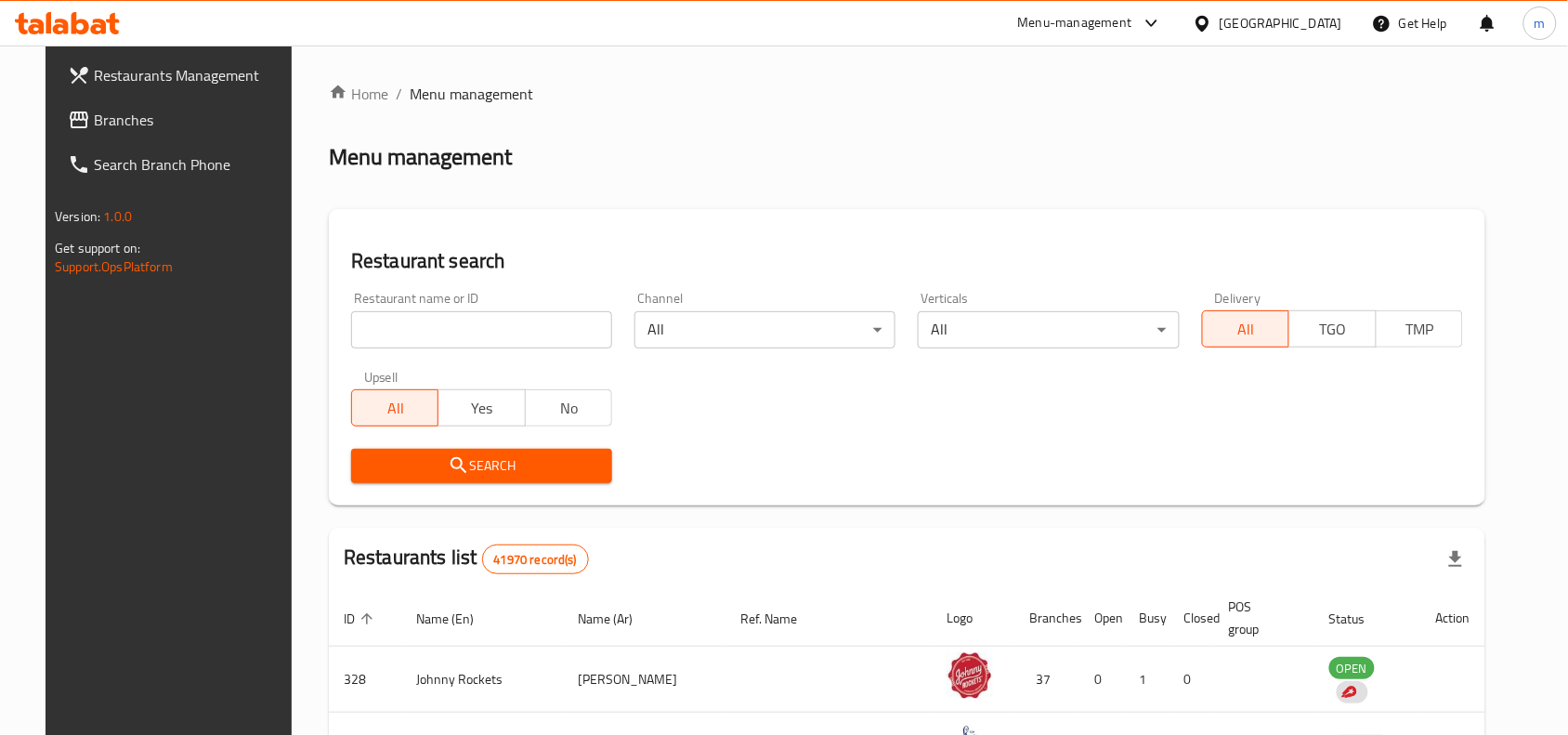
click at [94, 121] on span "Branches" at bounding box center [193, 119] width 198 height 22
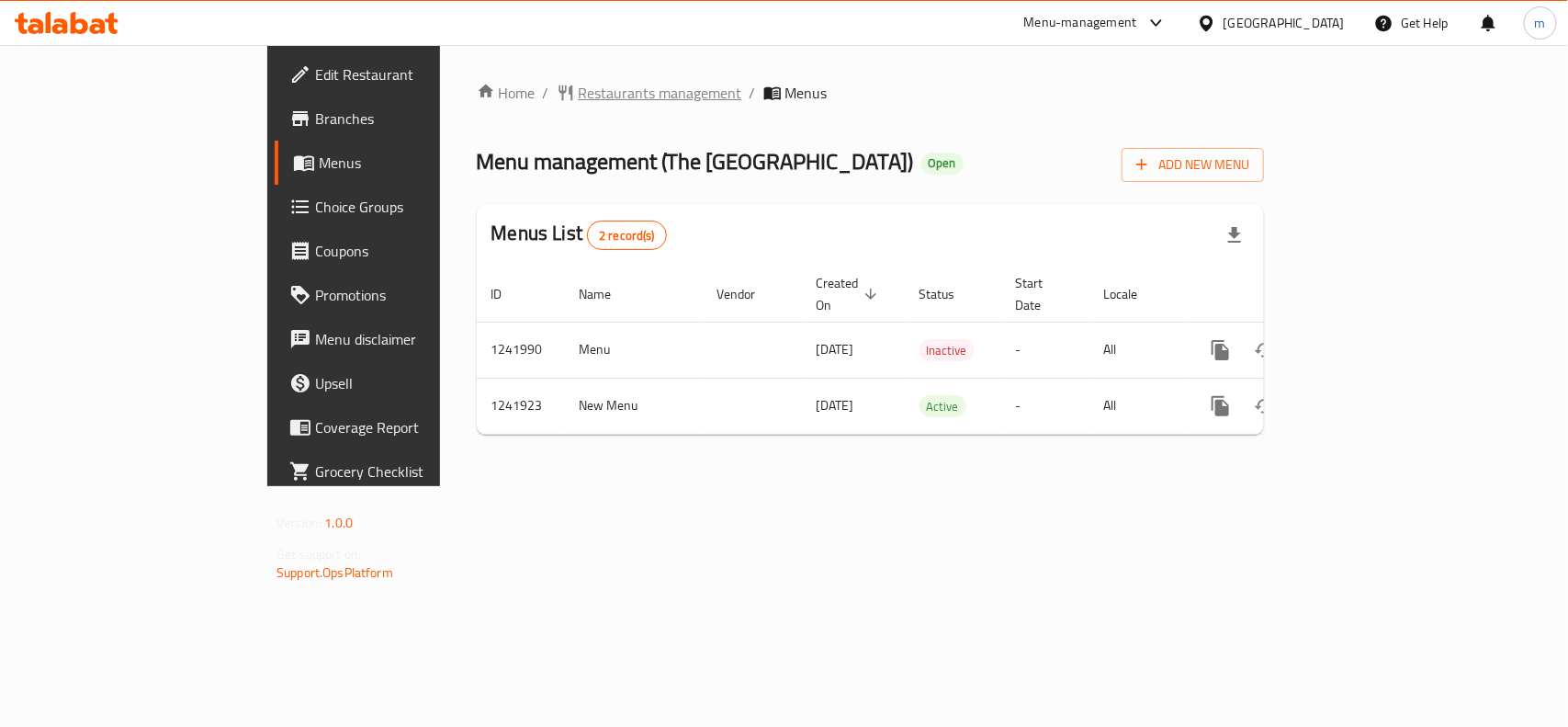
click at [579, 93] on span "Restaurants management" at bounding box center [660, 93] width 163 height 22
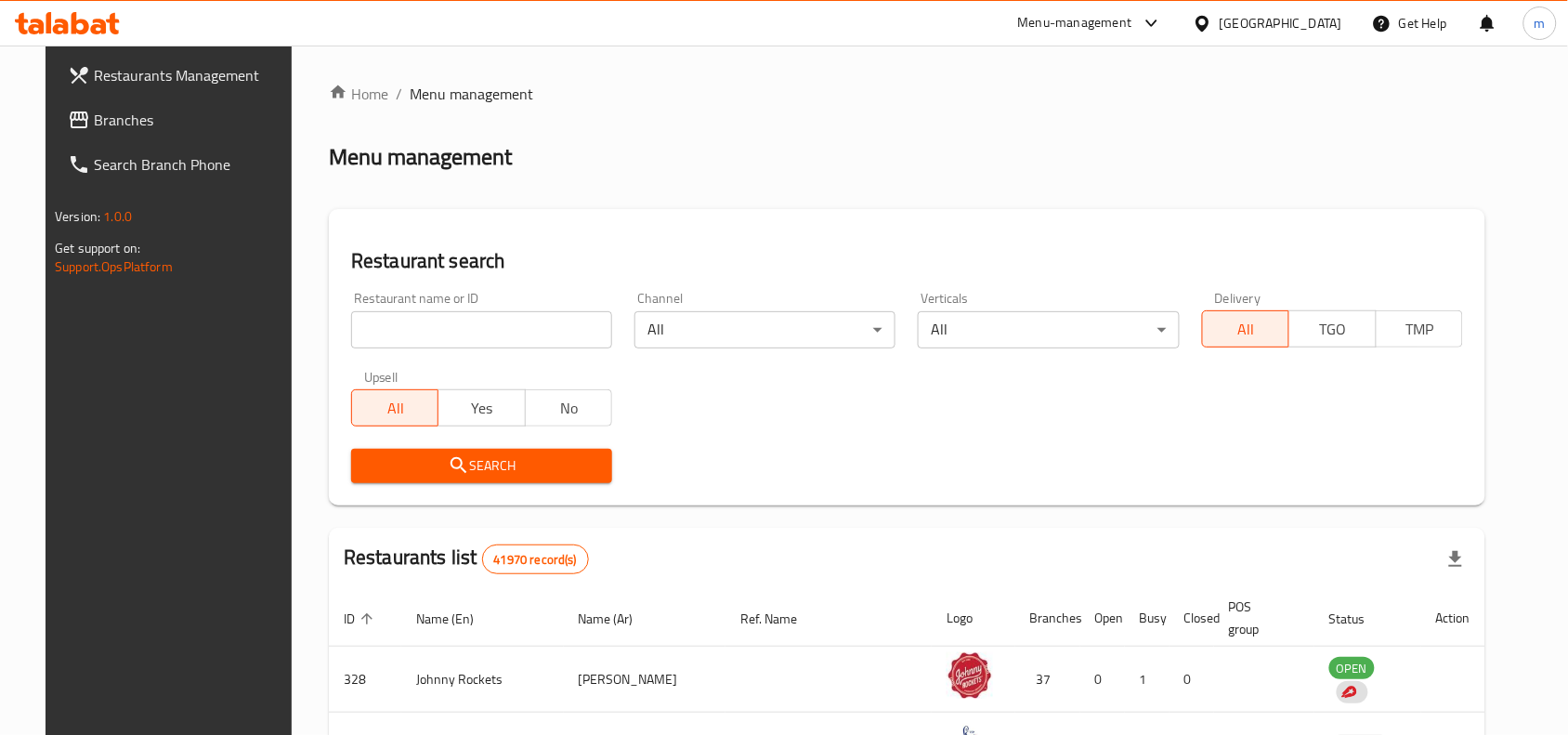
click at [94, 116] on span "Branches" at bounding box center [193, 119] width 198 height 22
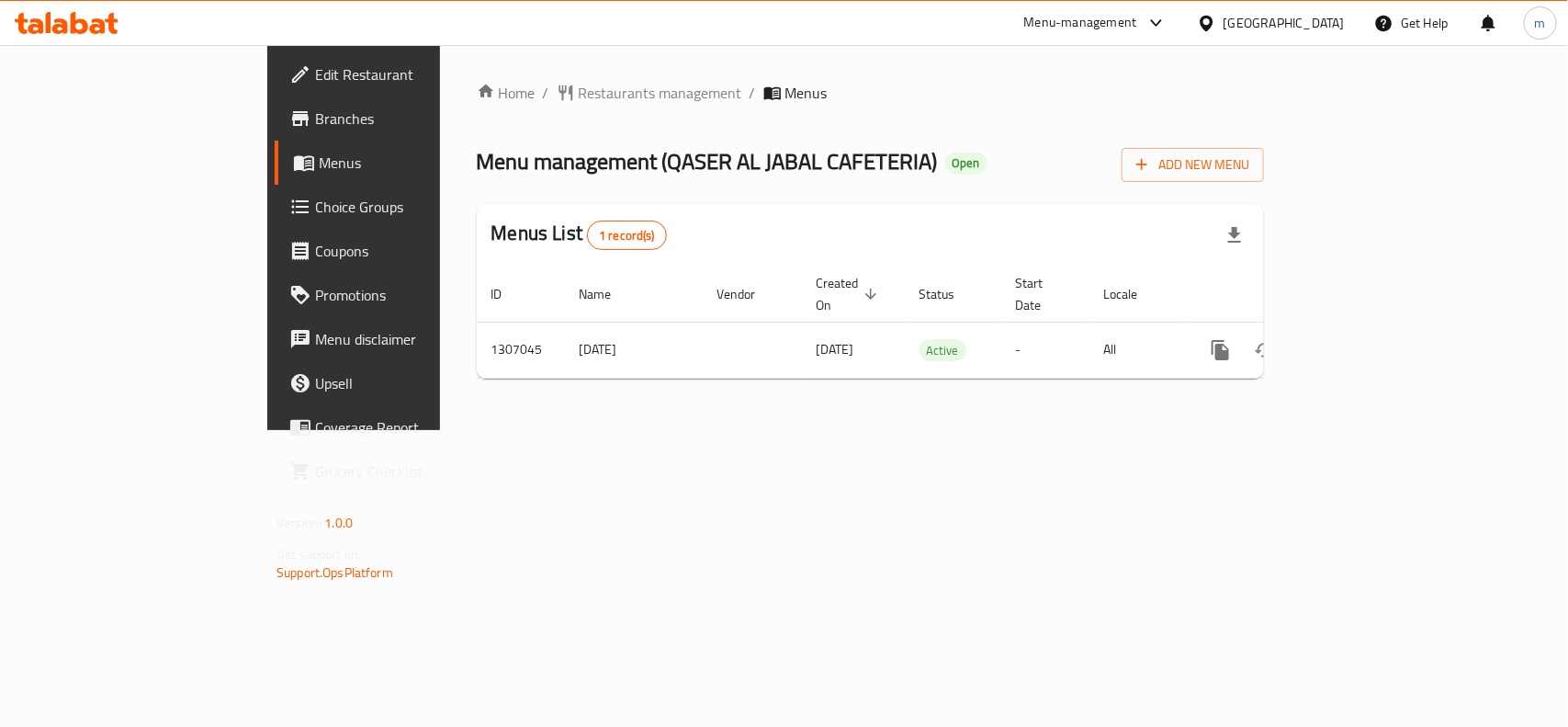
click at [1227, 15] on div "[GEOGRAPHIC_DATA]" at bounding box center [1284, 22] width 121 height 20
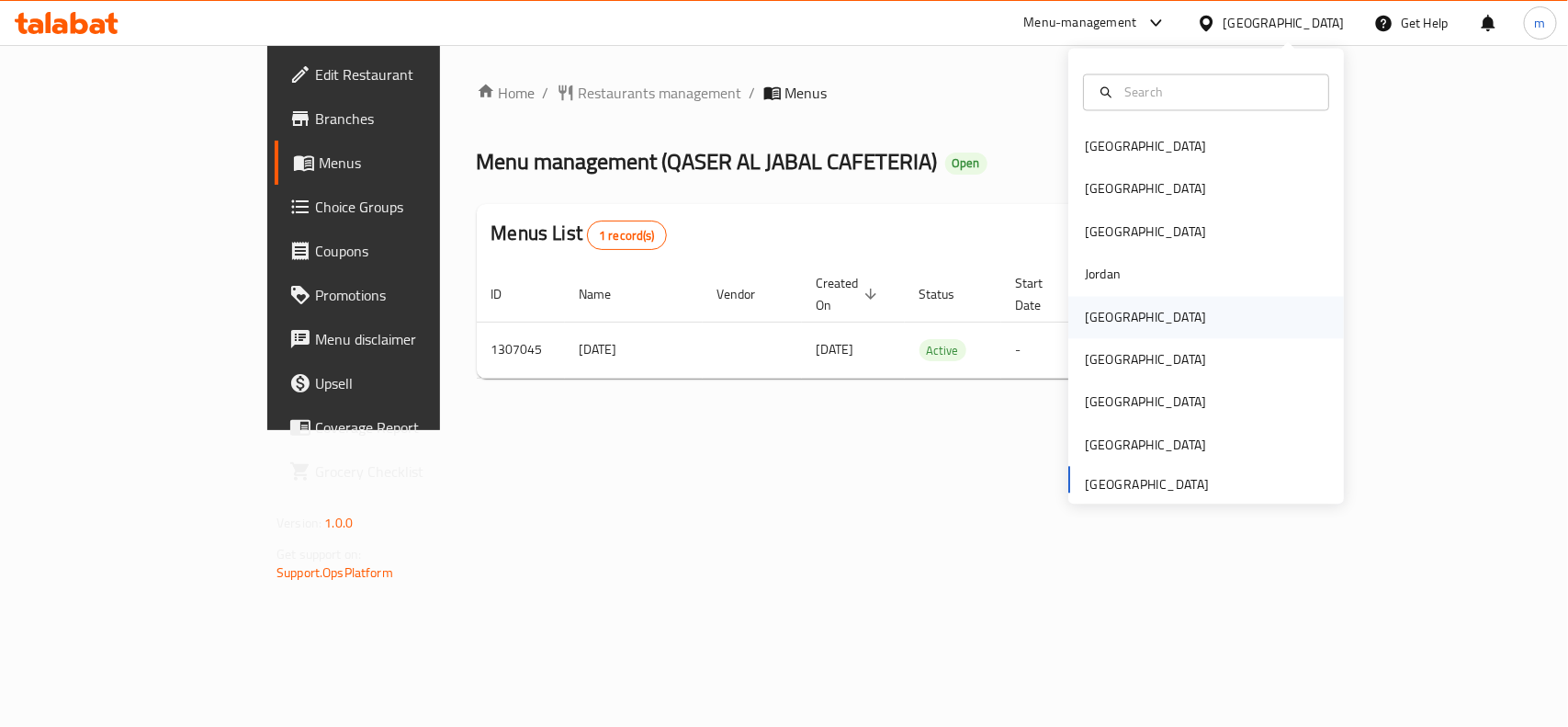
click at [1093, 326] on div "Kuwait" at bounding box center [1145, 316] width 121 height 20
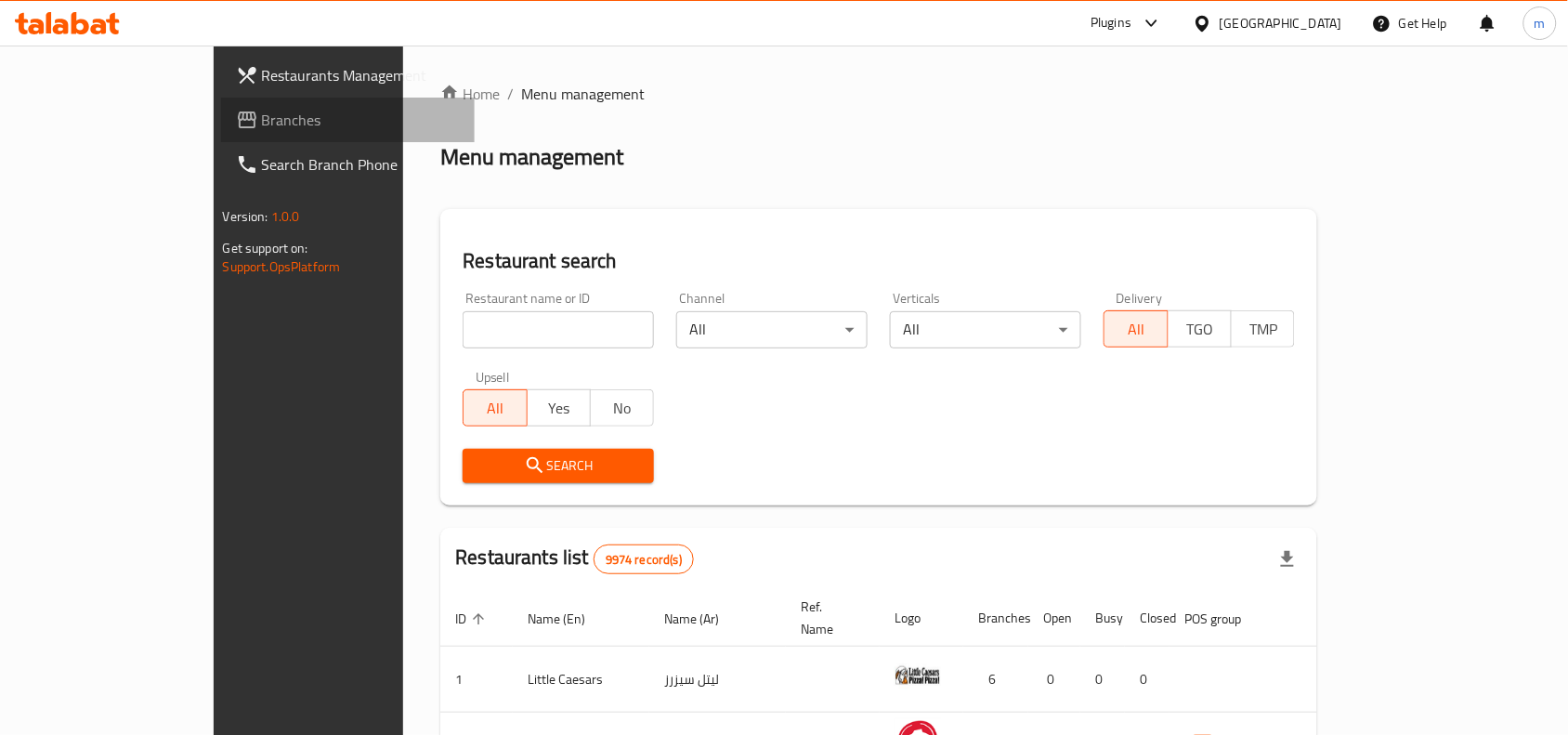
click at [262, 122] on span "Branches" at bounding box center [361, 119] width 198 height 22
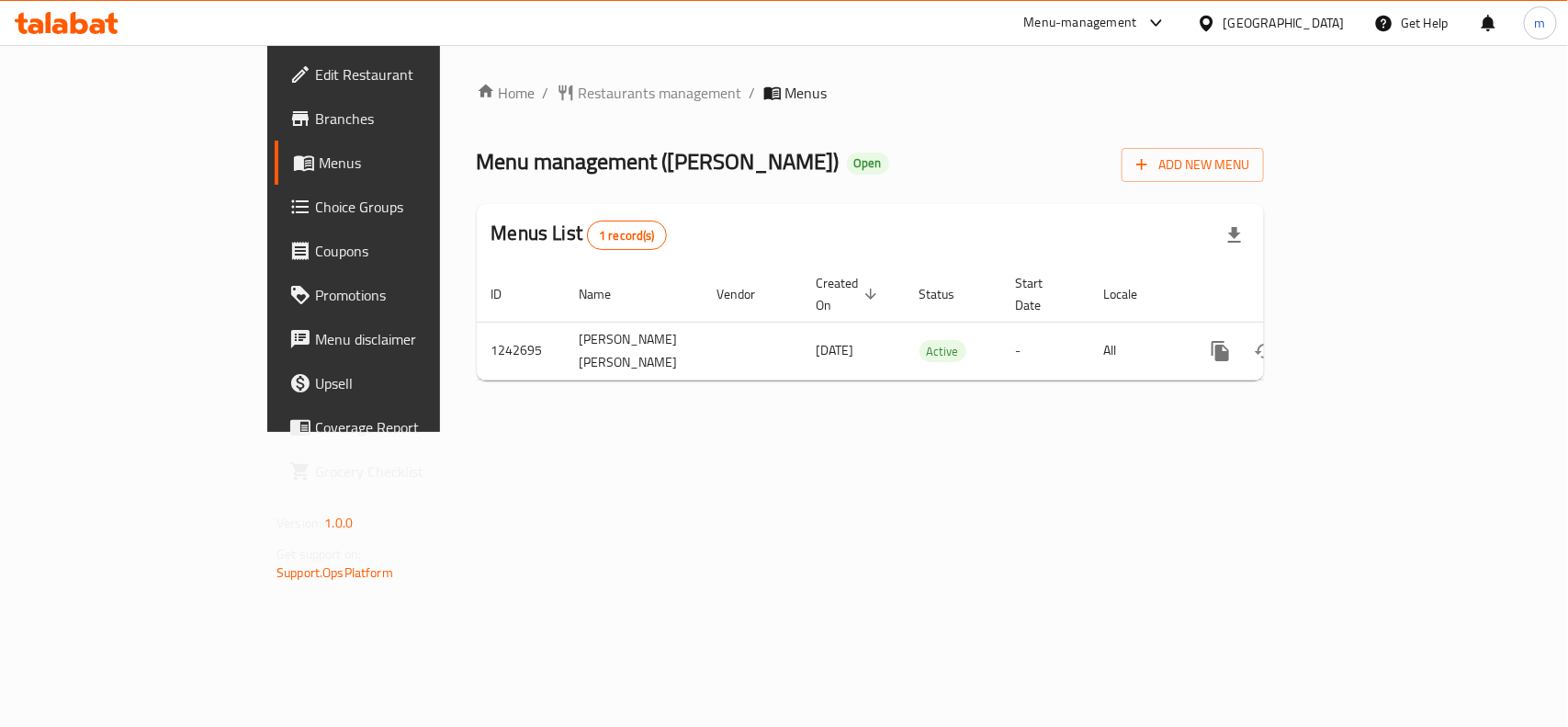
click at [1216, 26] on icon at bounding box center [1206, 23] width 19 height 19
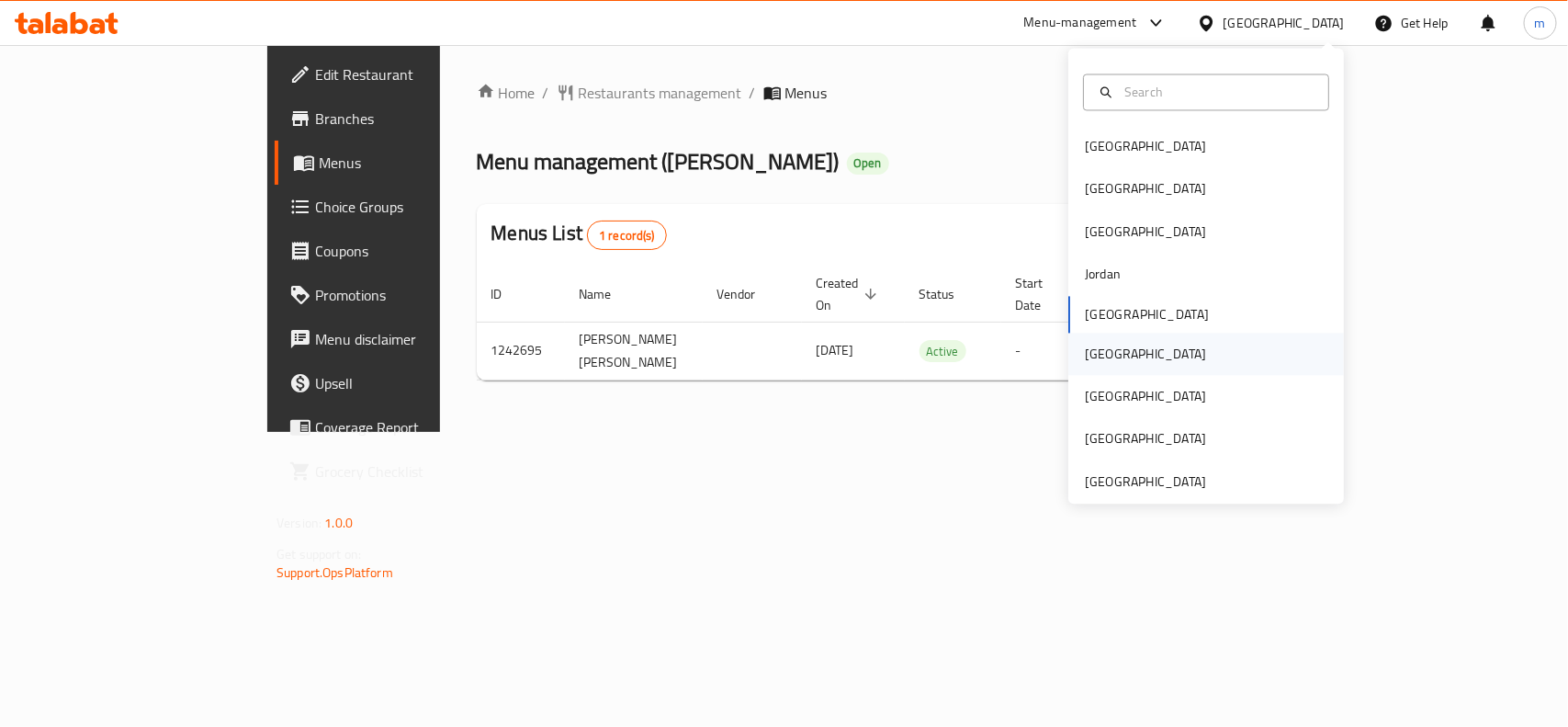
click at [1085, 355] on div "[GEOGRAPHIC_DATA]" at bounding box center [1145, 353] width 121 height 20
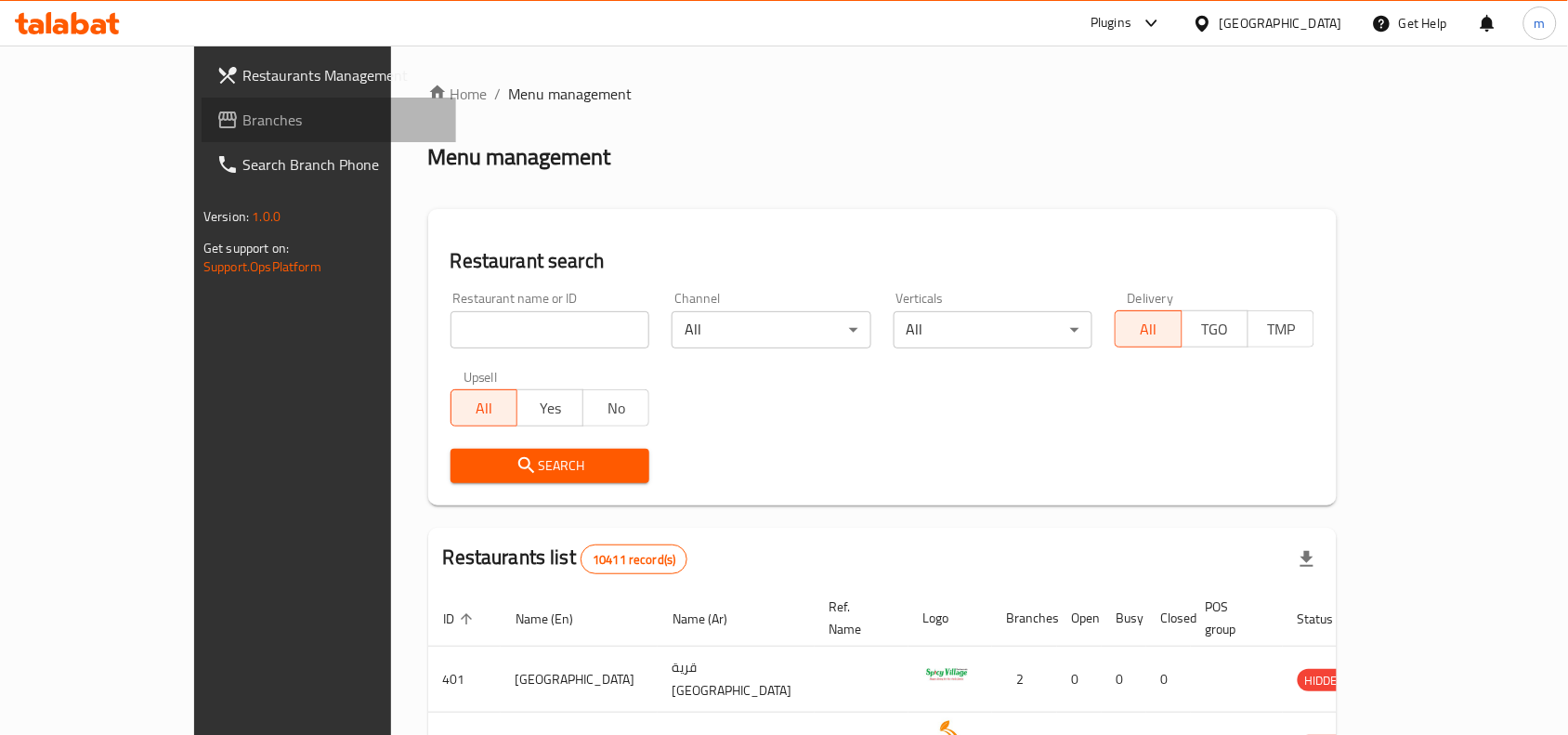
click at [242, 126] on span "Branches" at bounding box center [341, 119] width 198 height 22
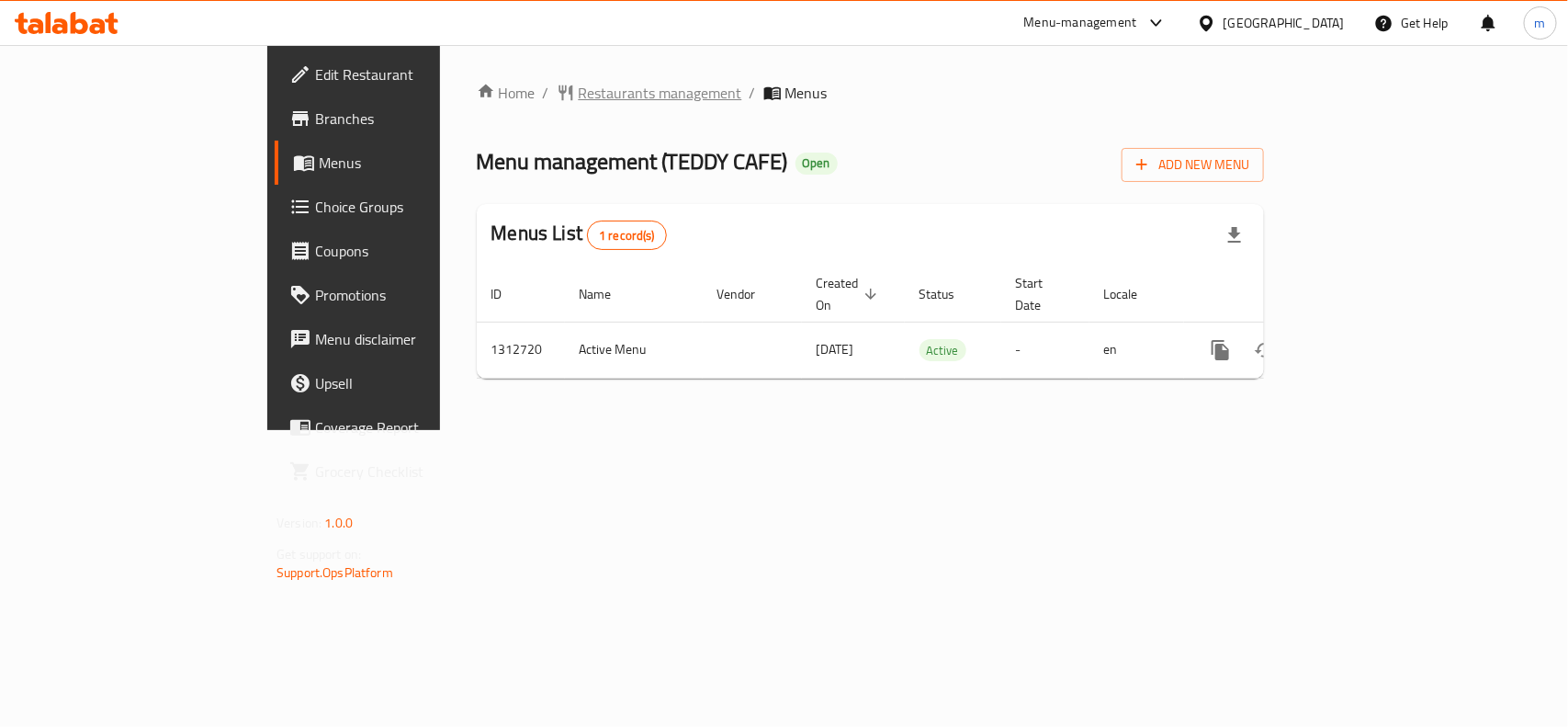
click at [579, 102] on span "Restaurants management" at bounding box center [660, 93] width 163 height 22
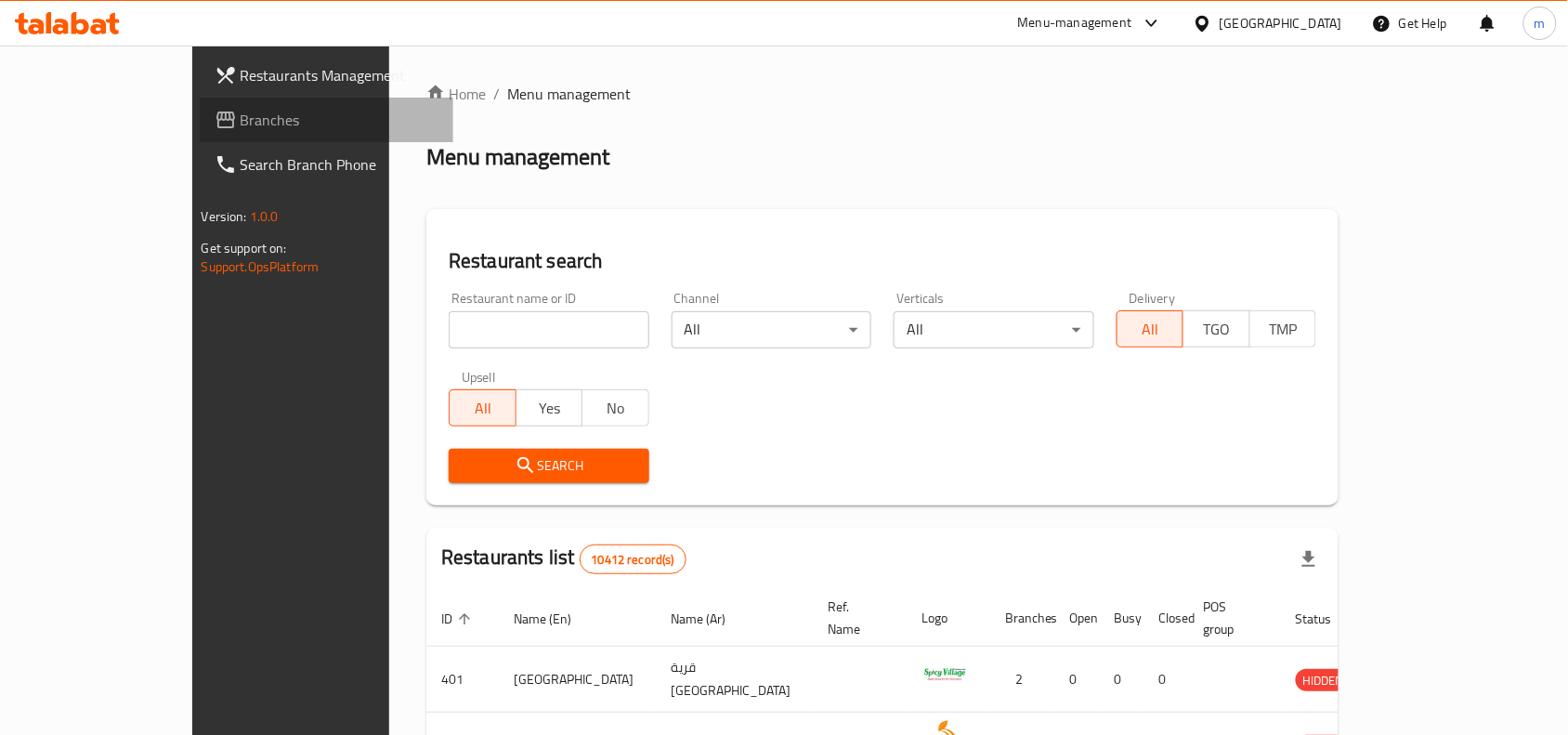
click at [199, 104] on link "Branches" at bounding box center [327, 120] width 254 height 45
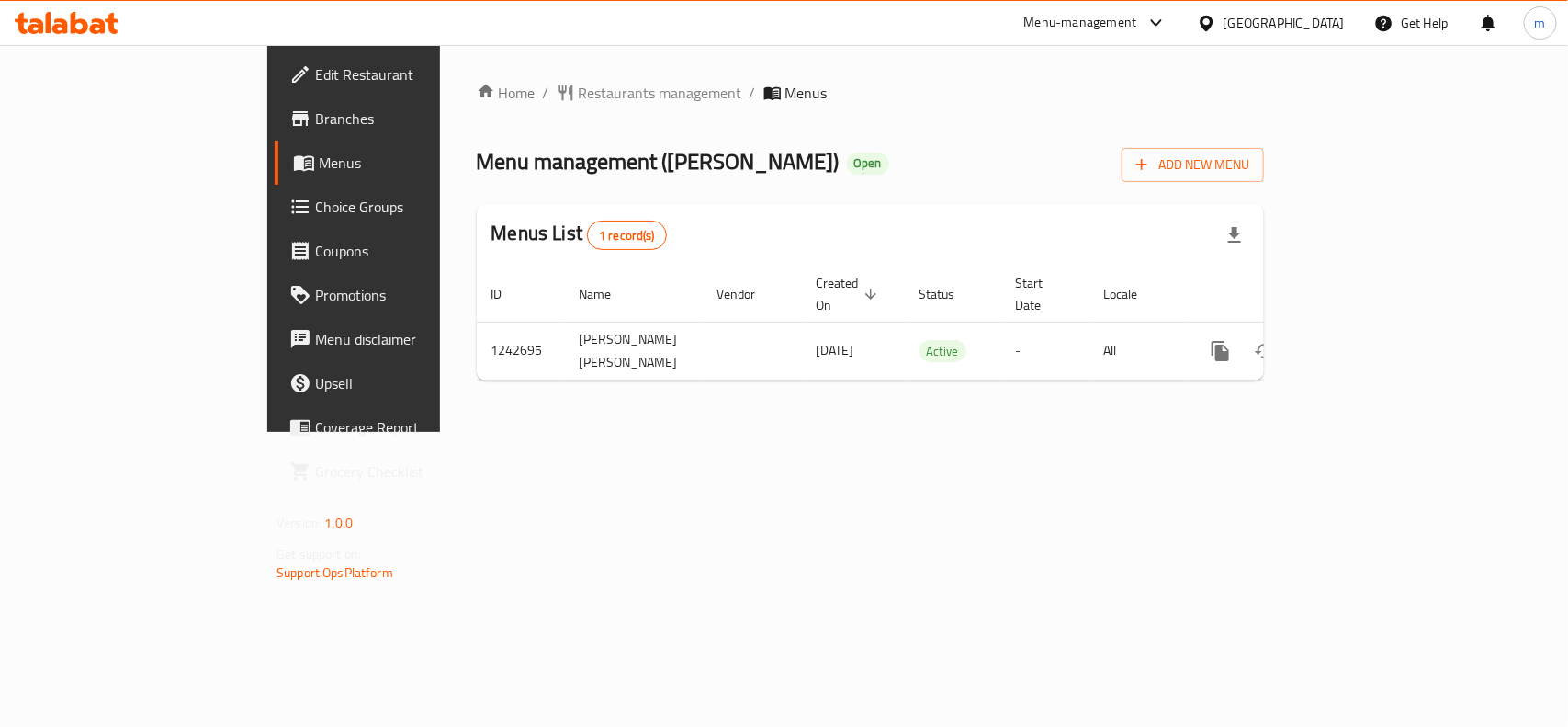
click at [1224, 30] on div at bounding box center [1210, 22] width 27 height 20
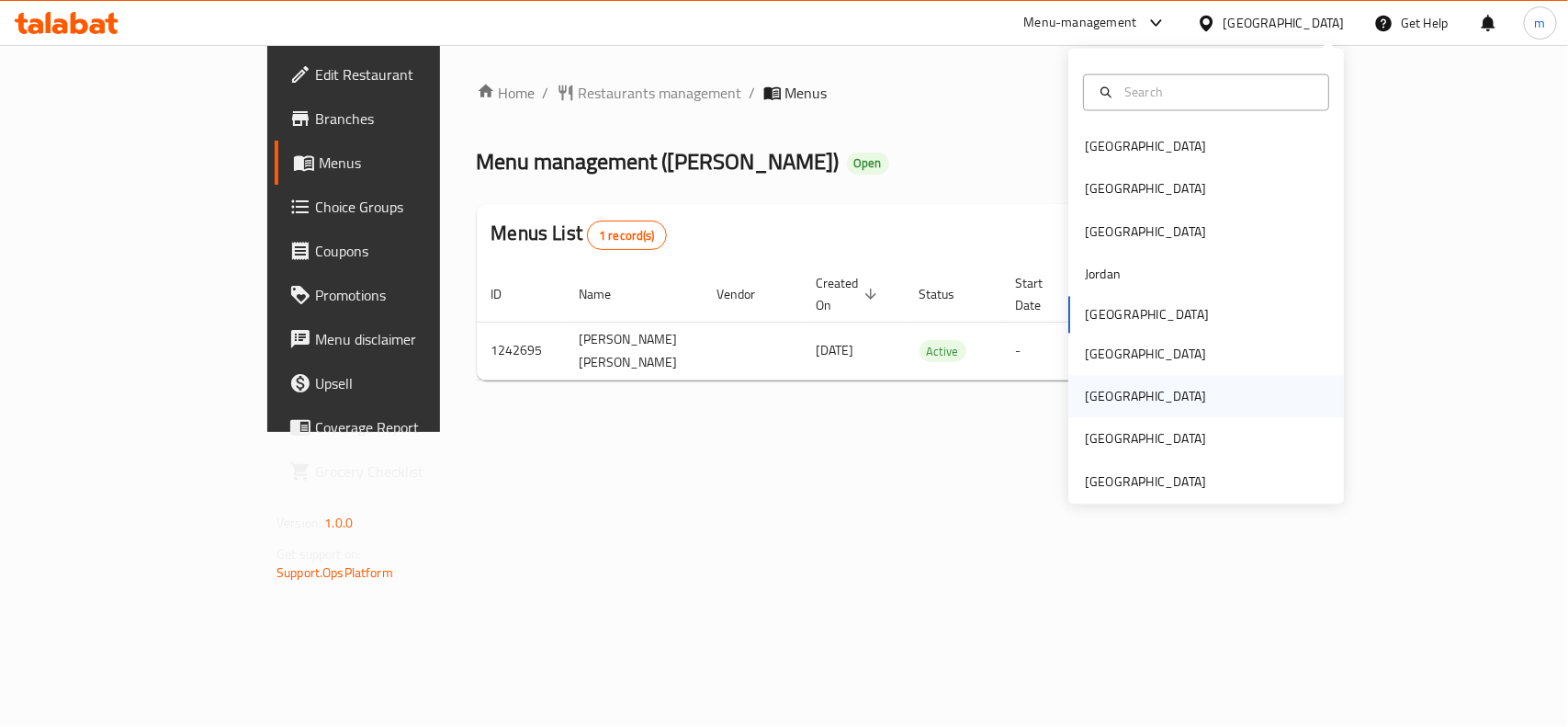
click at [1095, 393] on div "[GEOGRAPHIC_DATA]" at bounding box center [1145, 396] width 121 height 20
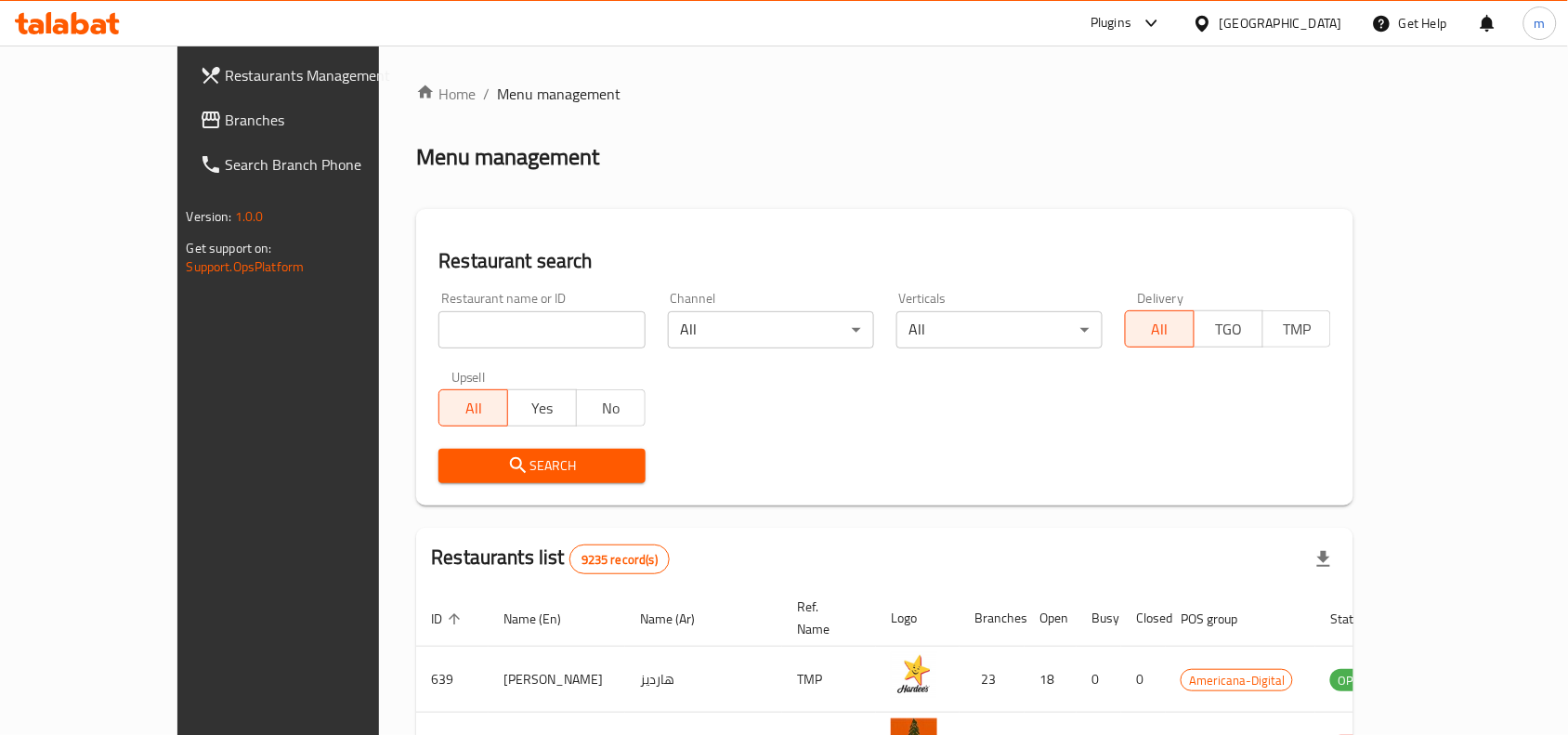
click at [226, 121] on span "Branches" at bounding box center [325, 119] width 198 height 22
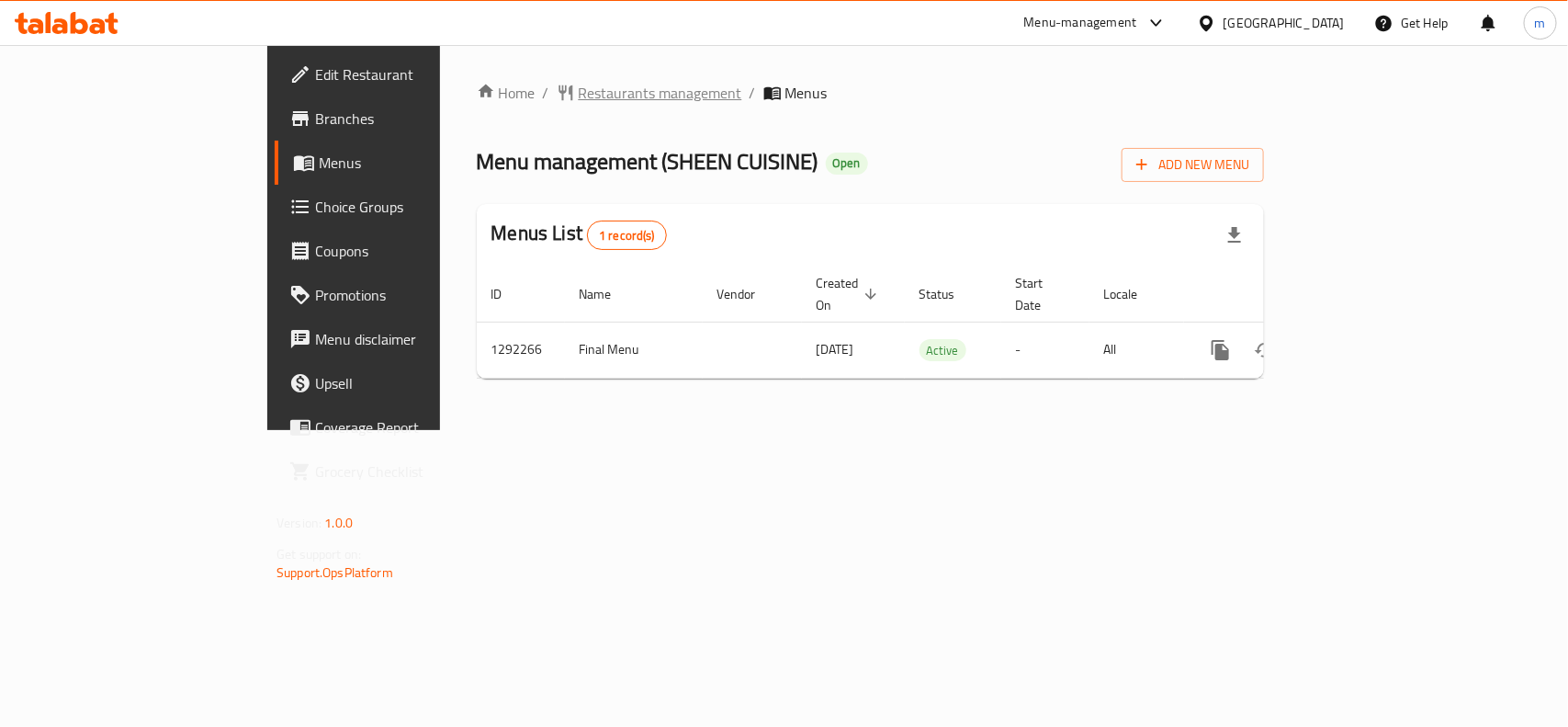
click at [579, 100] on span "Restaurants management" at bounding box center [660, 93] width 163 height 22
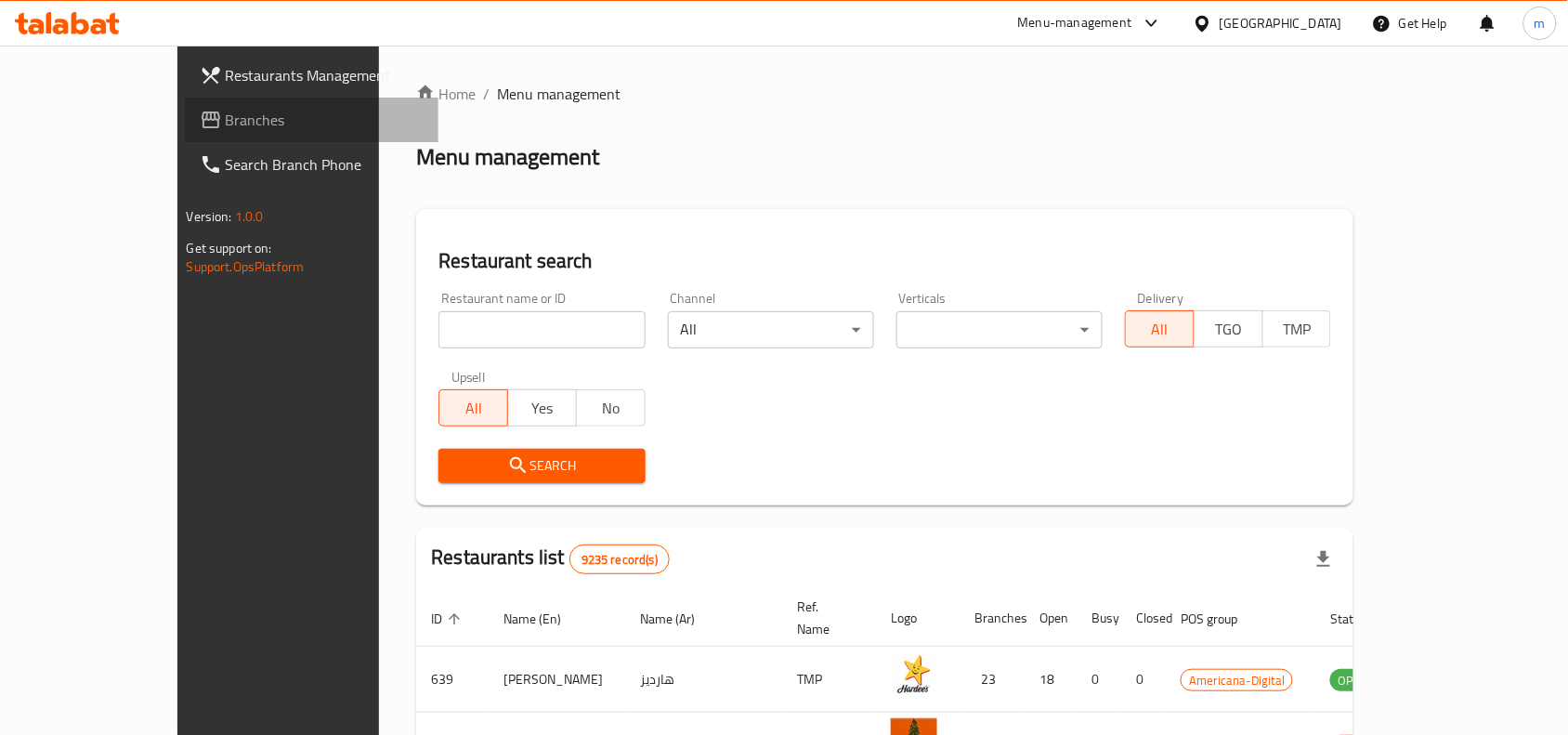
click at [226, 121] on span "Branches" at bounding box center [325, 119] width 198 height 22
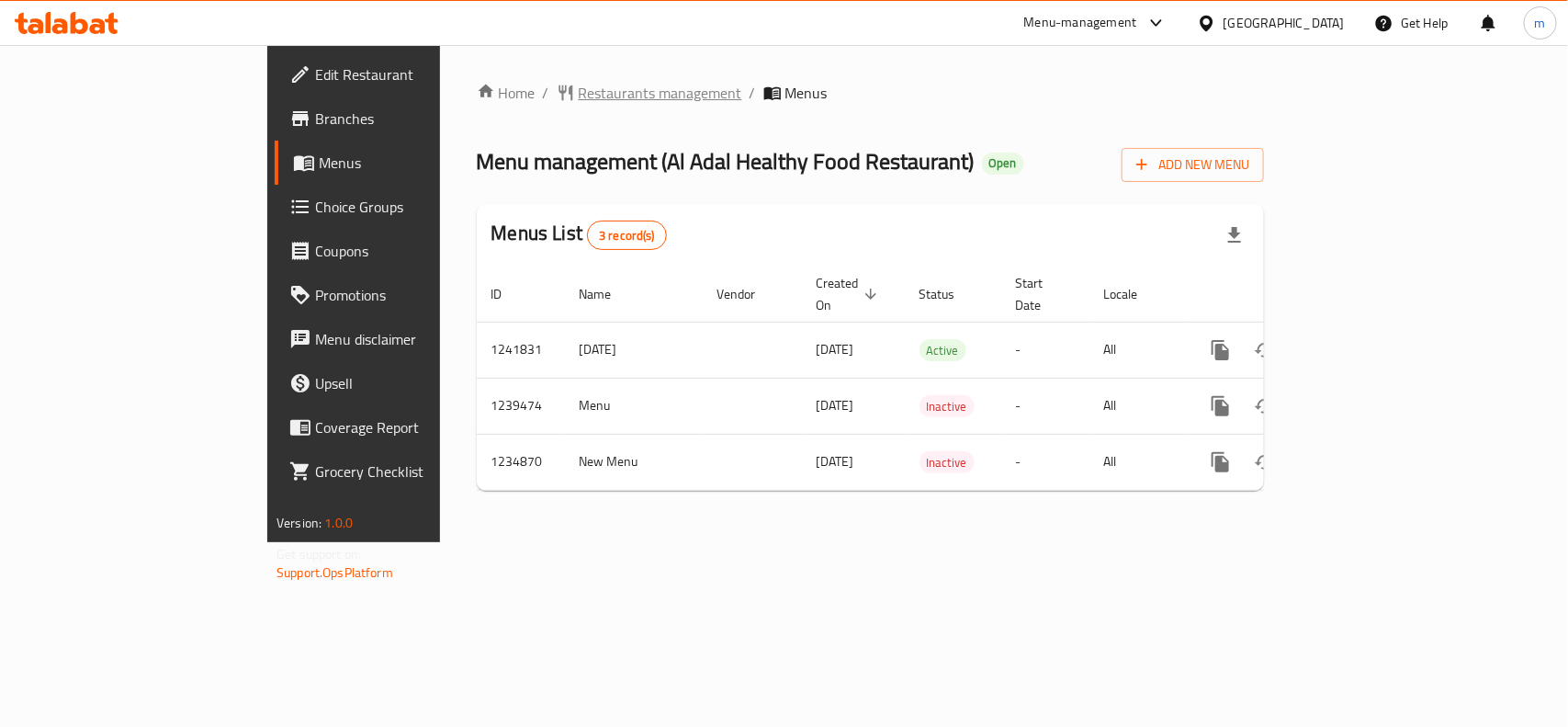
click at [579, 93] on span "Restaurants management" at bounding box center [660, 93] width 163 height 22
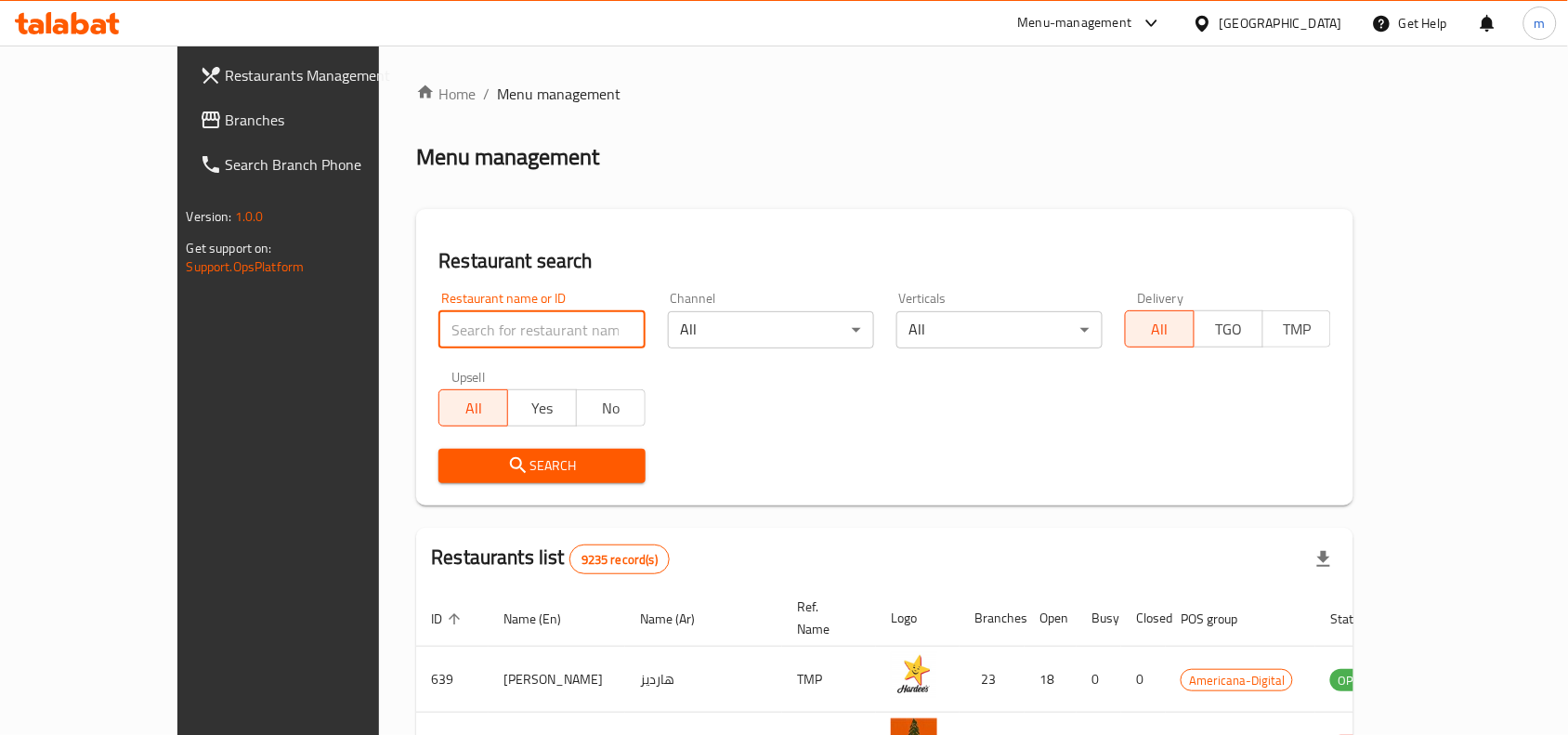
click at [439, 314] on input "search" at bounding box center [542, 329] width 206 height 37
paste input "678489"
type input "678489"
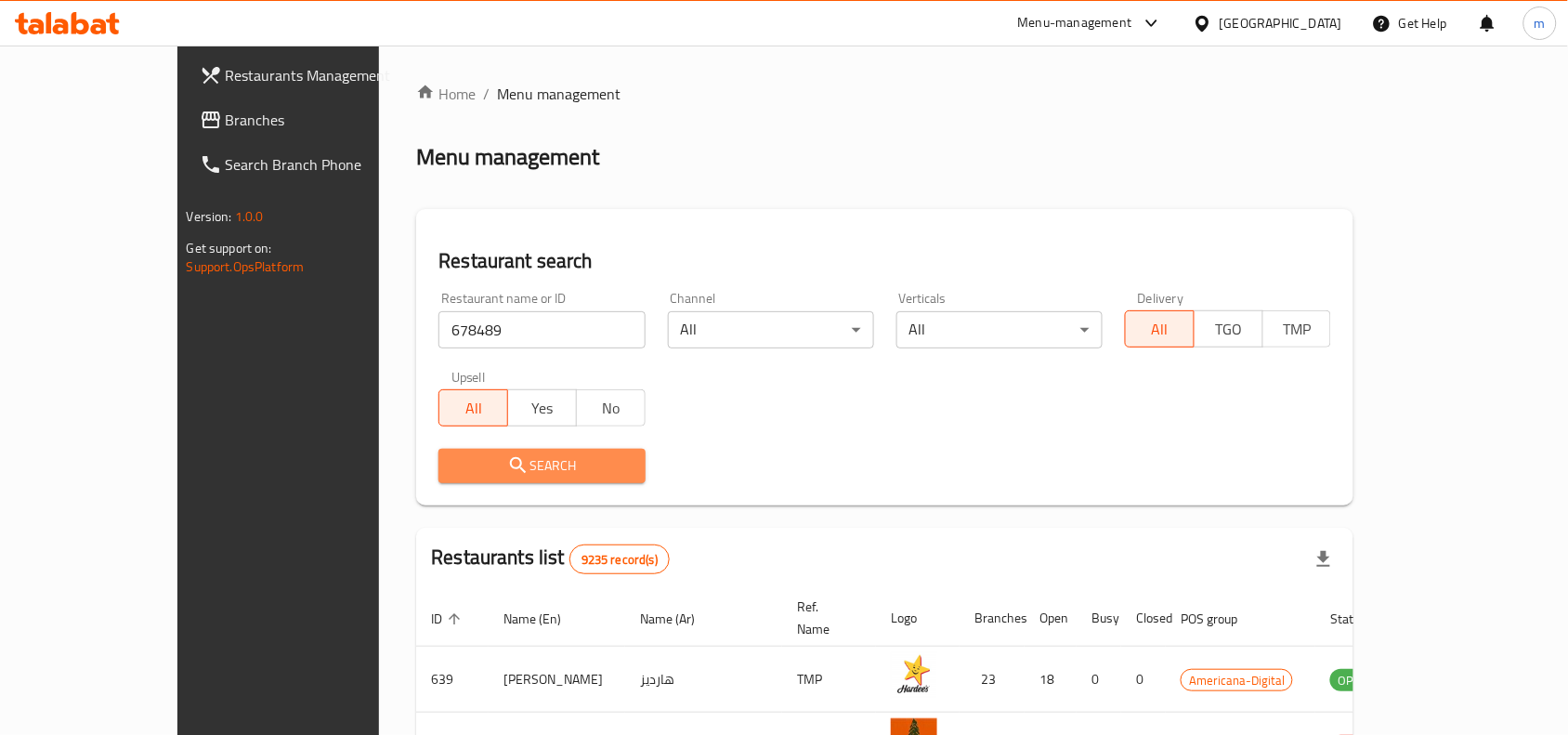
click at [454, 475] on span "Search" at bounding box center [542, 466] width 177 height 23
